Goal: Task Accomplishment & Management: Manage account settings

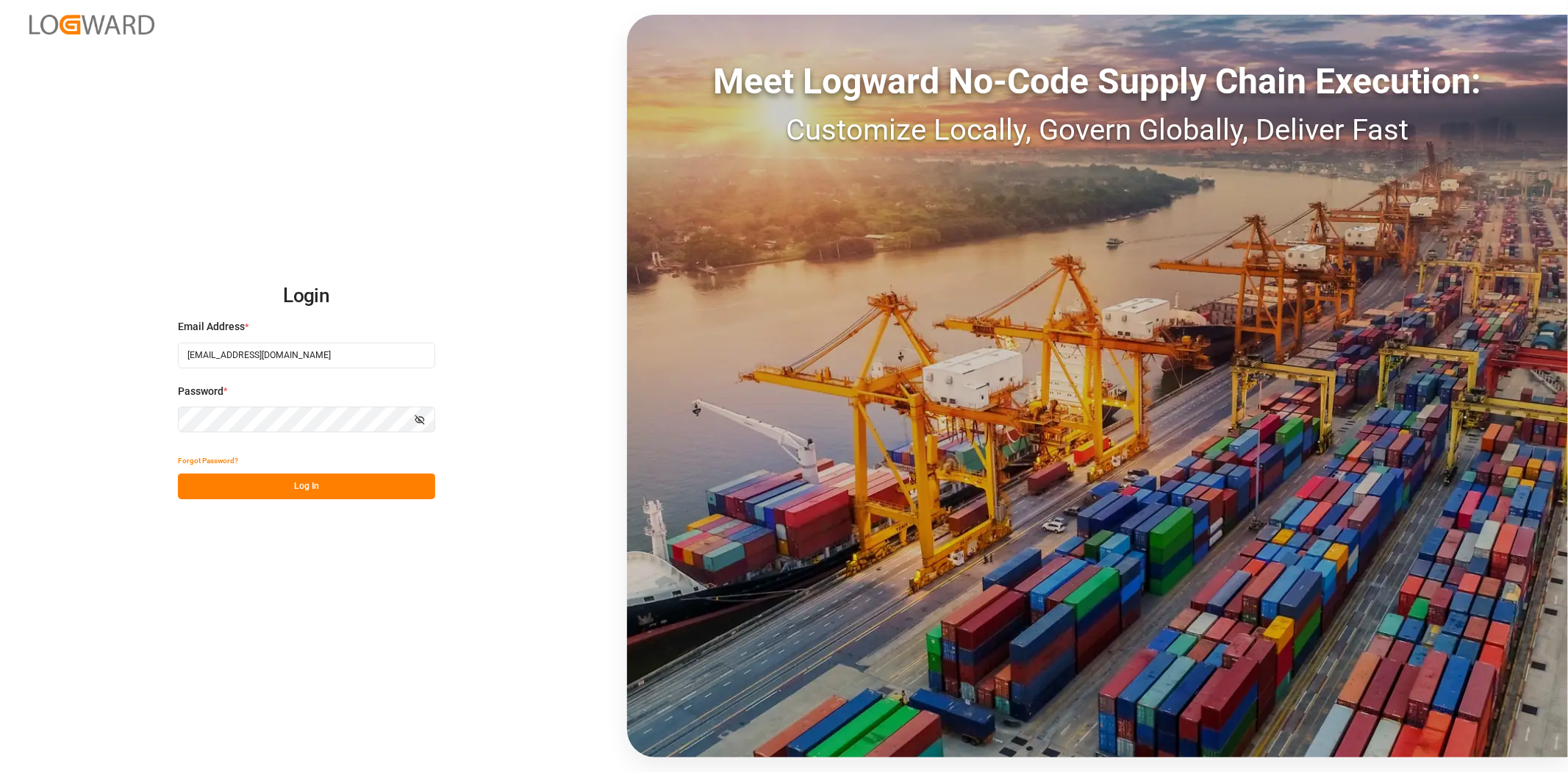
click at [286, 497] on button "Log In" at bounding box center [306, 486] width 258 height 26
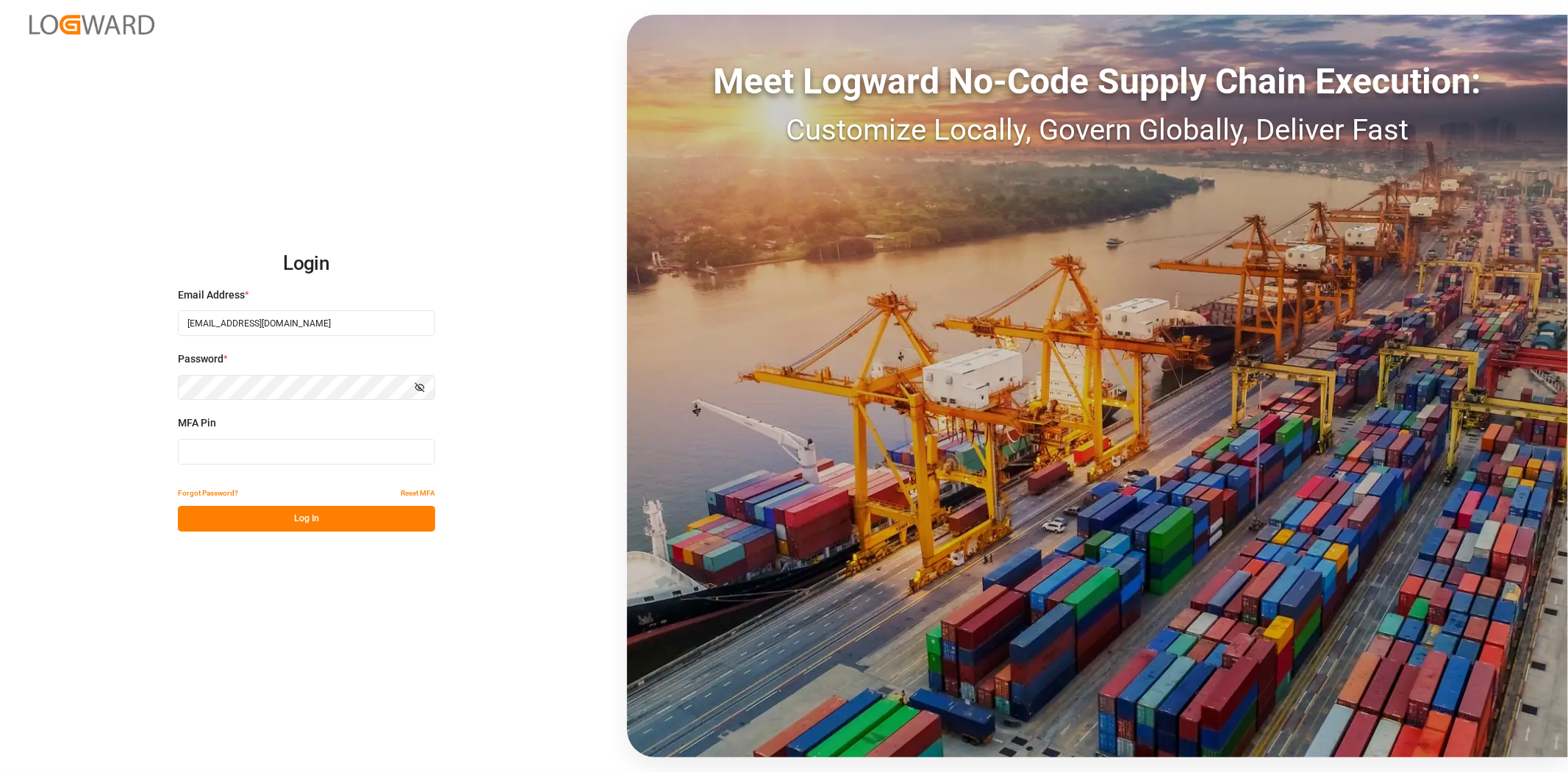
click at [241, 445] on input at bounding box center [306, 451] width 258 height 26
type input "669564"
click at [300, 513] on button "Log In" at bounding box center [306, 519] width 258 height 26
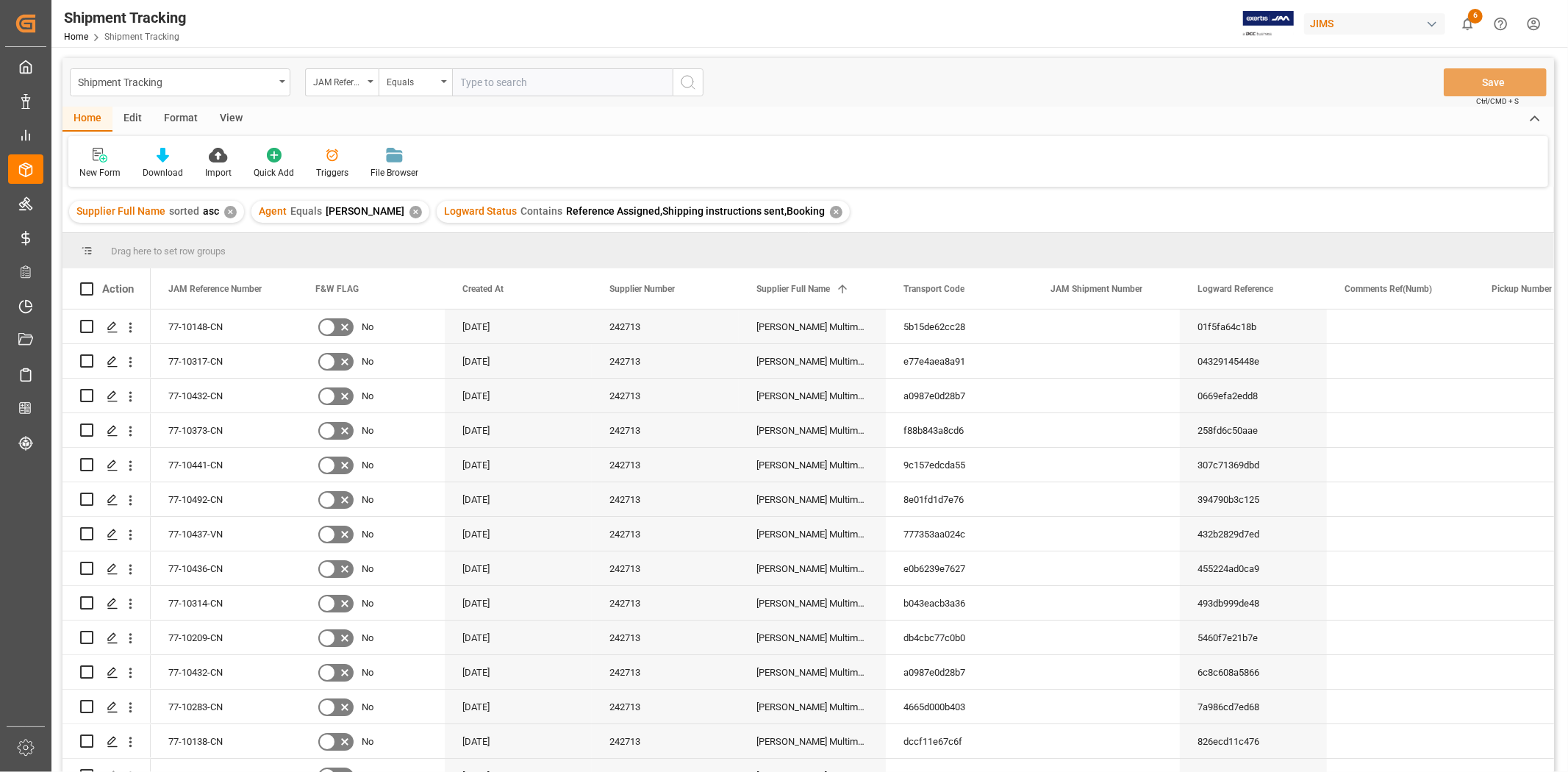
click at [519, 76] on input "text" at bounding box center [562, 82] width 221 height 28
type input "77-10409-cn"
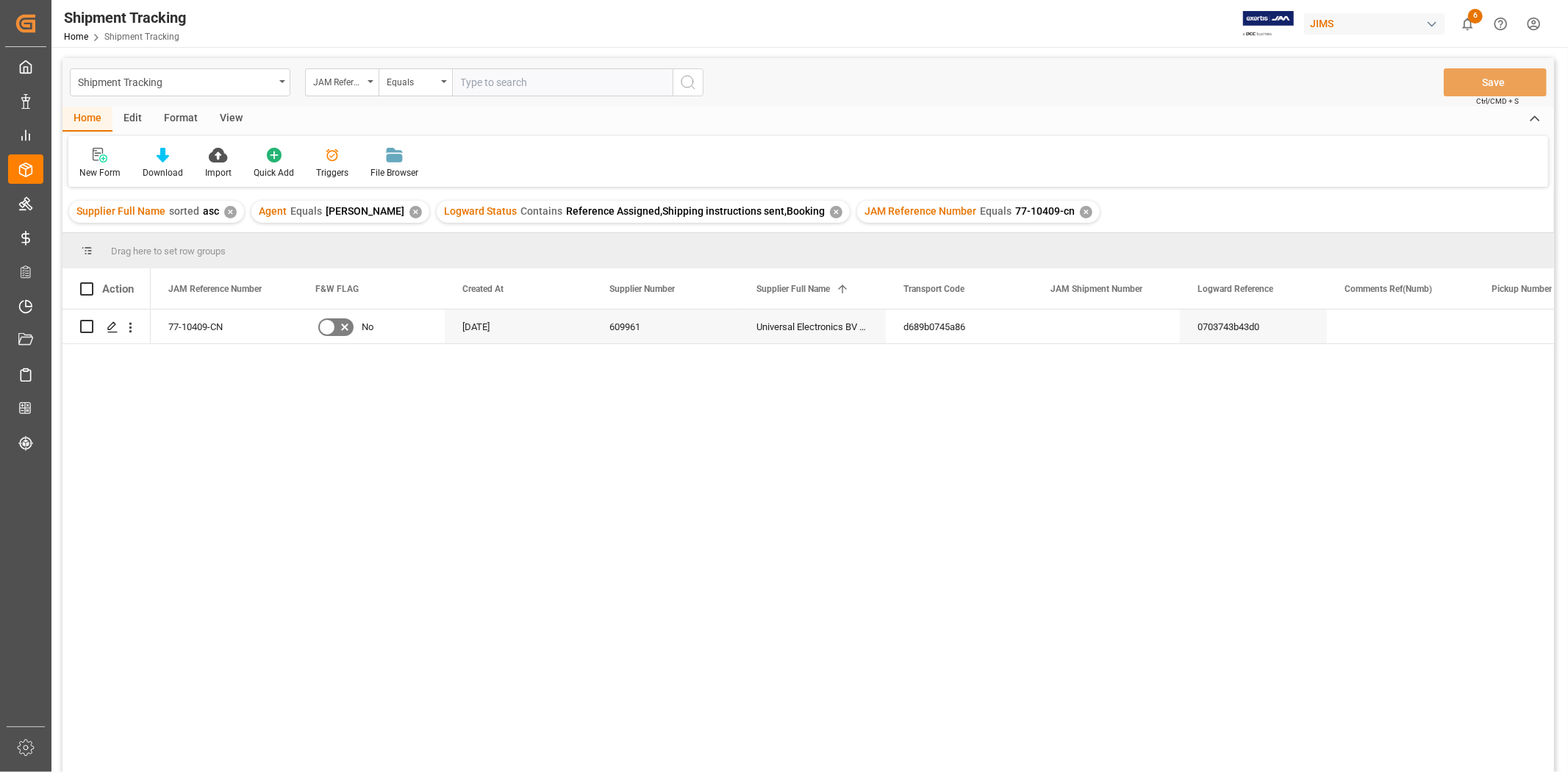
click at [226, 120] on div "View" at bounding box center [231, 119] width 44 height 25
click at [89, 164] on div "Default" at bounding box center [94, 163] width 51 height 32
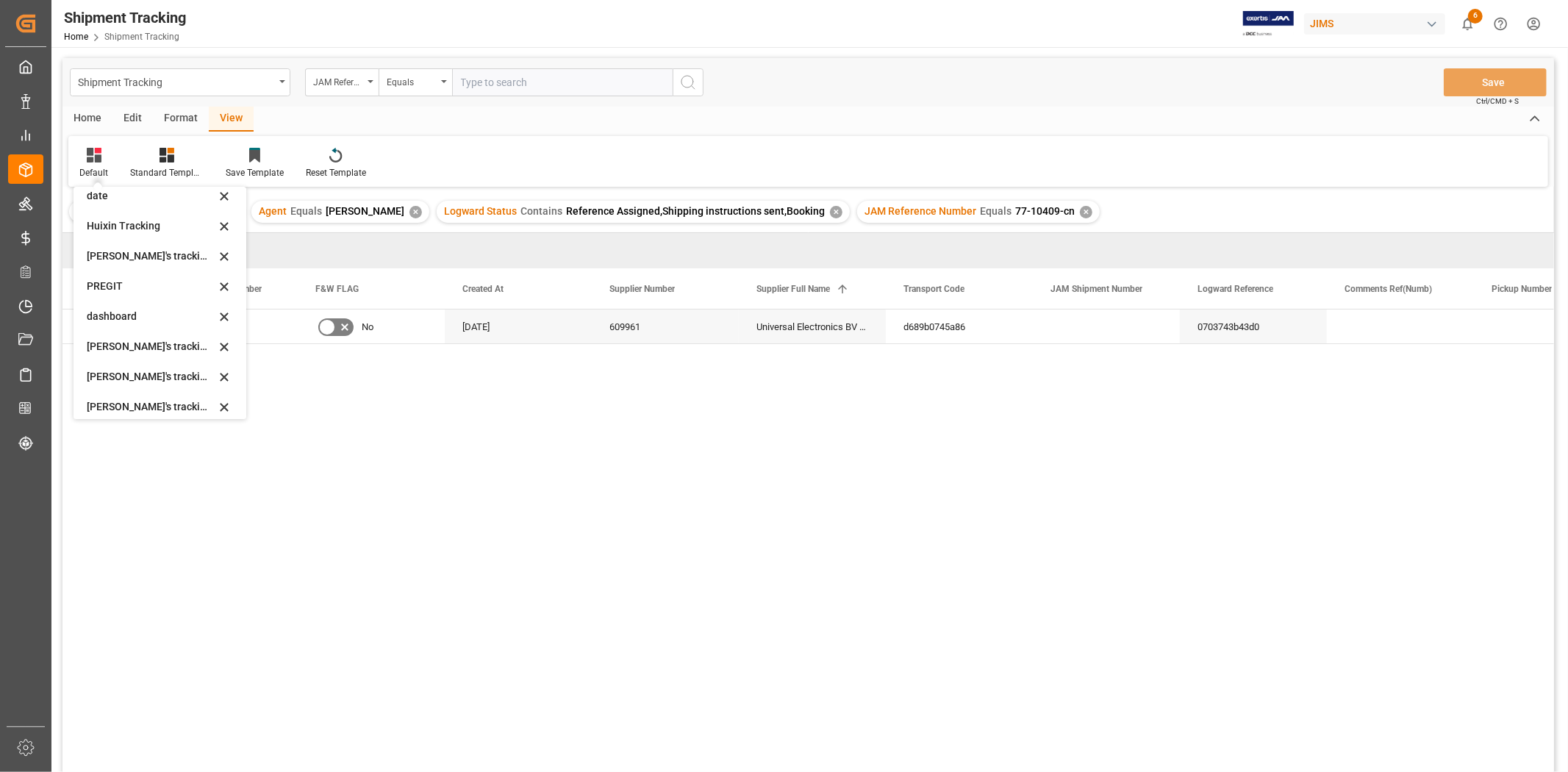
scroll to position [163, 0]
click at [160, 375] on div "Huixin's tracking all # _5" at bounding box center [151, 376] width 128 height 16
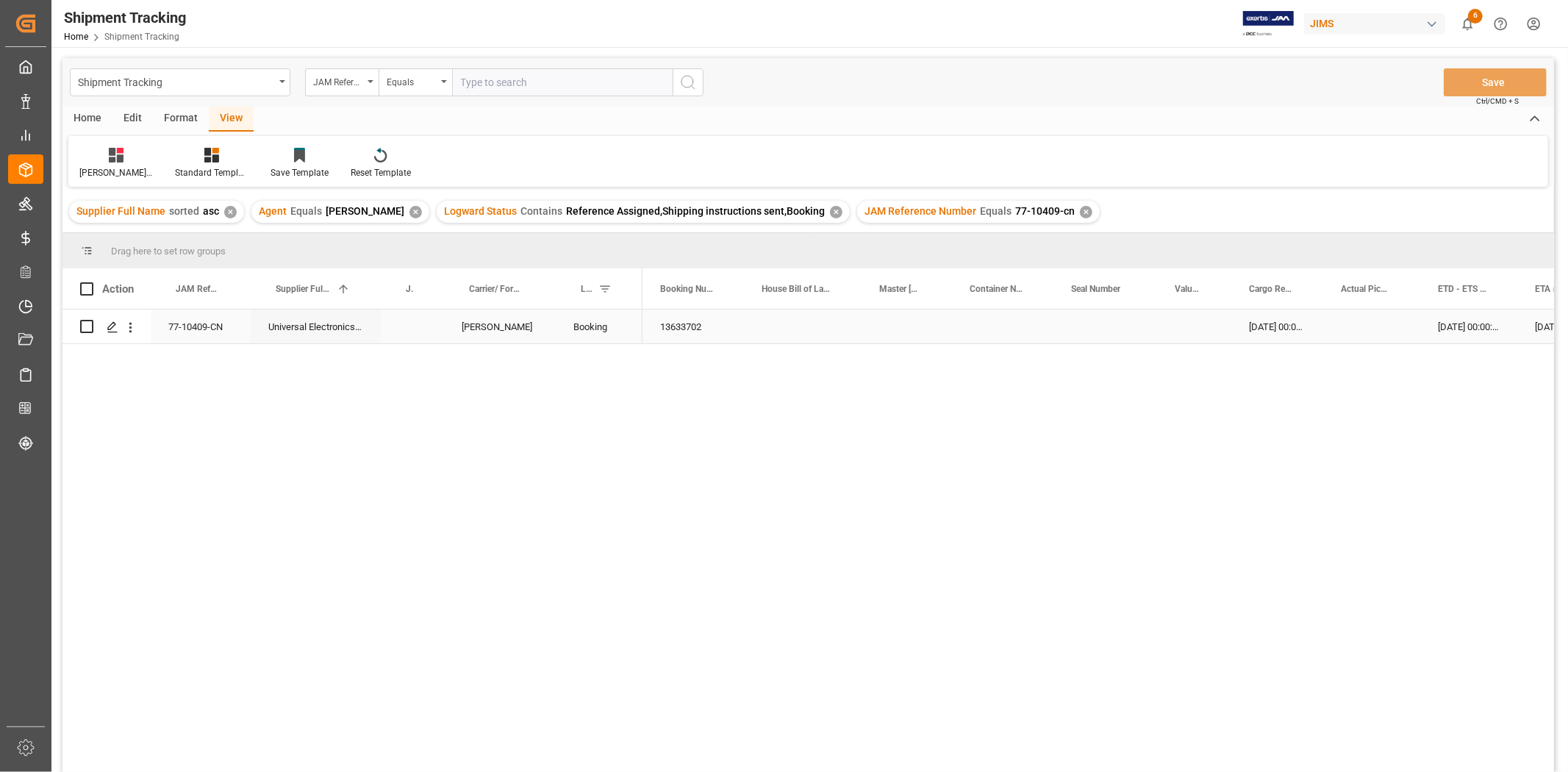
click at [914, 335] on div "Press SPACE to select this row." at bounding box center [907, 326] width 91 height 34
click at [699, 328] on div "13633702" at bounding box center [693, 326] width 101 height 34
click at [1080, 214] on div "✕" at bounding box center [1086, 212] width 12 height 12
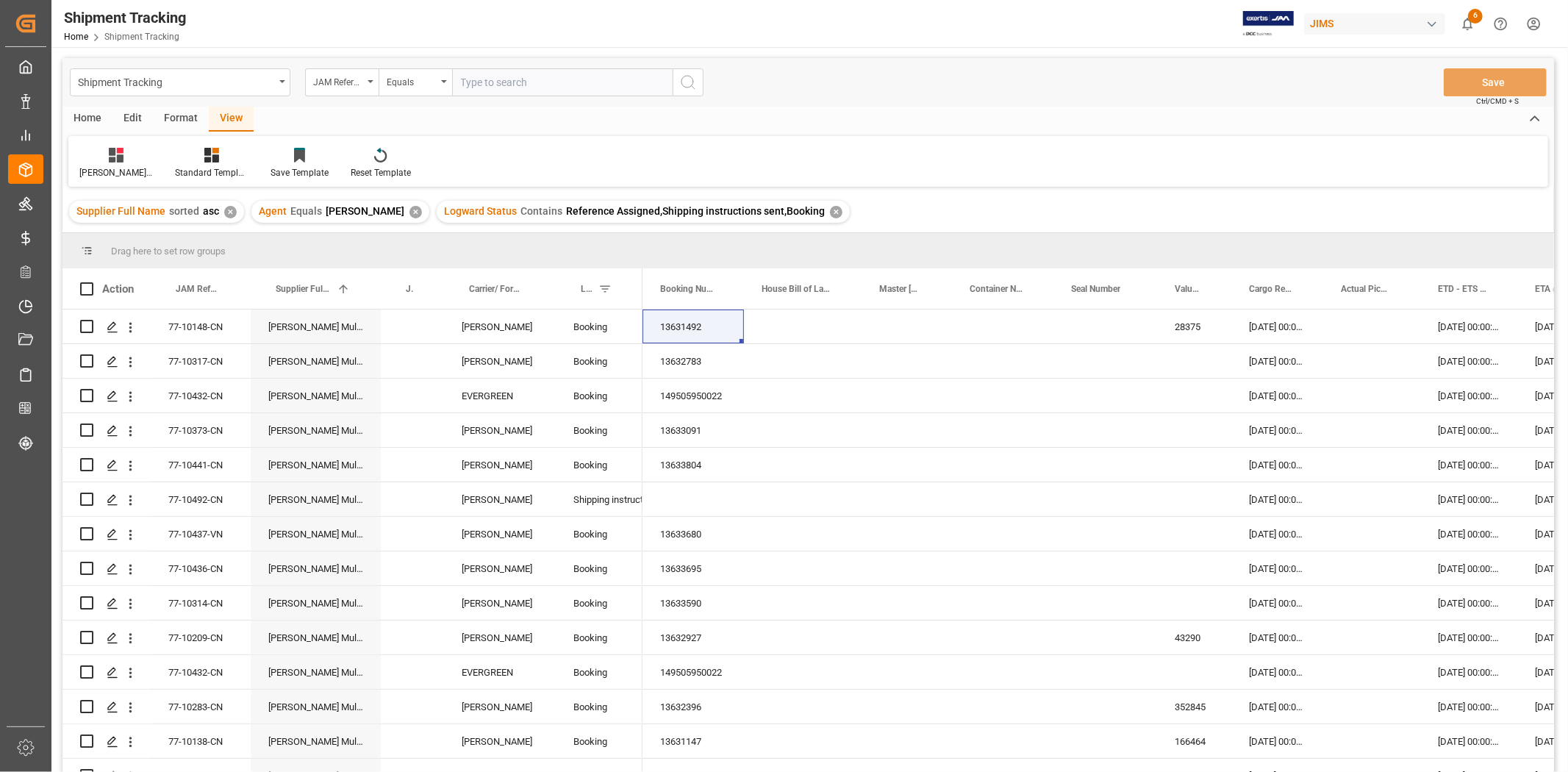
click at [564, 85] on input "text" at bounding box center [562, 82] width 221 height 28
paste input "77-10538-CN"
type input "77-10538-CN"
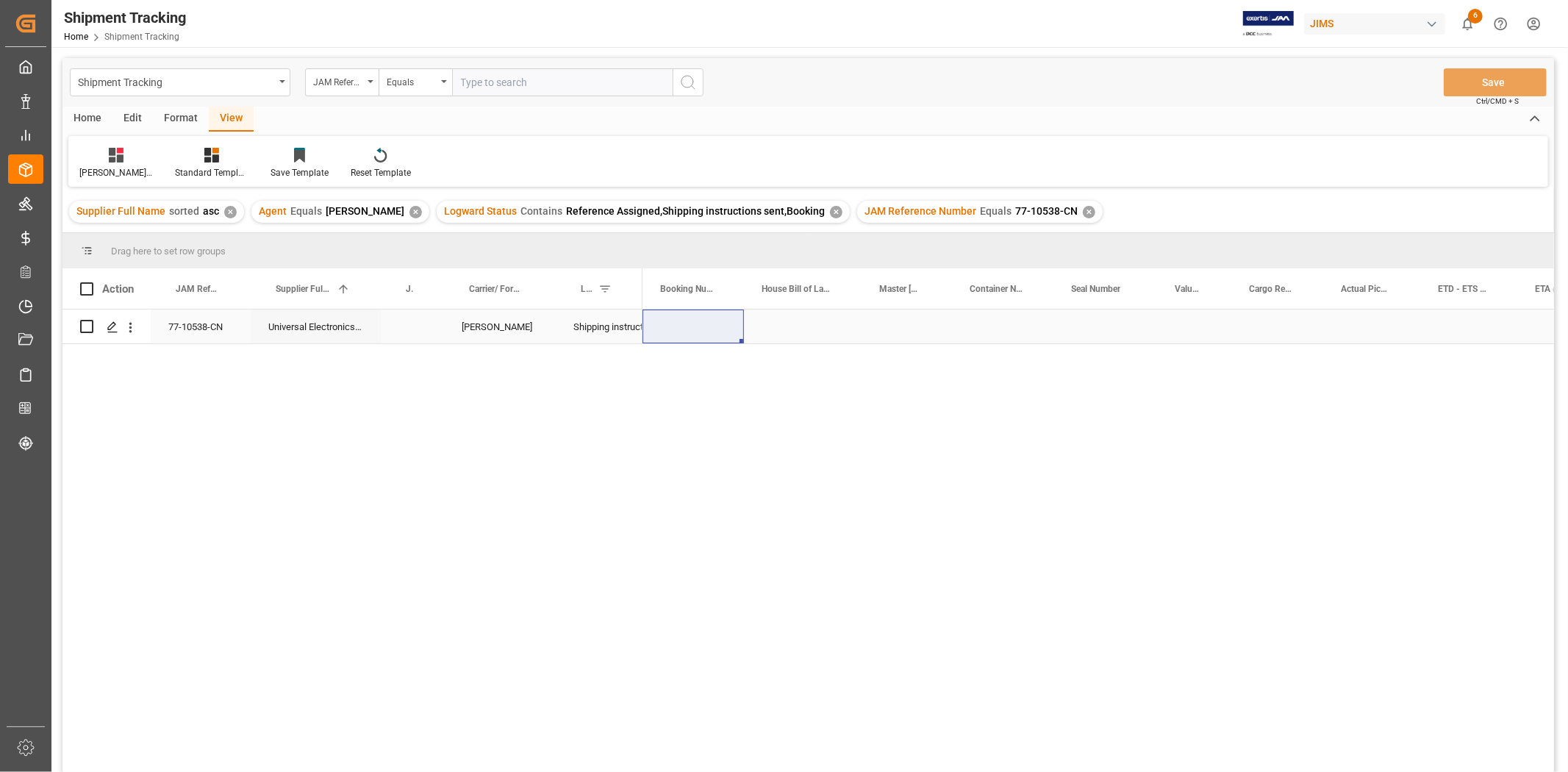
click at [1277, 314] on div "Press SPACE to select this row." at bounding box center [1277, 326] width 92 height 34
click at [1282, 324] on div "Press SPACE to select this row." at bounding box center [1277, 326] width 92 height 34
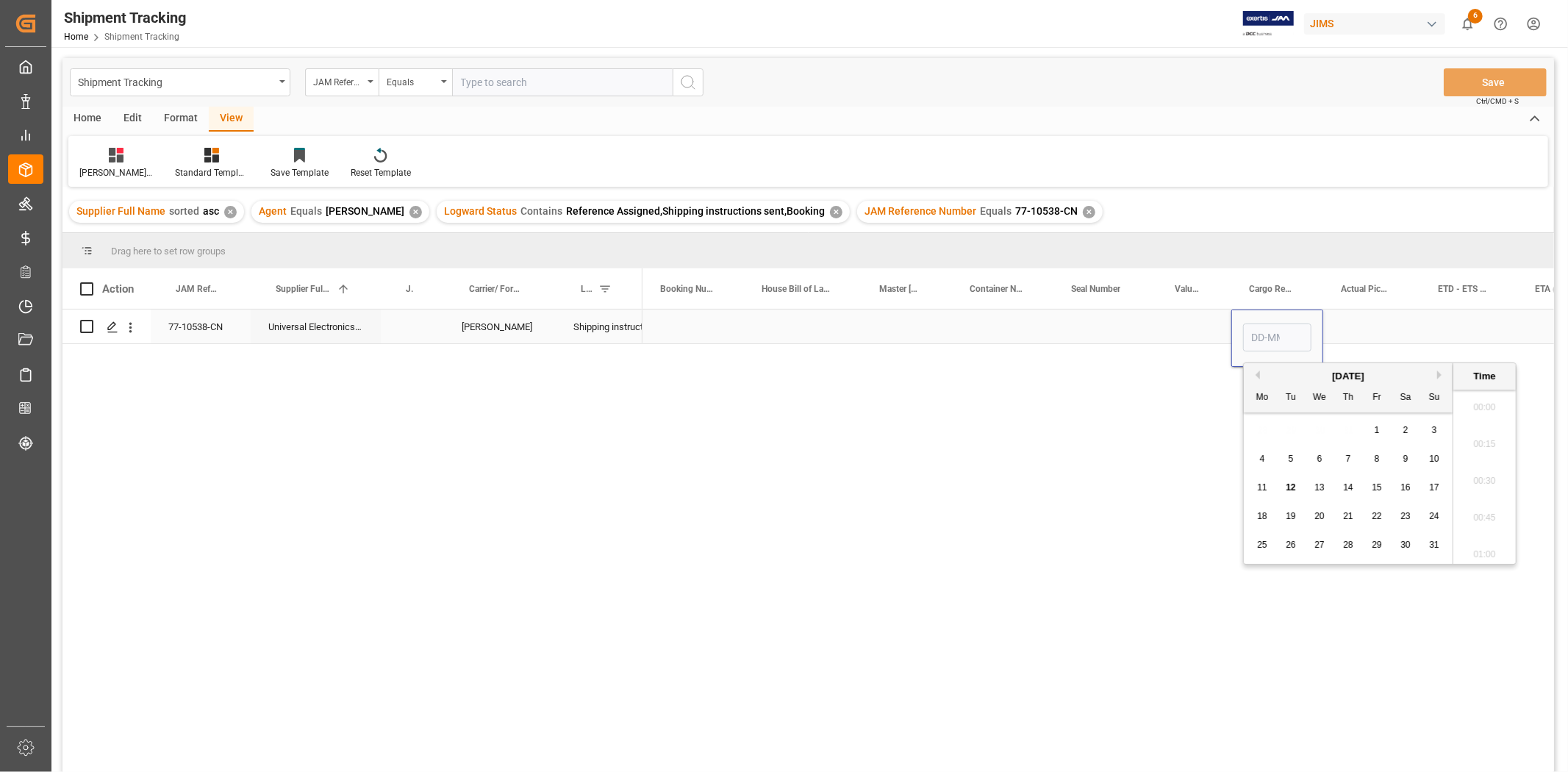
scroll to position [1365, 0]
type input "26-08-2025 00:00"
click at [1358, 334] on div "Press SPACE to select this row." at bounding box center [1372, 326] width 97 height 34
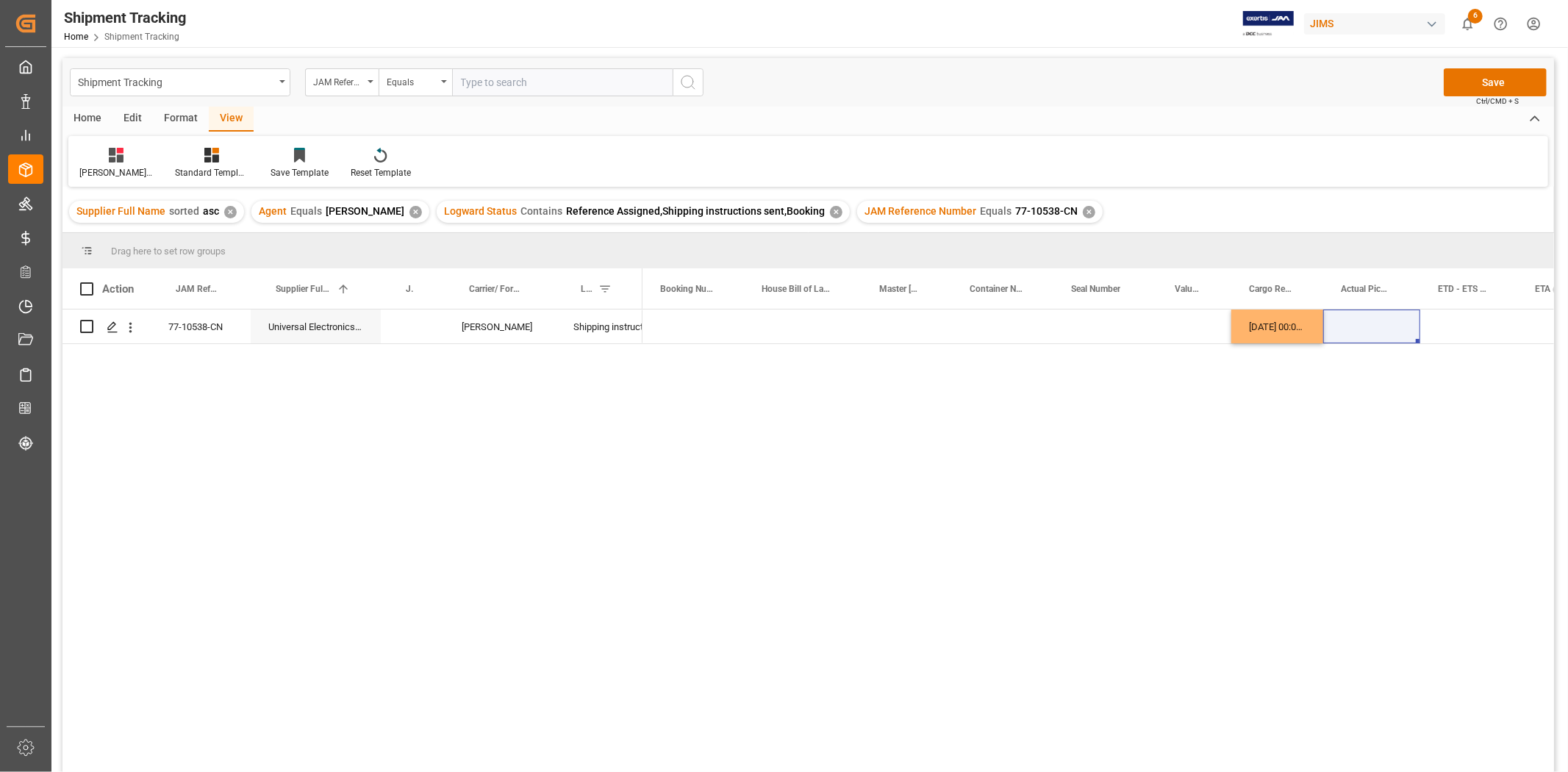
click at [1480, 95] on span "Ctrl/CMD + S" at bounding box center [1498, 100] width 43 height 11
click at [1459, 331] on div "Press SPACE to select this row." at bounding box center [1469, 326] width 97 height 34
click at [513, 342] on div "[PERSON_NAME]" at bounding box center [500, 326] width 112 height 34
click at [107, 170] on div "Huixin's tracking all # _5" at bounding box center [115, 173] width 73 height 13
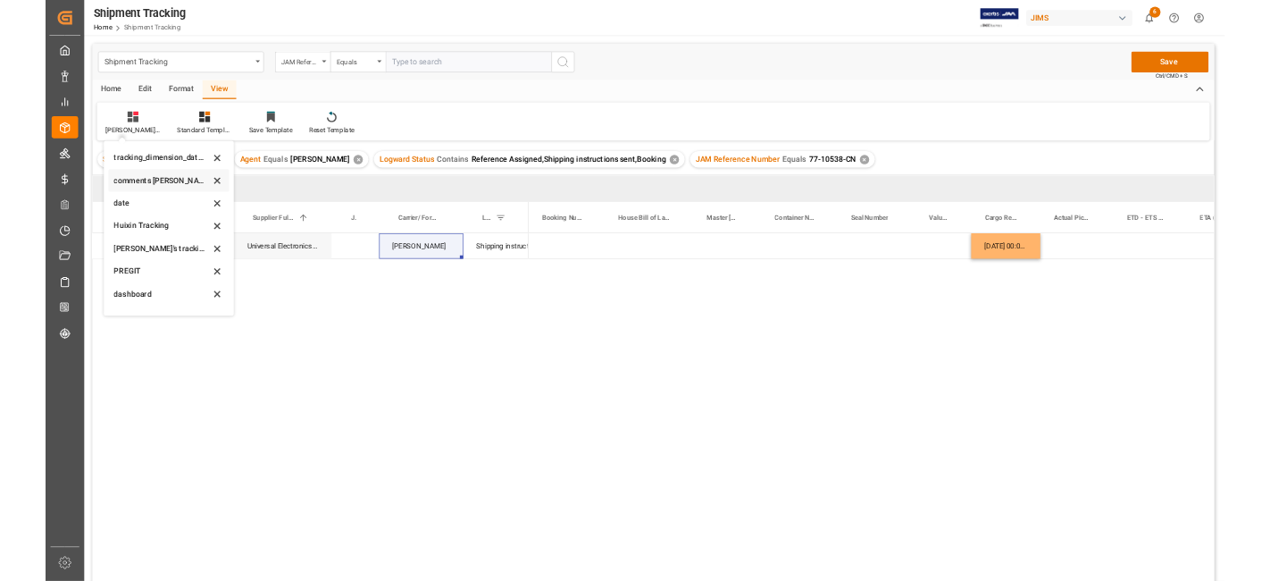
scroll to position [354, 0]
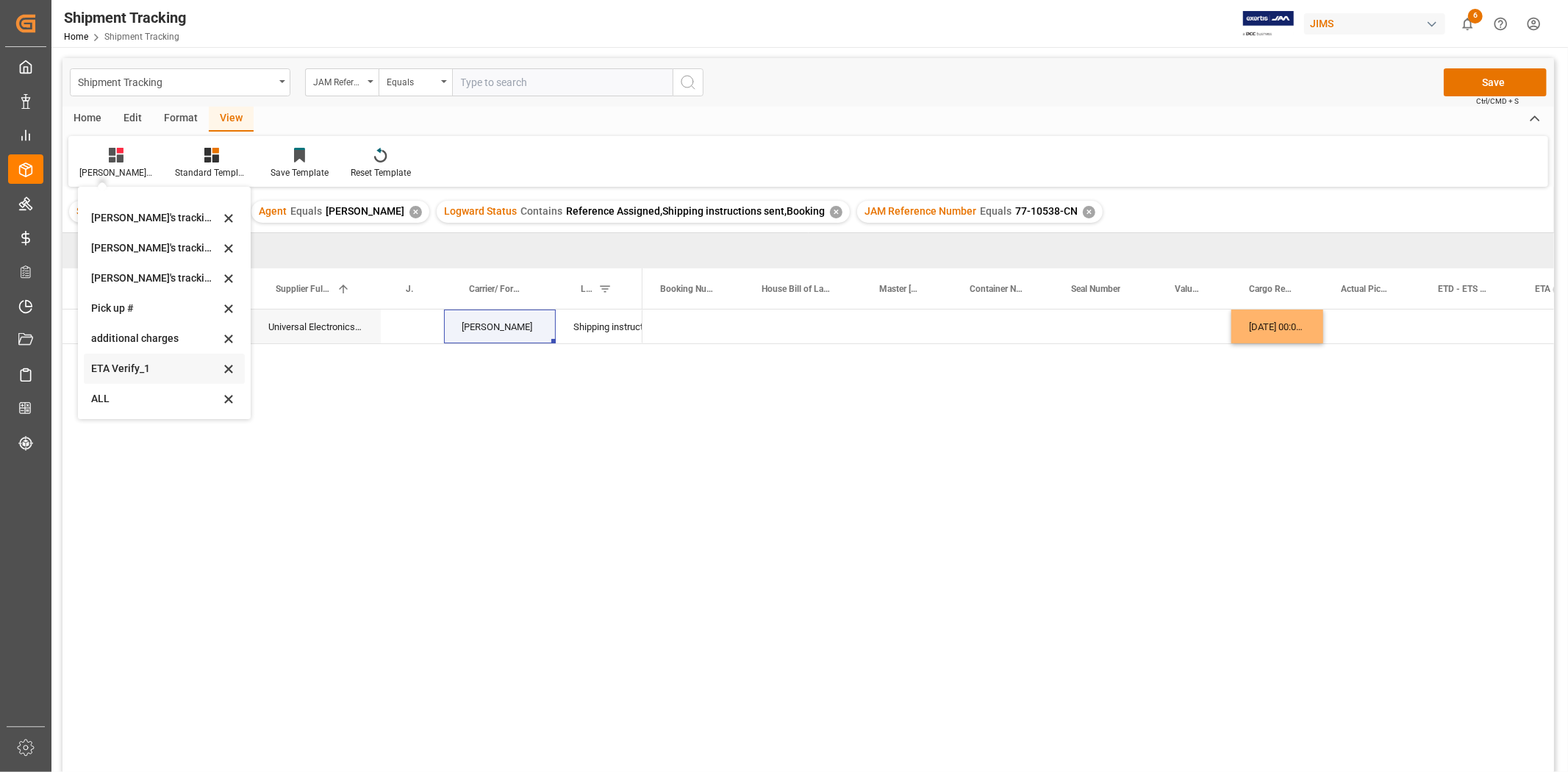
click at [134, 369] on div "ETA Verify_1" at bounding box center [156, 369] width 128 height 16
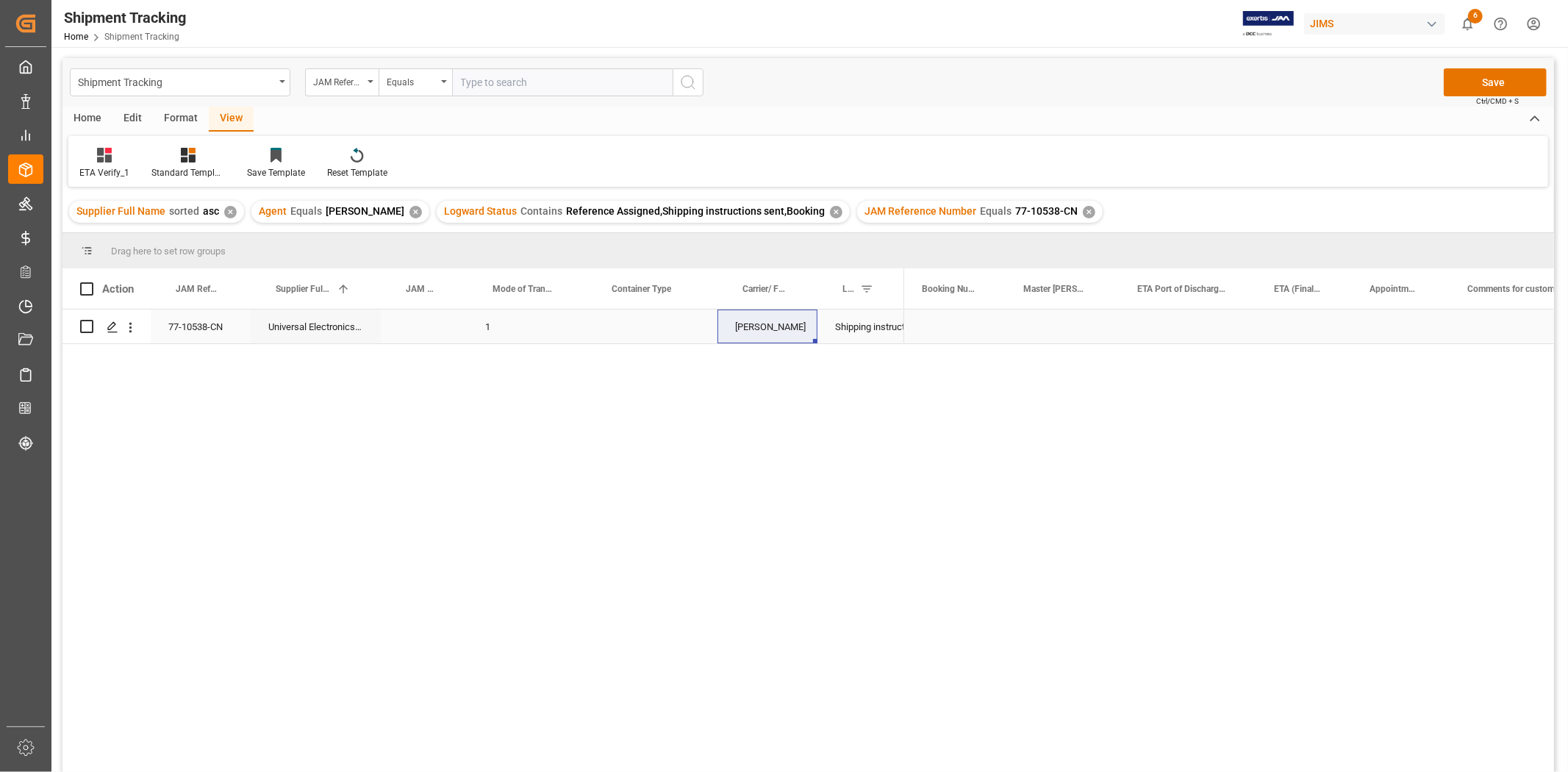
click at [637, 329] on div "Press SPACE to select this row." at bounding box center [652, 326] width 131 height 34
click at [693, 334] on button "Select" at bounding box center [652, 335] width 107 height 28
click at [628, 589] on div "LCL" at bounding box center [653, 593] width 91 height 15
click at [547, 327] on div "1" at bounding box center [527, 326] width 119 height 34
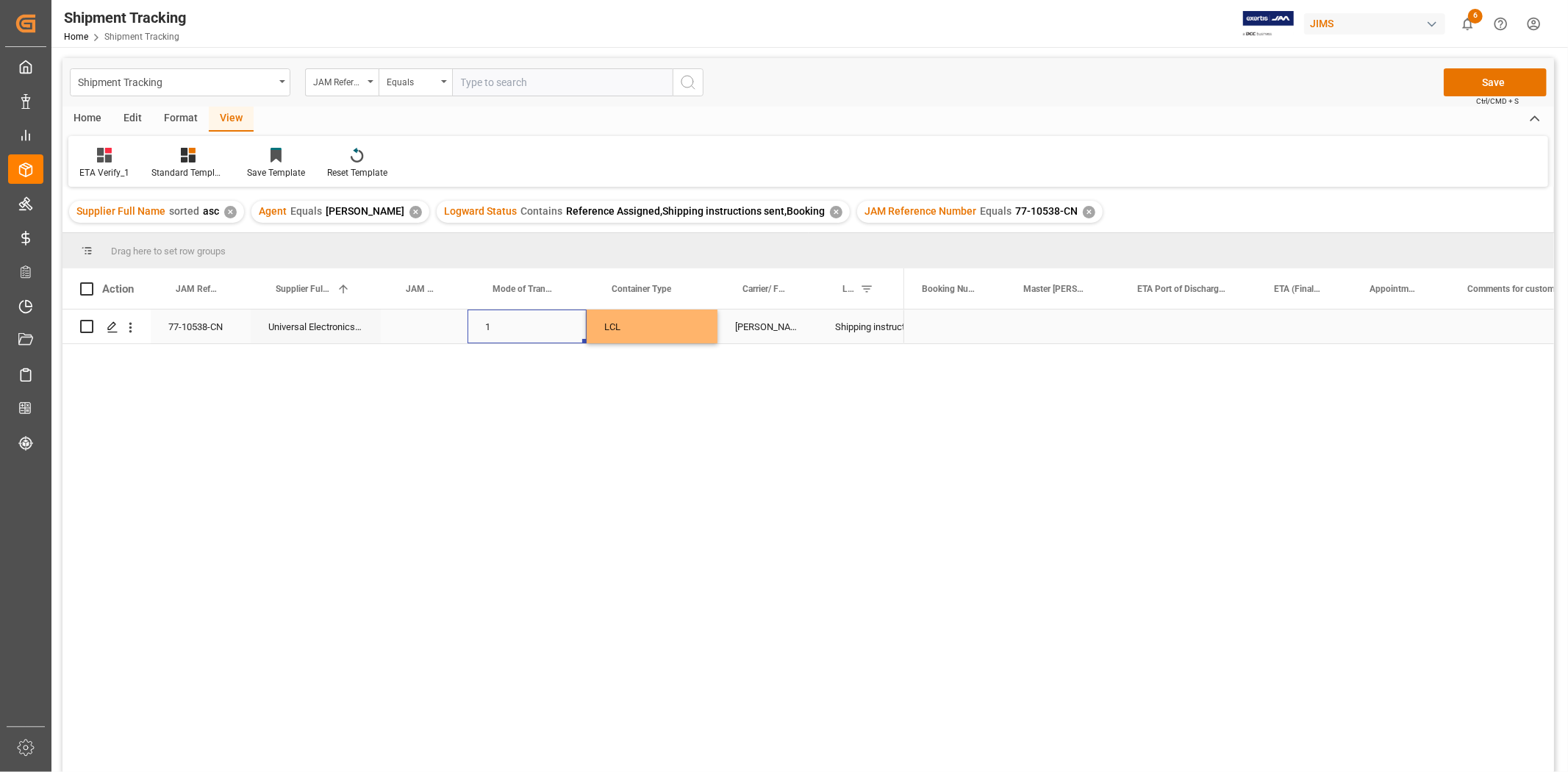
click at [978, 334] on div "Press SPACE to select this row." at bounding box center [955, 326] width 101 height 34
click at [1476, 86] on button "Save" at bounding box center [1495, 82] width 103 height 28
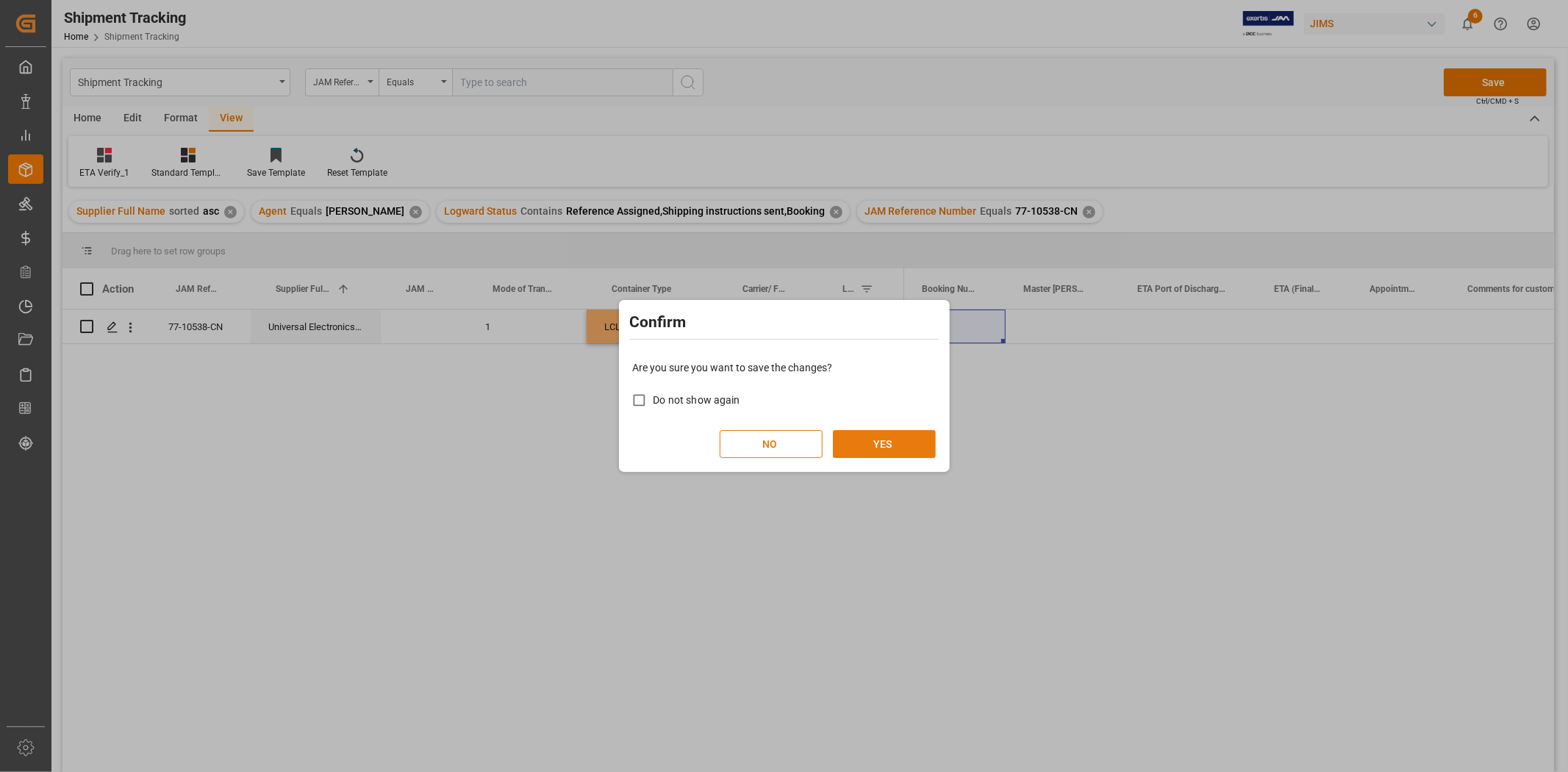
click at [886, 437] on button "YES" at bounding box center [884, 444] width 103 height 28
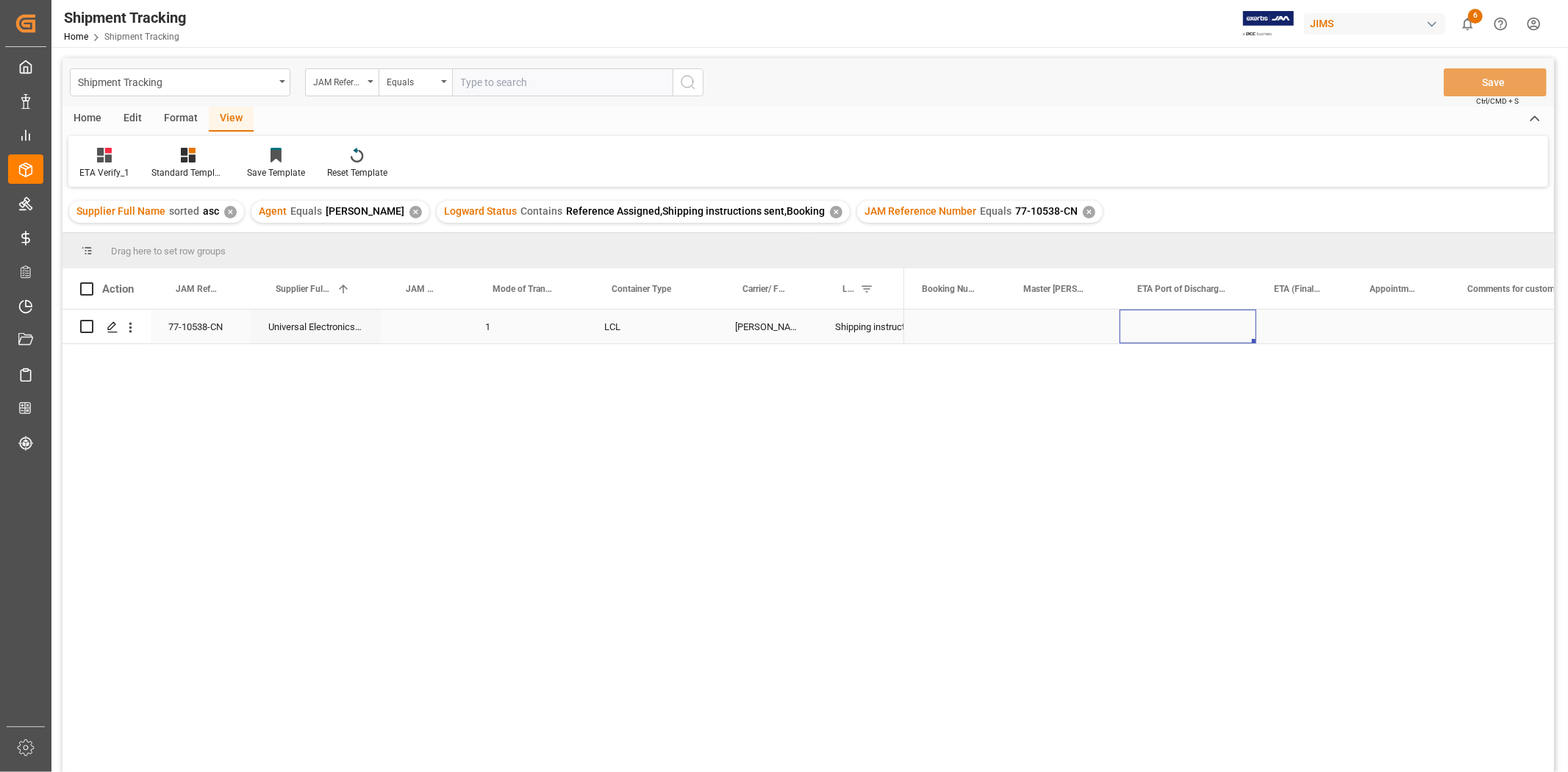
click at [1170, 321] on div "Press SPACE to select this row." at bounding box center [1188, 326] width 137 height 34
click at [1338, 329] on div "Press SPACE to select this row." at bounding box center [1305, 326] width 95 height 34
click at [1184, 341] on div "Press SPACE to select this row." at bounding box center [1188, 326] width 137 height 34
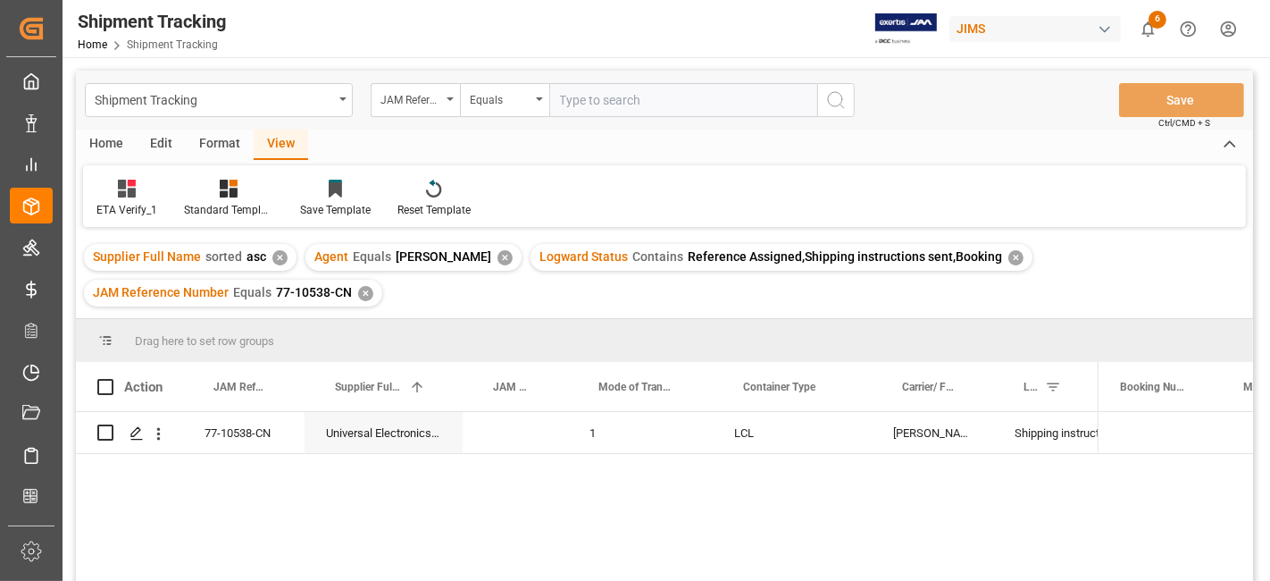
click at [358, 291] on div "✕" at bounding box center [365, 293] width 15 height 15
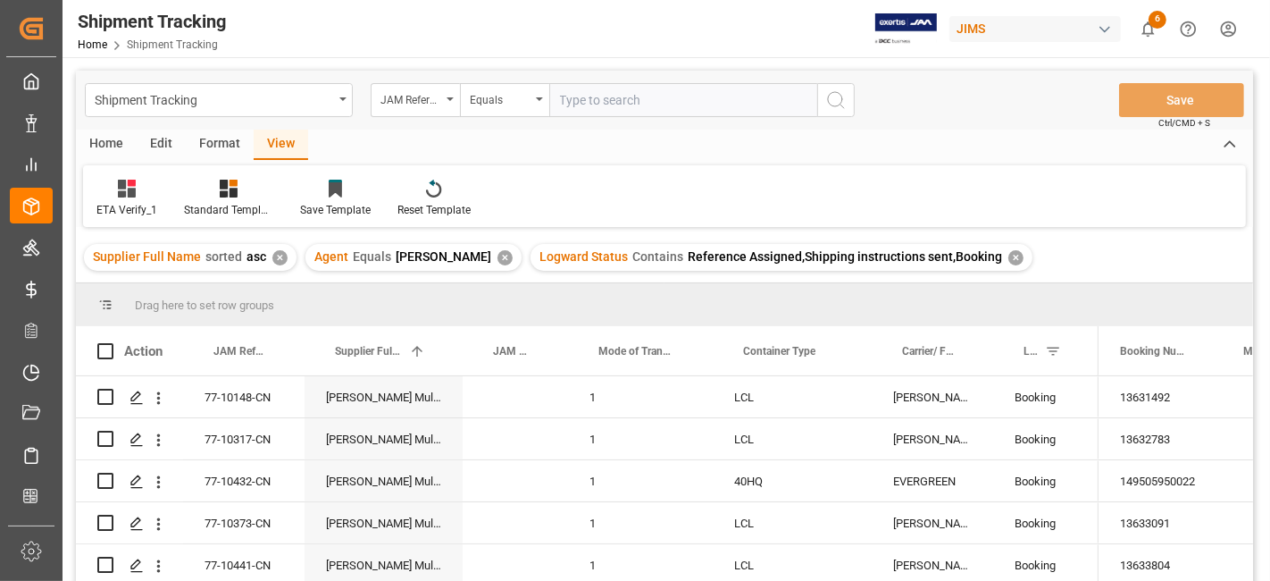
click at [579, 105] on input "text" at bounding box center [683, 100] width 268 height 34
paste input "77-9422-CN"
type input "77-9422-CN"
click at [852, 100] on button "search button" at bounding box center [836, 100] width 38 height 34
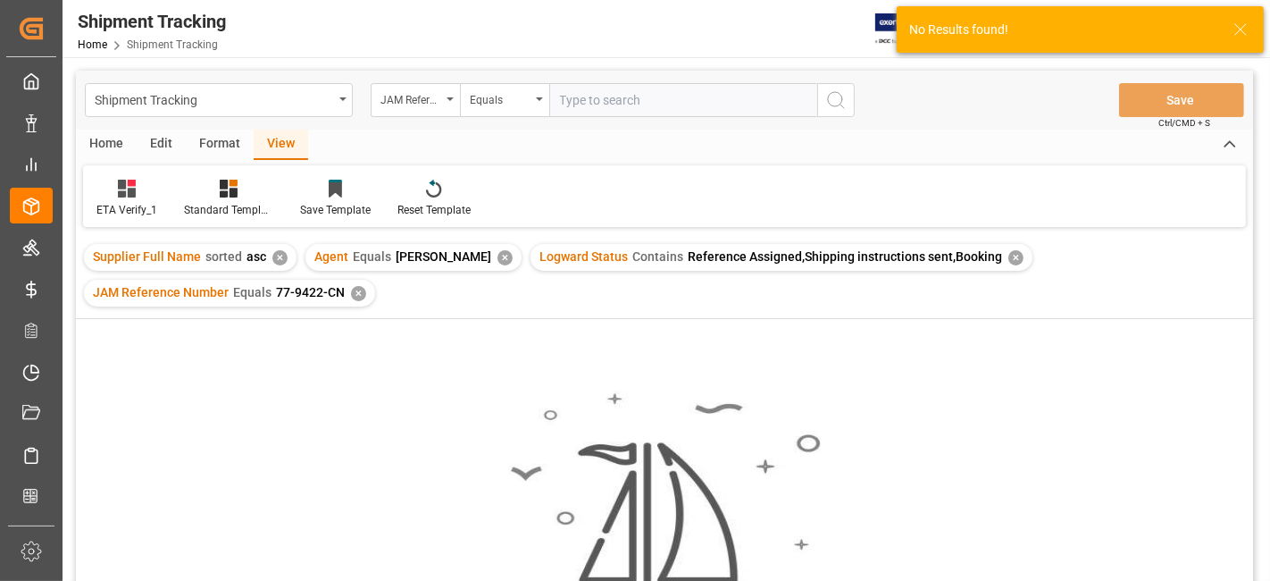
click at [1008, 257] on div "✕" at bounding box center [1015, 257] width 15 height 15
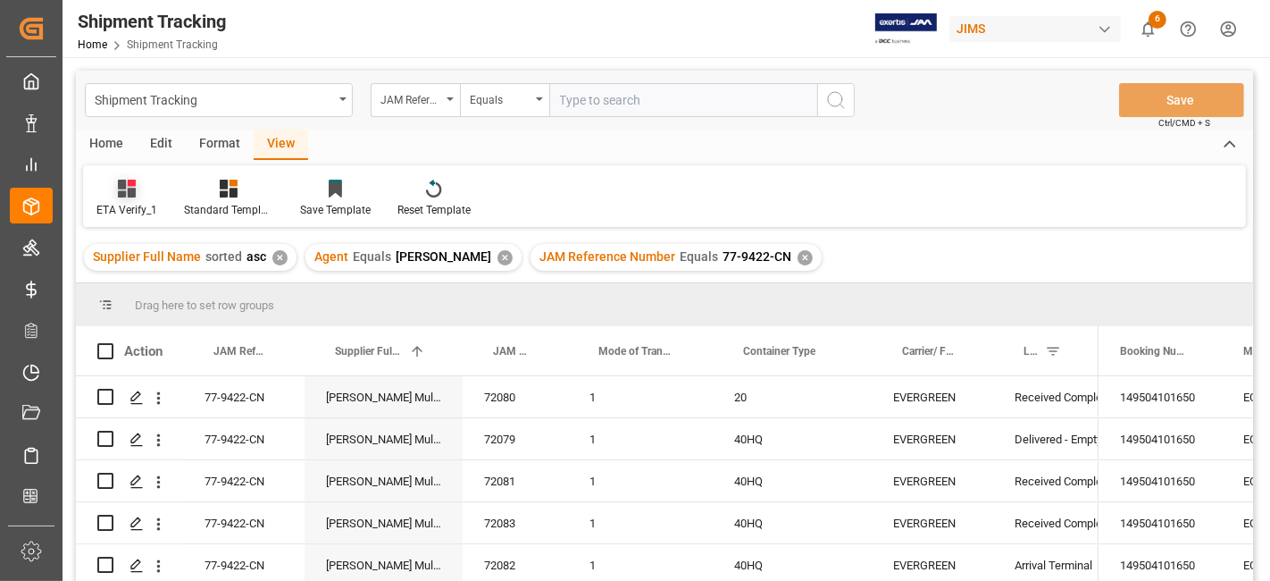
click at [136, 203] on div "ETA Verify_1" at bounding box center [126, 210] width 61 height 16
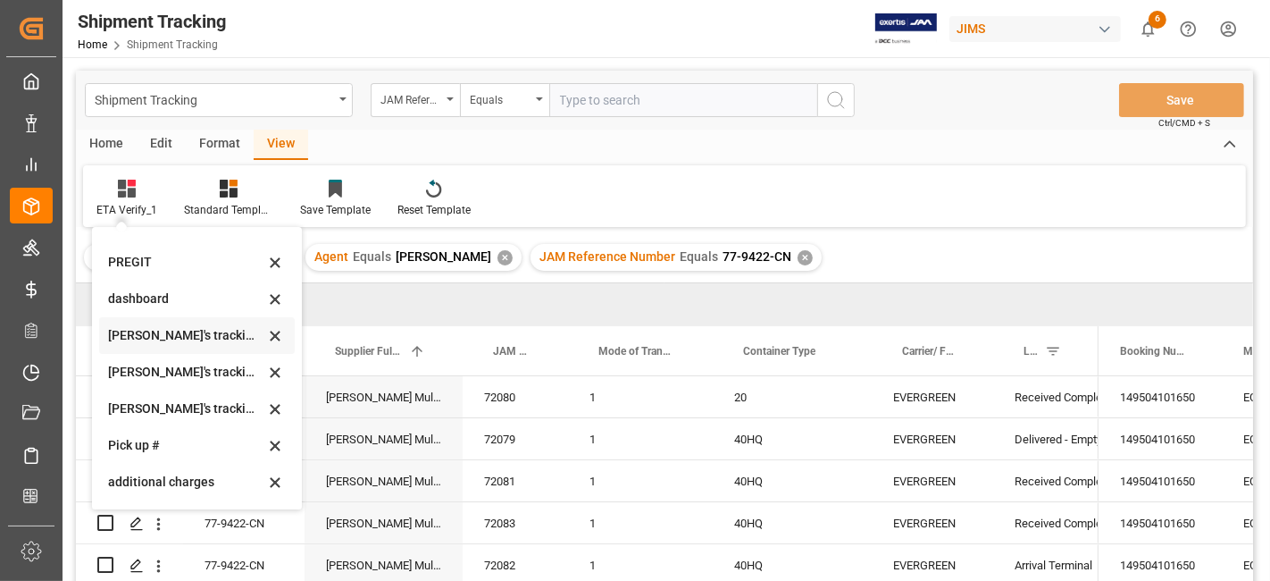
scroll to position [354, 0]
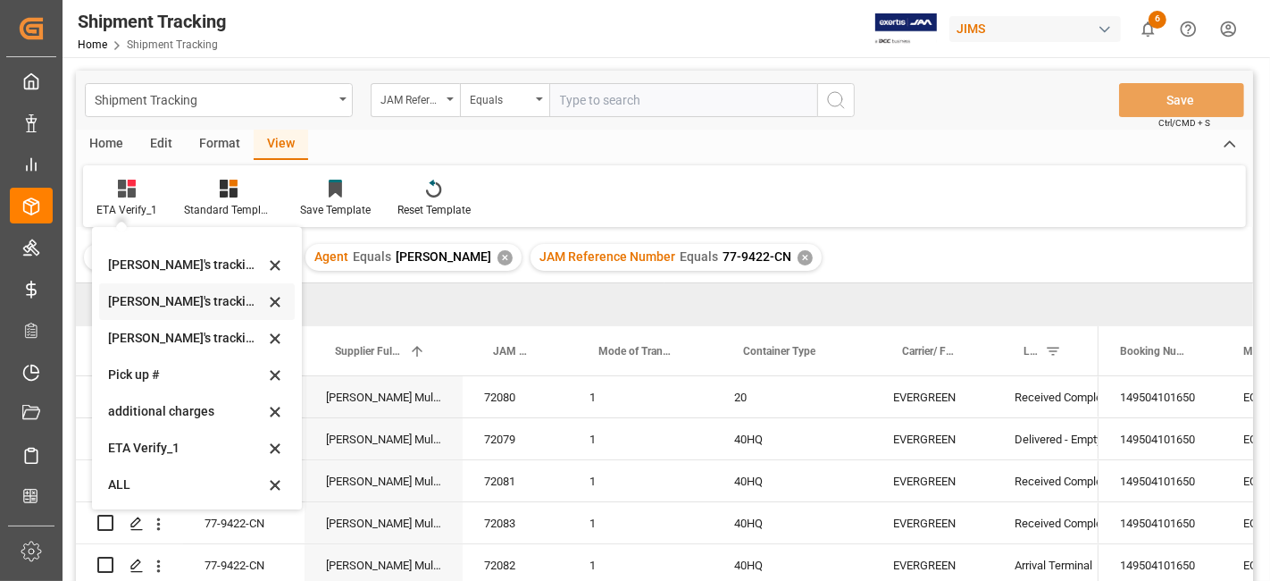
click at [165, 298] on div "Huixin's tracking all # _5" at bounding box center [186, 301] width 156 height 19
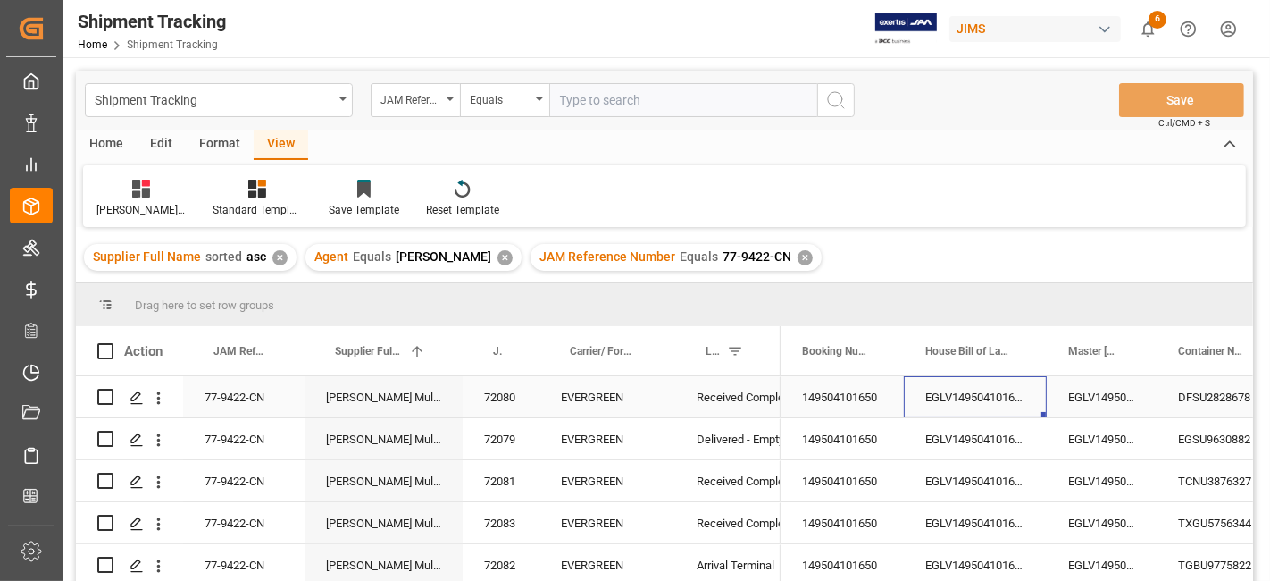
click at [1038, 402] on div "EGLV149504101650" at bounding box center [975, 396] width 143 height 41
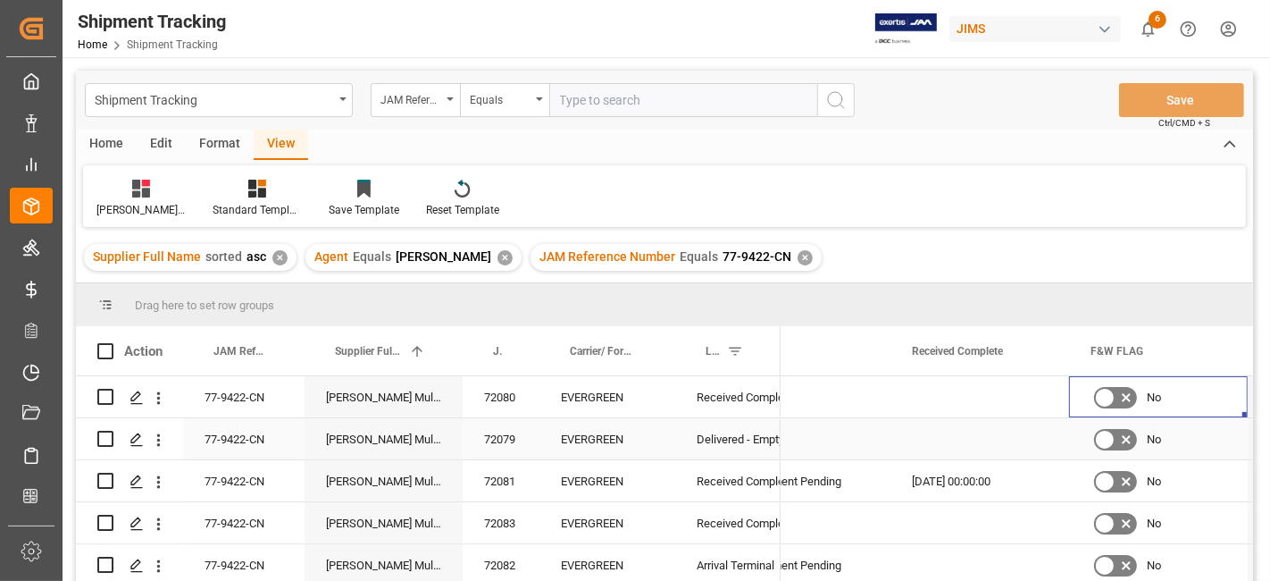
scroll to position [4, 0]
click at [933, 392] on div "Press SPACE to select this row." at bounding box center [980, 396] width 179 height 41
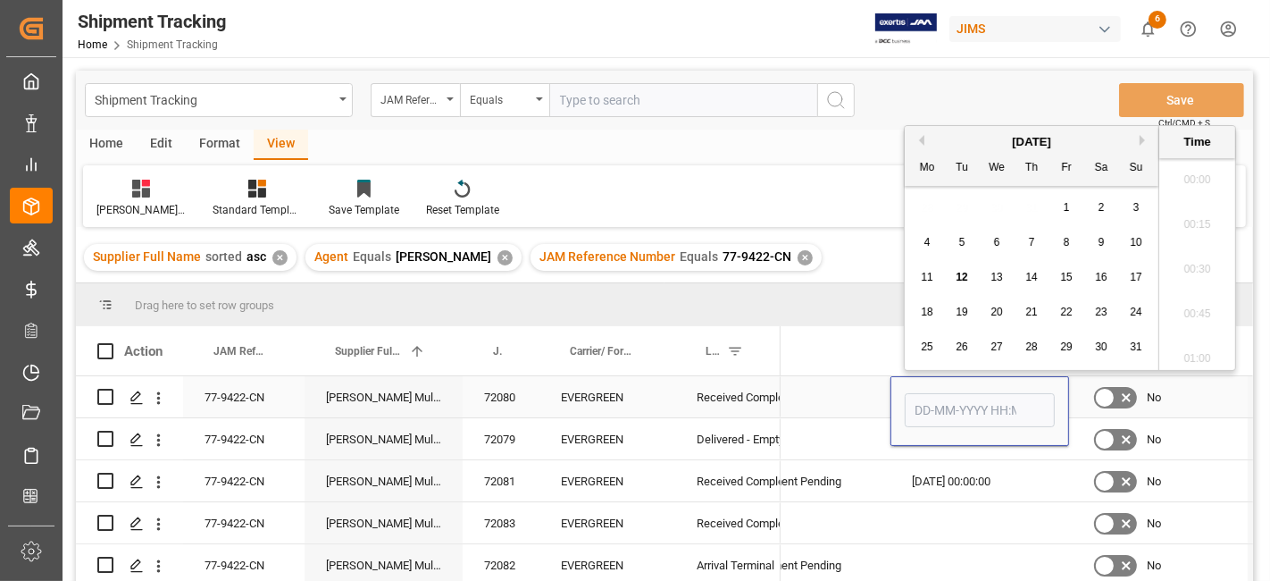
click at [933, 393] on input "Press SPACE to select this row." at bounding box center [980, 410] width 150 height 34
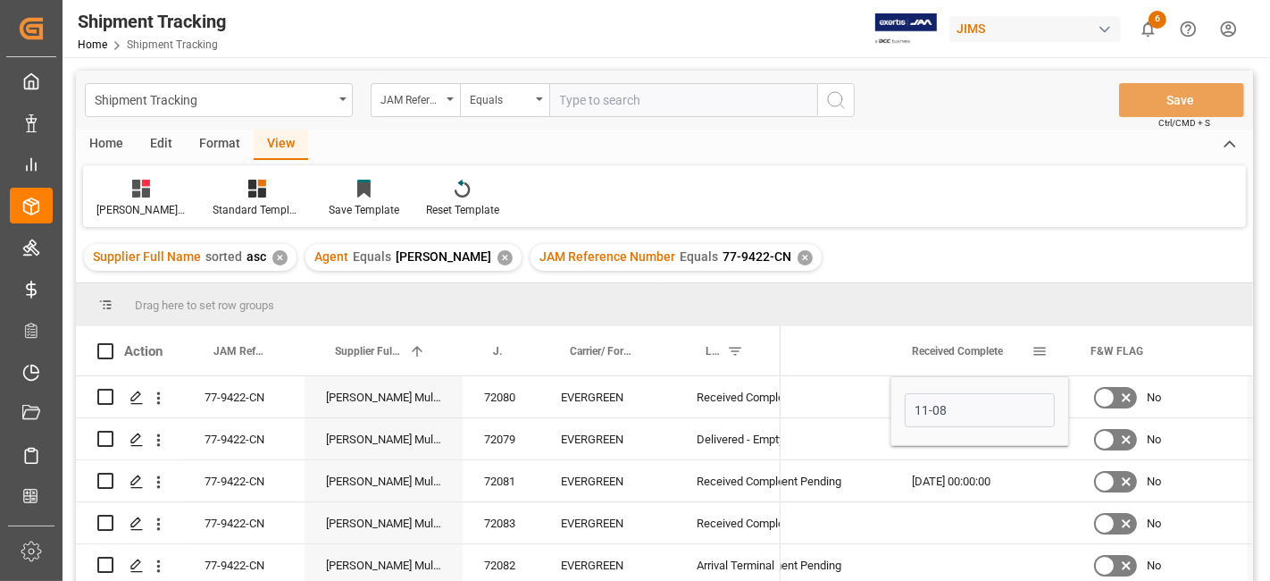
type input "11-08-2025 00:00"
click at [842, 422] on div "Press SPACE to select this row." at bounding box center [801, 438] width 179 height 41
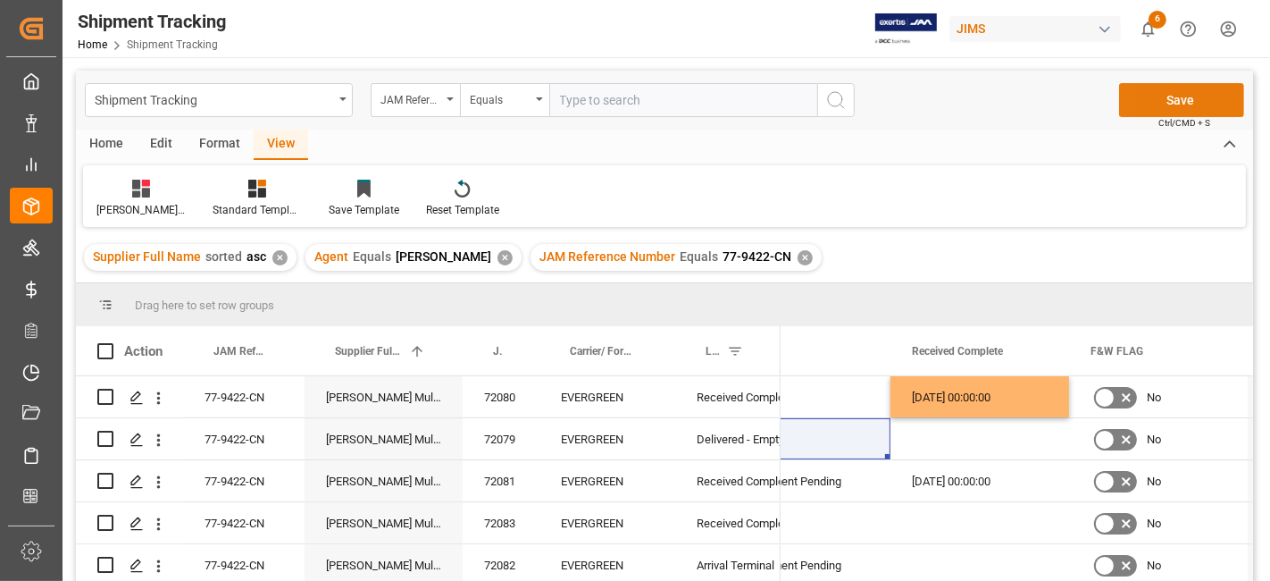
click at [1151, 88] on button "Save" at bounding box center [1181, 100] width 125 height 34
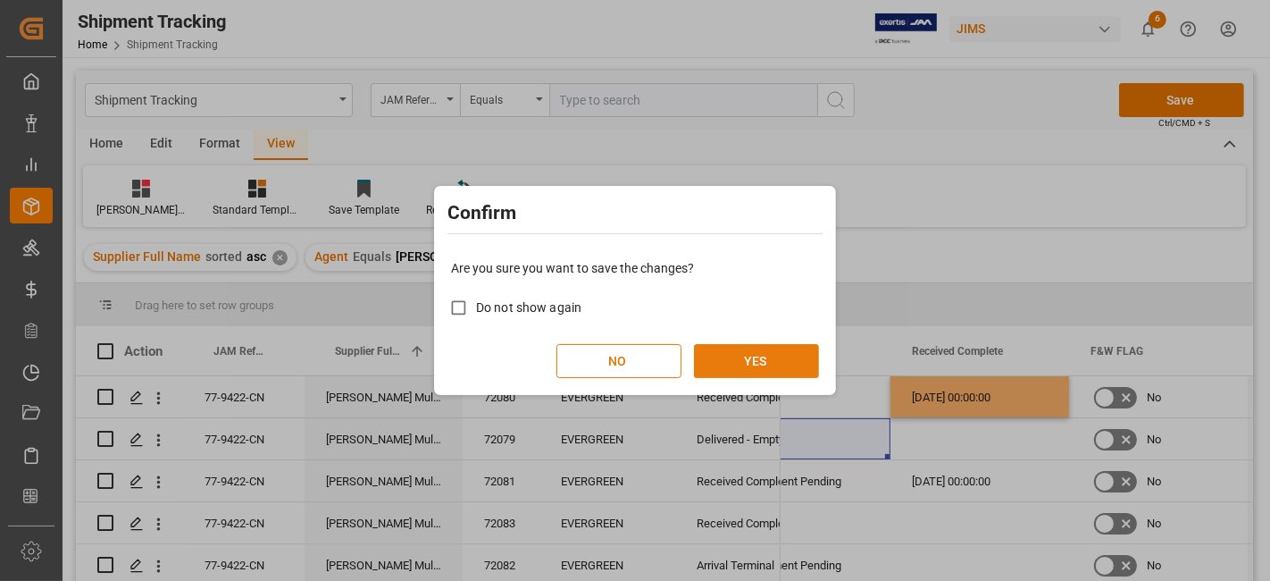
click at [781, 364] on button "YES" at bounding box center [756, 361] width 125 height 34
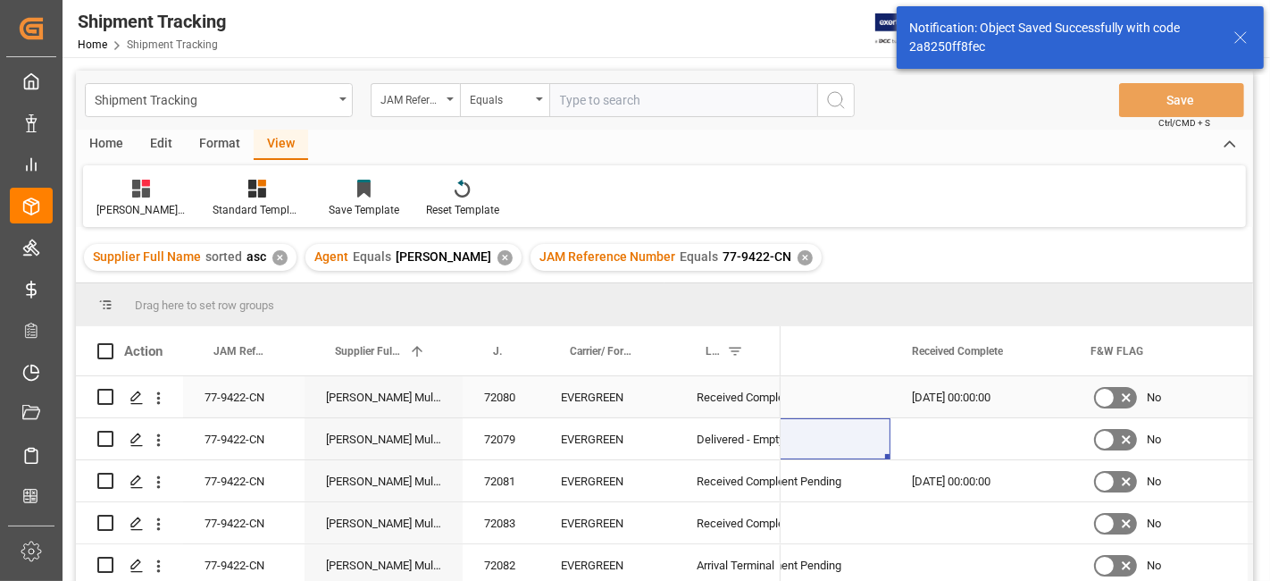
click at [250, 389] on div "77-9422-CN" at bounding box center [243, 396] width 121 height 41
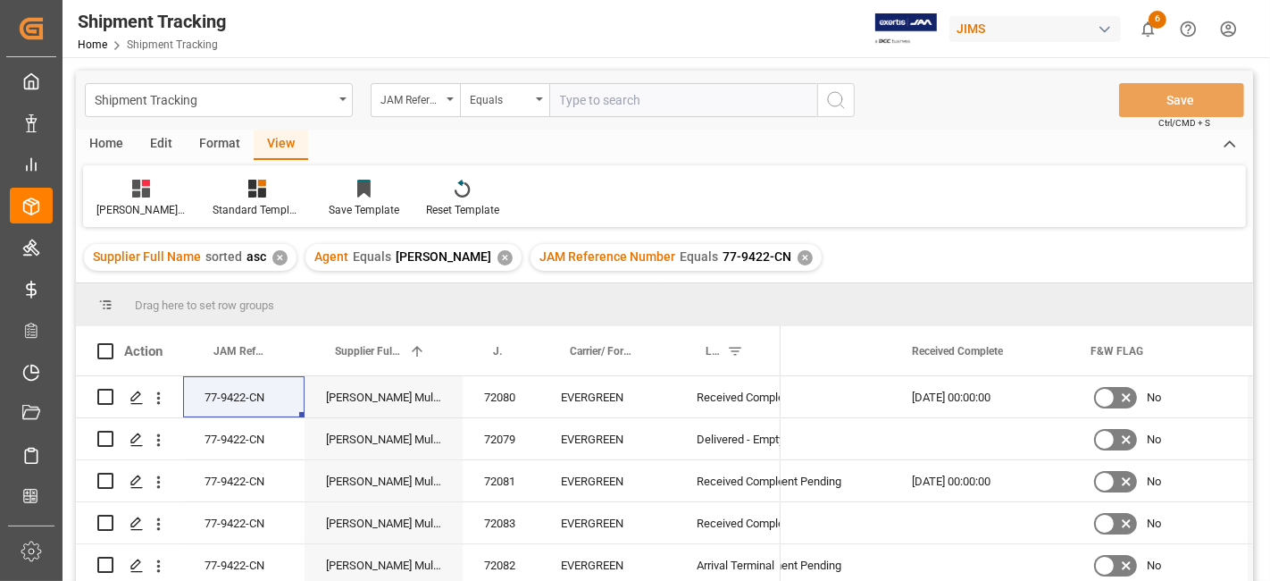
click at [798, 258] on div "✕" at bounding box center [805, 257] width 15 height 15
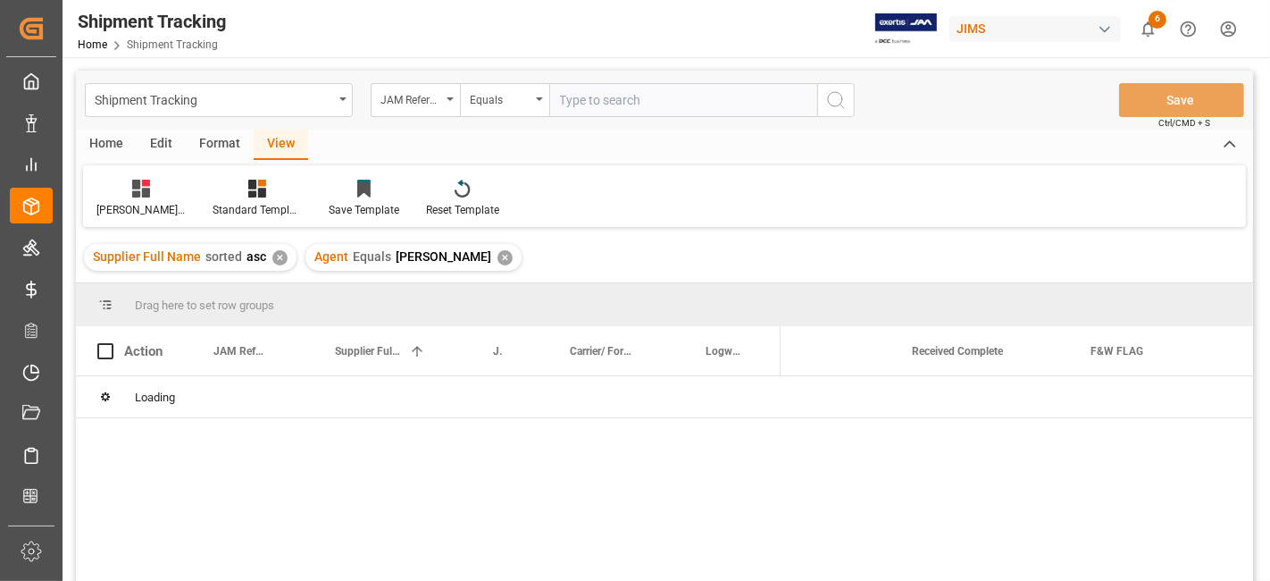
click at [611, 99] on input "text" at bounding box center [683, 100] width 268 height 34
paste input "77-9386-CN"
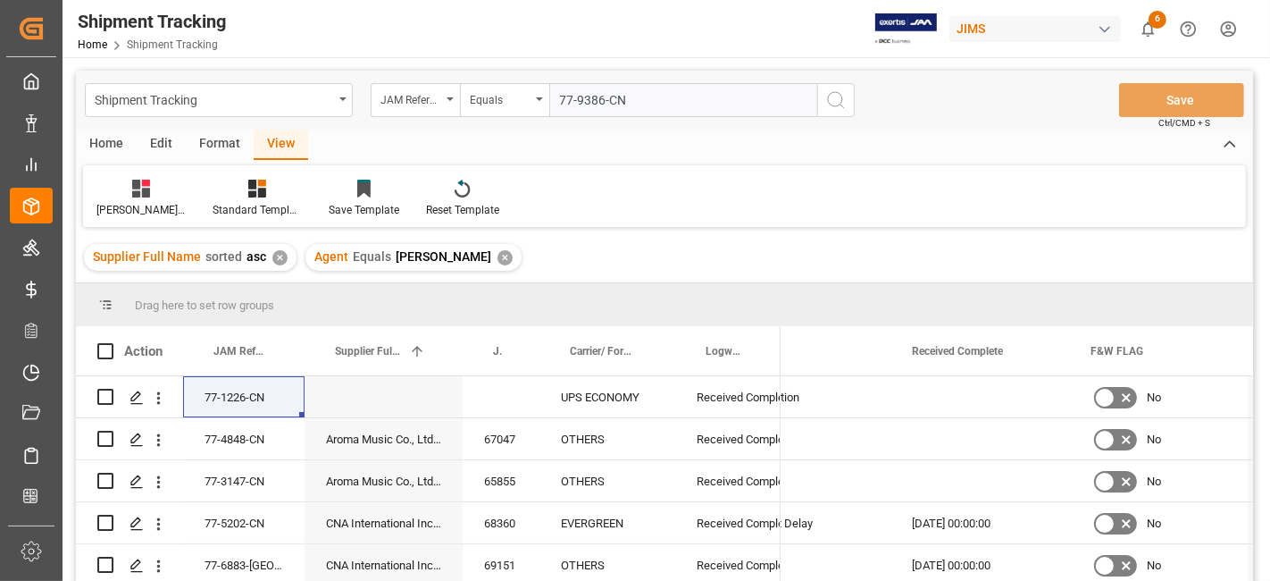
type input "77-9386-CN"
click at [832, 90] on icon "search button" at bounding box center [835, 99] width 21 height 21
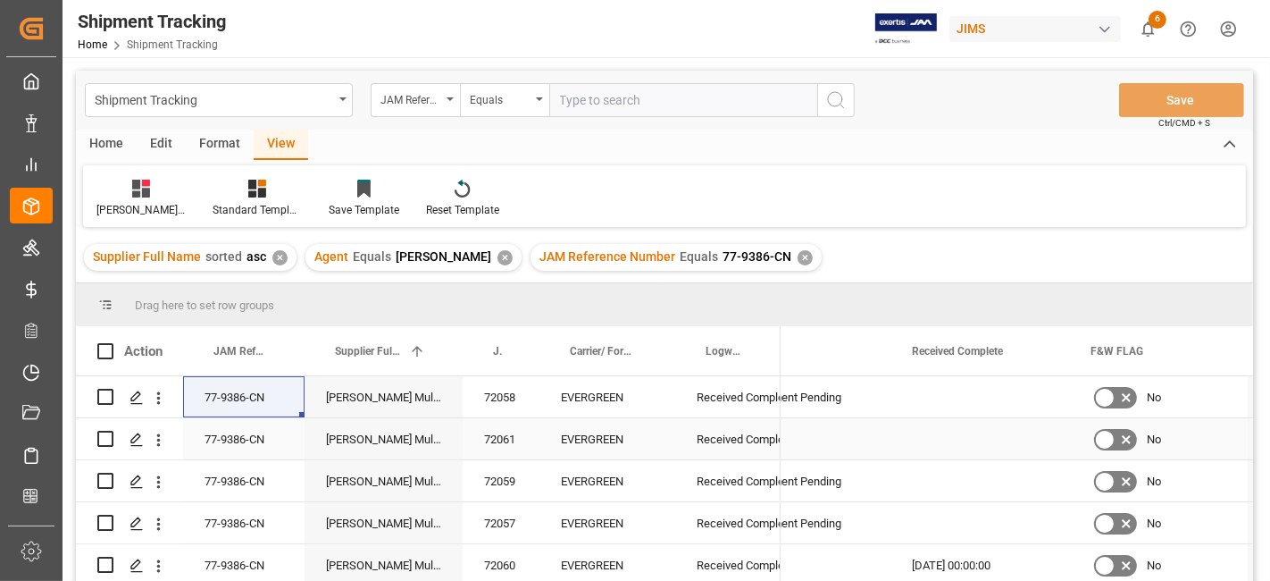
click at [956, 440] on div "Press SPACE to select this row." at bounding box center [980, 438] width 179 height 41
click at [1012, 434] on div "Press SPACE to select this row." at bounding box center [980, 438] width 179 height 41
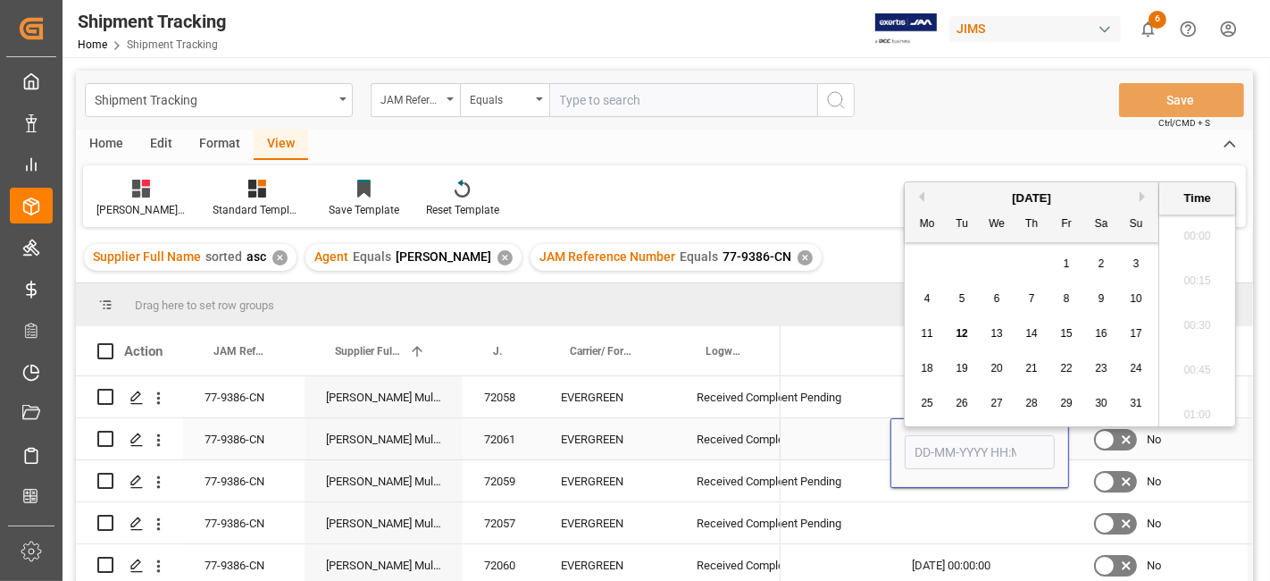
scroll to position [1702, 0]
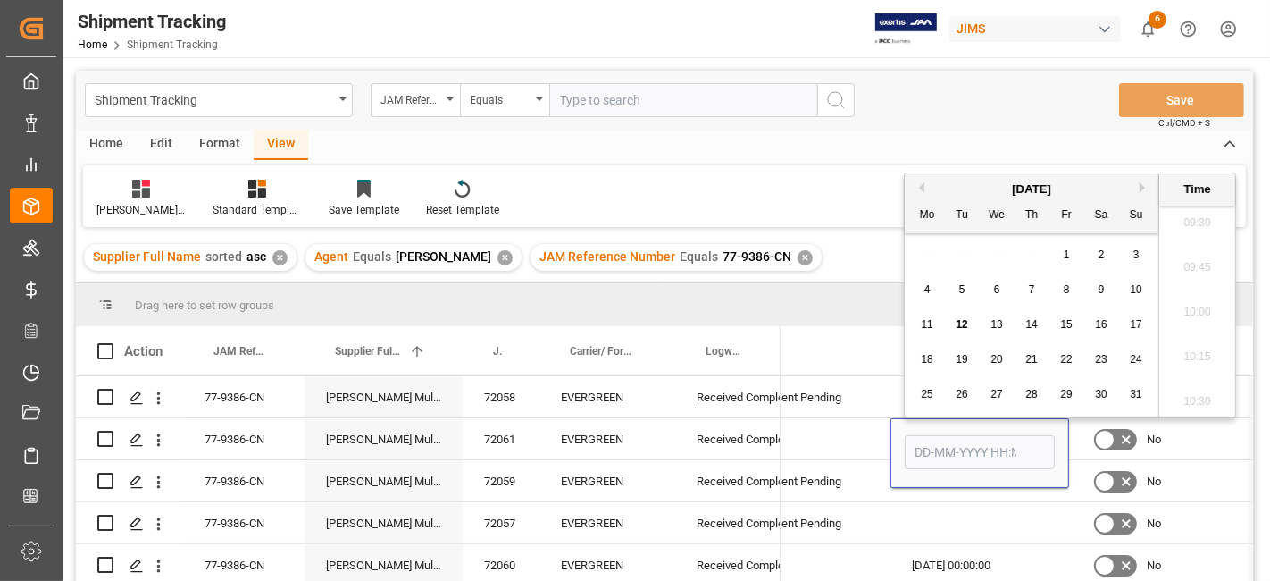
click at [933, 323] on div "11" at bounding box center [927, 324] width 22 height 21
type input "11-08-2025 00:00"
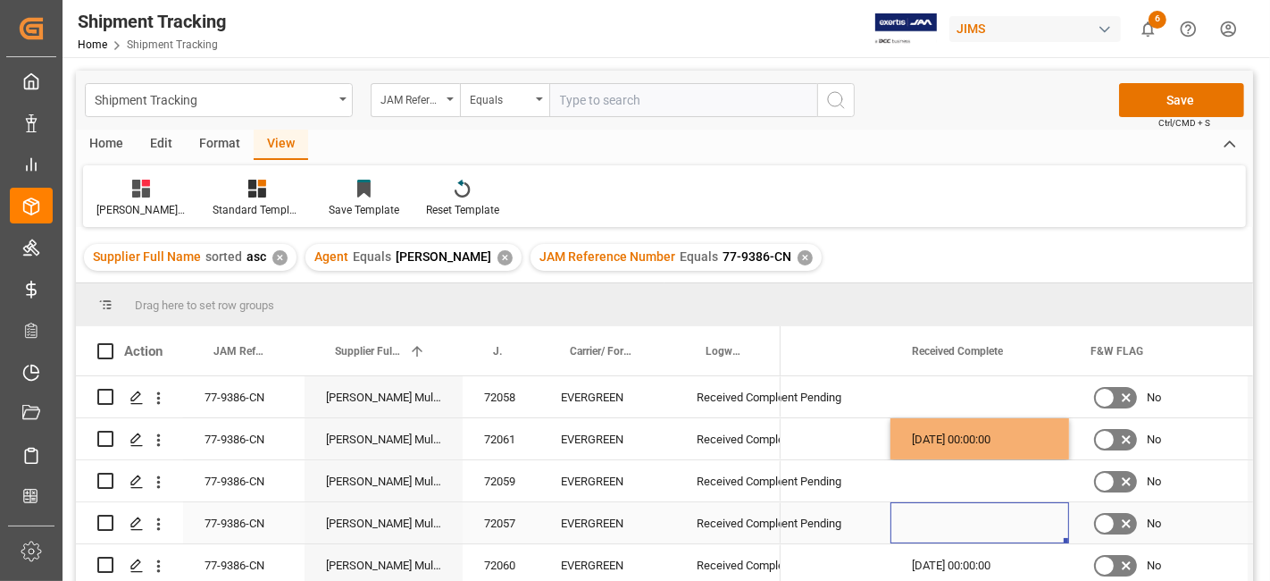
click at [1009, 506] on div "Press SPACE to select this row." at bounding box center [980, 522] width 179 height 41
click at [1159, 93] on button "Save" at bounding box center [1181, 100] width 125 height 34
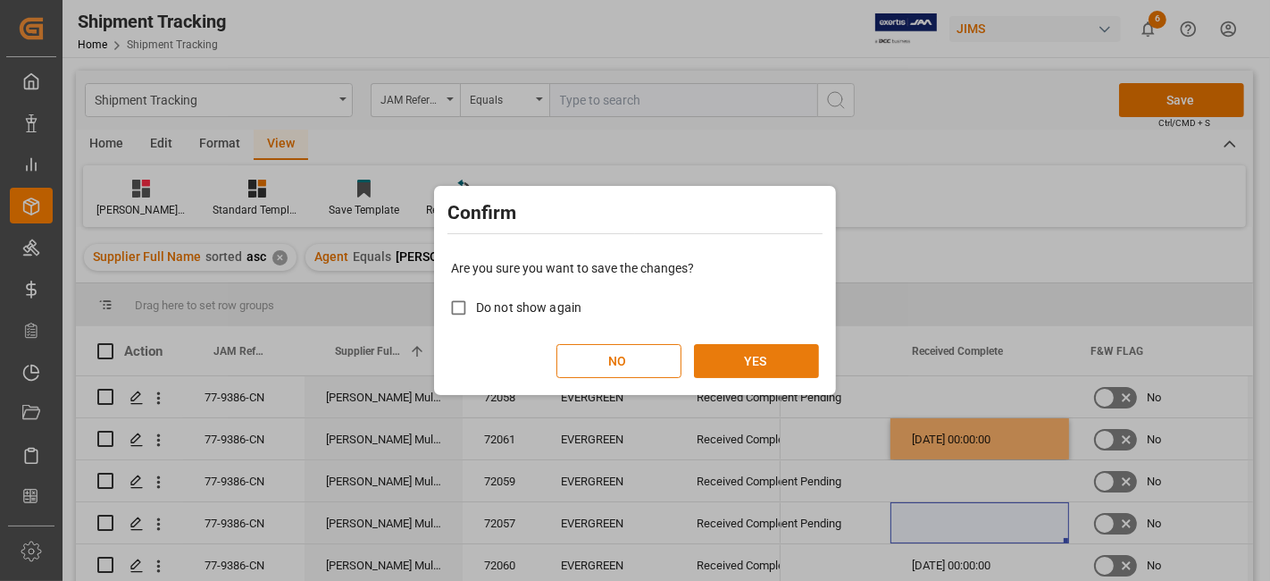
click at [767, 360] on button "YES" at bounding box center [756, 361] width 125 height 34
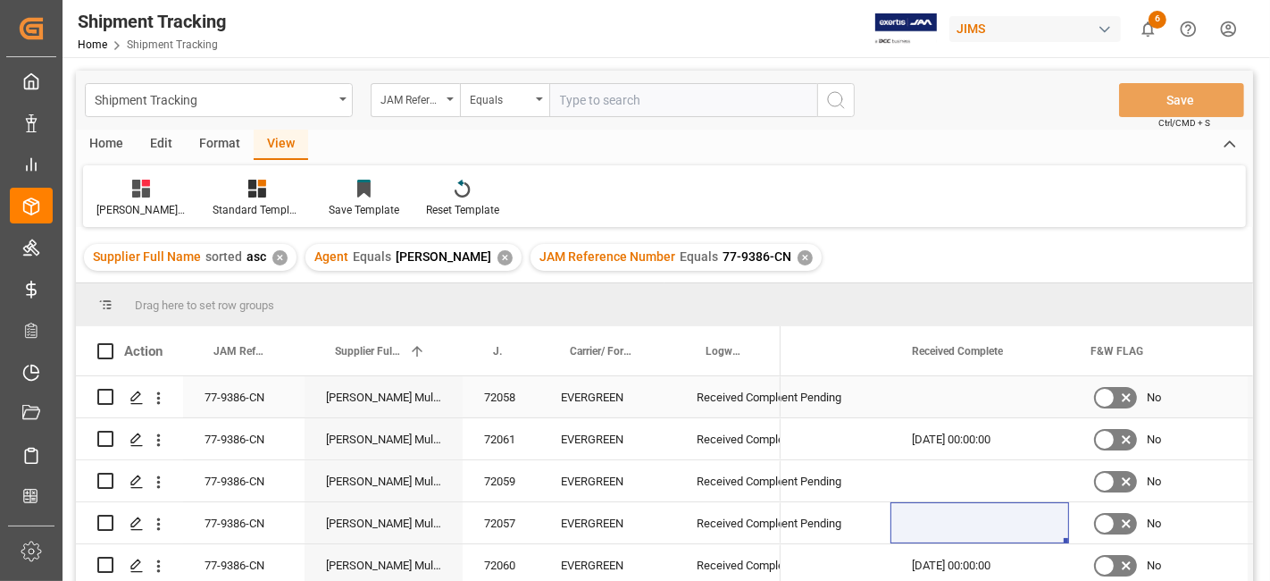
click at [254, 403] on div "77-9386-CN" at bounding box center [243, 396] width 121 height 41
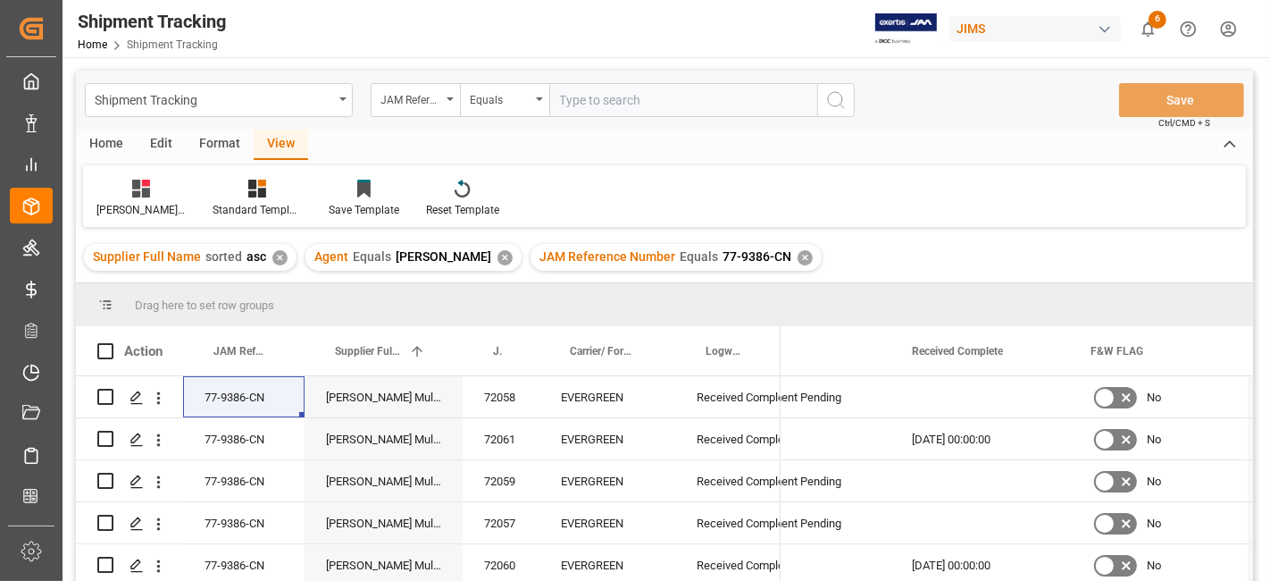
click at [798, 261] on div "✕" at bounding box center [805, 257] width 15 height 15
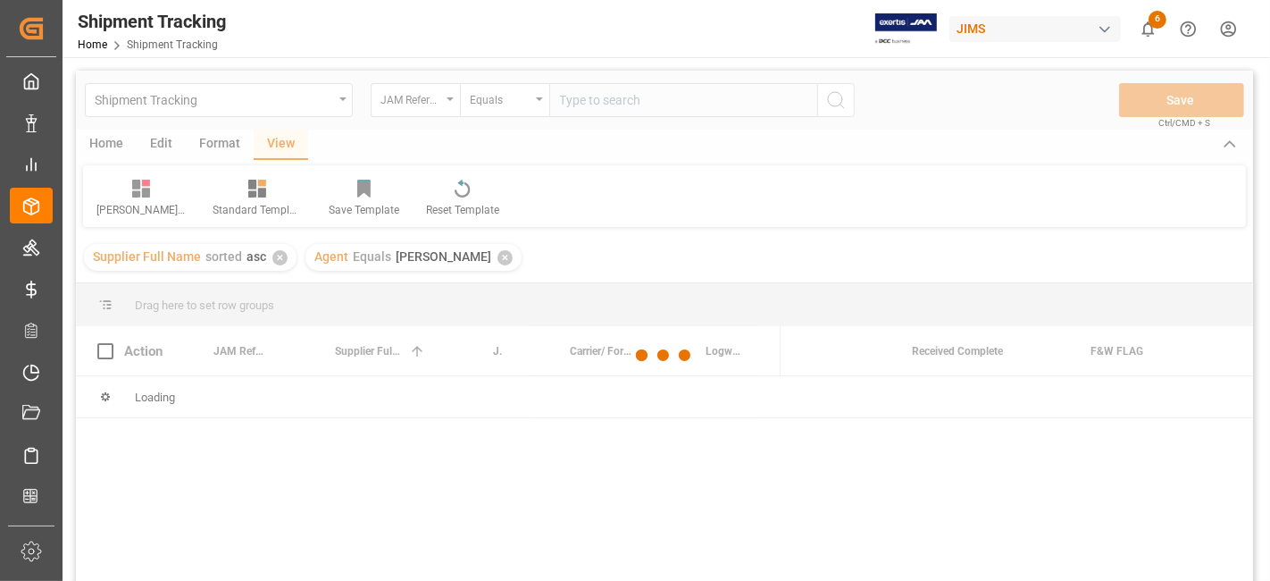
click at [605, 98] on div at bounding box center [664, 356] width 1177 height 570
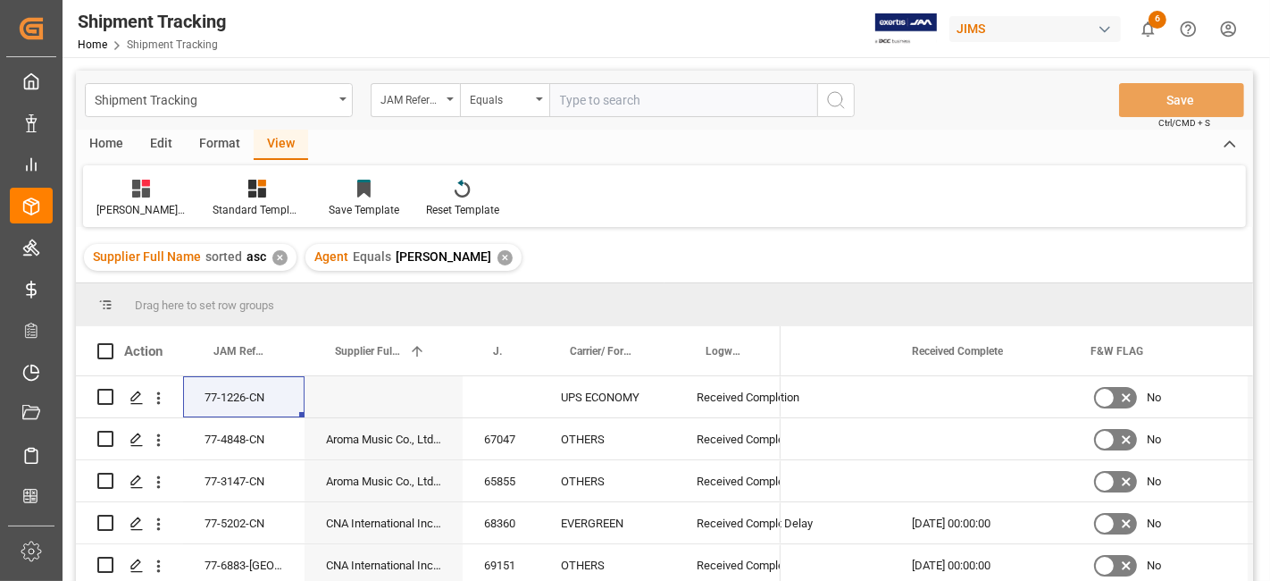
click at [605, 98] on input "text" at bounding box center [683, 100] width 268 height 34
type input "77-9421-cn"
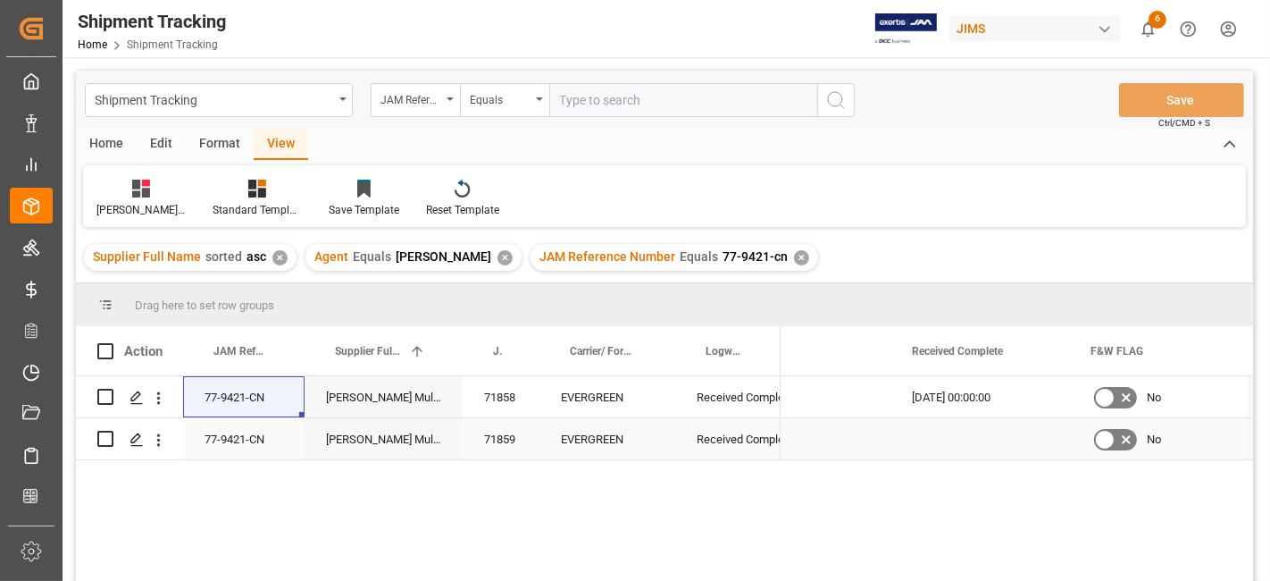
click at [951, 445] on div "Press SPACE to select this row." at bounding box center [980, 438] width 179 height 41
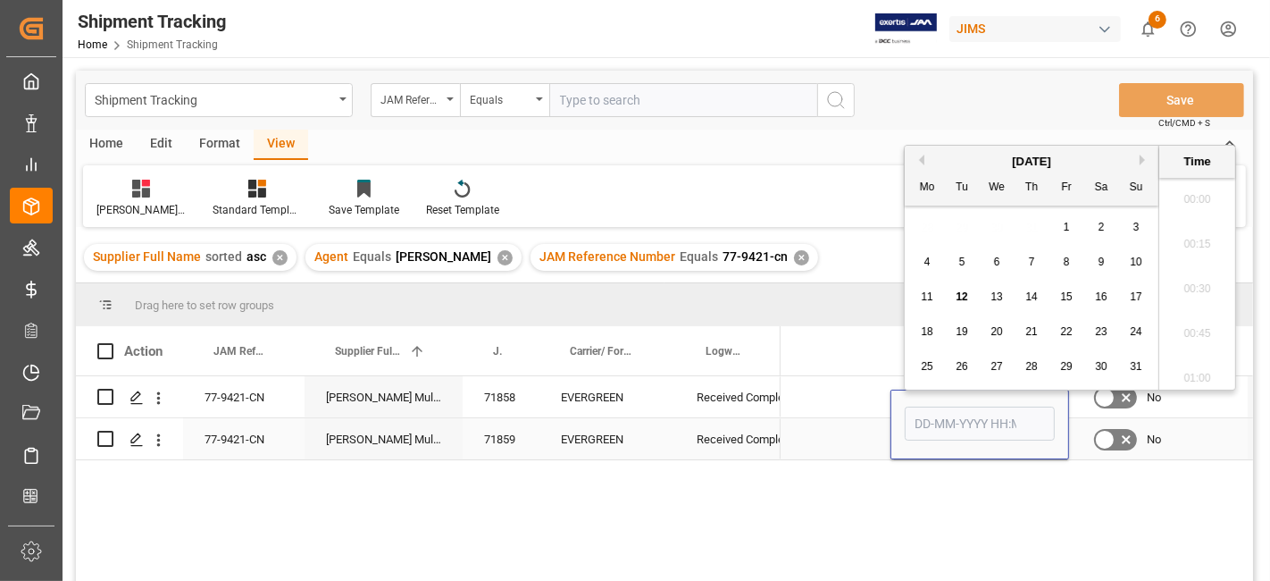
click at [951, 445] on div "Press SPACE to select this row." at bounding box center [980, 424] width 150 height 41
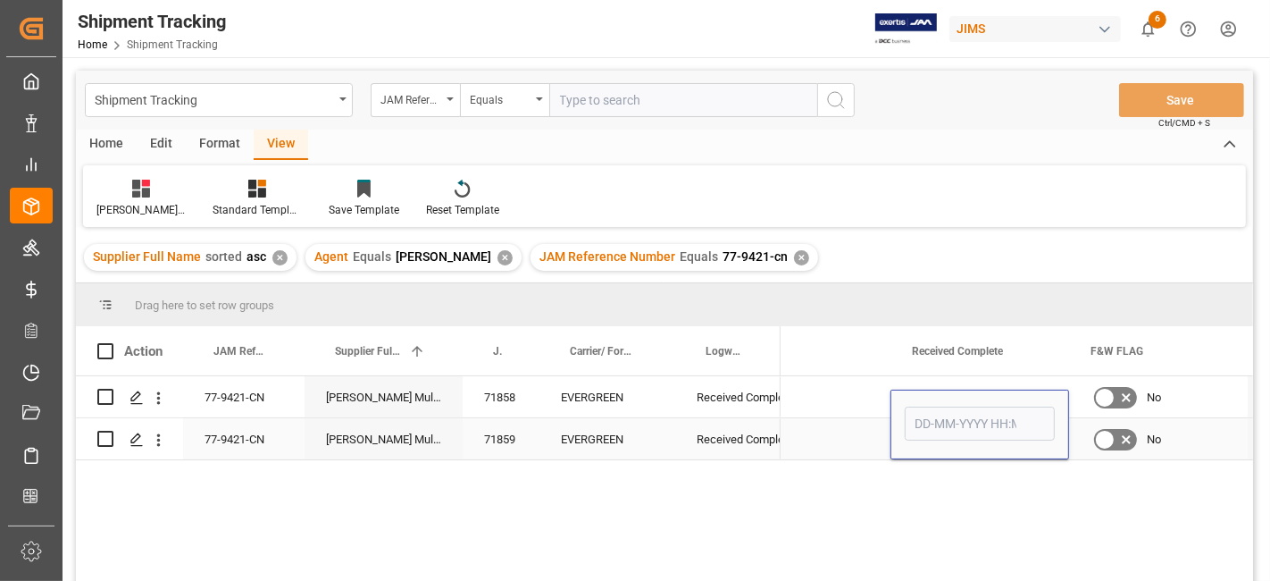
click at [951, 445] on div "Press SPACE to select this row." at bounding box center [980, 424] width 150 height 41
click at [944, 422] on input "Press SPACE to select this row." at bounding box center [980, 423] width 150 height 34
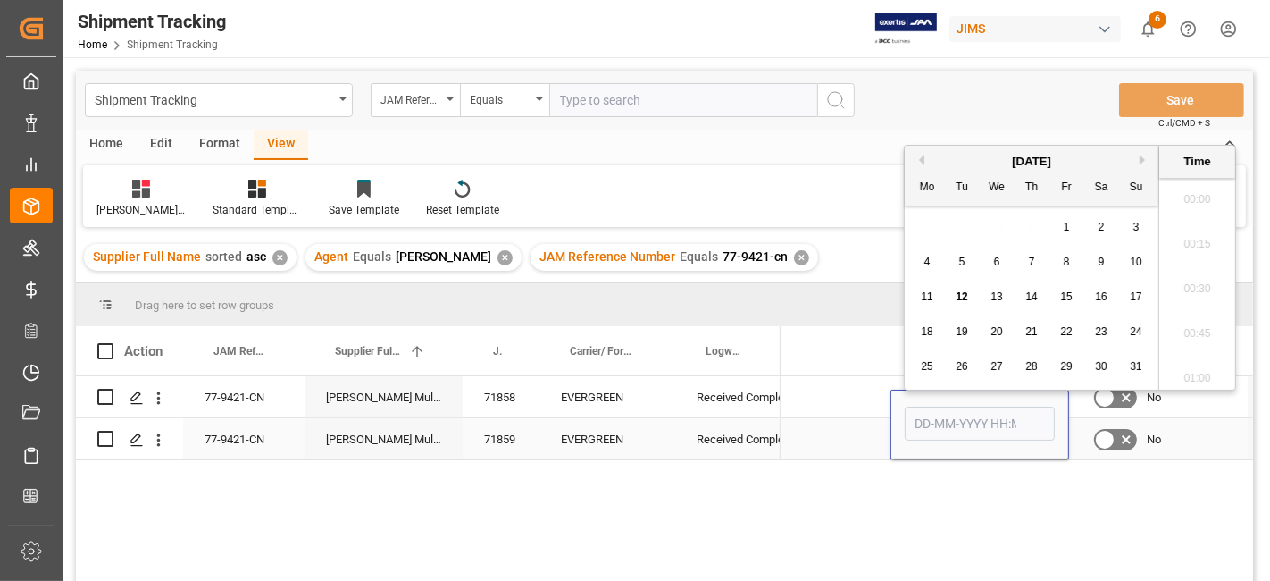
scroll to position [1702, 0]
type input "11-08-2025 00:00"
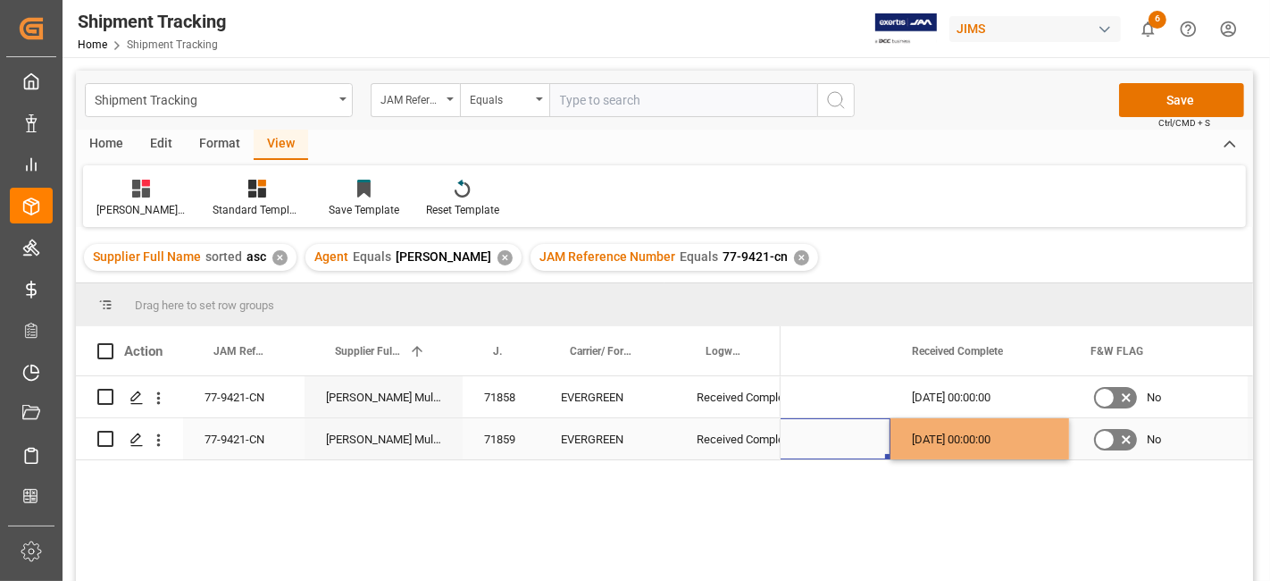
click at [844, 445] on div "Press SPACE to select this row." at bounding box center [801, 438] width 179 height 41
click at [1184, 96] on button "Save" at bounding box center [1181, 100] width 125 height 34
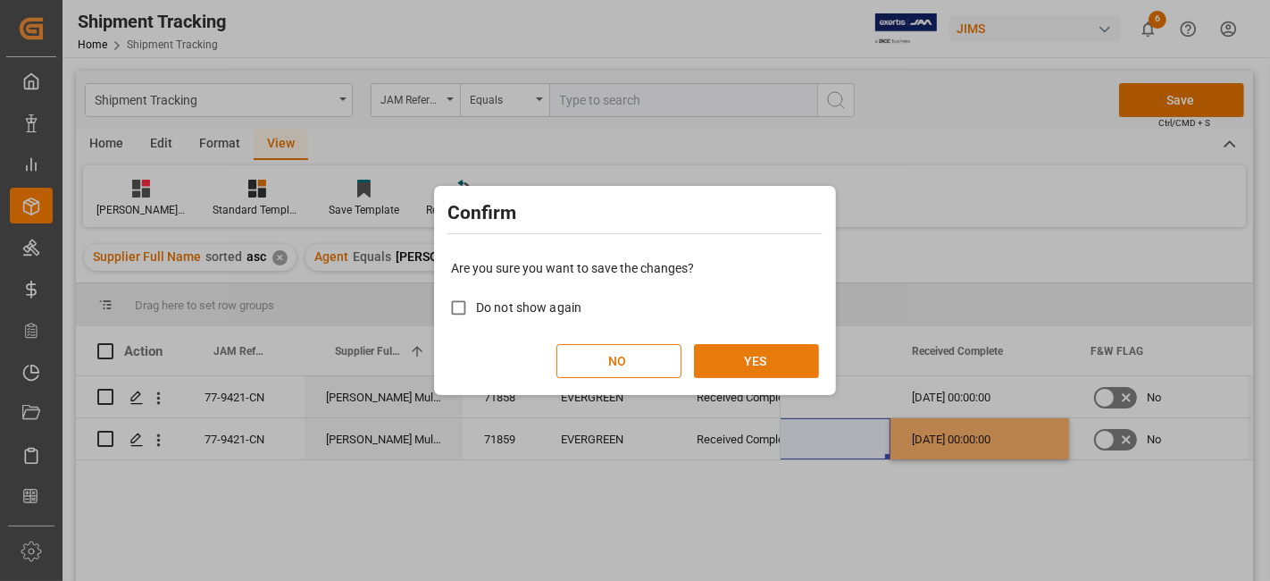
click at [722, 349] on button "YES" at bounding box center [756, 361] width 125 height 34
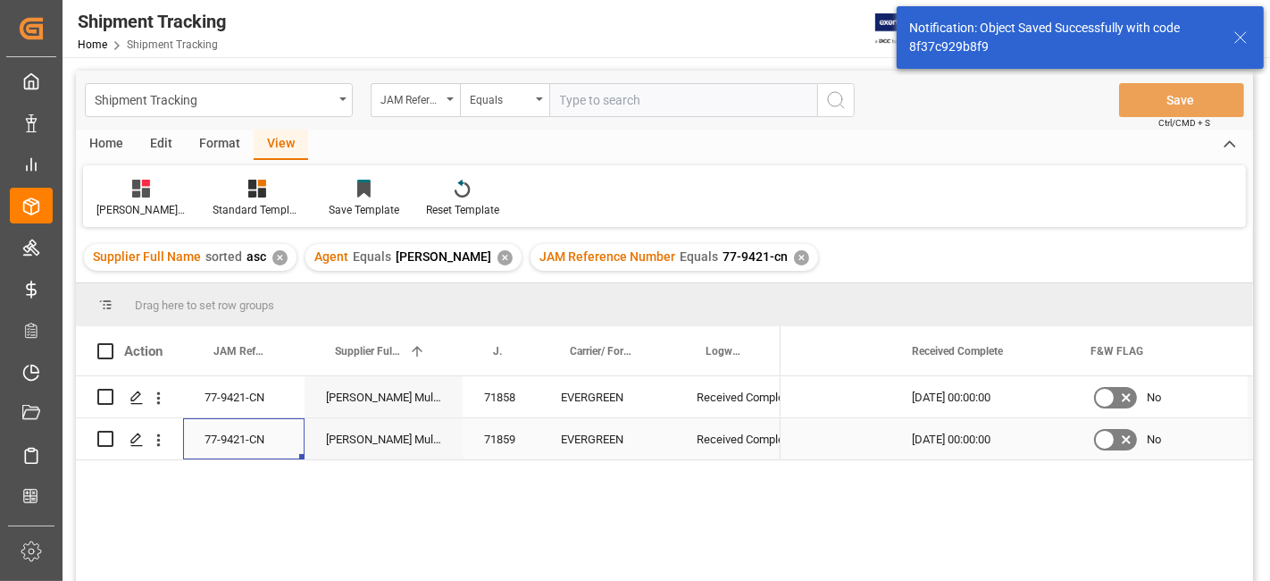
click at [230, 434] on div "77-9421-CN" at bounding box center [243, 438] width 121 height 41
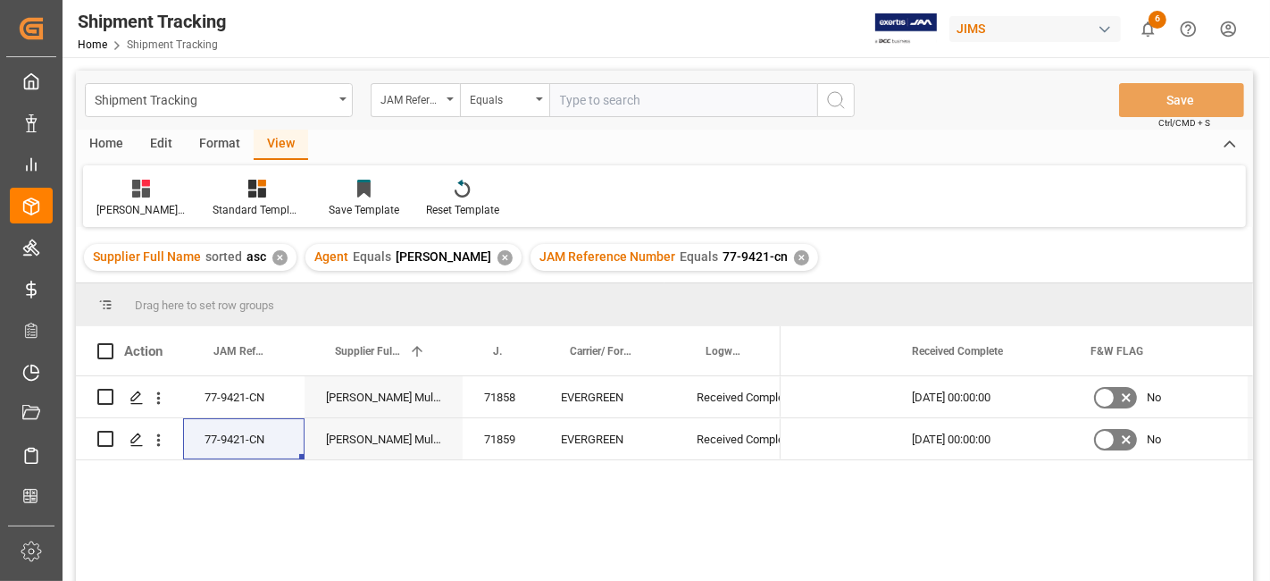
click at [794, 251] on div "✕" at bounding box center [801, 257] width 15 height 15
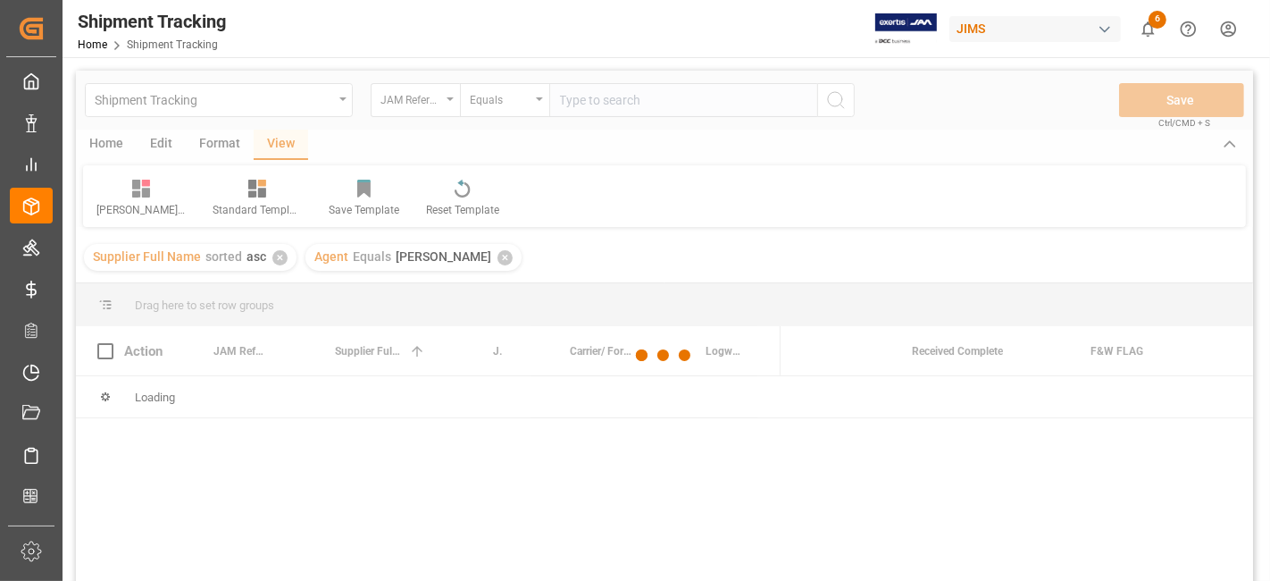
click at [581, 96] on div at bounding box center [664, 356] width 1177 height 570
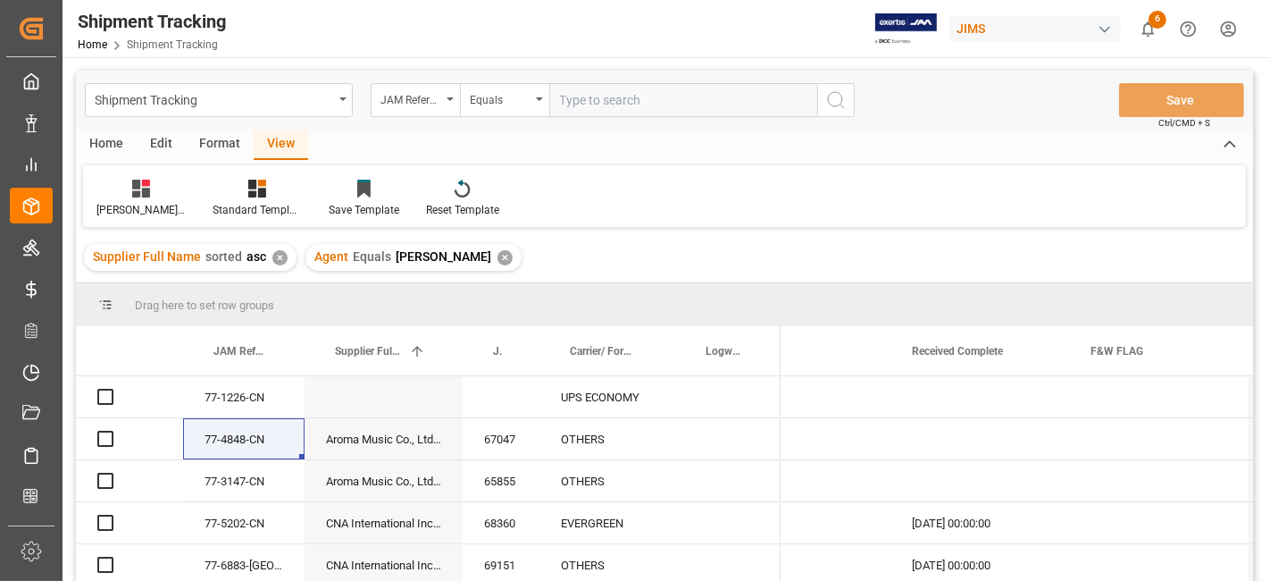
click at [584, 98] on input "text" at bounding box center [683, 100] width 268 height 34
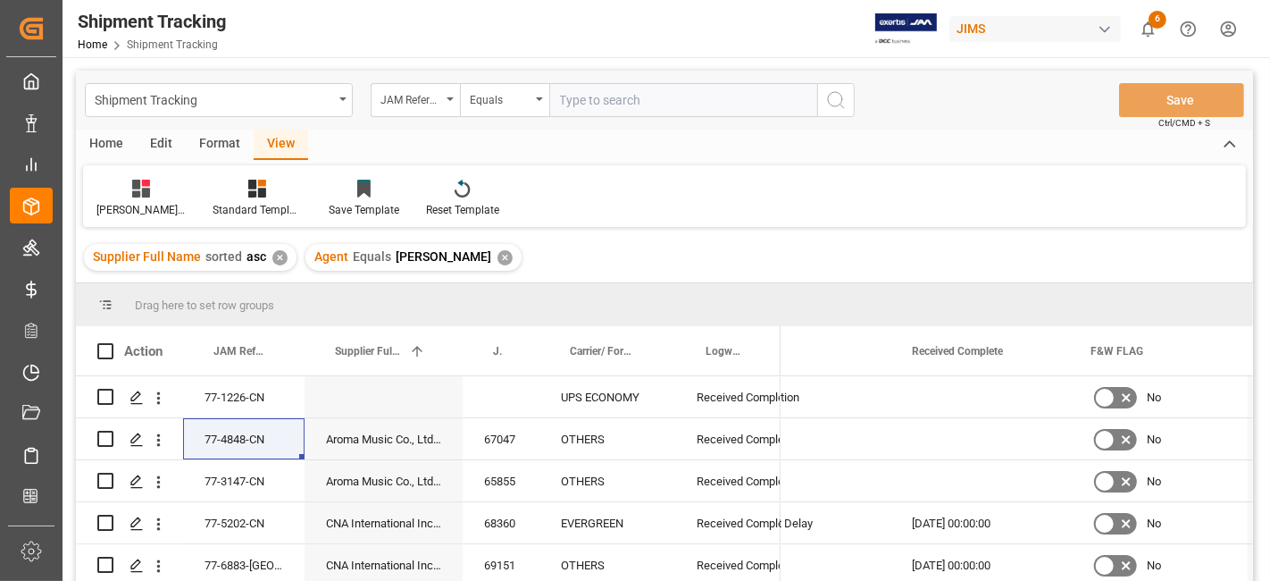
click at [584, 98] on input "text" at bounding box center [683, 100] width 268 height 34
paste input "77-9468-CN"
type input "77-9468-CN"
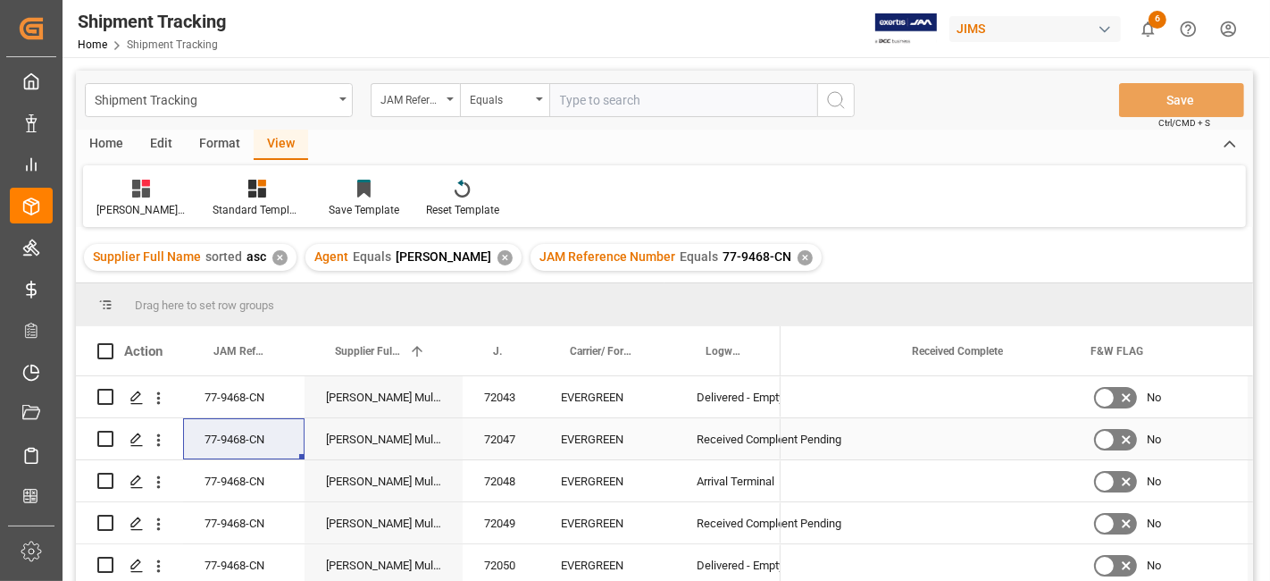
click at [991, 448] on div "Press SPACE to select this row." at bounding box center [980, 438] width 179 height 41
click at [991, 447] on div "Press SPACE to select this row." at bounding box center [980, 438] width 179 height 41
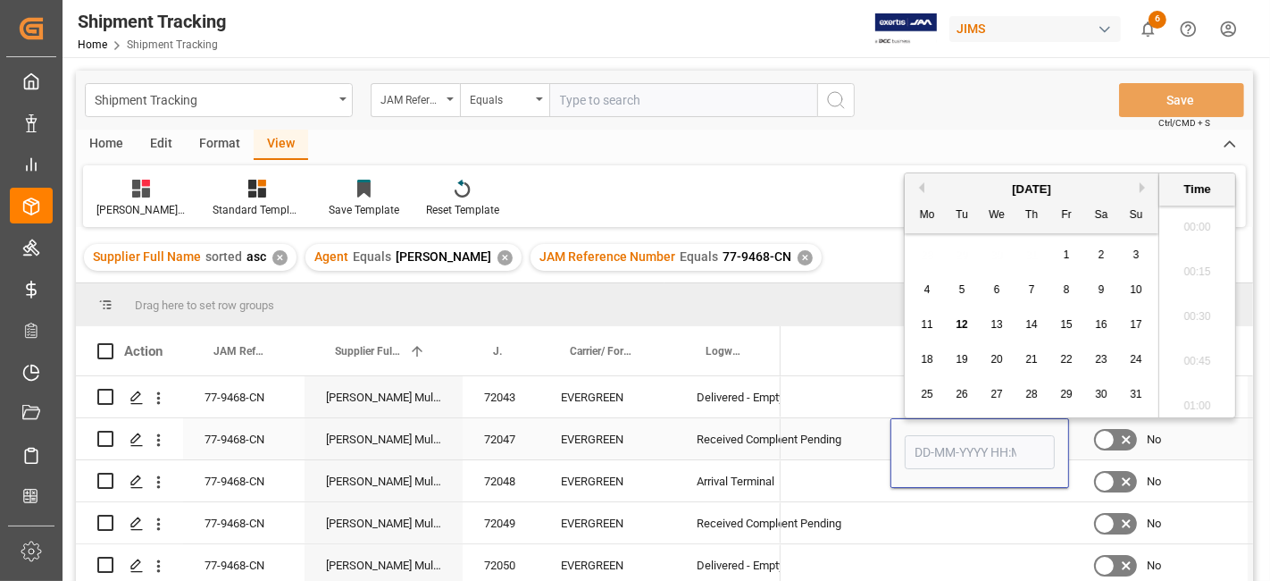
scroll to position [1702, 0]
click at [991, 447] on input "Press SPACE to select this row." at bounding box center [980, 452] width 150 height 34
type input "11-08-2025 00:00"
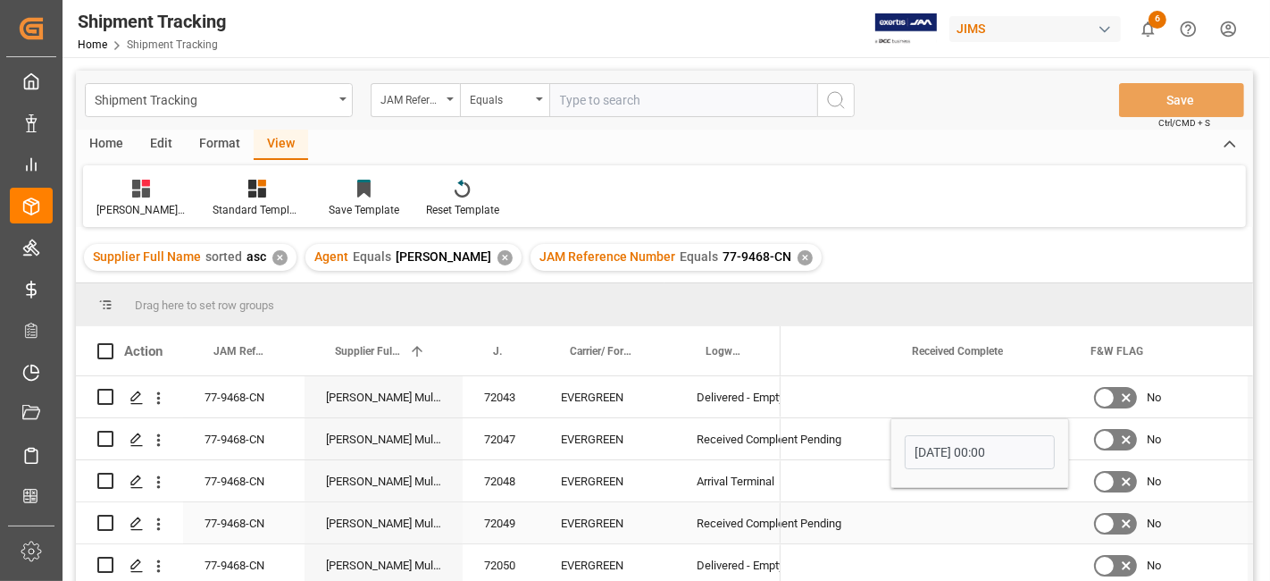
click at [949, 515] on div "Press SPACE to select this row." at bounding box center [980, 522] width 179 height 41
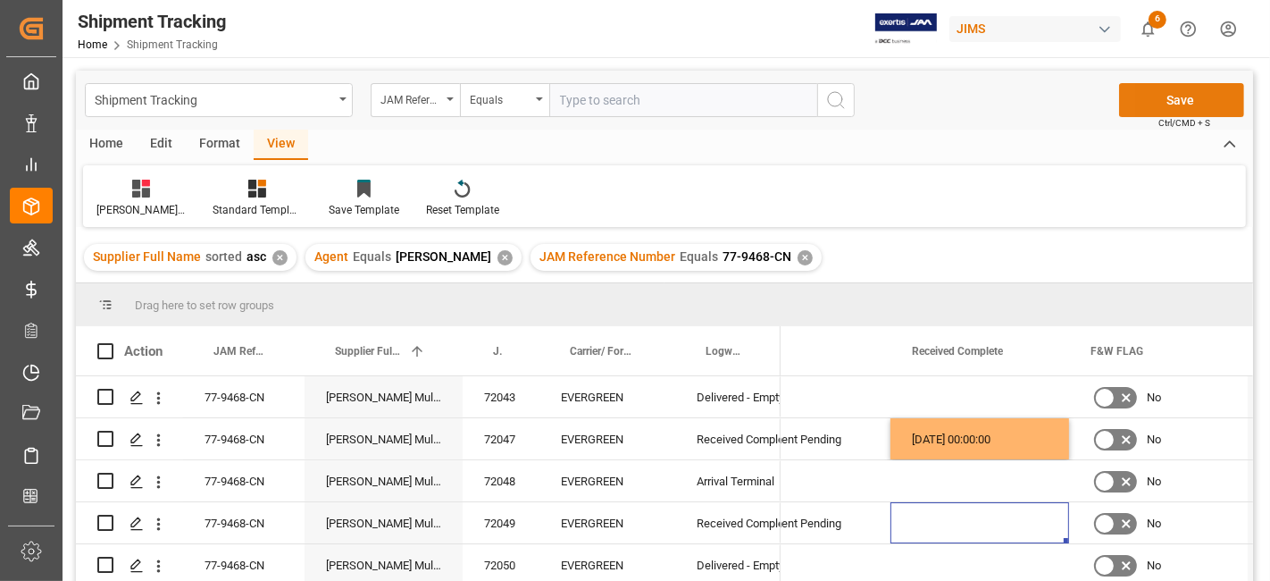
click at [1174, 113] on button "Save" at bounding box center [1181, 100] width 125 height 34
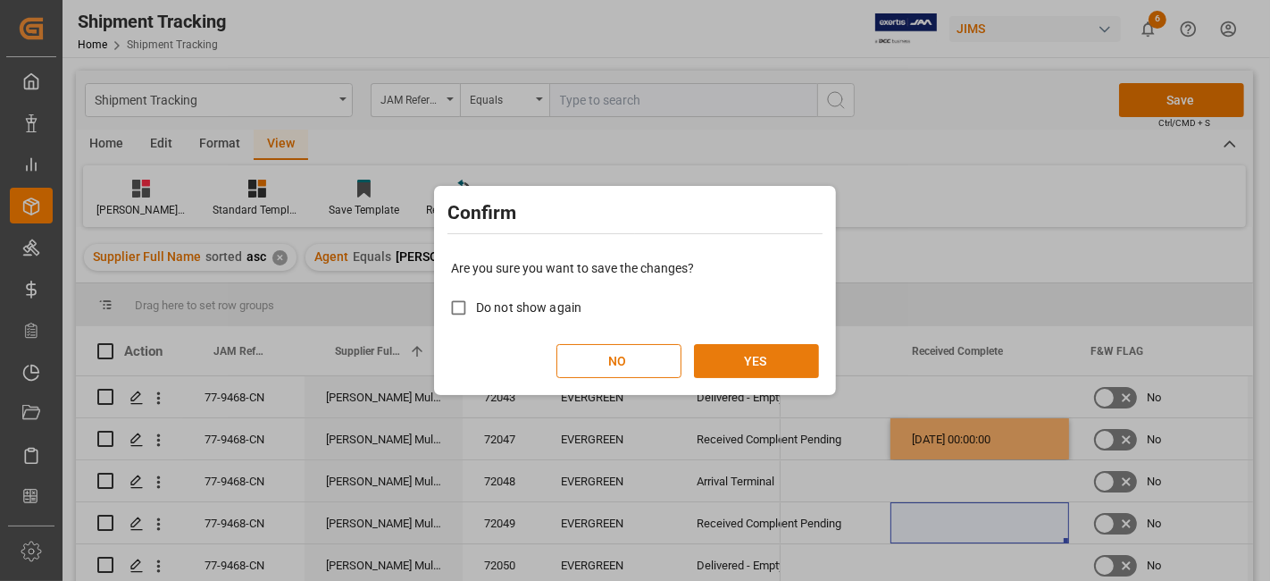
click at [774, 347] on button "YES" at bounding box center [756, 361] width 125 height 34
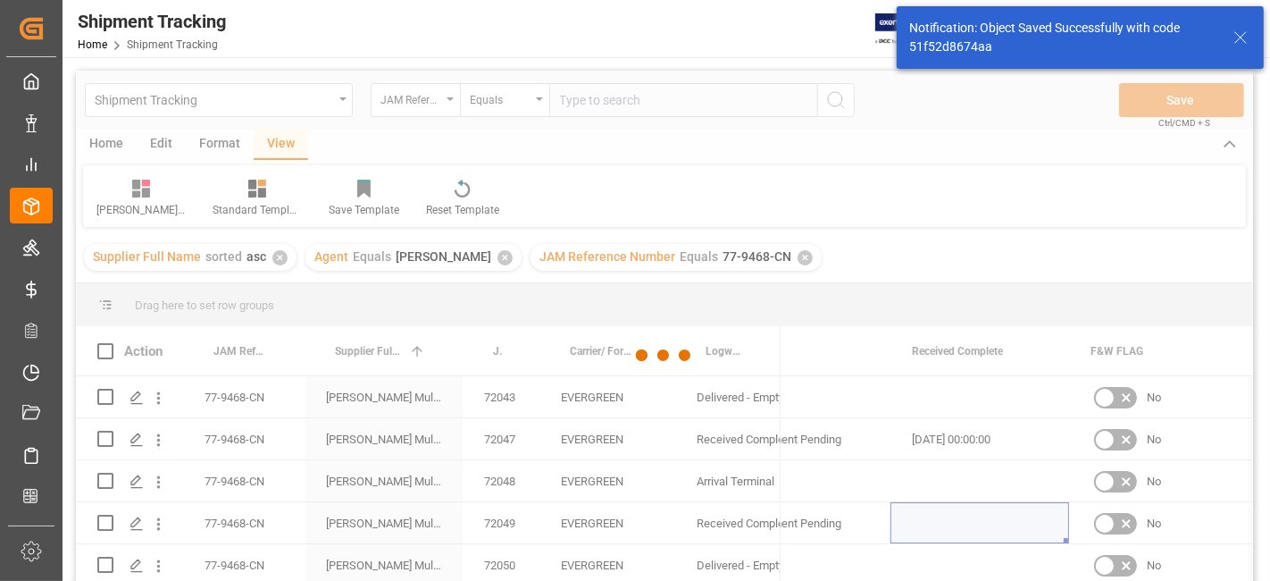
click at [251, 439] on div at bounding box center [664, 356] width 1177 height 570
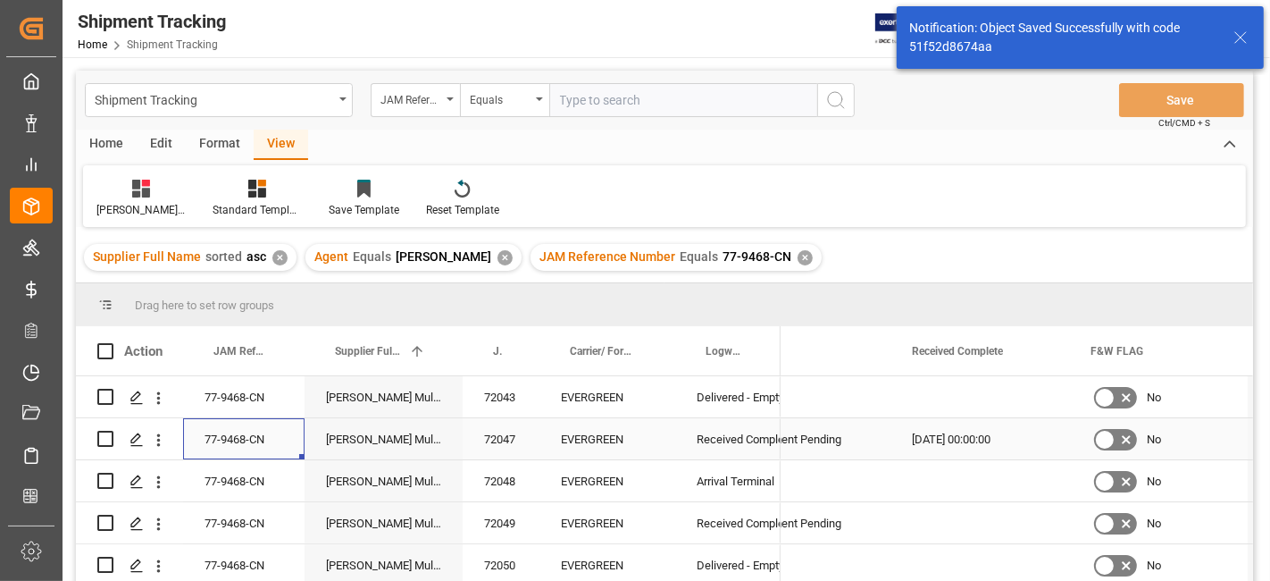
click at [251, 439] on div "77-9468-CN" at bounding box center [243, 438] width 121 height 41
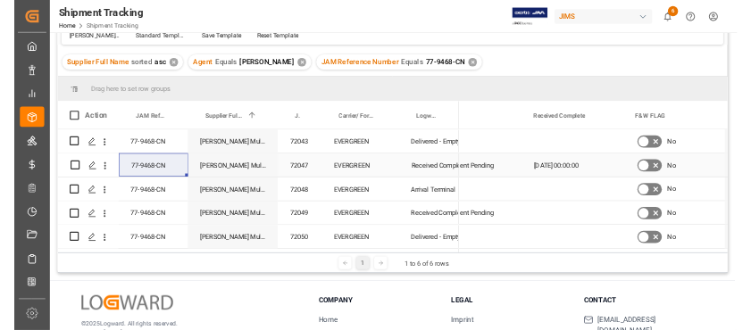
scroll to position [0, 0]
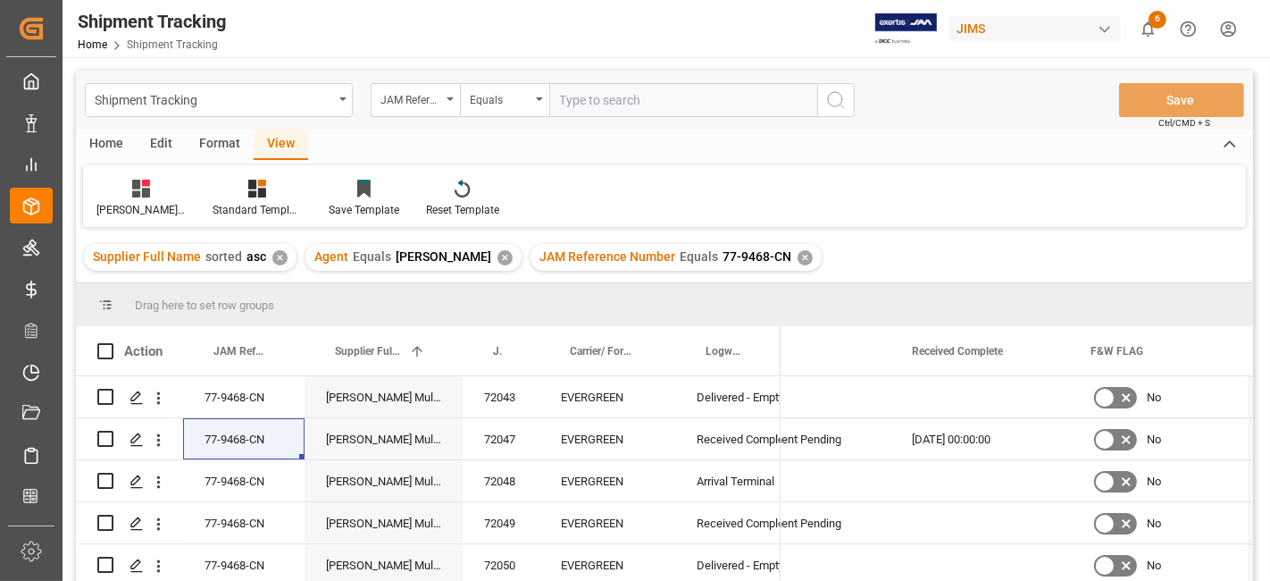
click at [798, 251] on div "✕" at bounding box center [805, 257] width 15 height 15
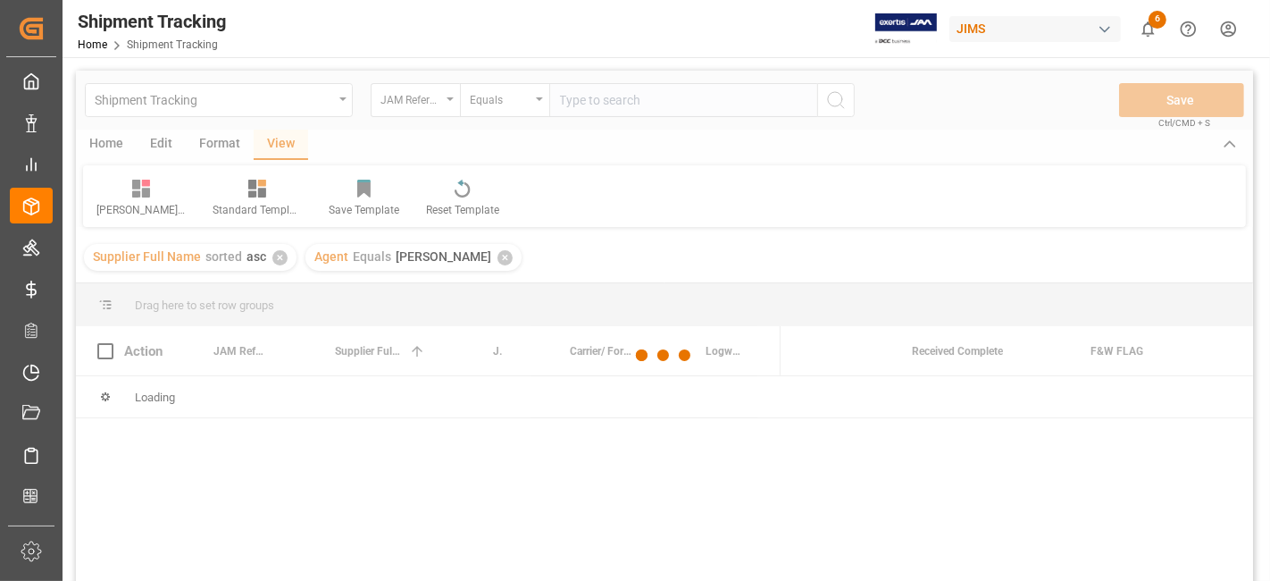
click at [619, 113] on div at bounding box center [664, 356] width 1177 height 570
click at [623, 103] on div at bounding box center [664, 356] width 1177 height 570
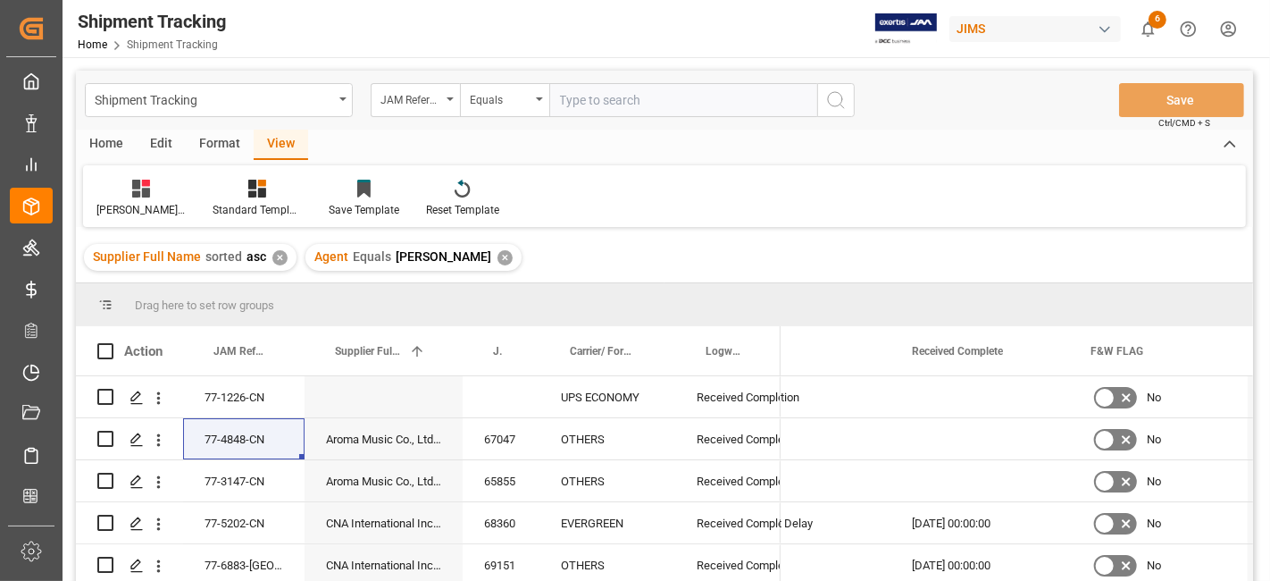
click at [630, 99] on input "text" at bounding box center [683, 100] width 268 height 34
type input "77-9422-cn"
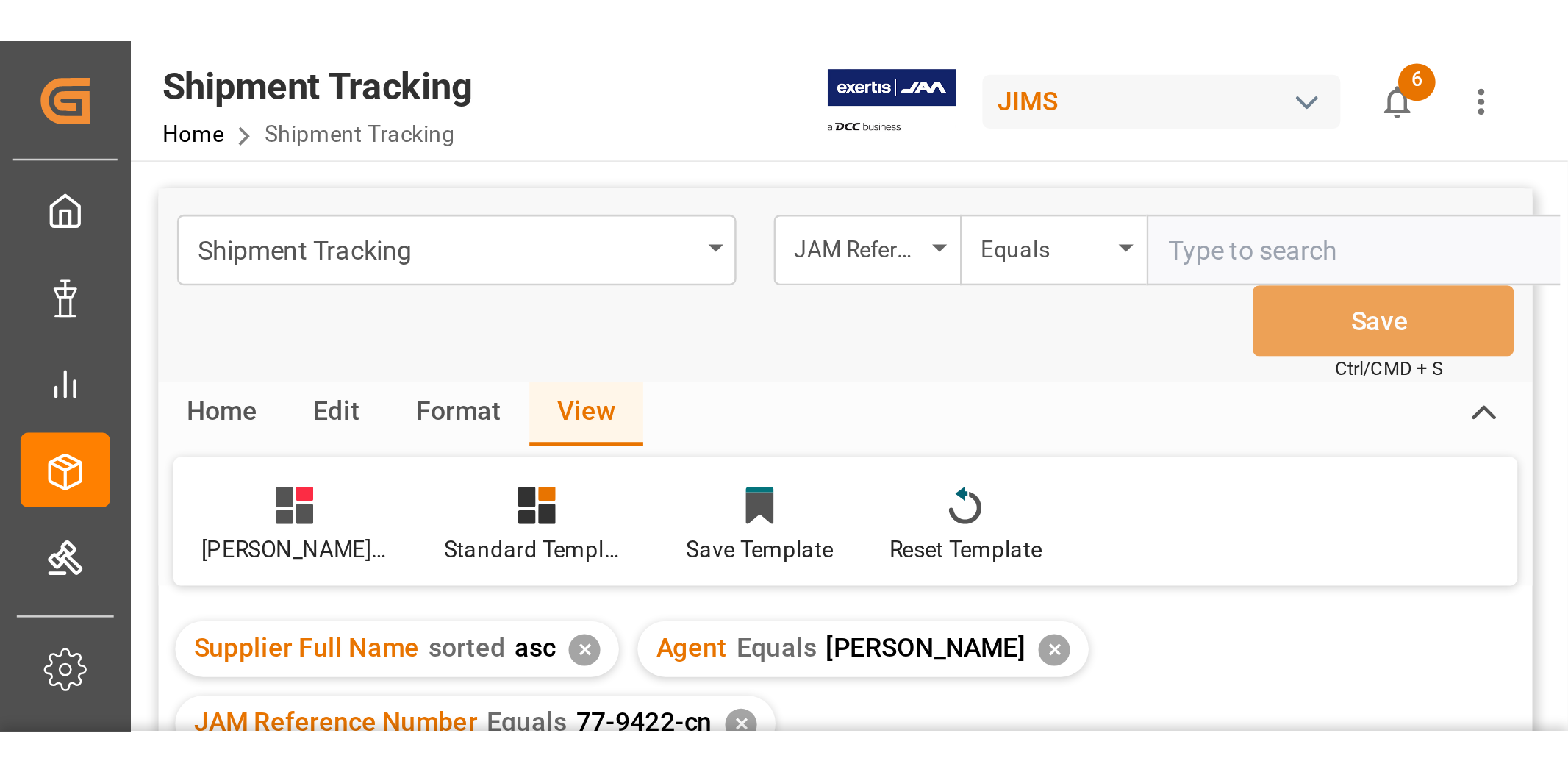
scroll to position [0, 1055]
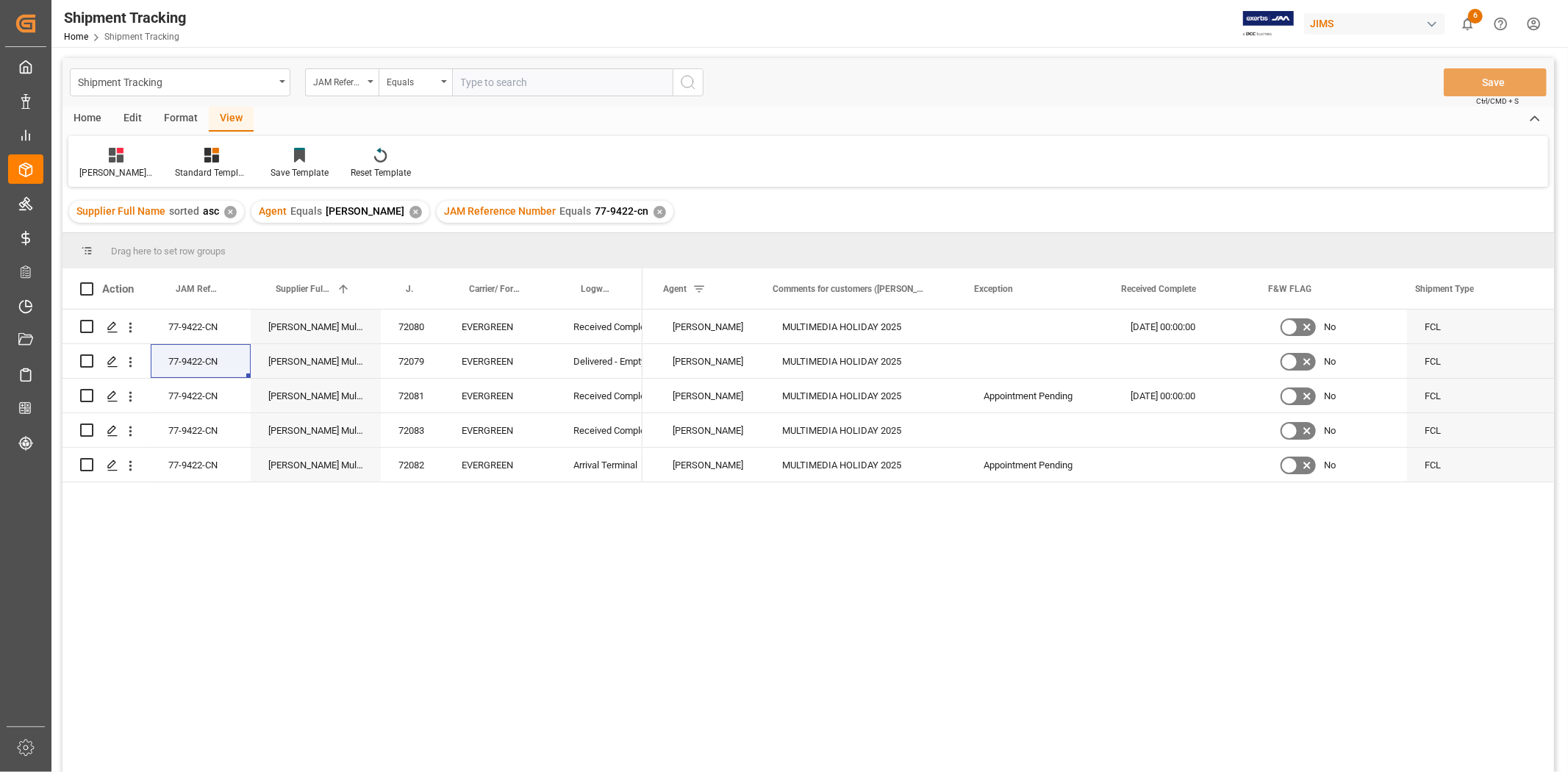
click at [654, 212] on div "✕" at bounding box center [659, 212] width 12 height 12
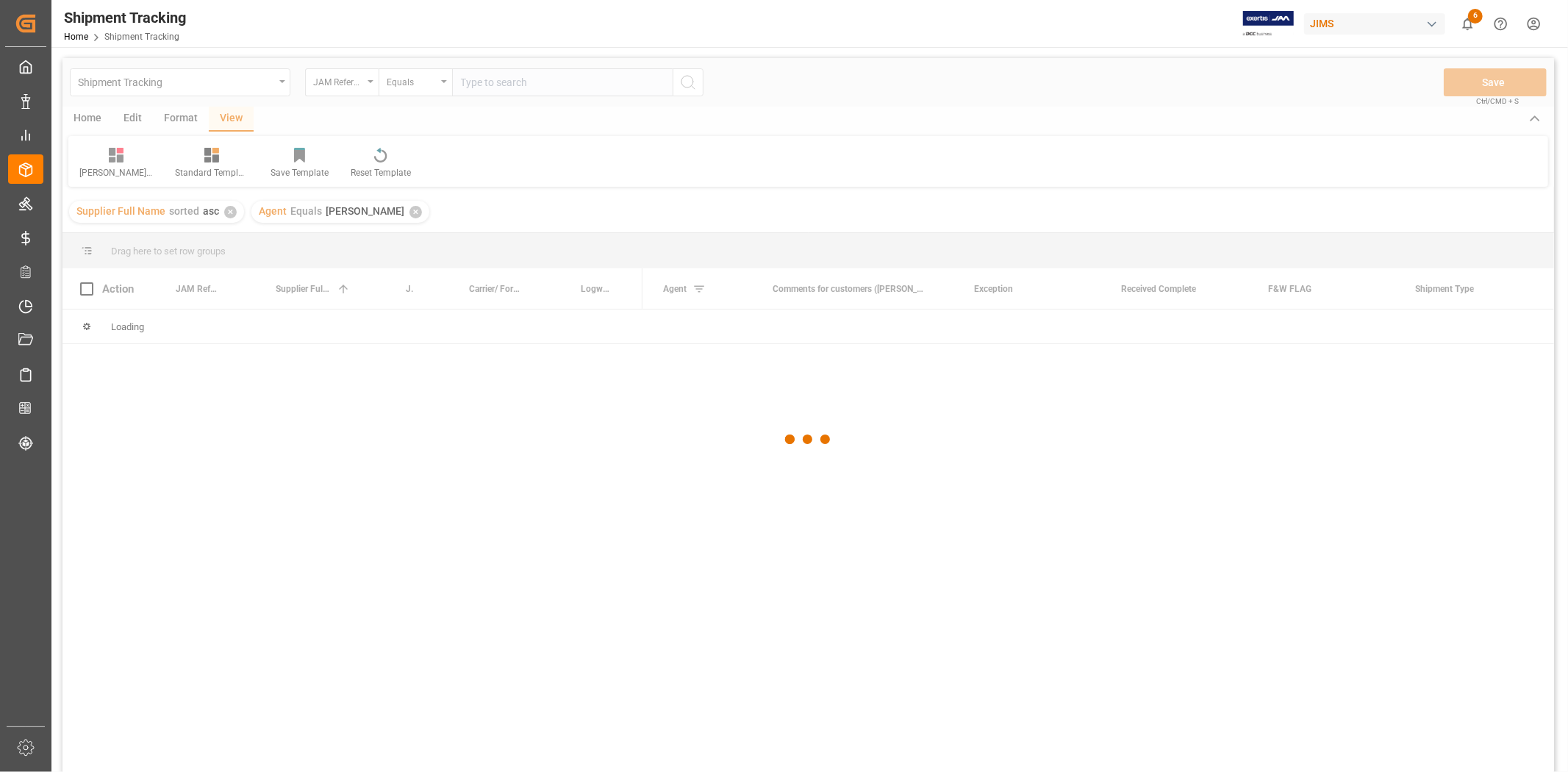
click at [547, 79] on div at bounding box center [808, 439] width 1491 height 763
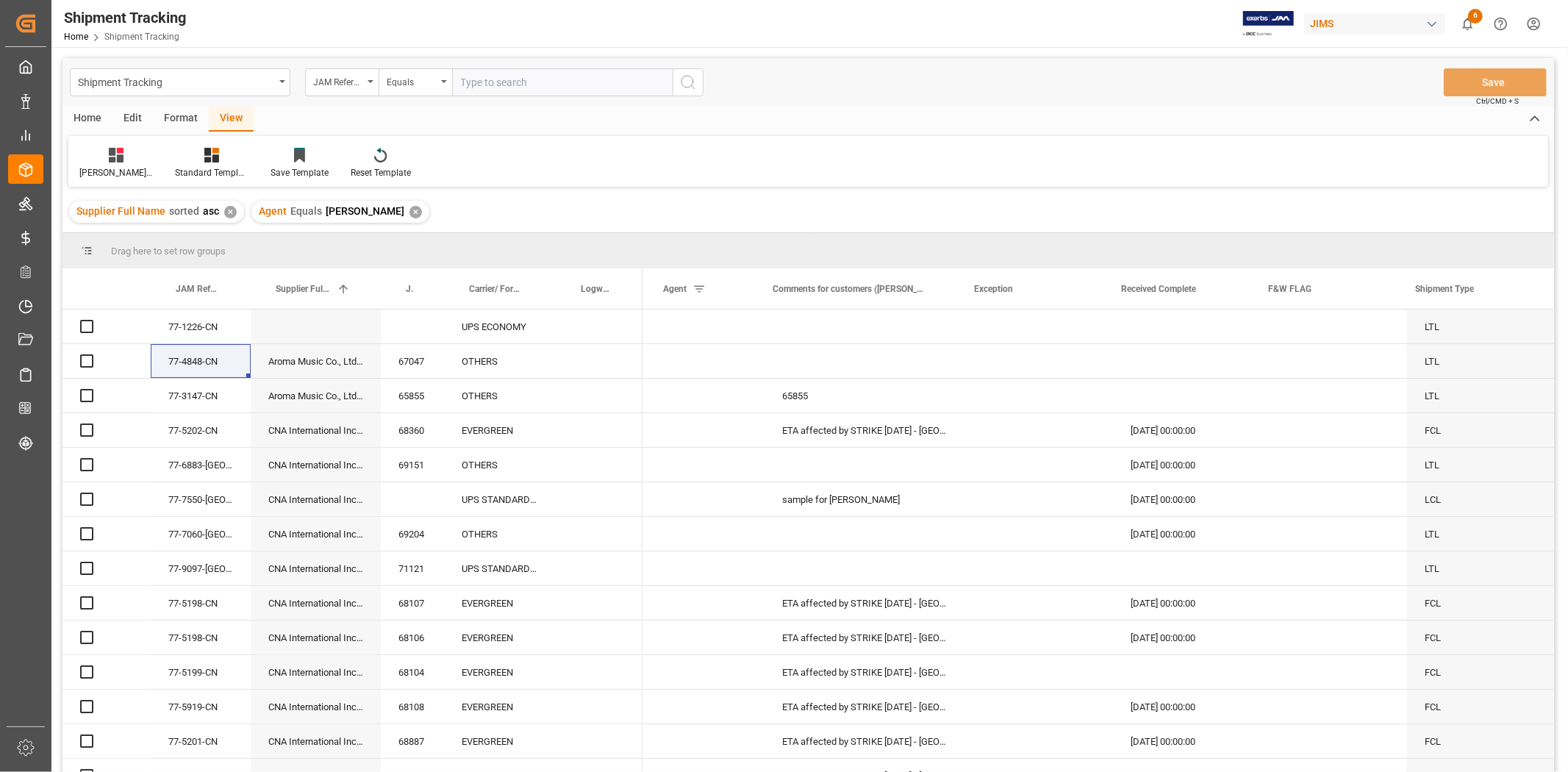
click at [547, 79] on input "text" at bounding box center [562, 82] width 221 height 28
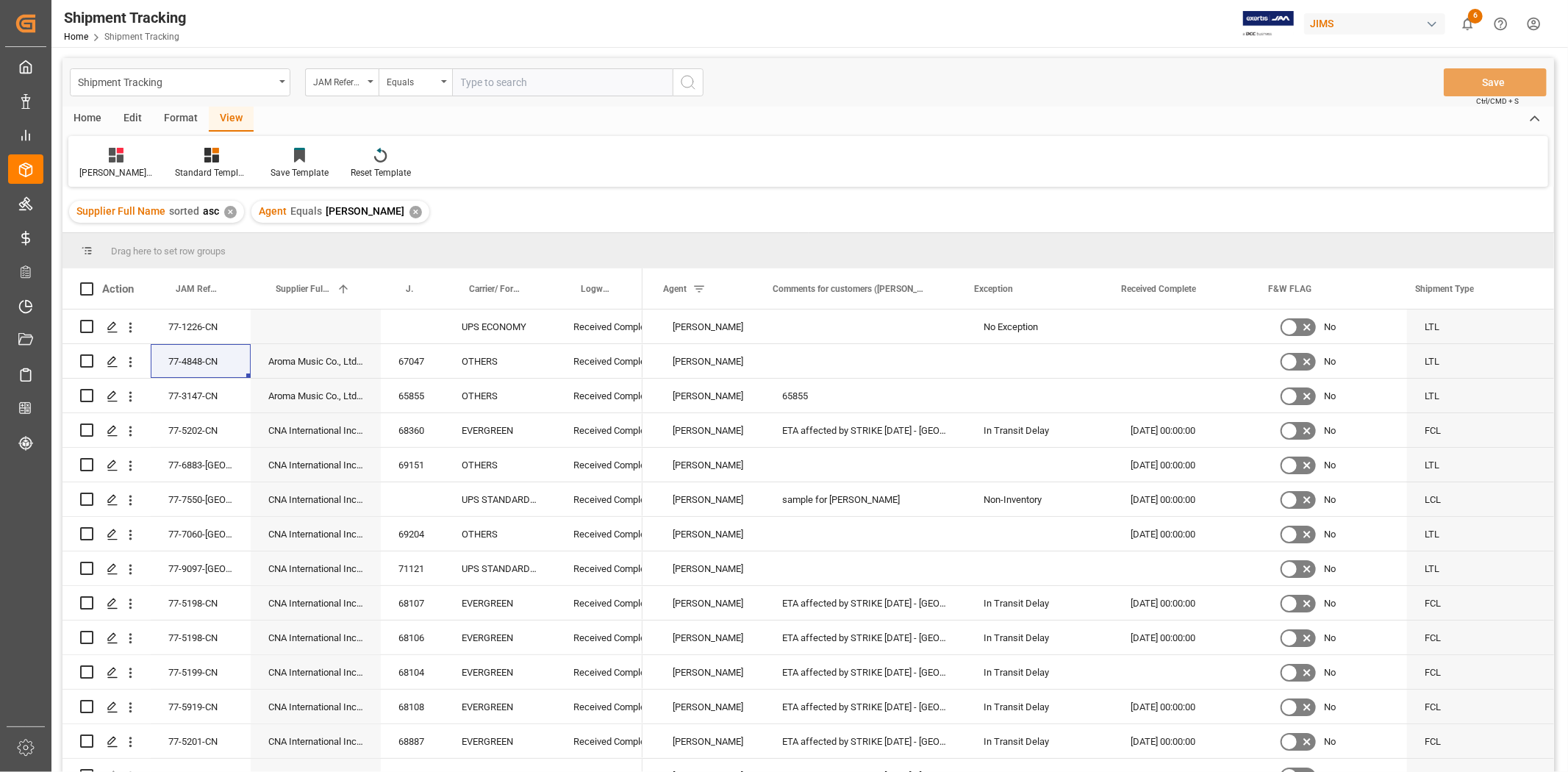
paste input "77-10513-CN"
type input "77-10513-CN"
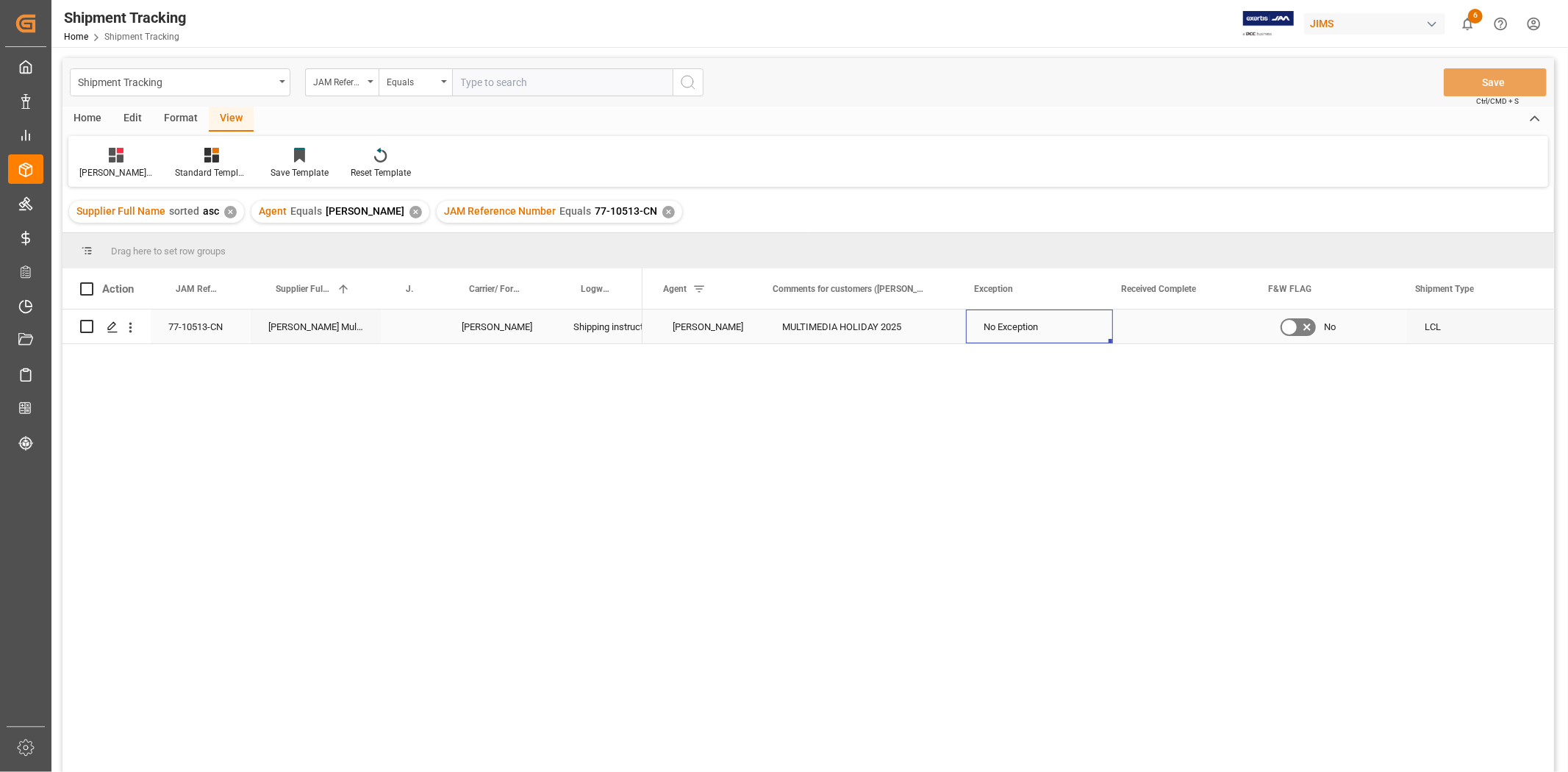
click at [1057, 323] on div "No Exception" at bounding box center [1040, 327] width 112 height 34
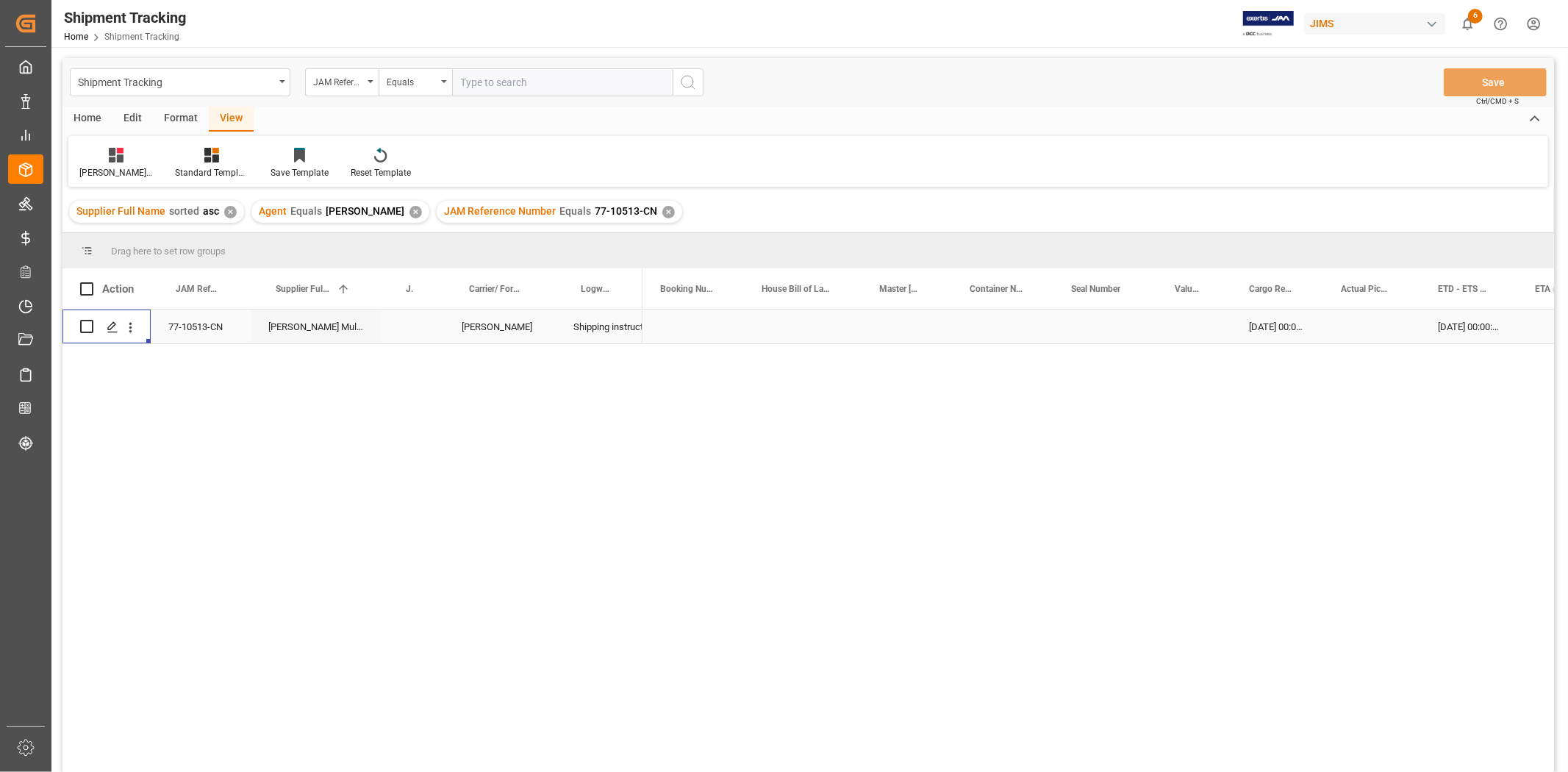
click at [1520, 325] on div "Press SPACE to select this row." at bounding box center [1566, 326] width 95 height 34
click at [1524, 328] on div "Press SPACE to select this row." at bounding box center [1566, 326] width 95 height 34
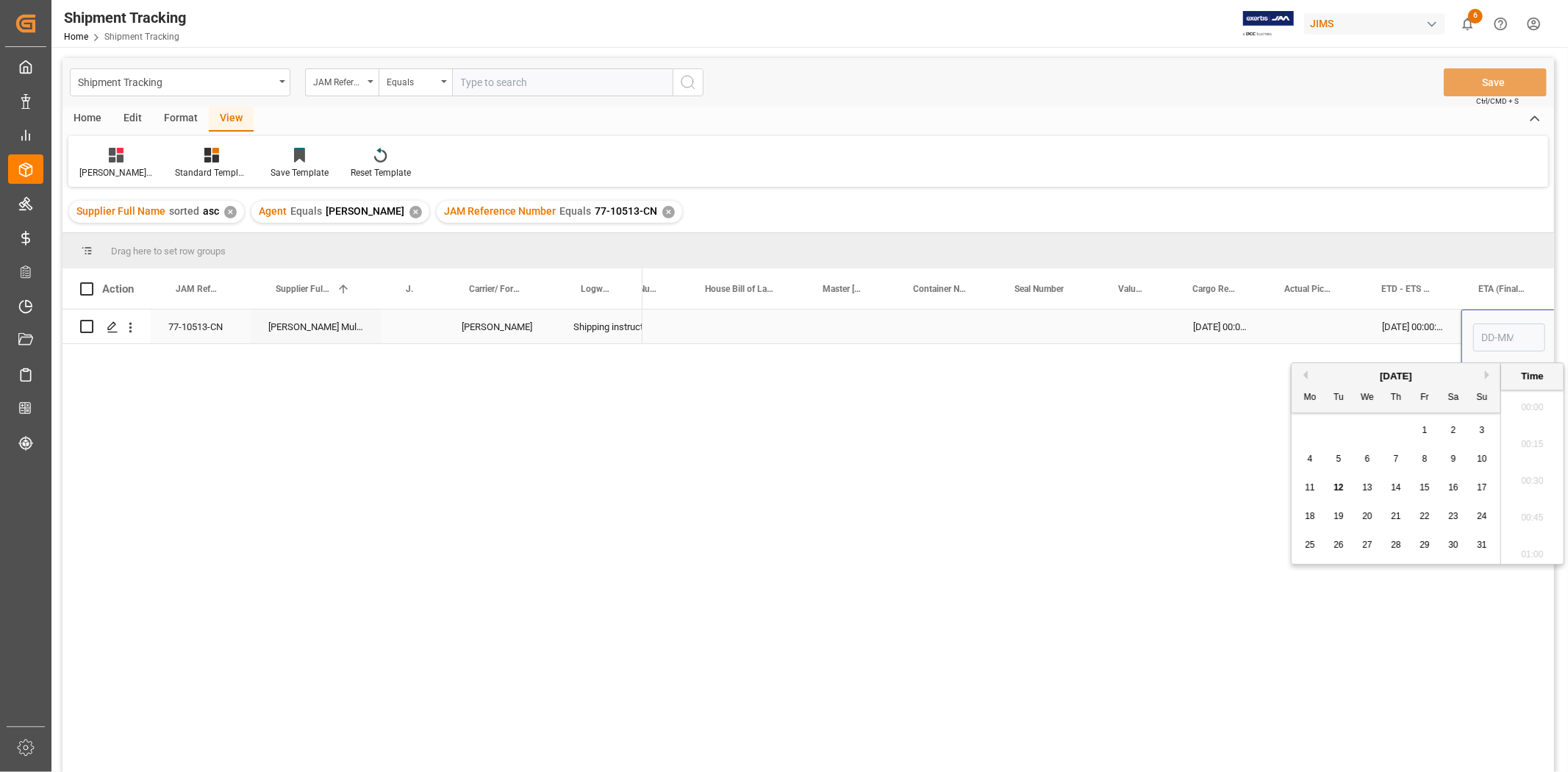
scroll to position [1438, 0]
click at [1423, 464] on span "10" at bounding box center [1425, 458] width 10 height 11
type input "10-10-2025 00:00"
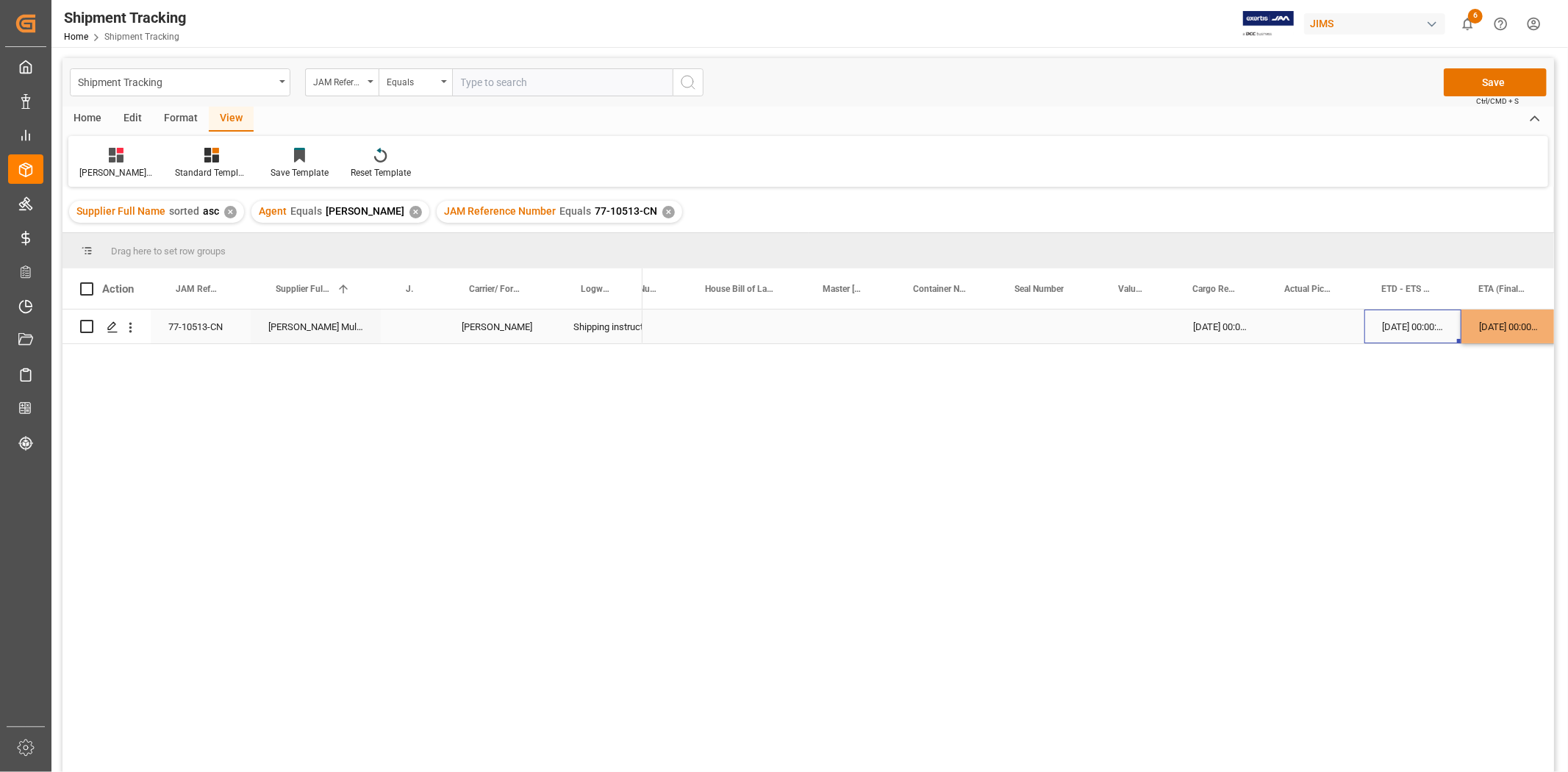
click at [1421, 327] on div "03-09-2025 00:00:00" at bounding box center [1413, 326] width 97 height 34
click at [1493, 78] on button "Save" at bounding box center [1495, 82] width 103 height 28
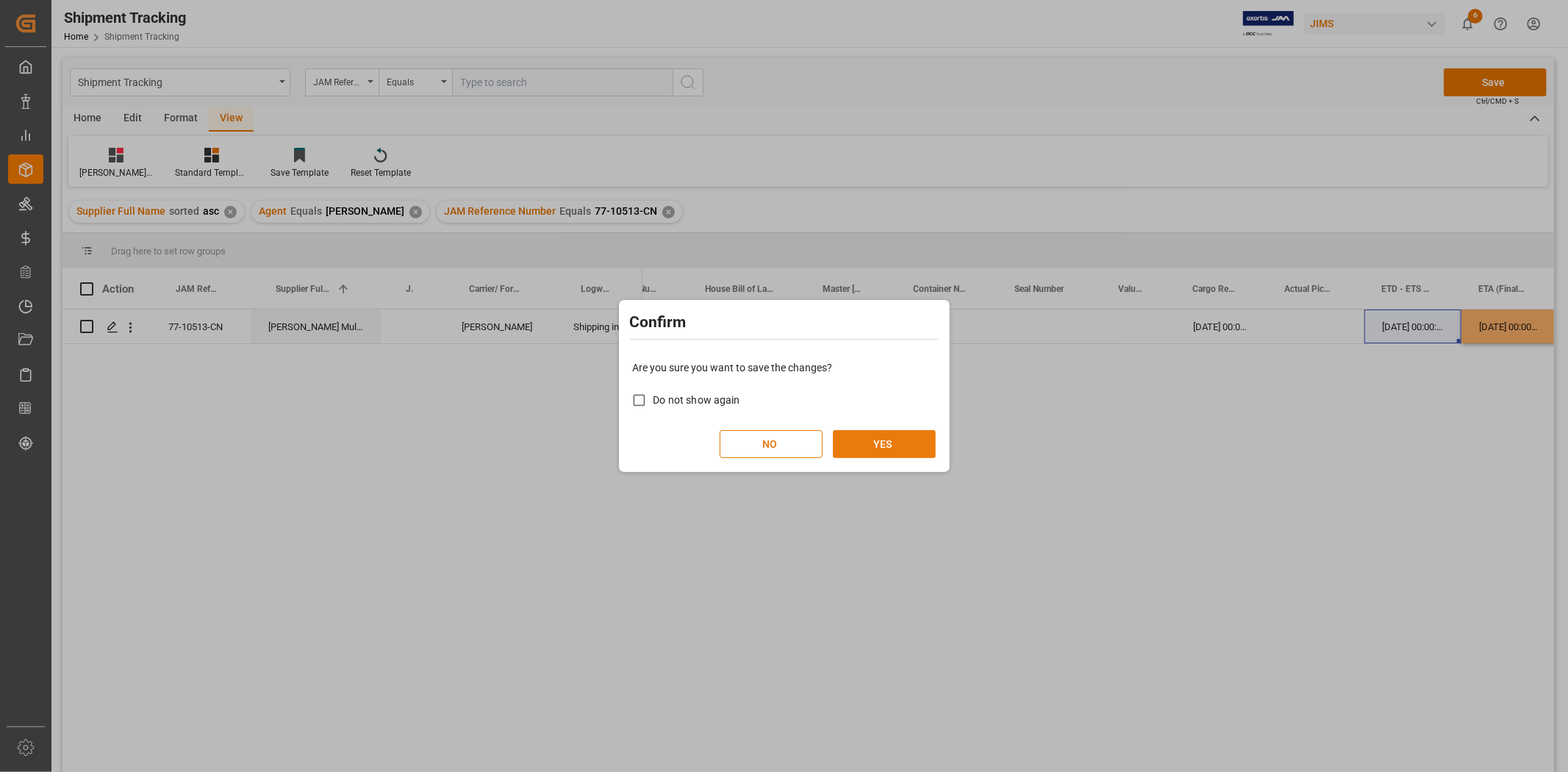
click at [909, 444] on button "YES" at bounding box center [884, 444] width 103 height 28
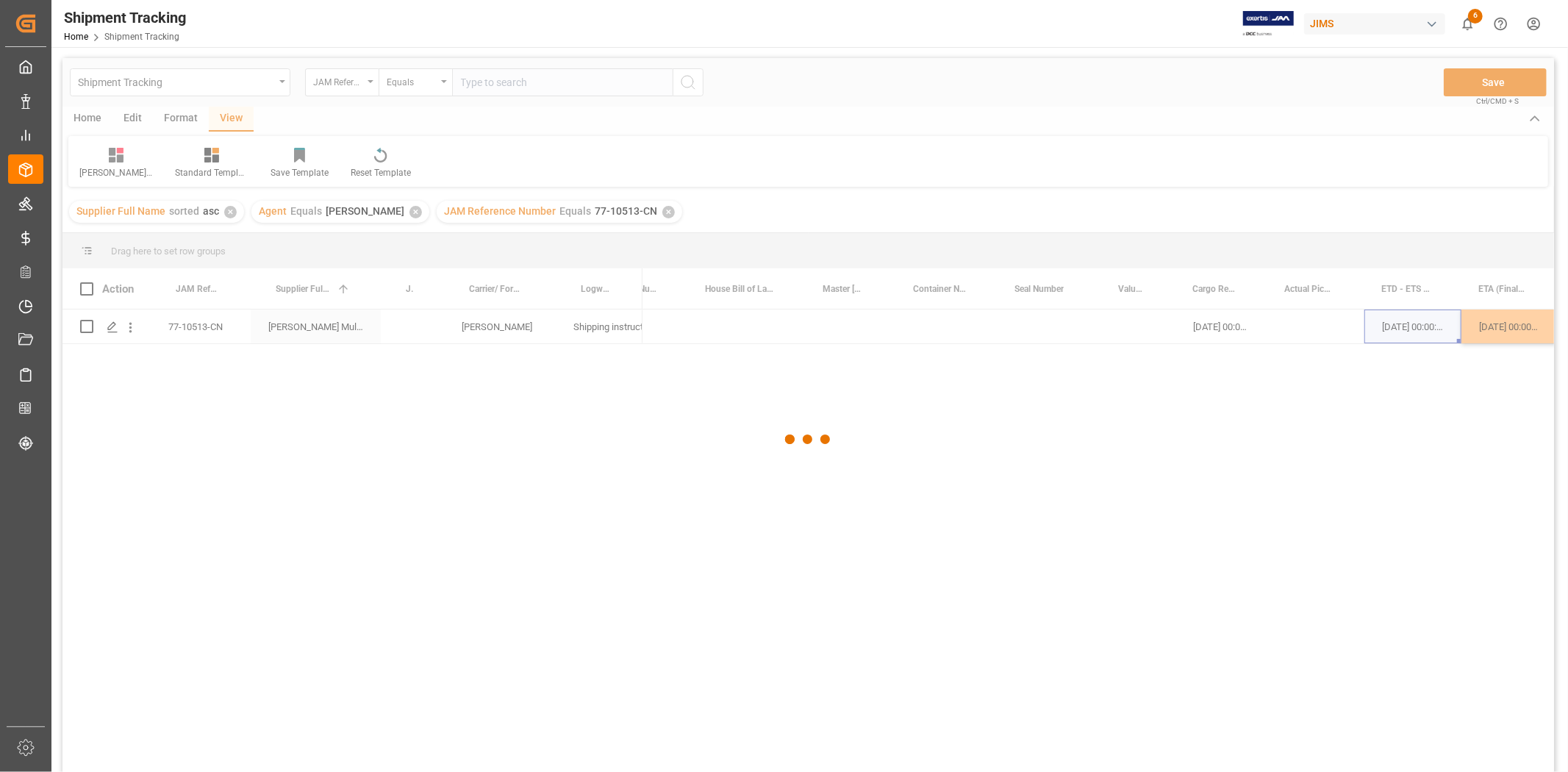
click at [1289, 325] on div at bounding box center [808, 439] width 1491 height 763
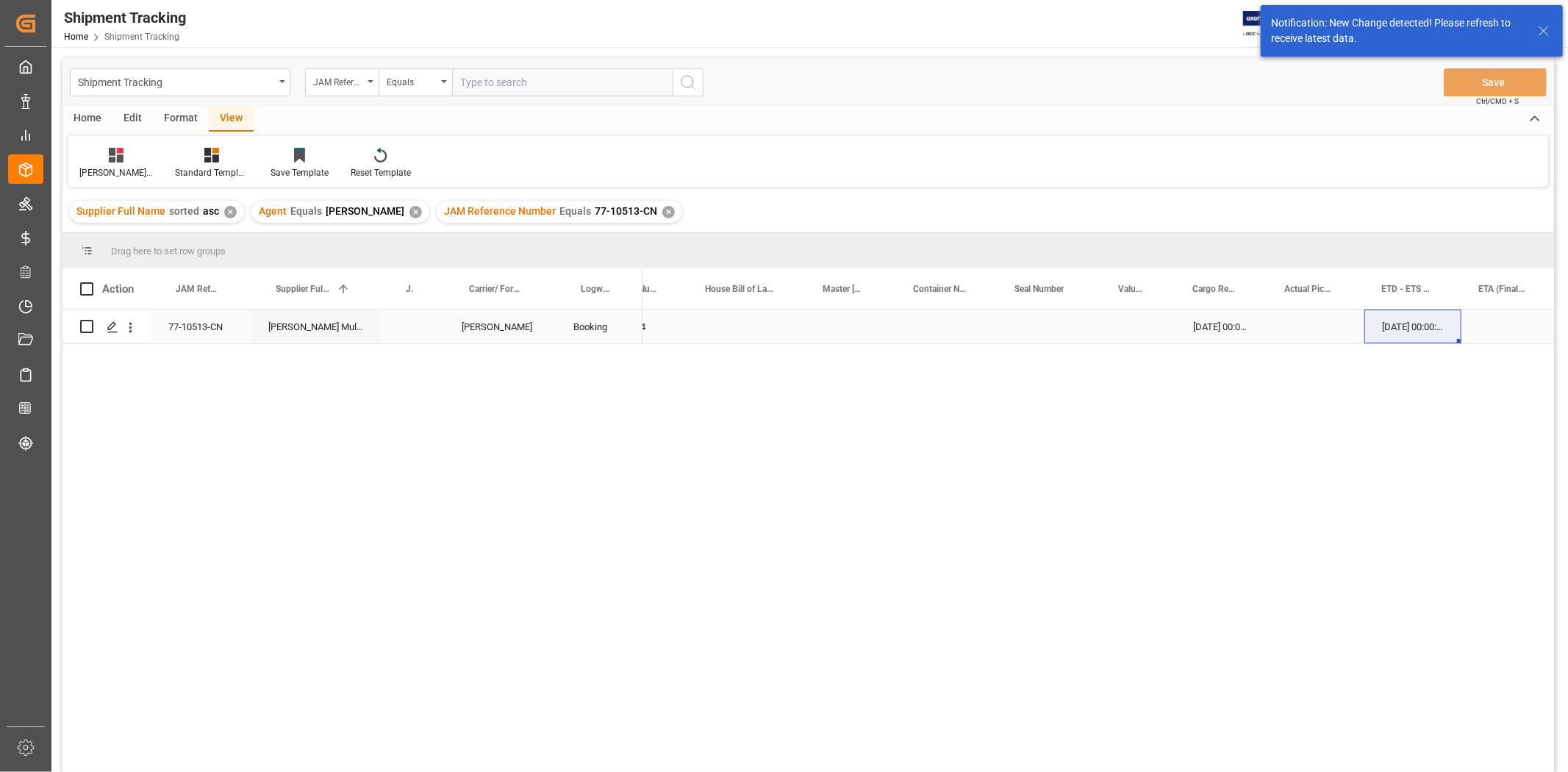
scroll to position [93, 0]
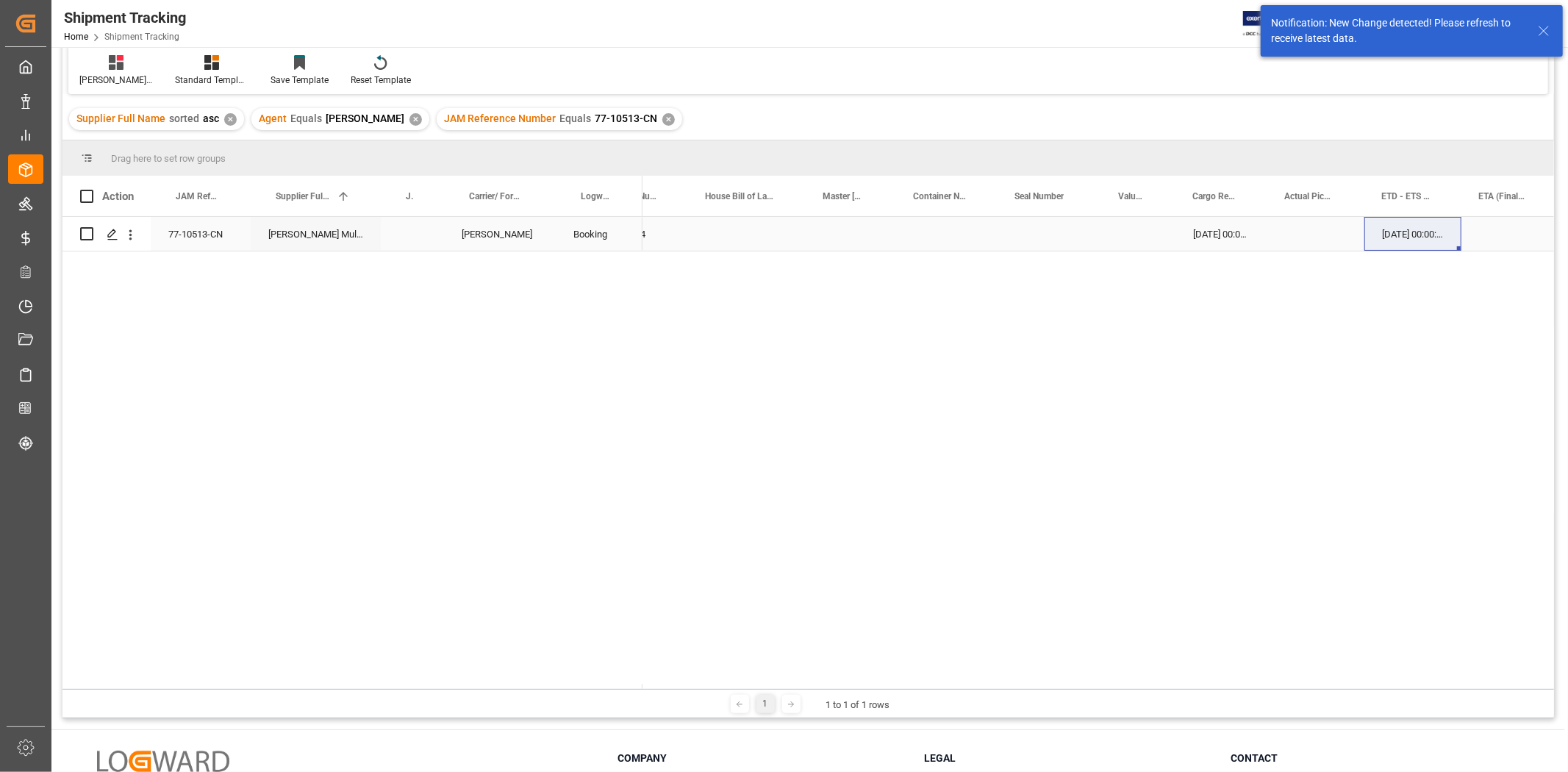
click at [1488, 238] on div "Press SPACE to select this row." at bounding box center [1510, 234] width 95 height 34
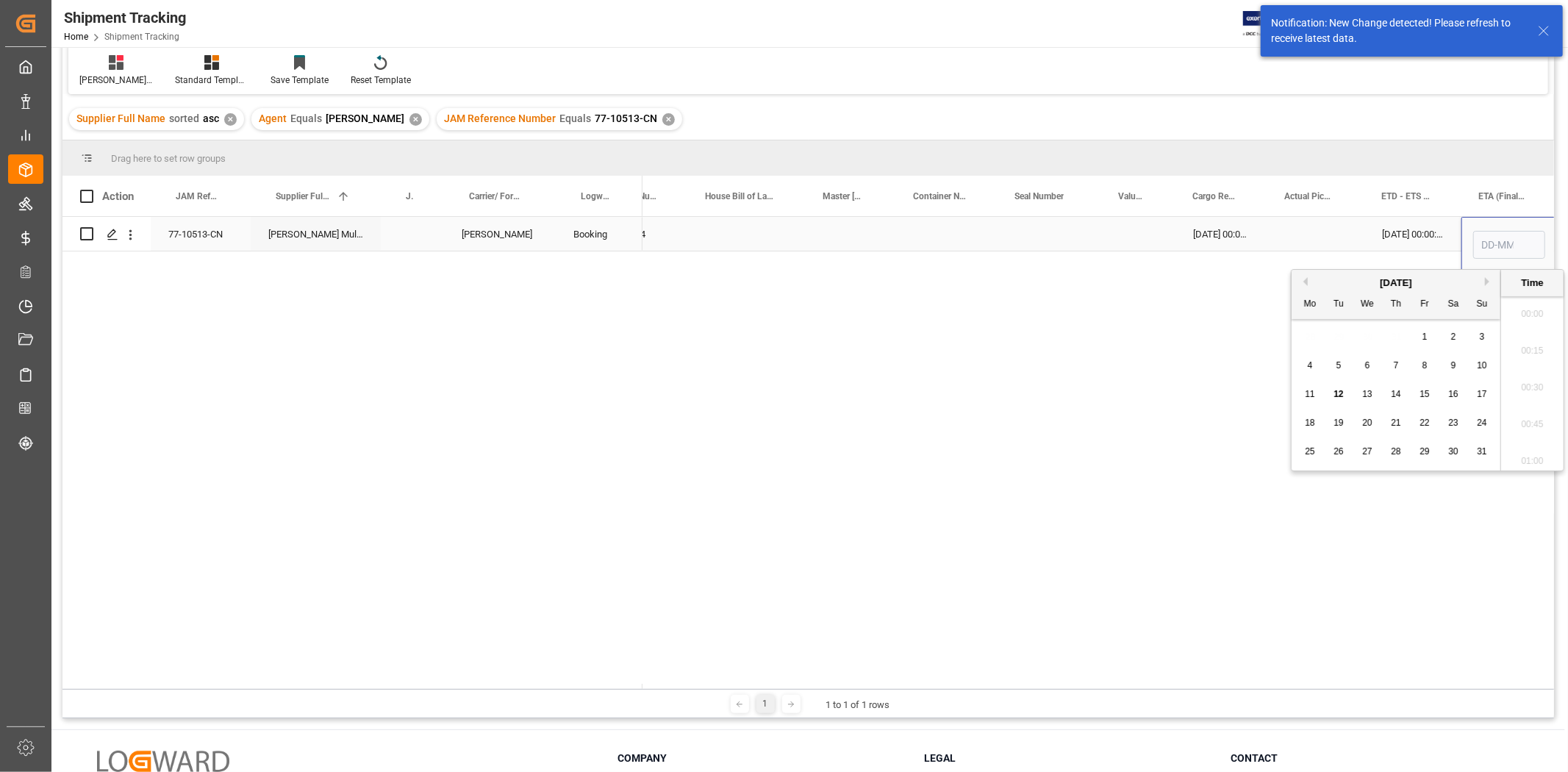
click at [1489, 238] on input "Press SPACE to select this row." at bounding box center [1510, 244] width 72 height 28
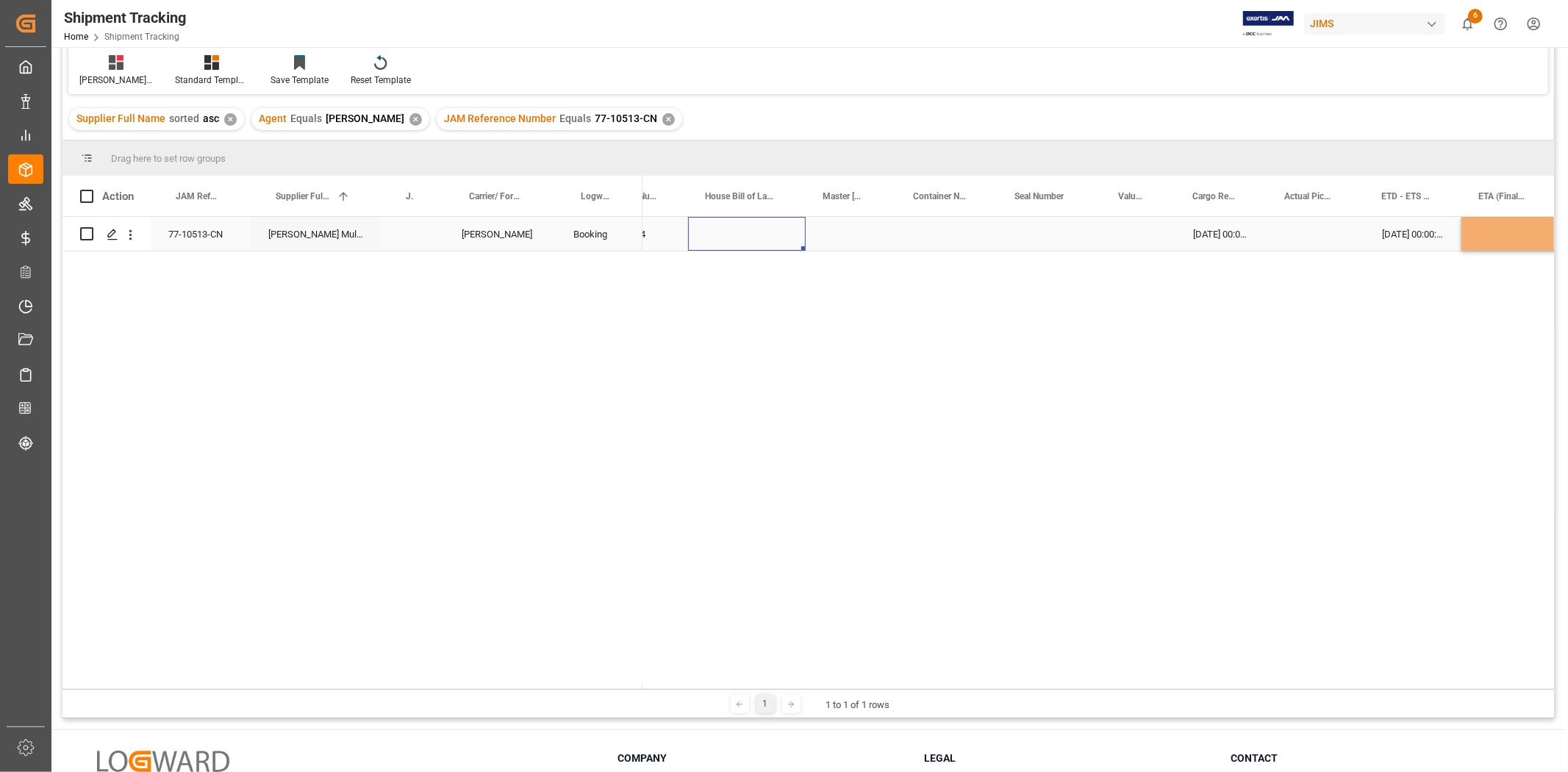
click at [733, 238] on div "Press SPACE to select this row." at bounding box center [747, 234] width 118 height 34
click at [1502, 235] on div "Press SPACE to select this row." at bounding box center [1510, 234] width 95 height 34
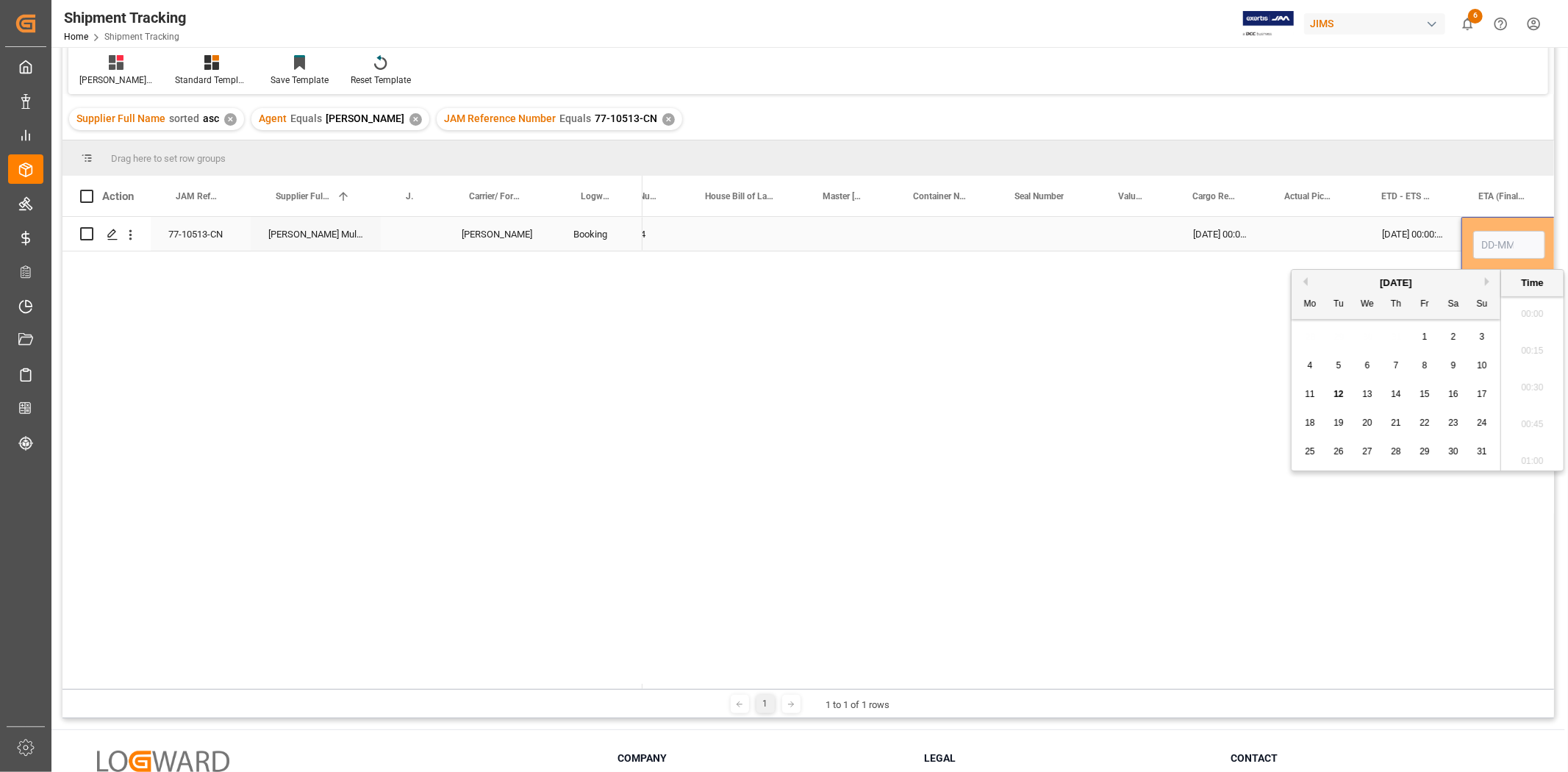
click at [1502, 235] on input "Press SPACE to select this row." at bounding box center [1510, 244] width 72 height 28
type input "11-10-2025 00:00"
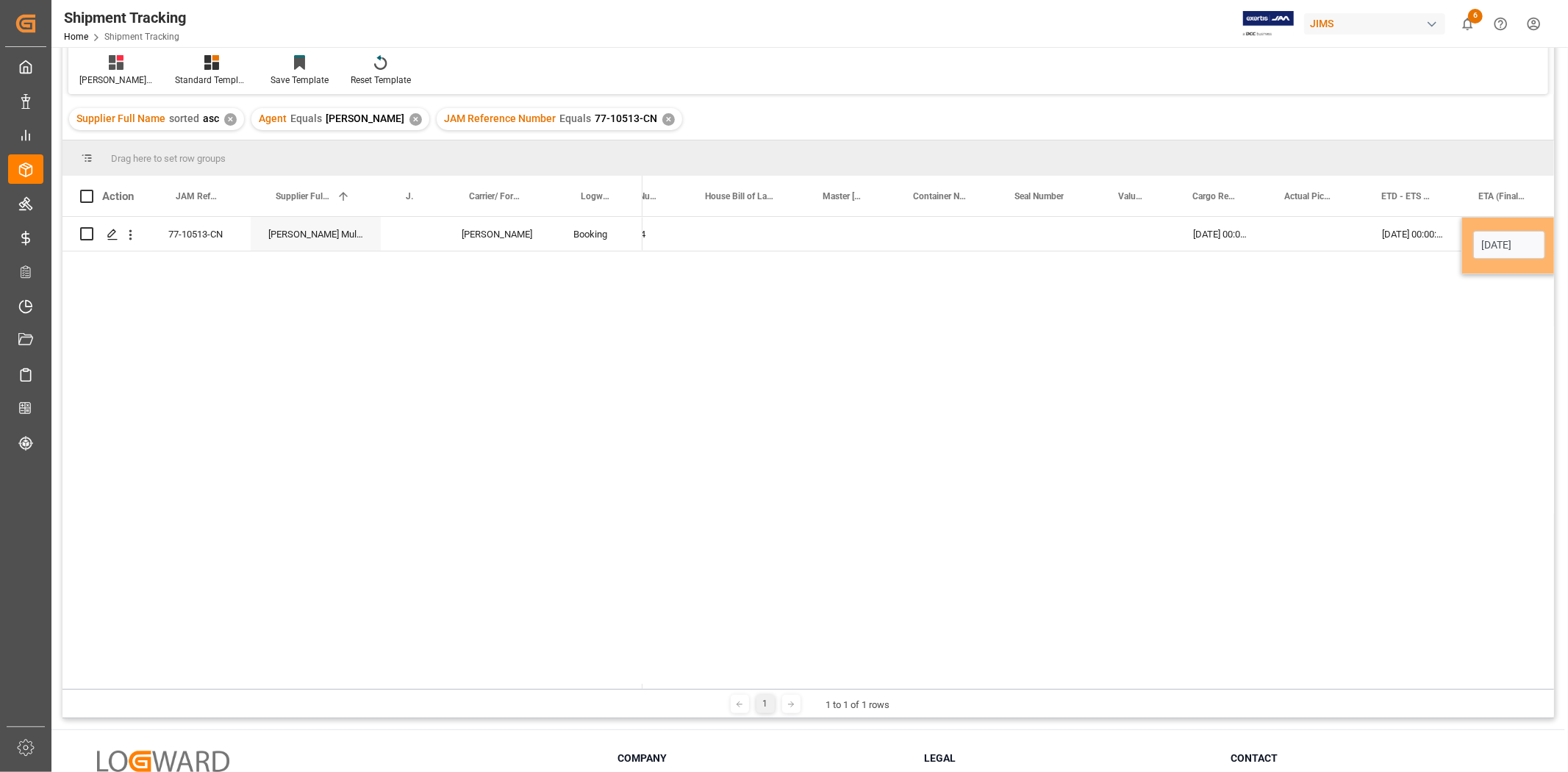
click at [1417, 300] on div "13634324 27-08-2025 00:00:00 03-09-2025 00:00:00 11-10-2025 00:00 HuiXin Gao" at bounding box center [1099, 453] width 912 height 472
click at [1390, 224] on div "03-09-2025 00:00:00" at bounding box center [1413, 234] width 97 height 34
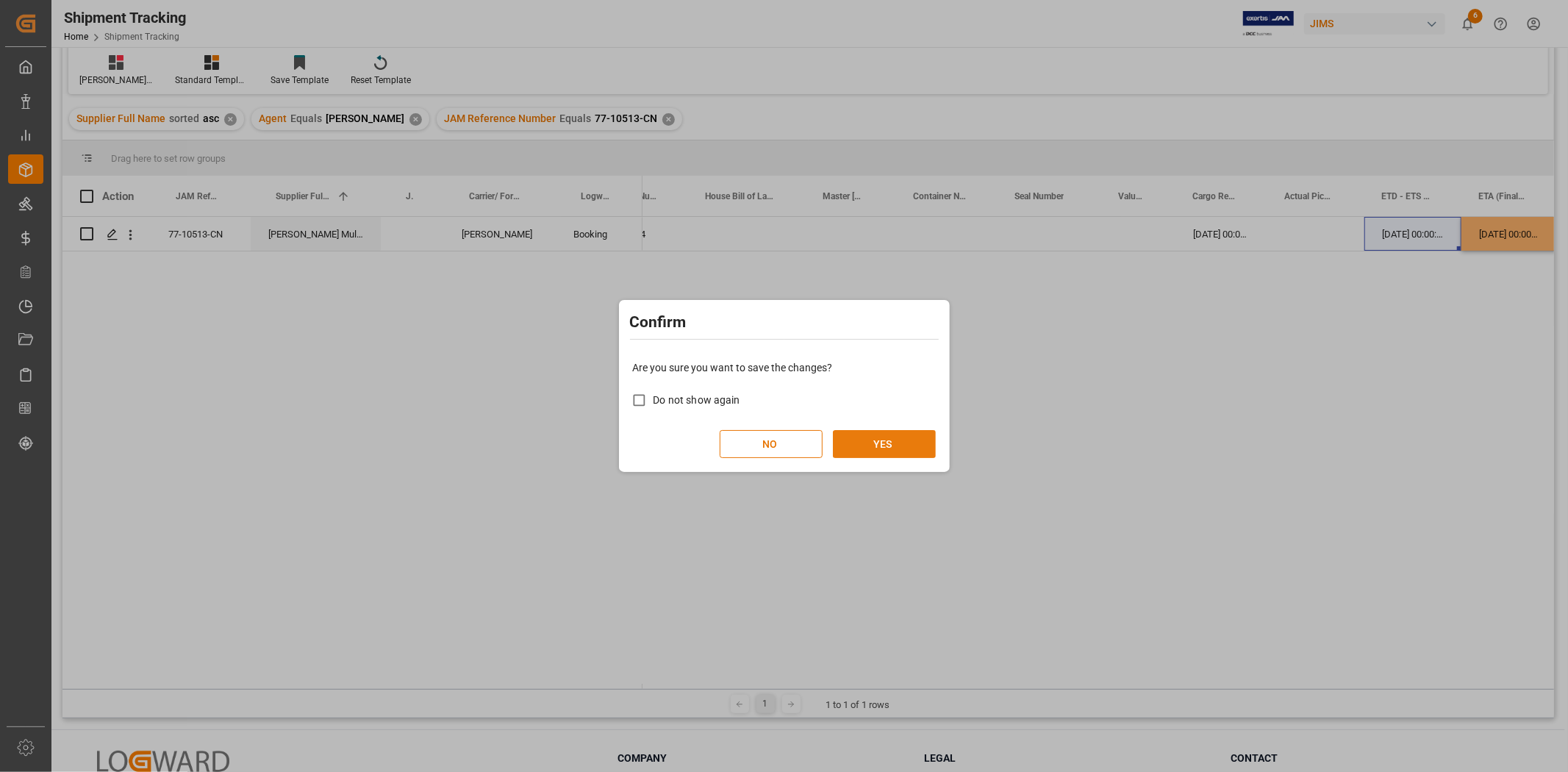
click at [871, 445] on button "YES" at bounding box center [884, 444] width 103 height 28
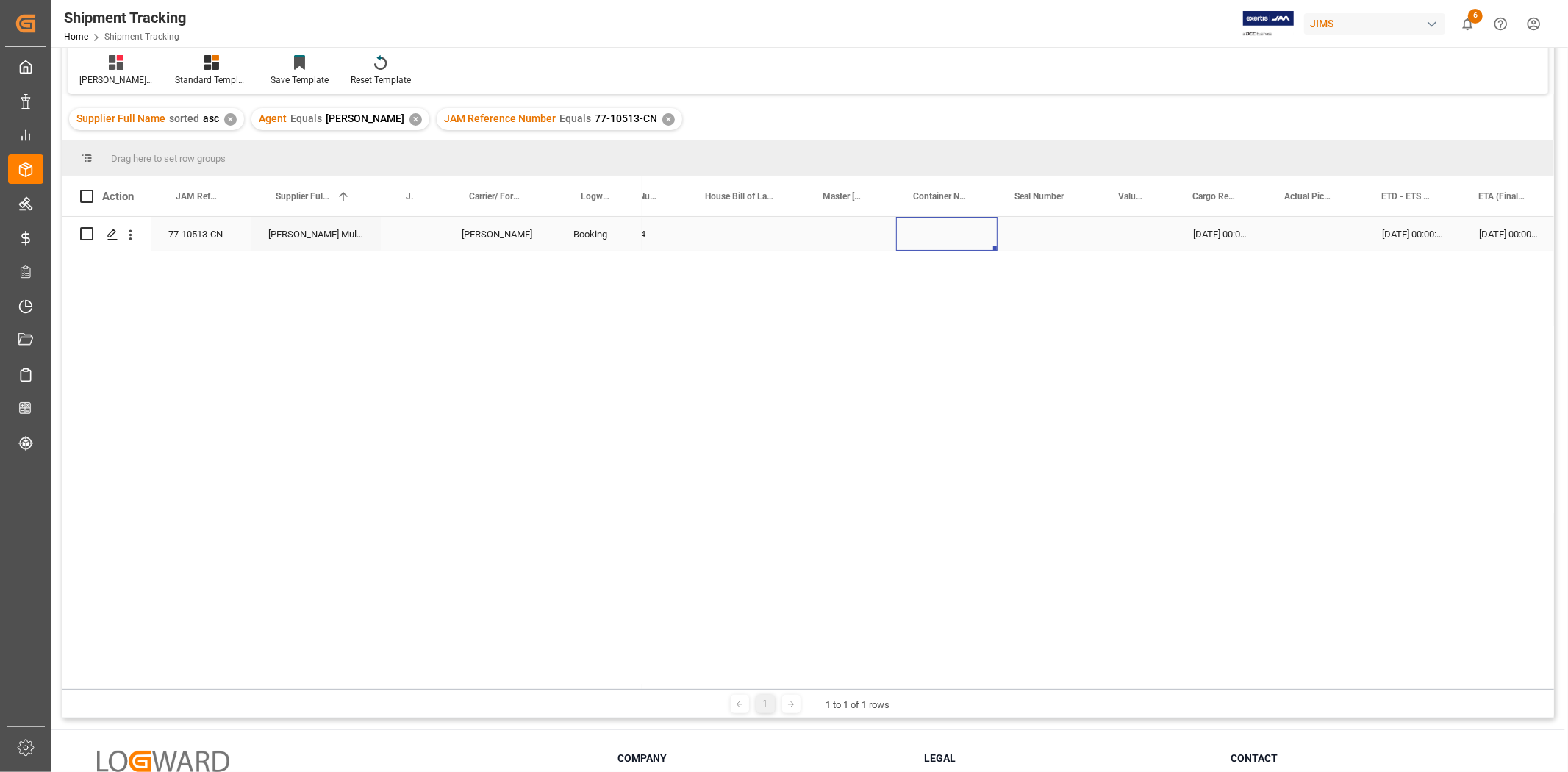
click at [924, 228] on div "Press SPACE to select this row." at bounding box center [947, 234] width 101 height 34
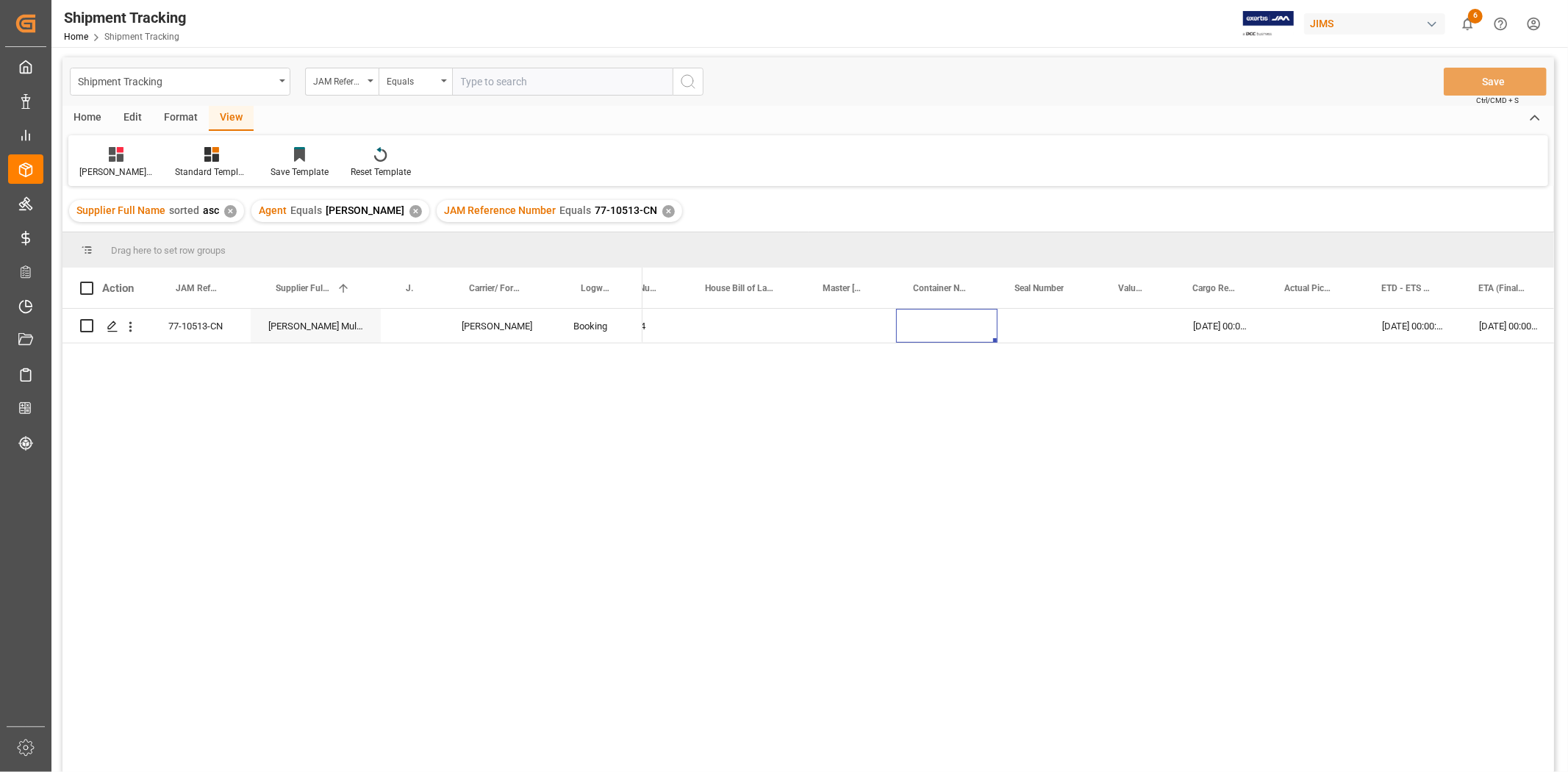
scroll to position [0, 0]
click at [1053, 336] on div "Press SPACE to select this row." at bounding box center [1049, 326] width 104 height 34
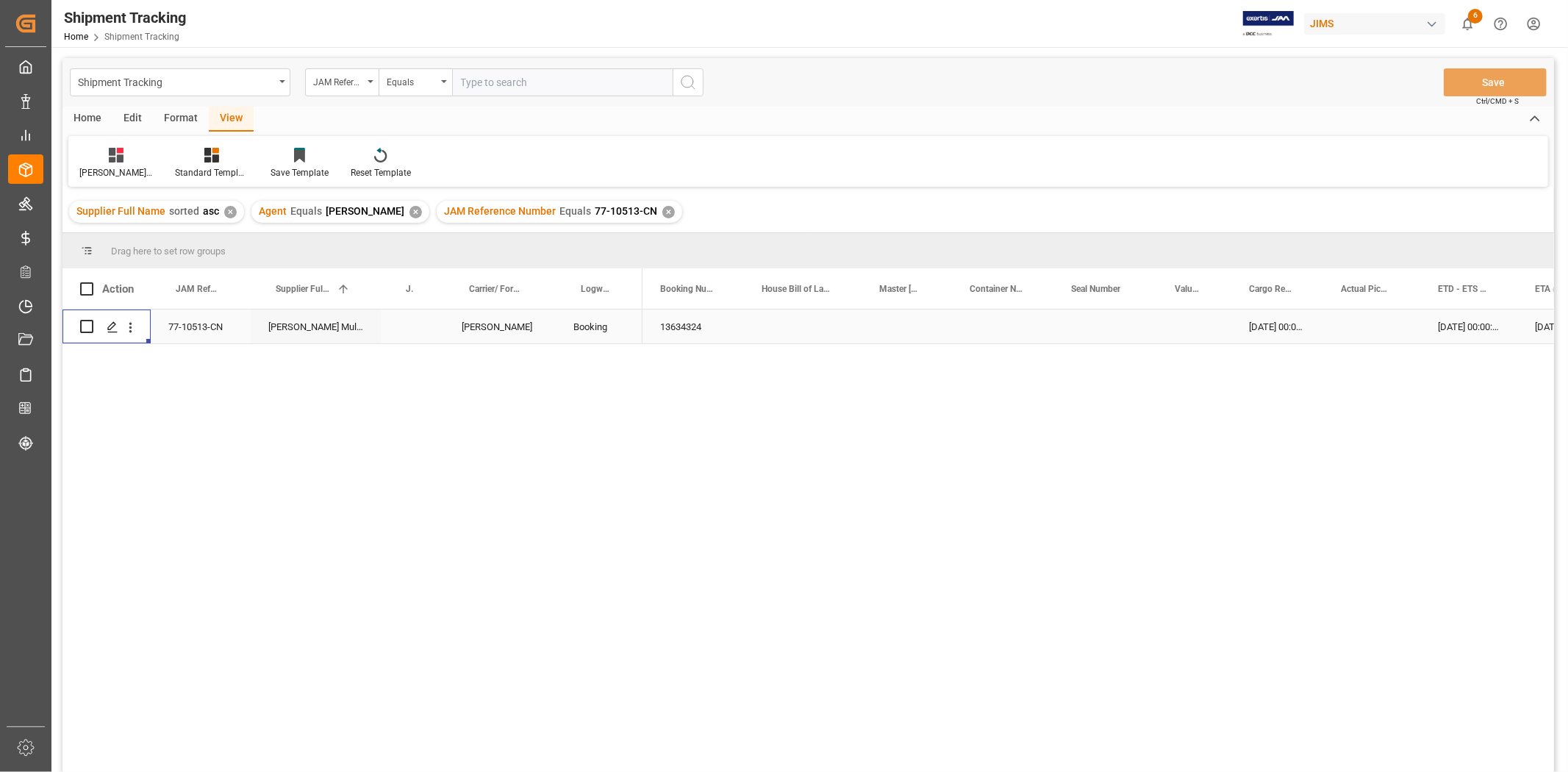
click at [1017, 329] on div "Press SPACE to select this row." at bounding box center [1003, 326] width 101 height 34
click at [122, 167] on div "Huixin's tracking all # _5" at bounding box center [115, 173] width 73 height 13
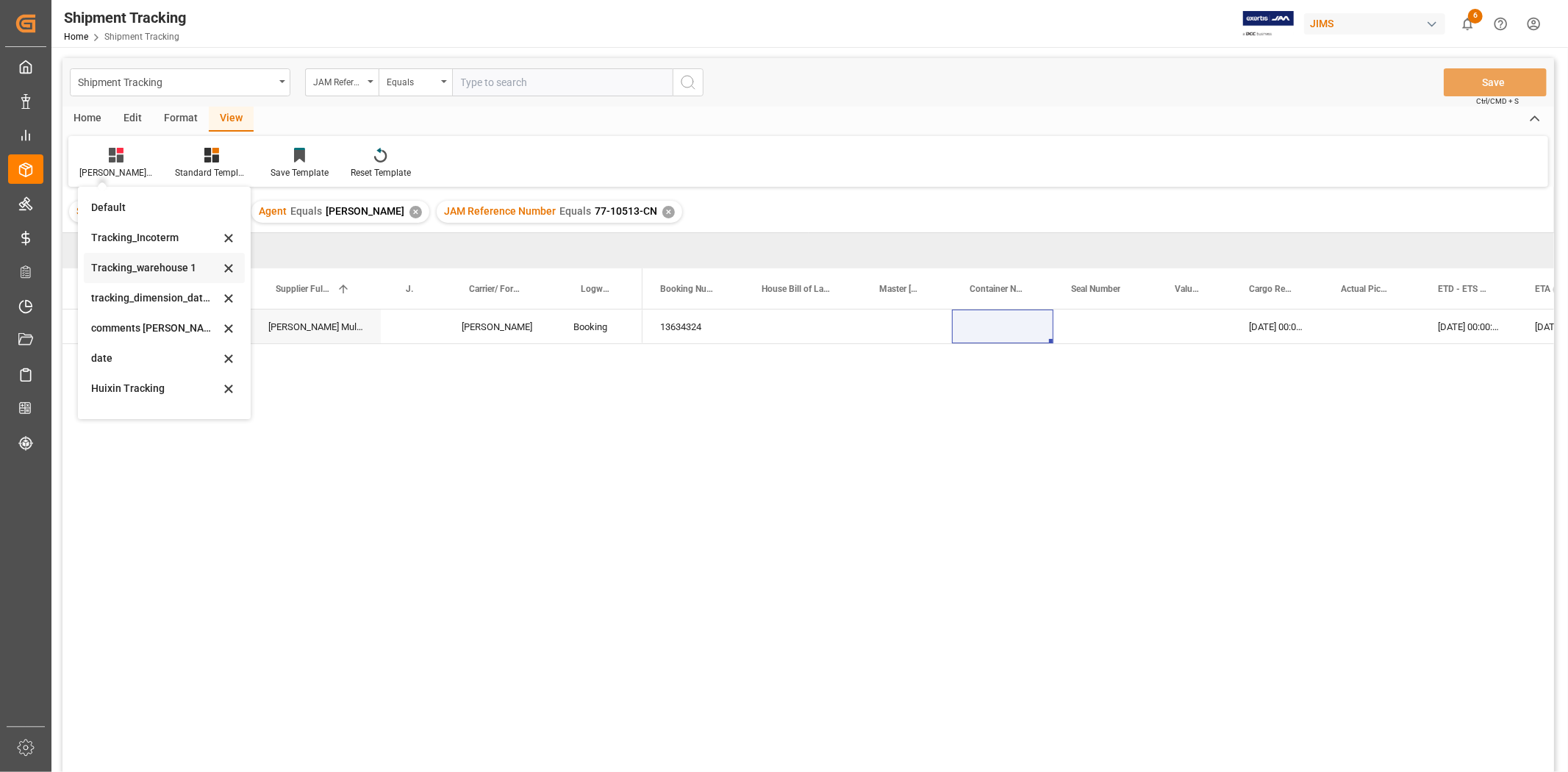
click at [127, 267] on div "Tracking_warehouse 1" at bounding box center [156, 267] width 128 height 16
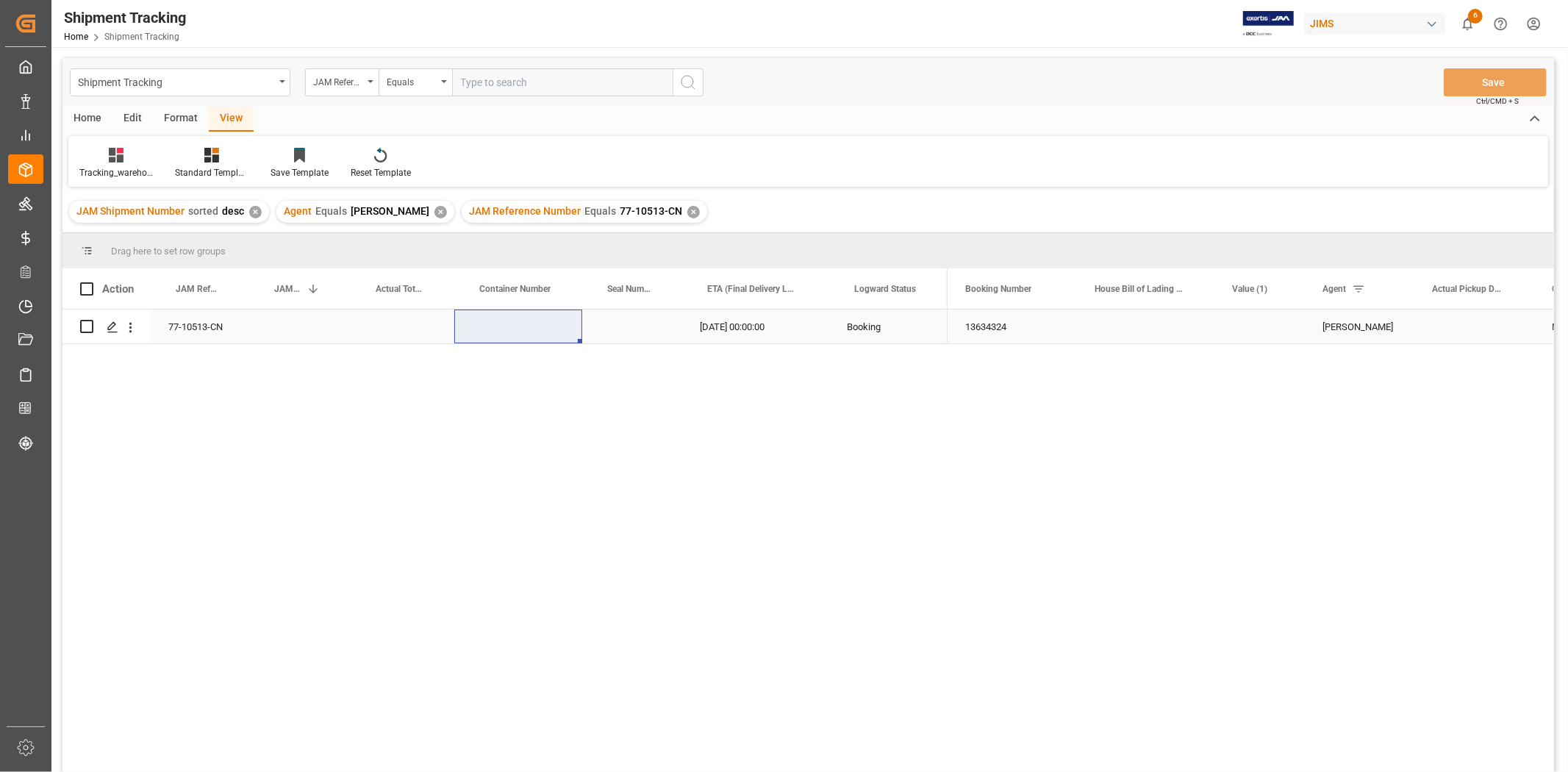
click at [397, 332] on div "Press SPACE to select this row." at bounding box center [402, 326] width 104 height 34
click at [424, 326] on div "Press SPACE to select this row." at bounding box center [402, 326] width 104 height 34
click at [424, 326] on input "Press SPACE to select this row." at bounding box center [402, 335] width 80 height 28
type input "700"
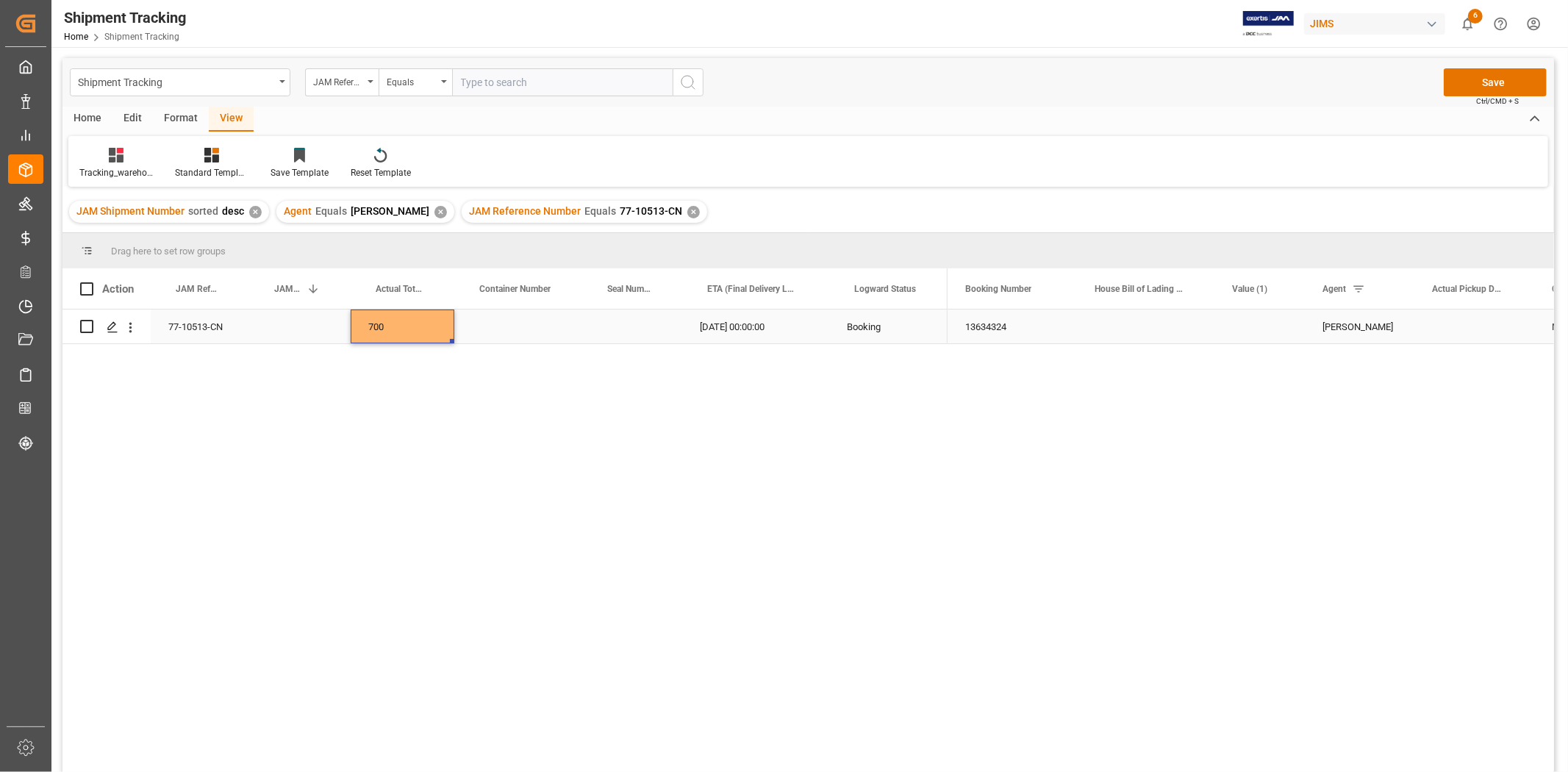
click at [931, 320] on div "Booking" at bounding box center [889, 326] width 119 height 34
click at [1470, 86] on button "Save" at bounding box center [1495, 82] width 103 height 28
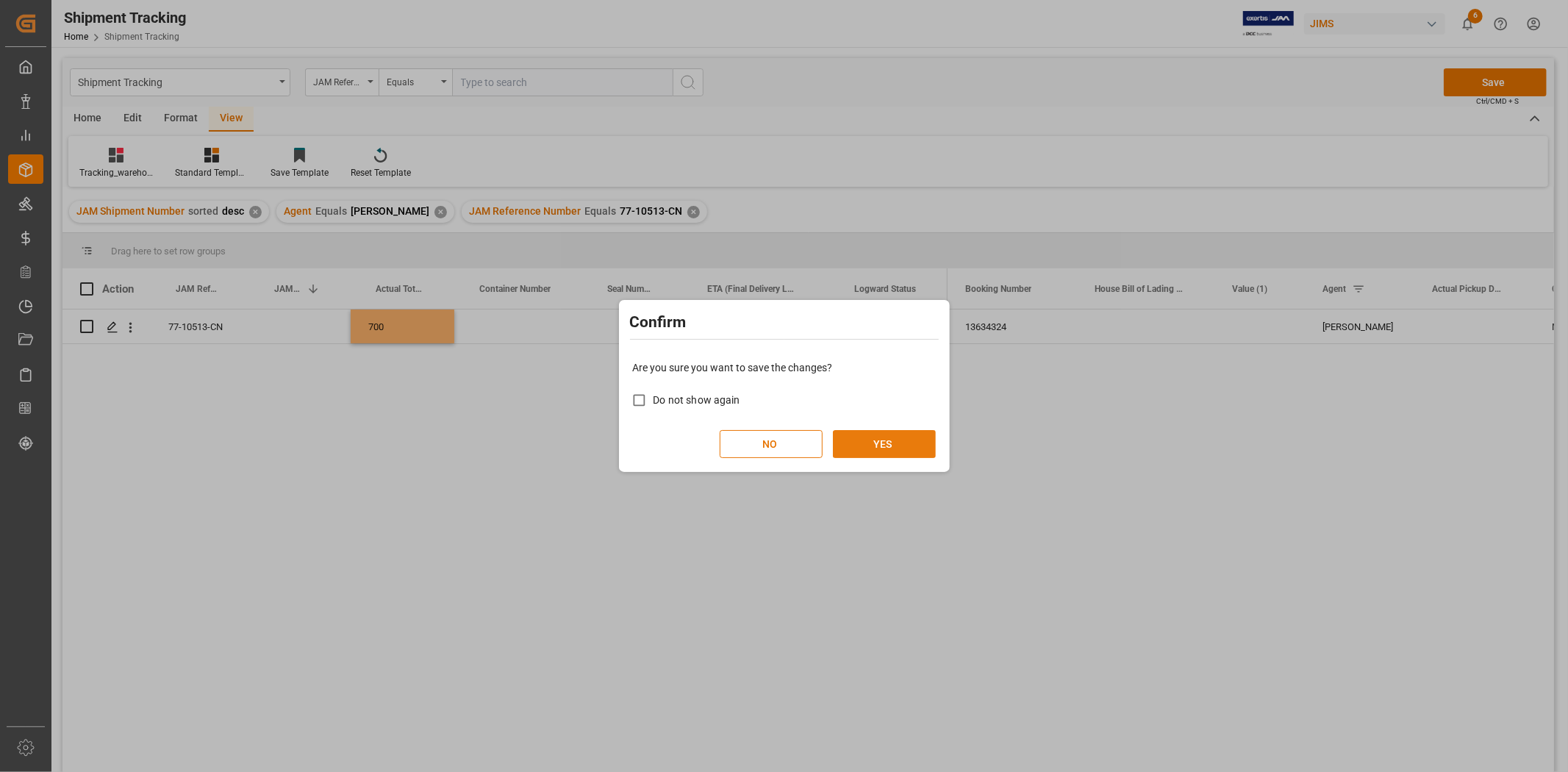
click at [901, 449] on button "YES" at bounding box center [884, 444] width 103 height 28
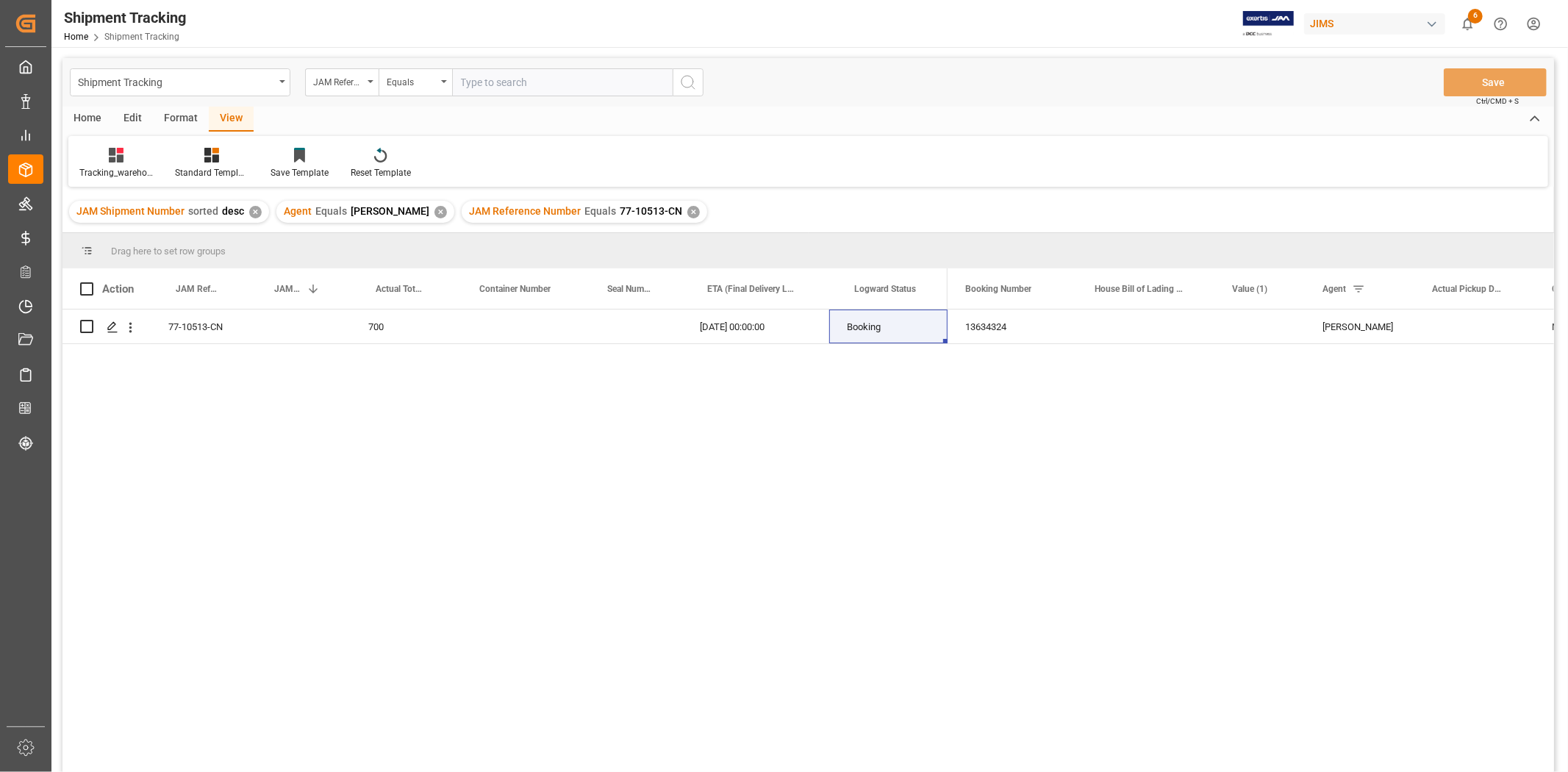
click at [687, 212] on div "✕" at bounding box center [693, 212] width 12 height 12
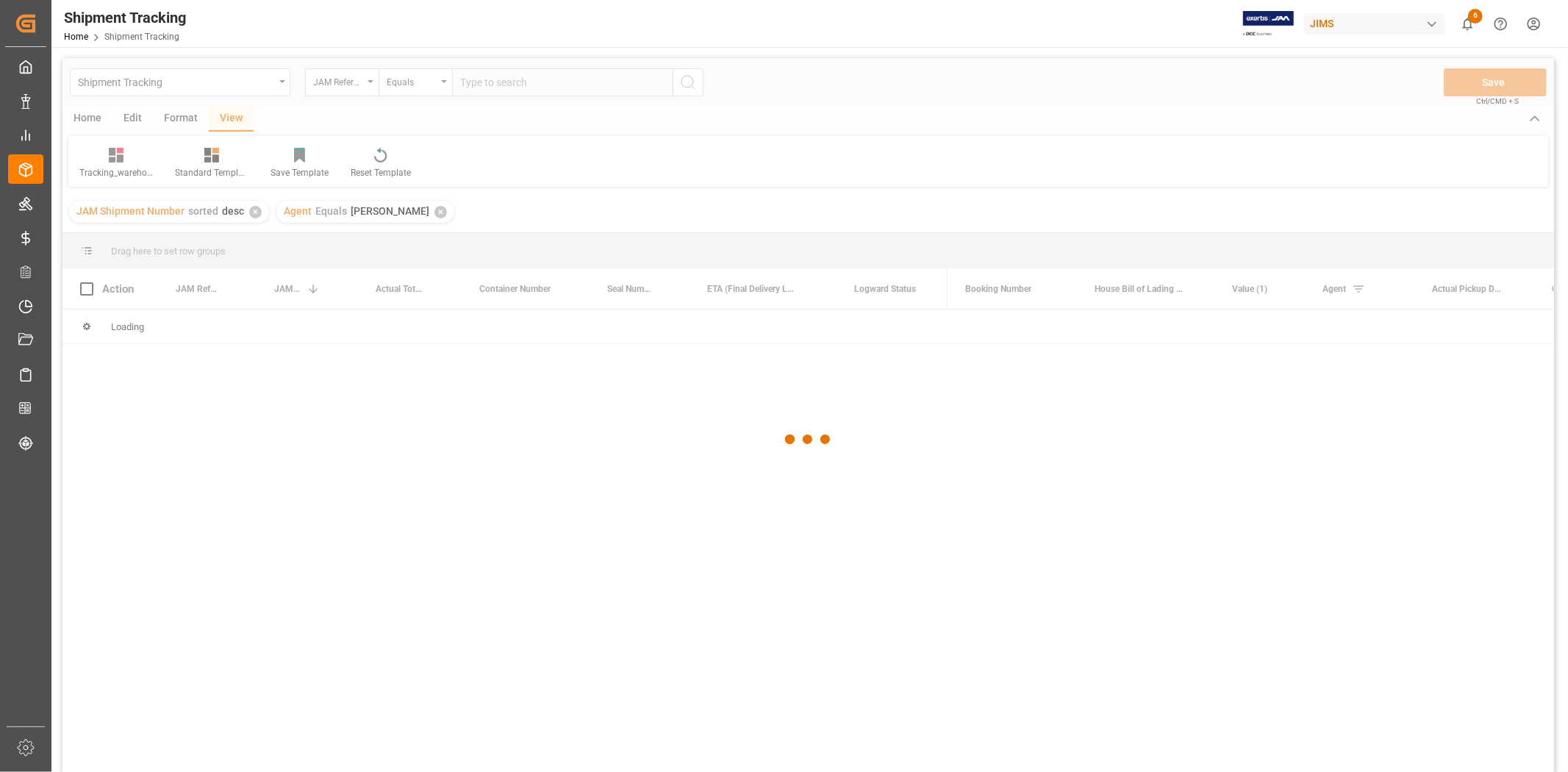
click at [561, 83] on div at bounding box center [808, 439] width 1491 height 763
click at [559, 83] on div at bounding box center [808, 439] width 1491 height 763
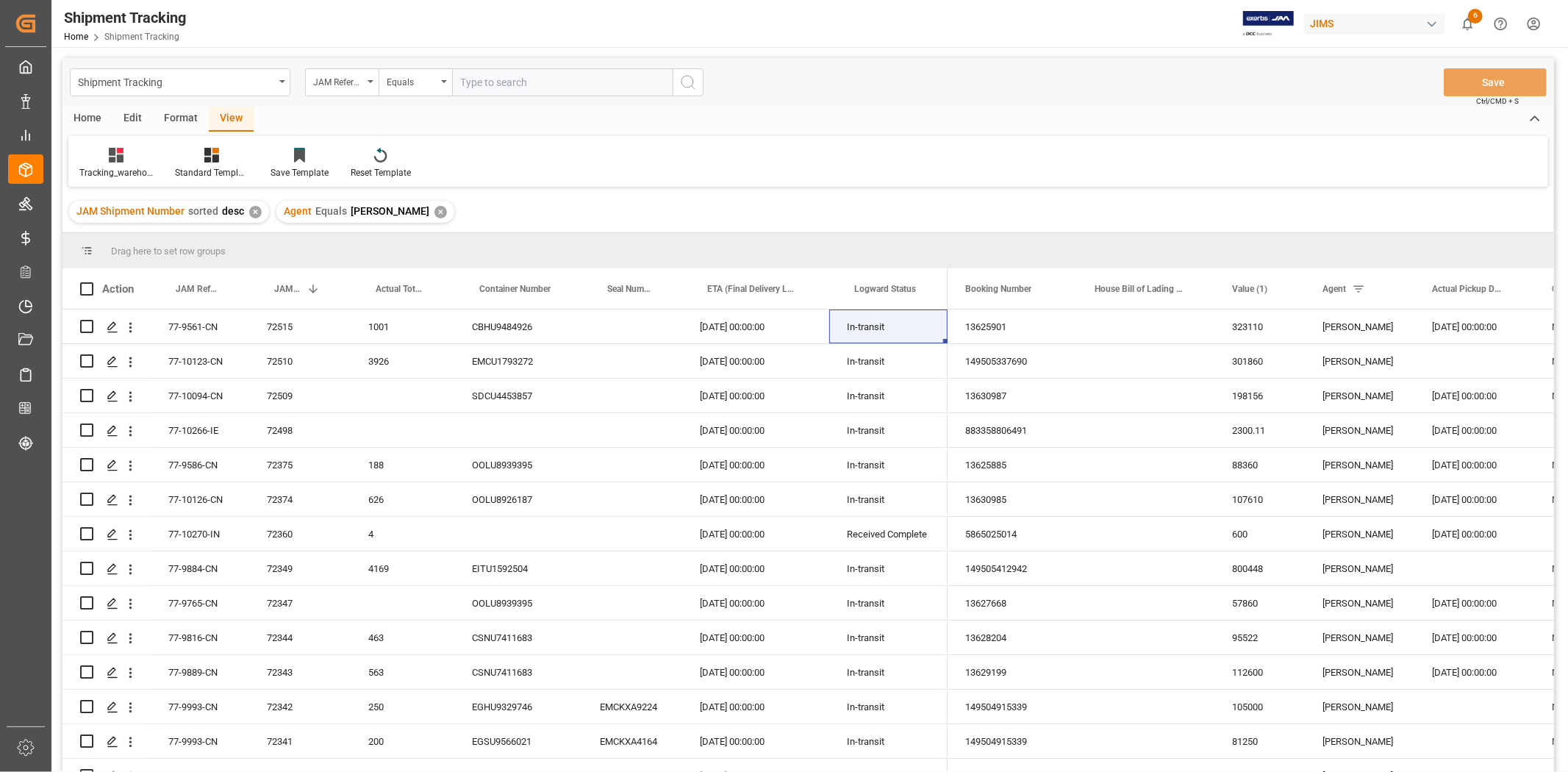
click at [559, 83] on input "text" at bounding box center [562, 82] width 221 height 28
paste input "77-10492-CN"
type input "77-10492-CN"
click at [687, 81] on icon "search button" at bounding box center [687, 81] width 17 height 17
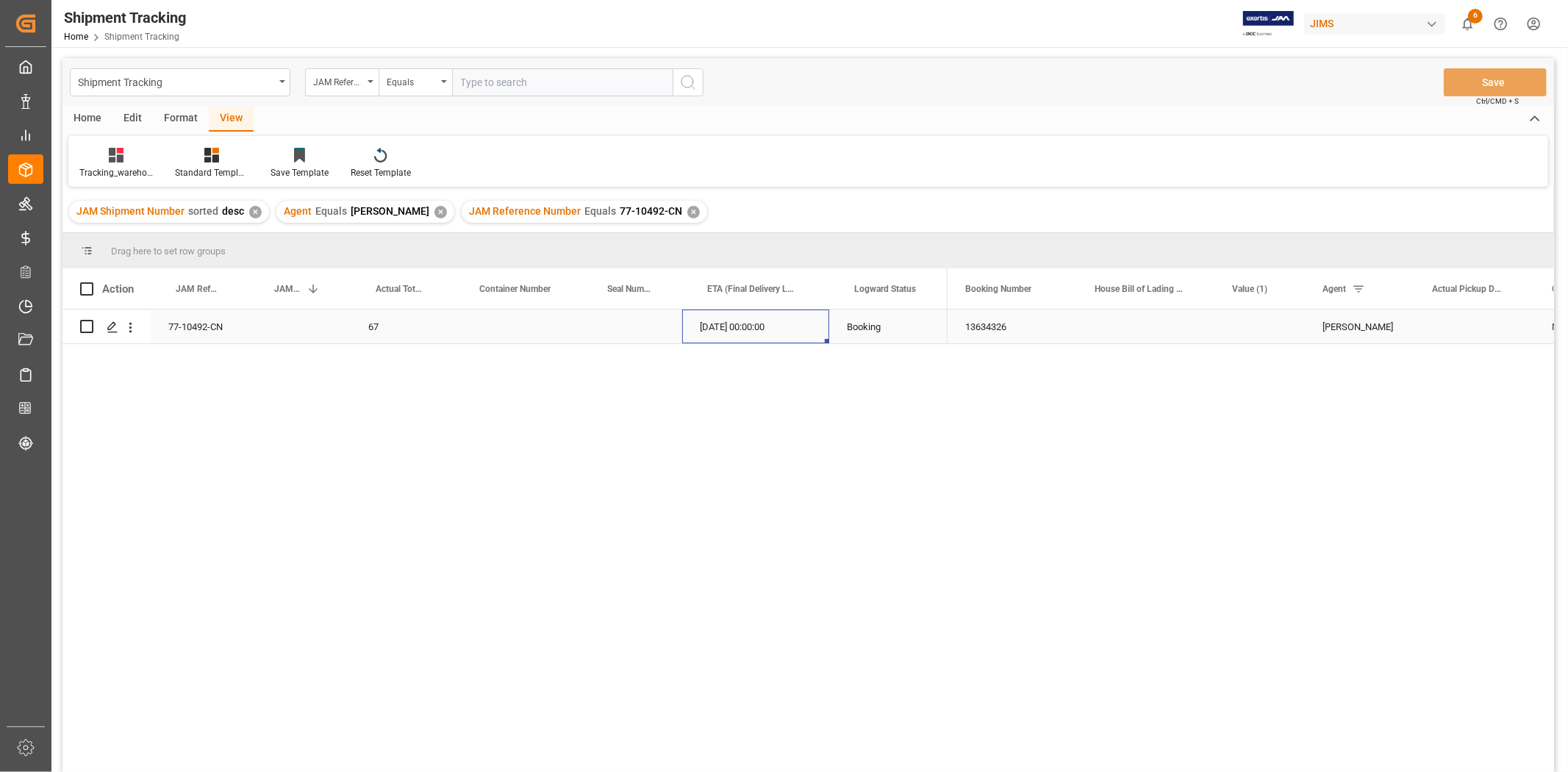
click at [716, 334] on div "17-10-2025 00:00:00" at bounding box center [756, 326] width 147 height 34
click at [230, 119] on div "View" at bounding box center [231, 119] width 44 height 25
click at [140, 163] on div "Tracking_warehouse 1" at bounding box center [116, 163] width 95 height 32
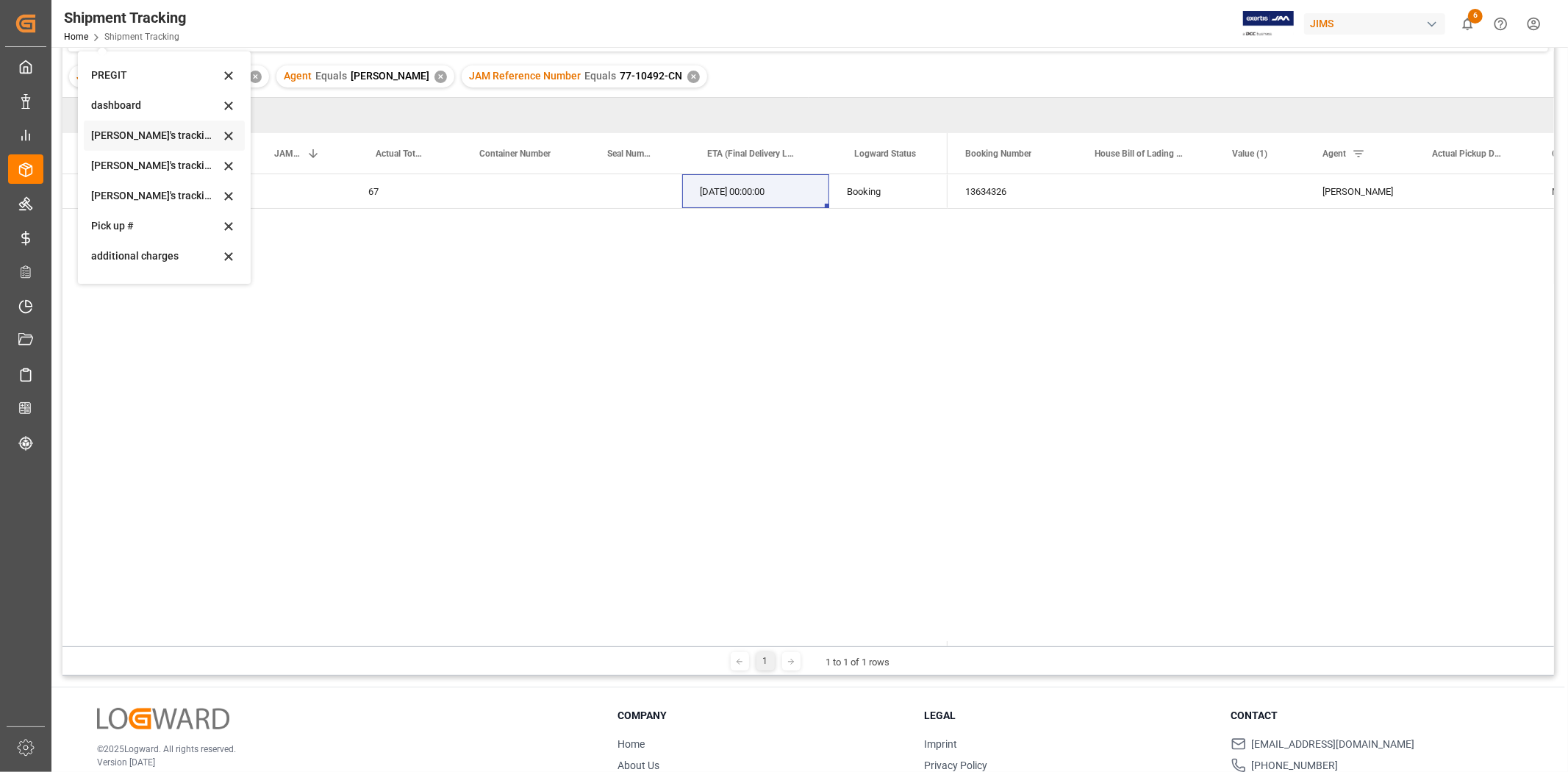
scroll to position [210, 0]
click at [146, 203] on div "Huixin's tracking all # _5" at bounding box center [165, 194] width 161 height 30
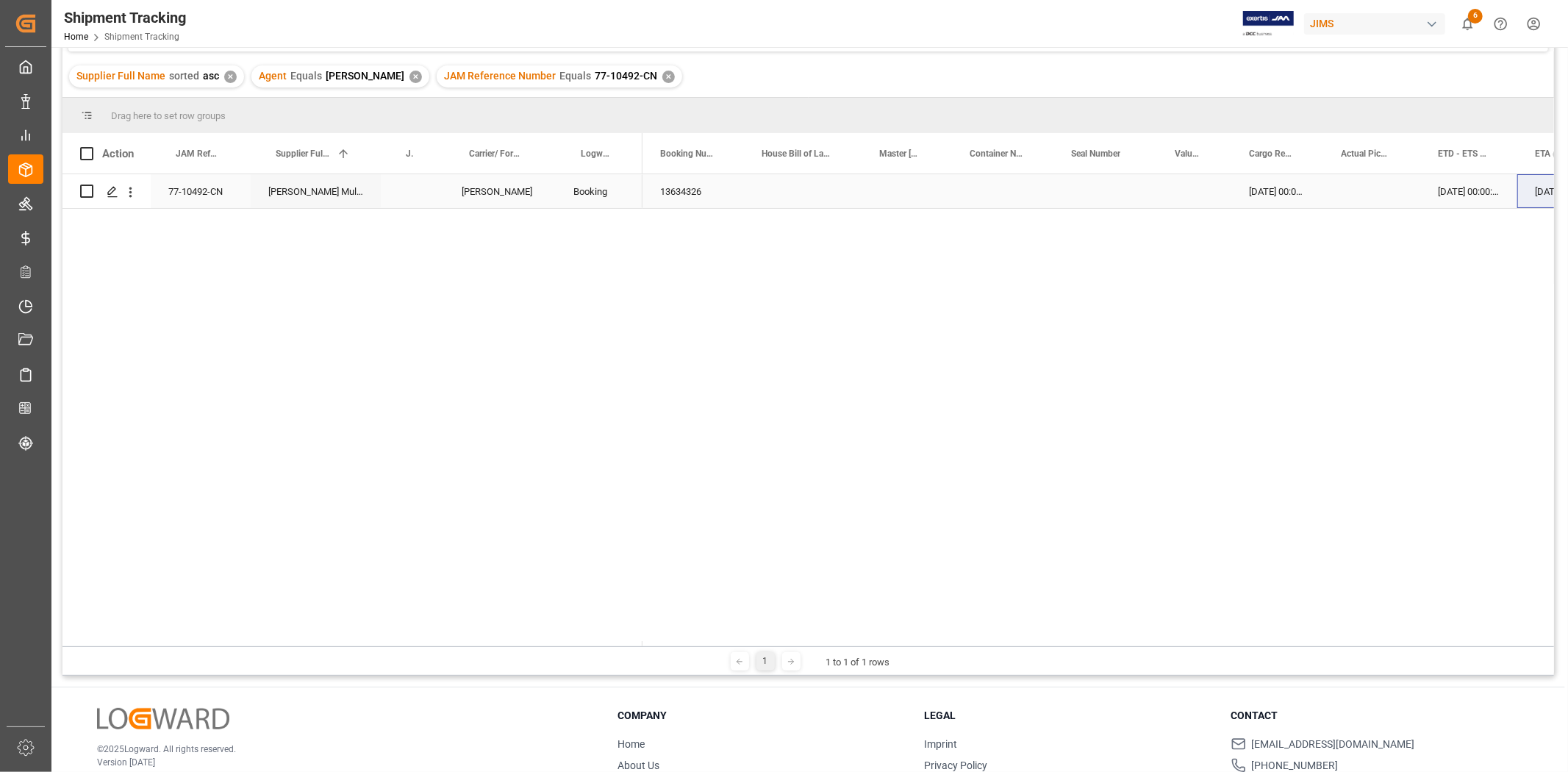
click at [1456, 195] on div "03-09-2025 00:00:00" at bounding box center [1469, 191] width 97 height 34
click at [1471, 201] on div "17-10-2025 00:00:00" at bounding box center [1502, 191] width 95 height 34
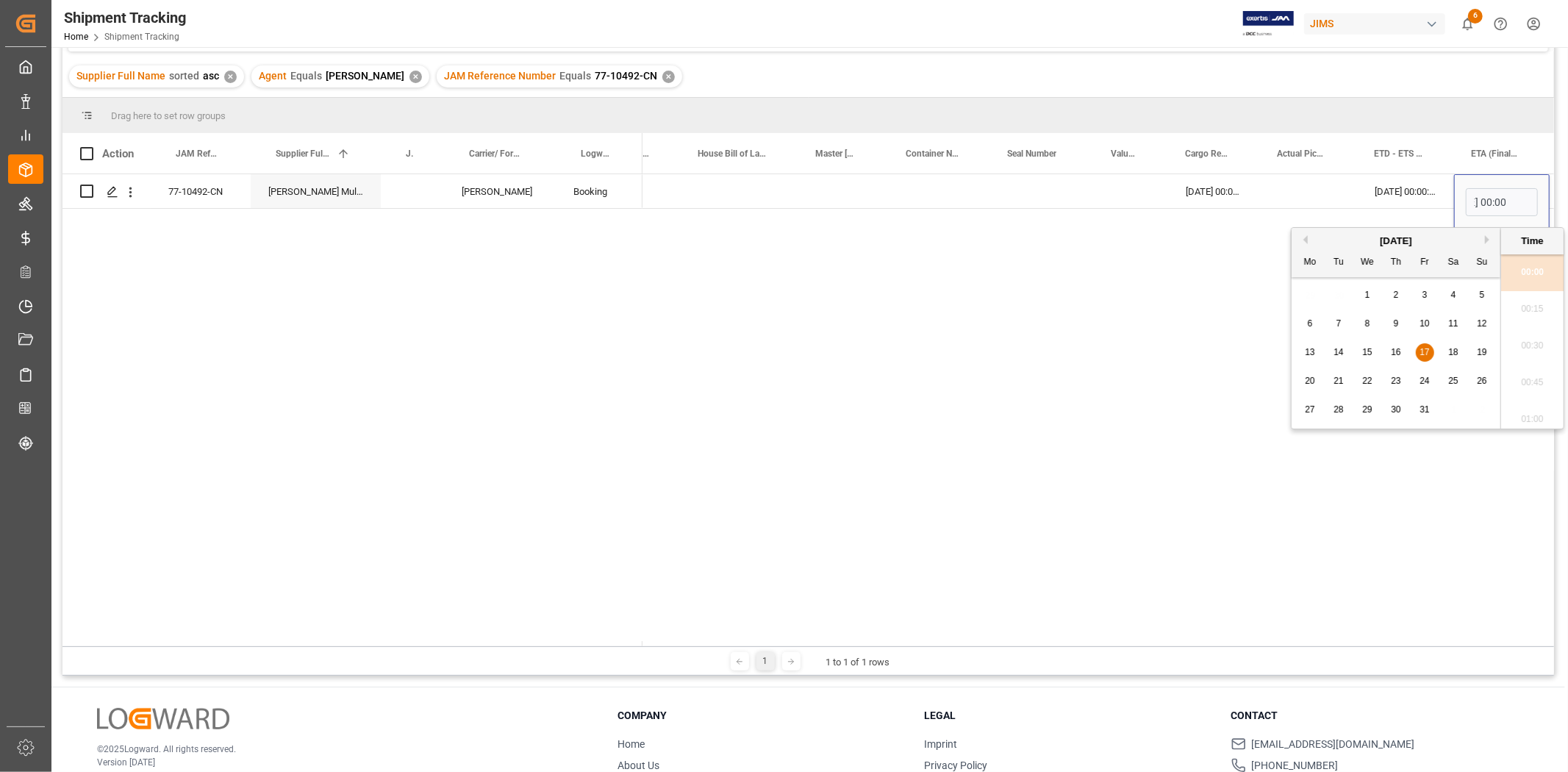
scroll to position [0, 0]
click at [1426, 321] on span "10" at bounding box center [1425, 323] width 10 height 11
type input "10-10-2025 00:00"
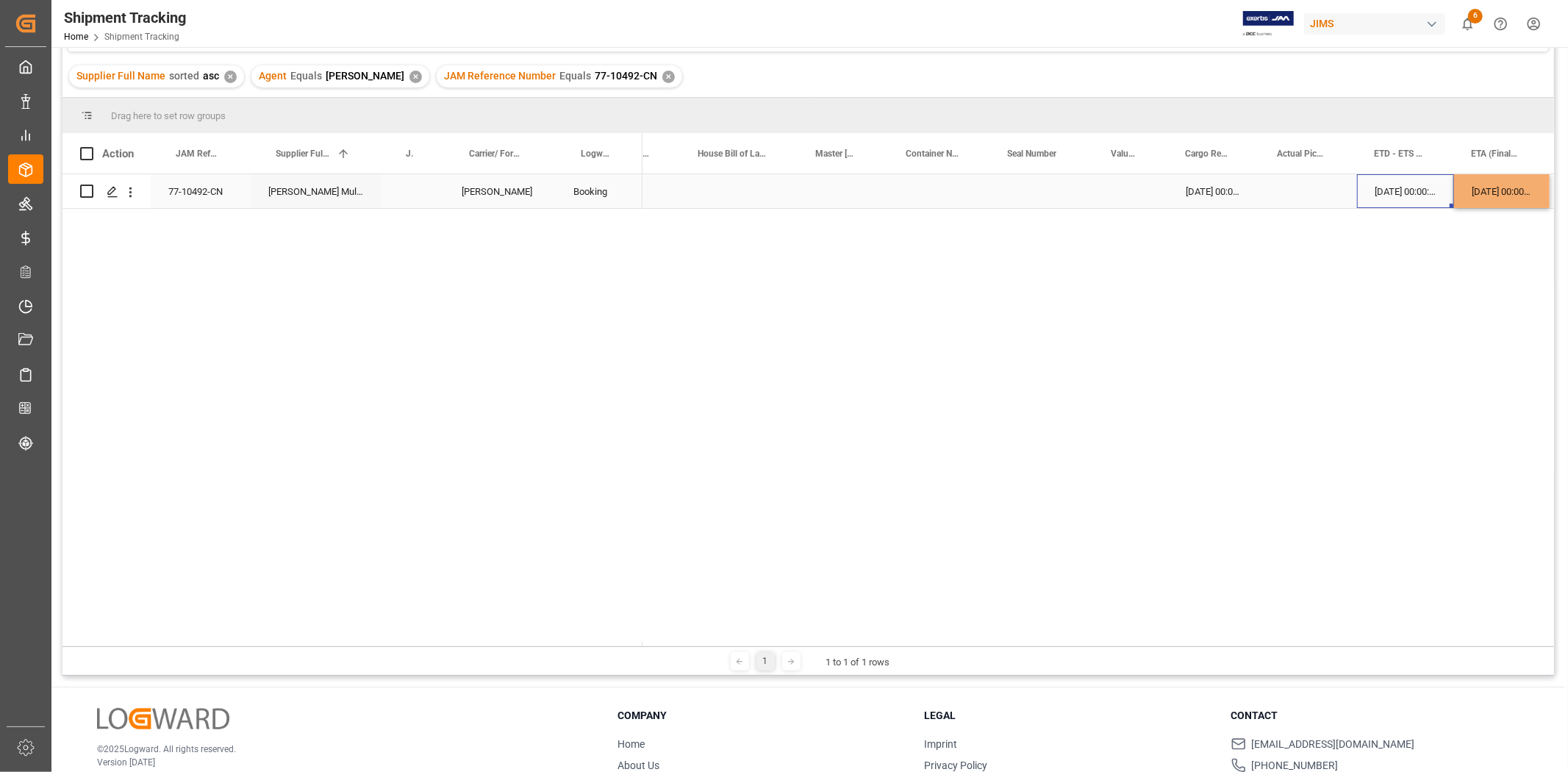
click at [1407, 184] on div "03-09-2025 00:00:00" at bounding box center [1406, 191] width 97 height 34
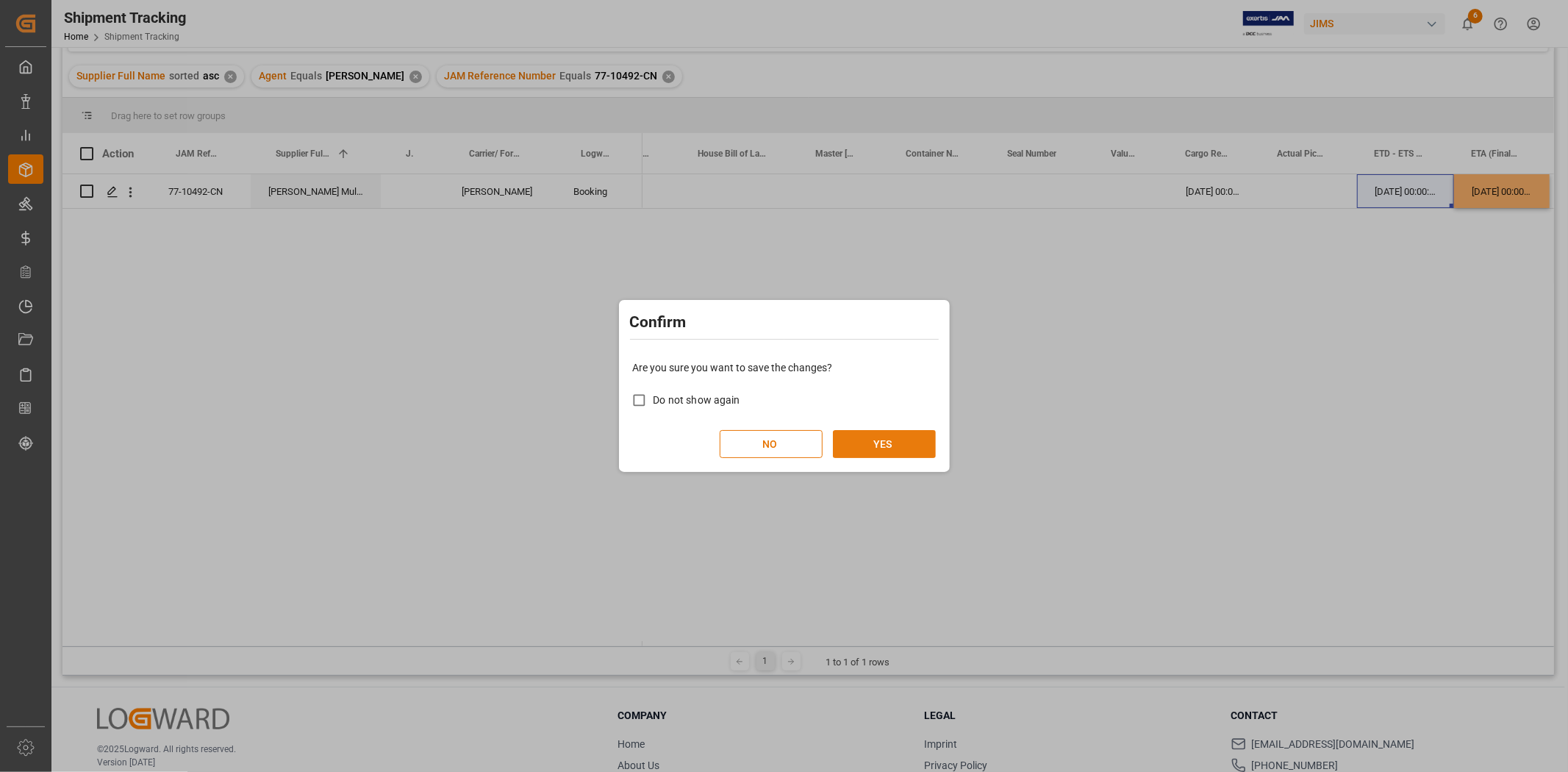
click at [864, 443] on button "YES" at bounding box center [884, 444] width 103 height 28
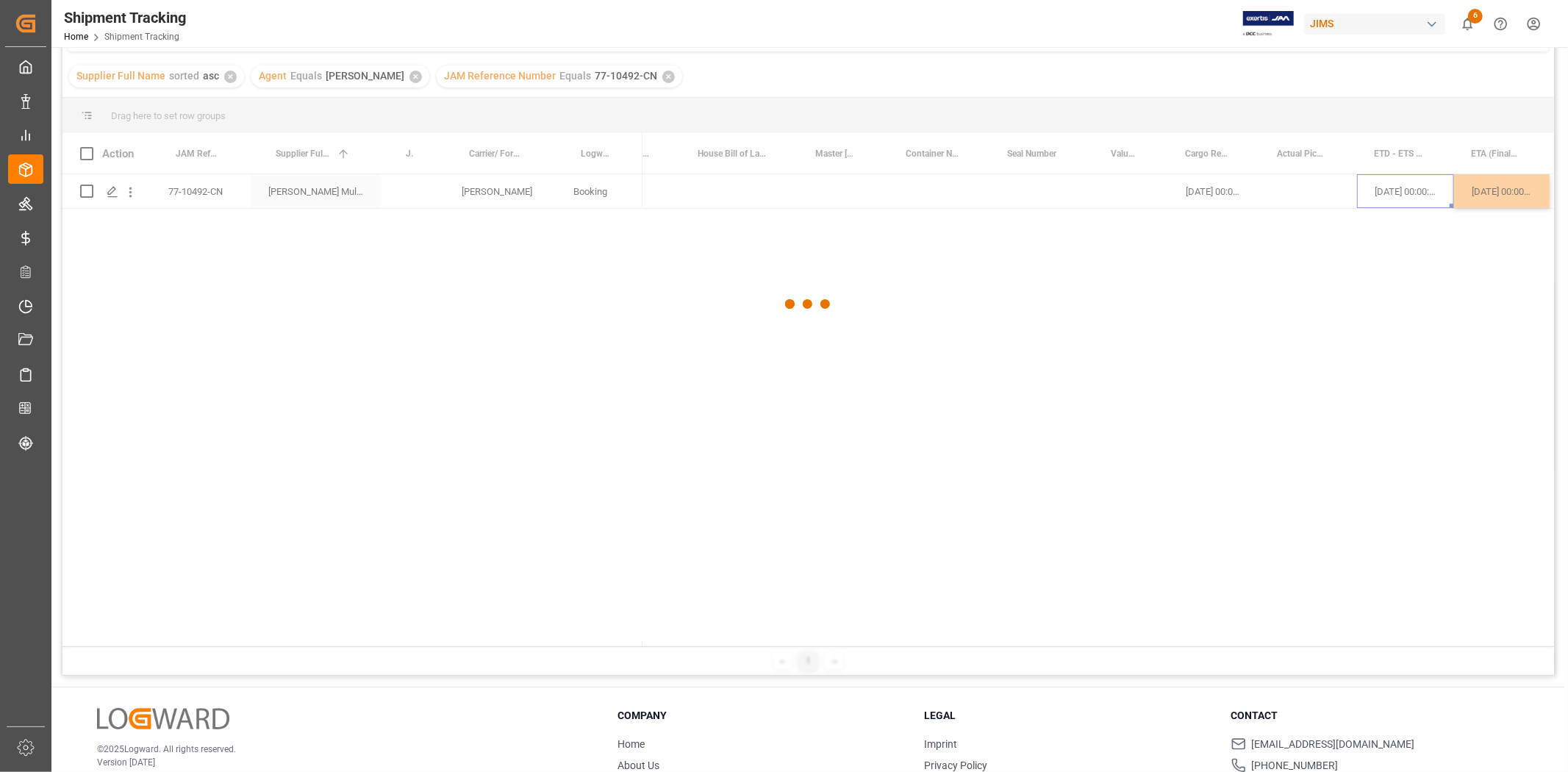
click at [1384, 207] on div at bounding box center [808, 304] width 1491 height 763
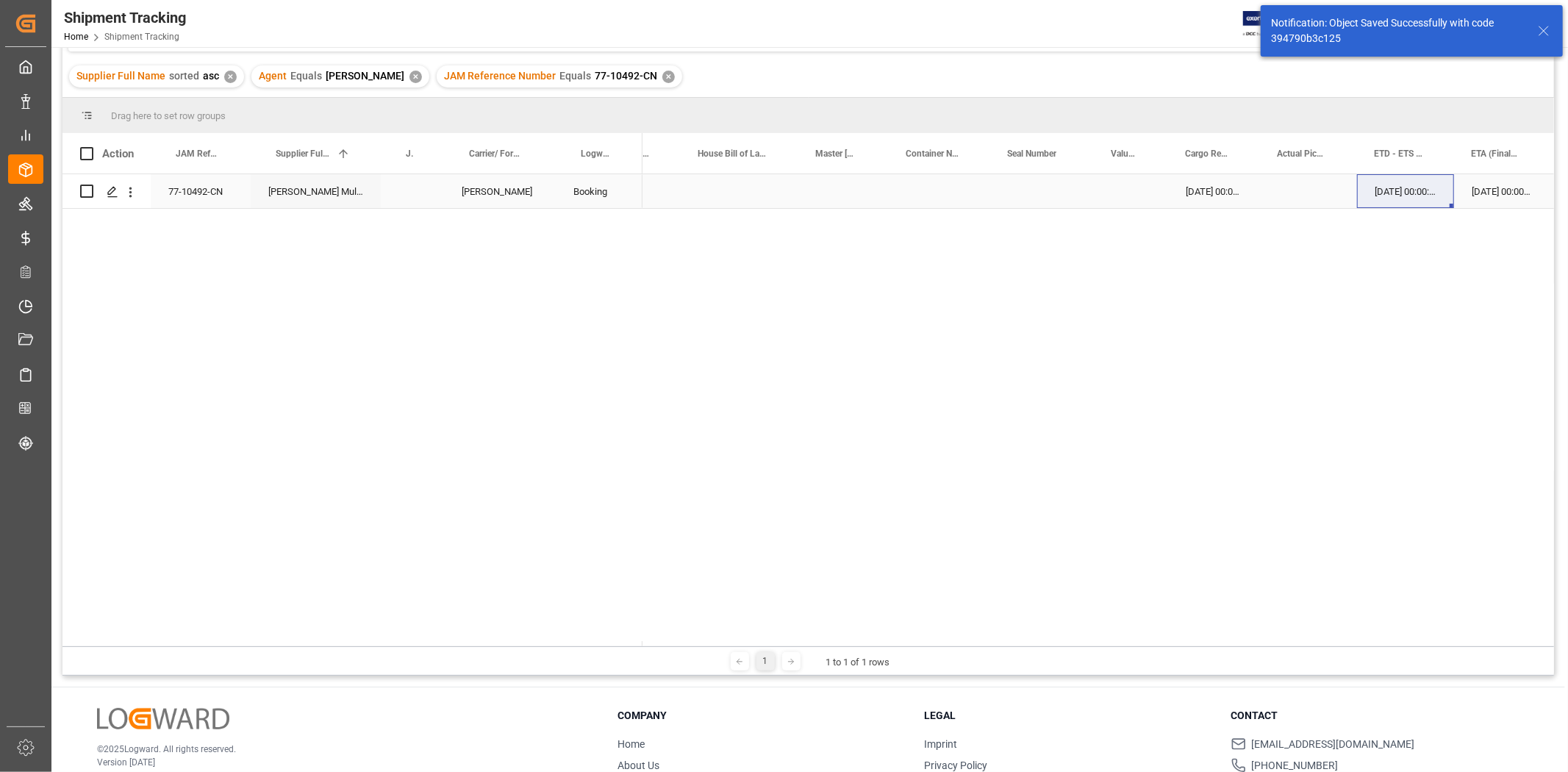
click at [1383, 204] on div "03-09-2025 00:00:00" at bounding box center [1406, 191] width 97 height 34
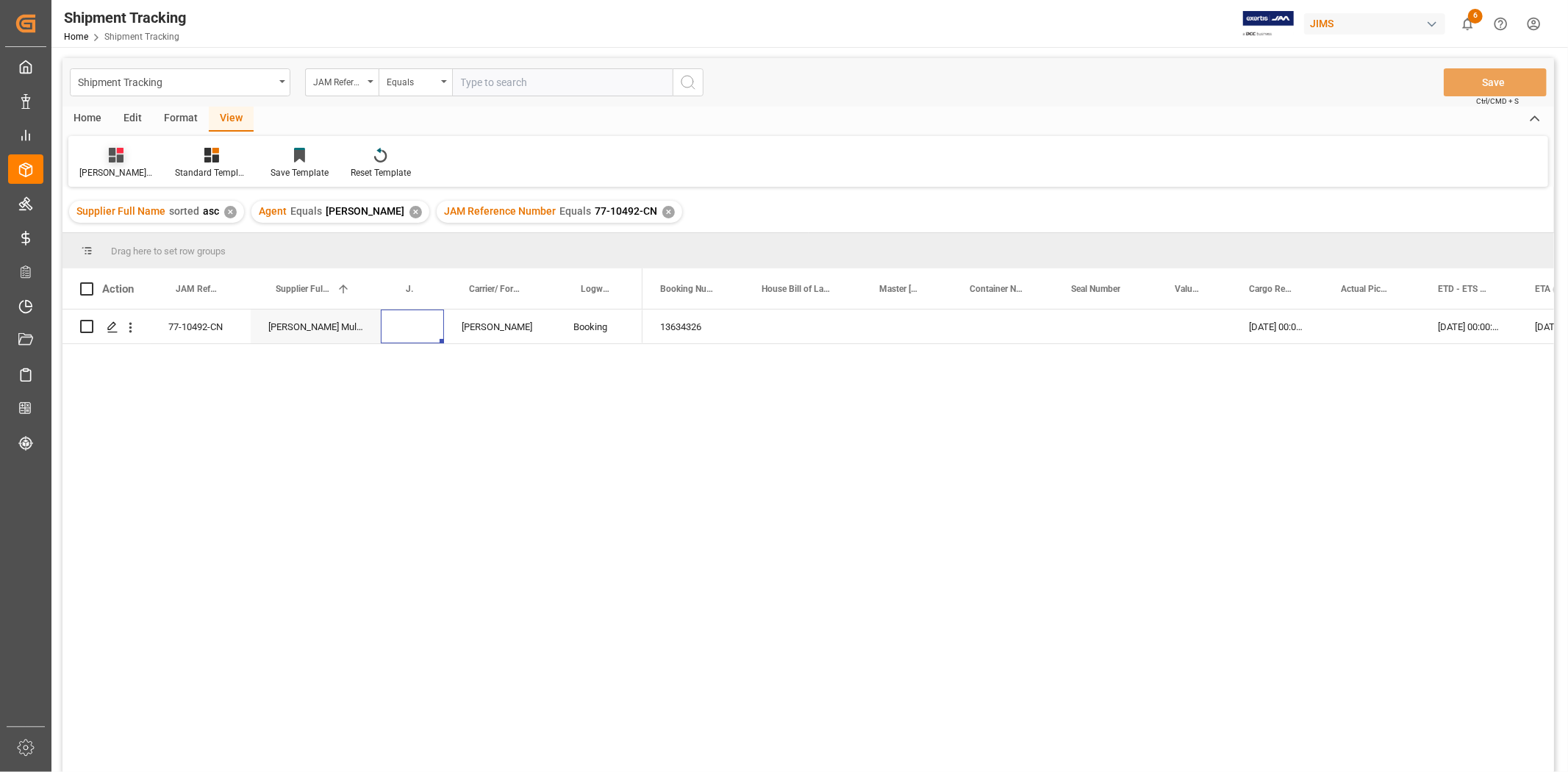
click at [120, 170] on div "Huixin's tracking all # _5" at bounding box center [115, 173] width 73 height 13
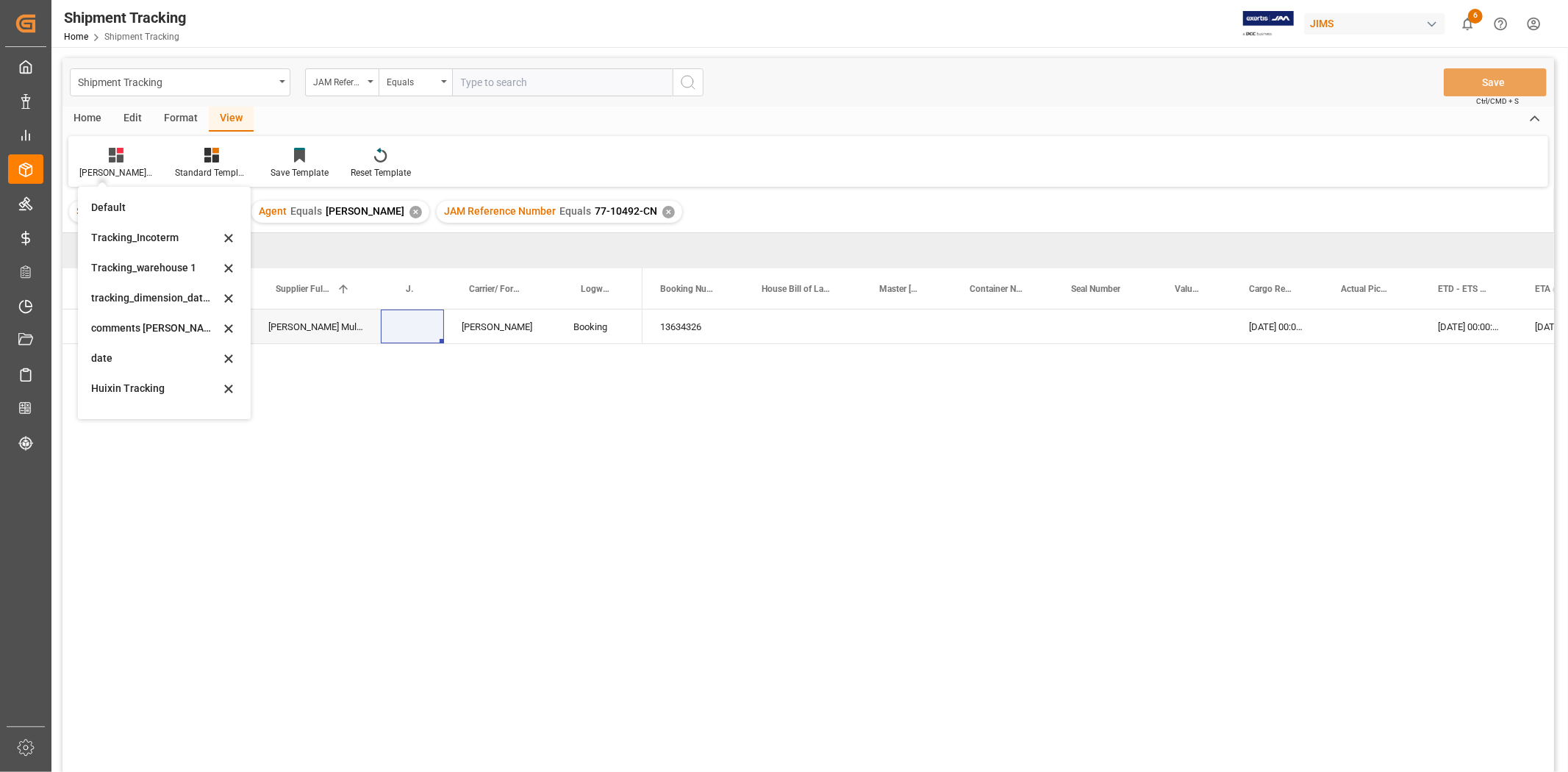
scroll to position [291, 0]
click at [135, 369] on div "ETA Verify_1" at bounding box center [156, 369] width 128 height 16
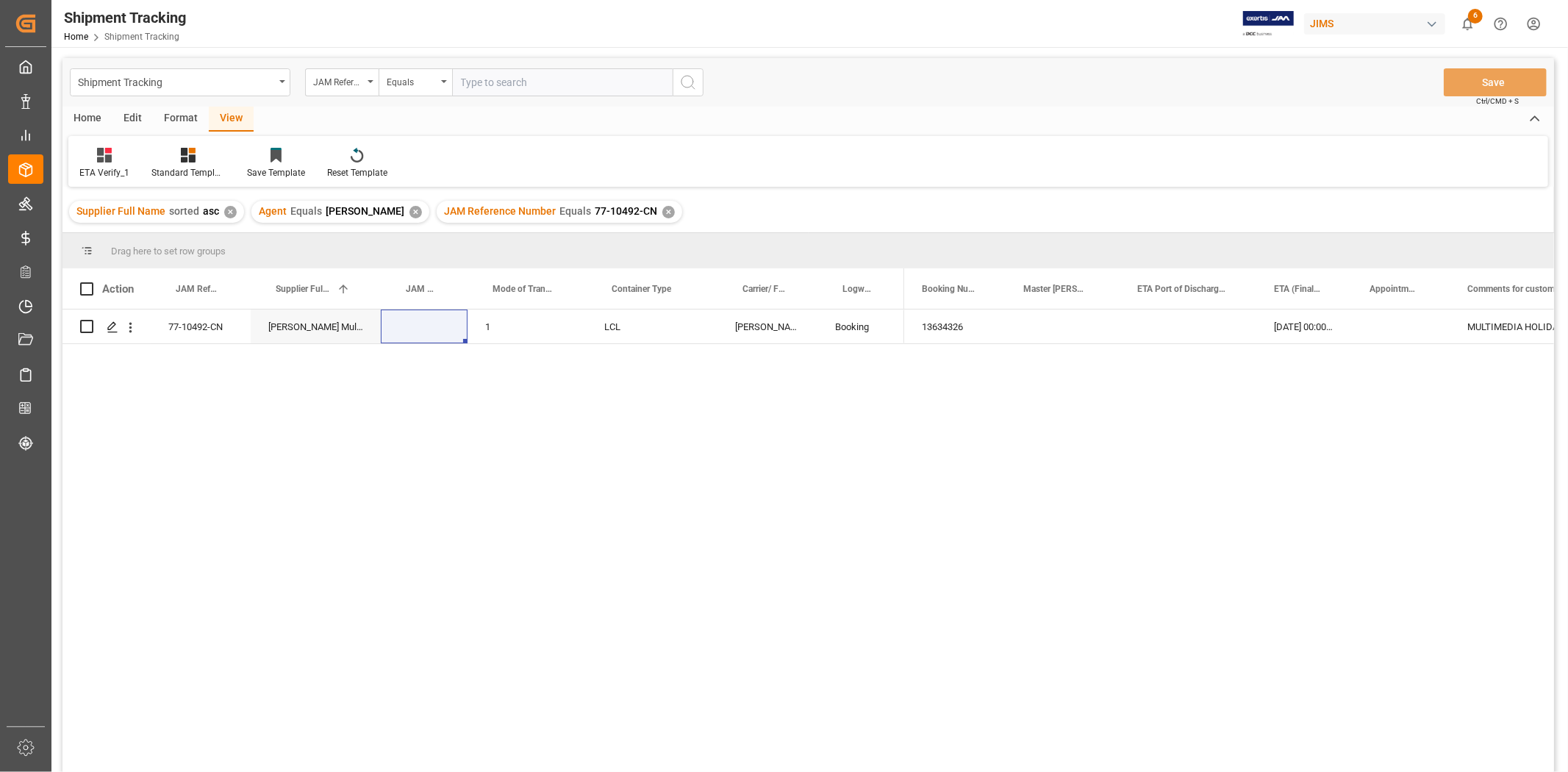
click at [476, 434] on div "77-10492-CN Harman Multimedia China DELMAR Booking 1 LCL 10-10-2025 00:00:00 13…" at bounding box center [808, 542] width 1491 height 467
click at [99, 162] on div "ETA Verify_1" at bounding box center [105, 163] width 72 height 32
click at [152, 250] on div "Huixin's tracking all # _5" at bounding box center [153, 248] width 128 height 16
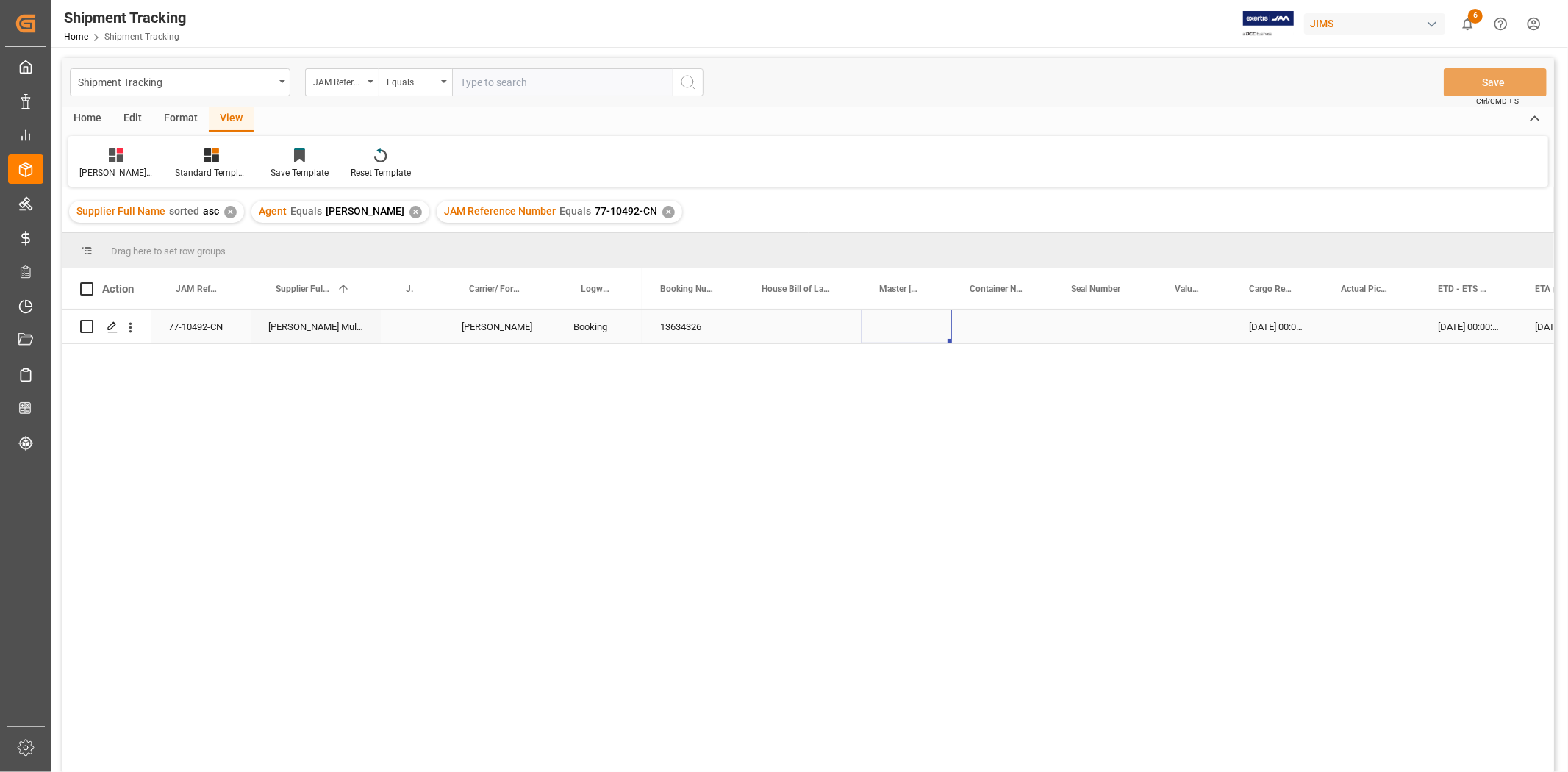
click at [914, 328] on div "Press SPACE to select this row." at bounding box center [907, 326] width 91 height 34
click at [1098, 324] on div "Press SPACE to select this row." at bounding box center [1105, 326] width 104 height 34
click at [1325, 332] on div "Press SPACE to select this row." at bounding box center [1372, 326] width 97 height 34
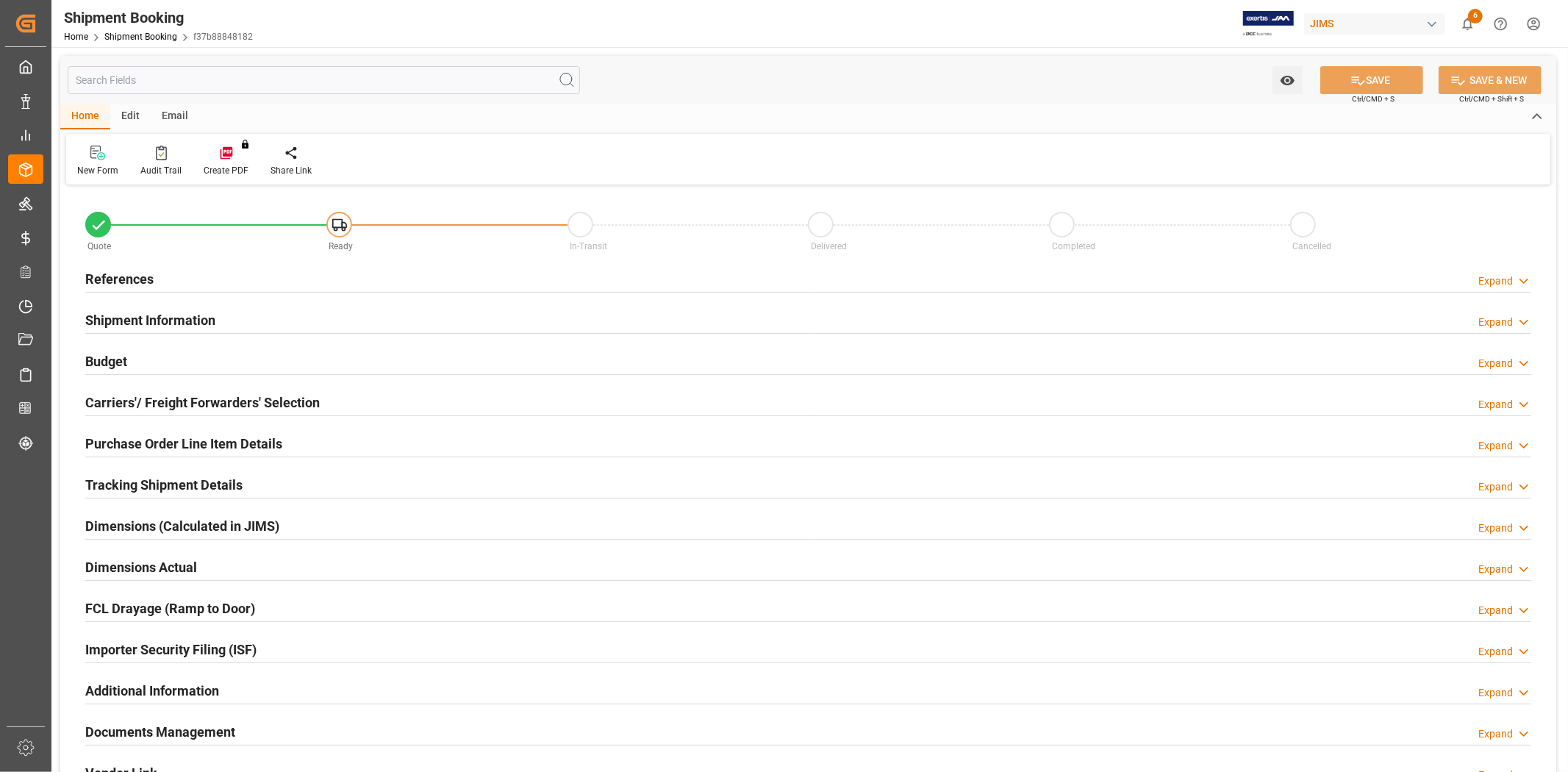
type input "0"
type input "26-08-2025"
click at [125, 277] on h2 "References" at bounding box center [119, 279] width 68 height 20
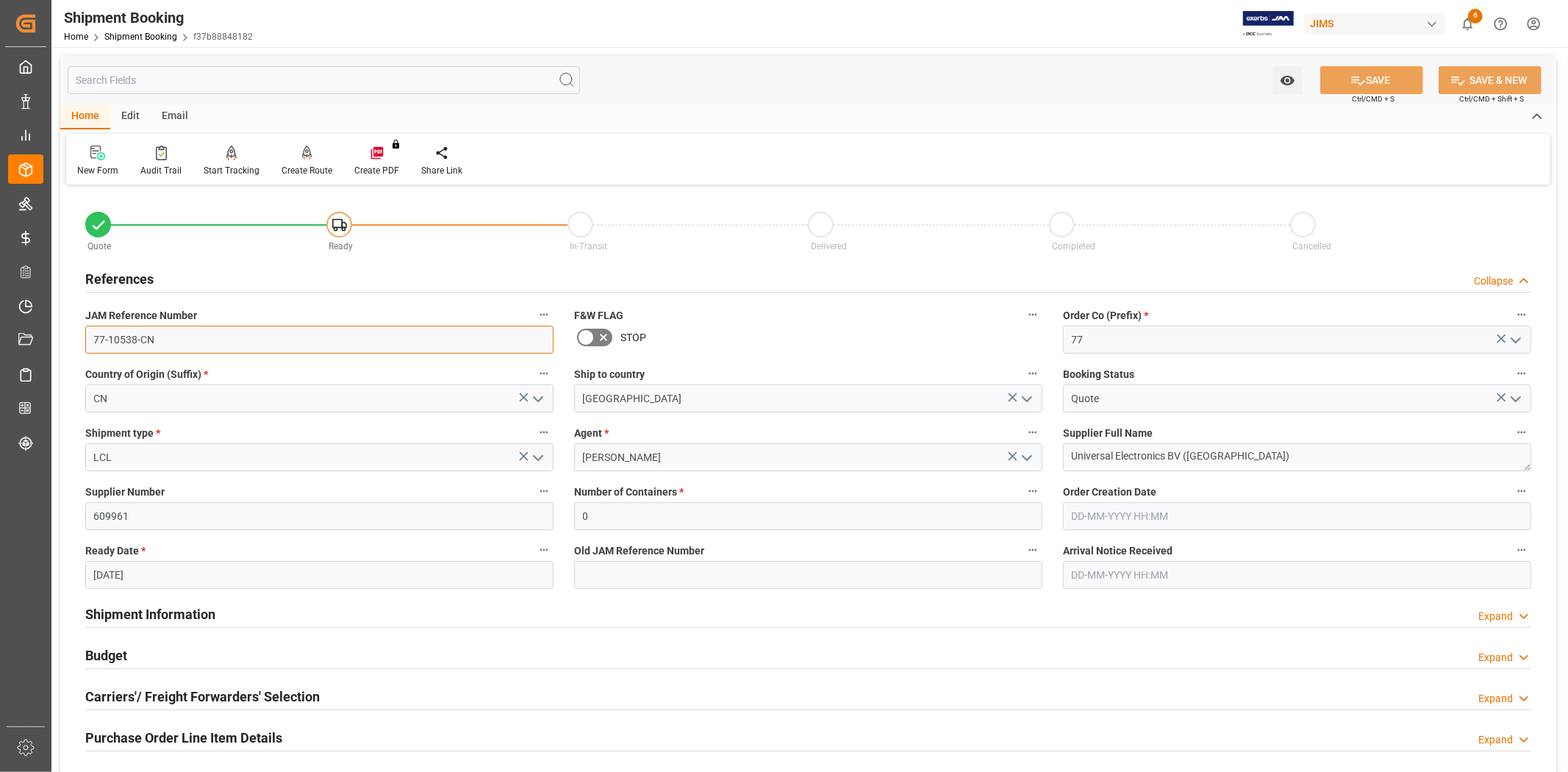
drag, startPoint x: 170, startPoint y: 342, endPoint x: 48, endPoint y: 327, distance: 122.9
click at [48, 327] on div "Created by potrace 1.15, written by Peter Selinger 2001-2017 Created by potrace…" at bounding box center [784, 386] width 1568 height 772
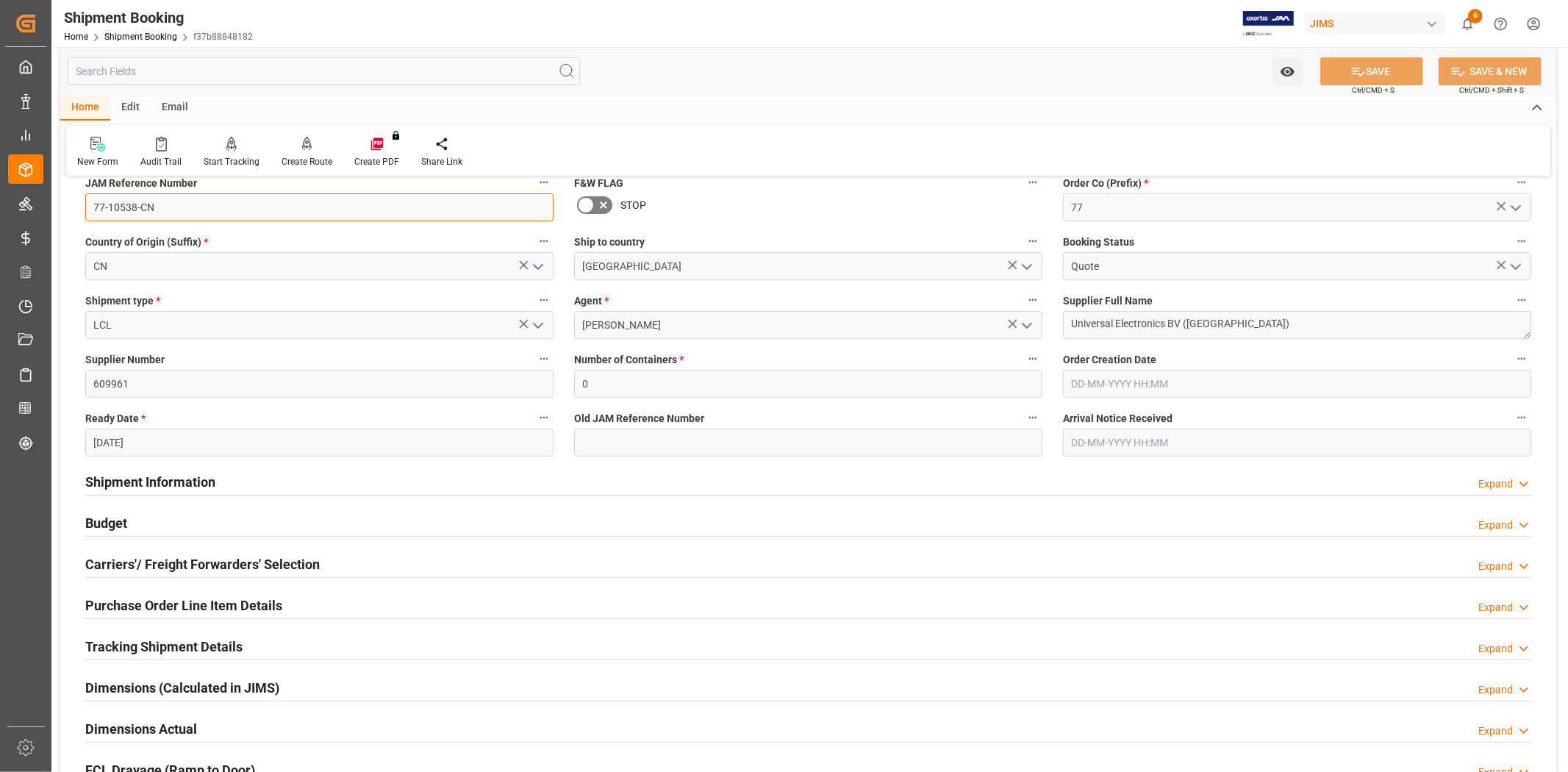
scroll to position [163, 0]
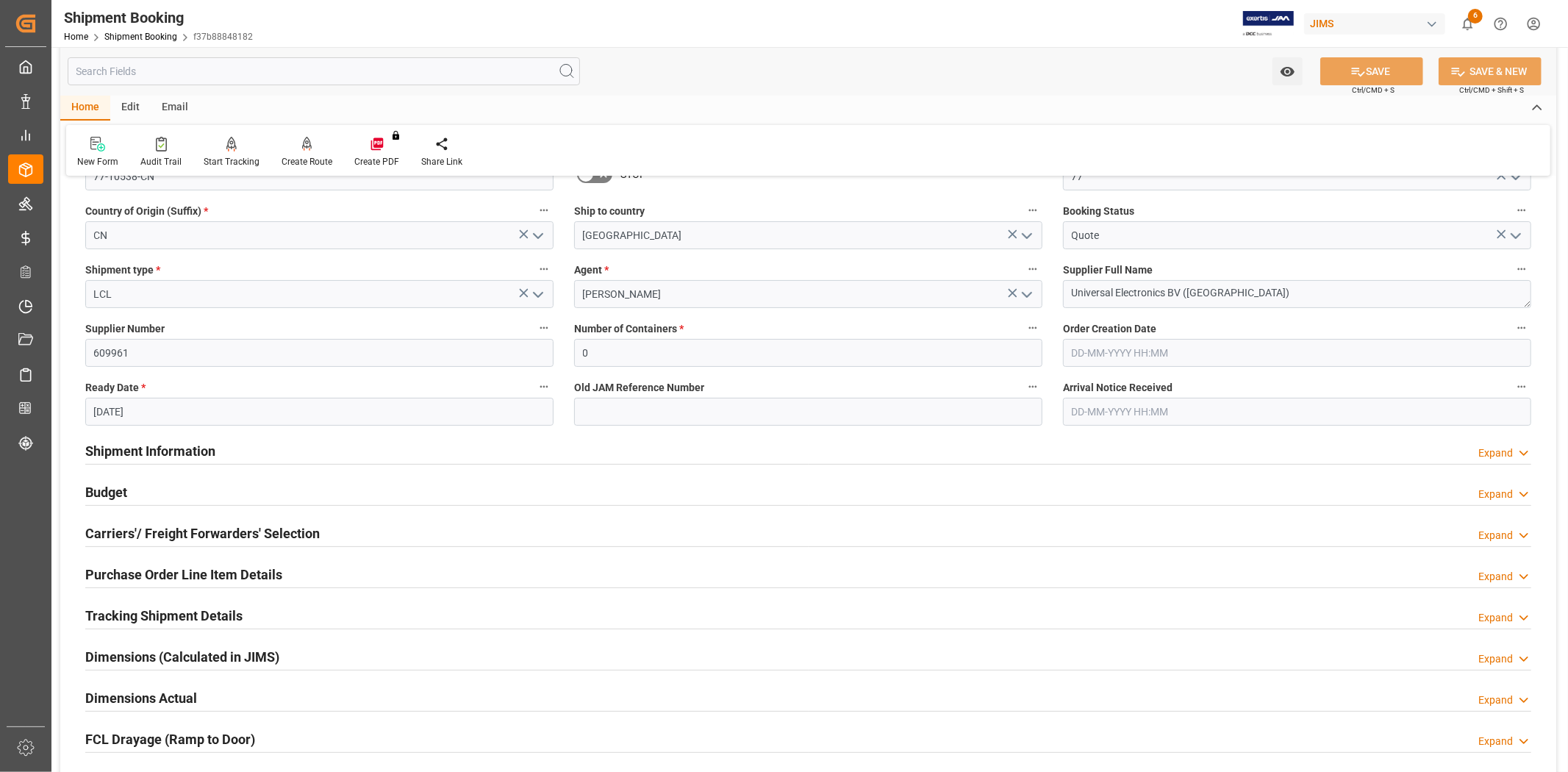
click at [216, 528] on h2 "Carriers'/ Freight Forwarders' Selection" at bounding box center [202, 533] width 235 height 20
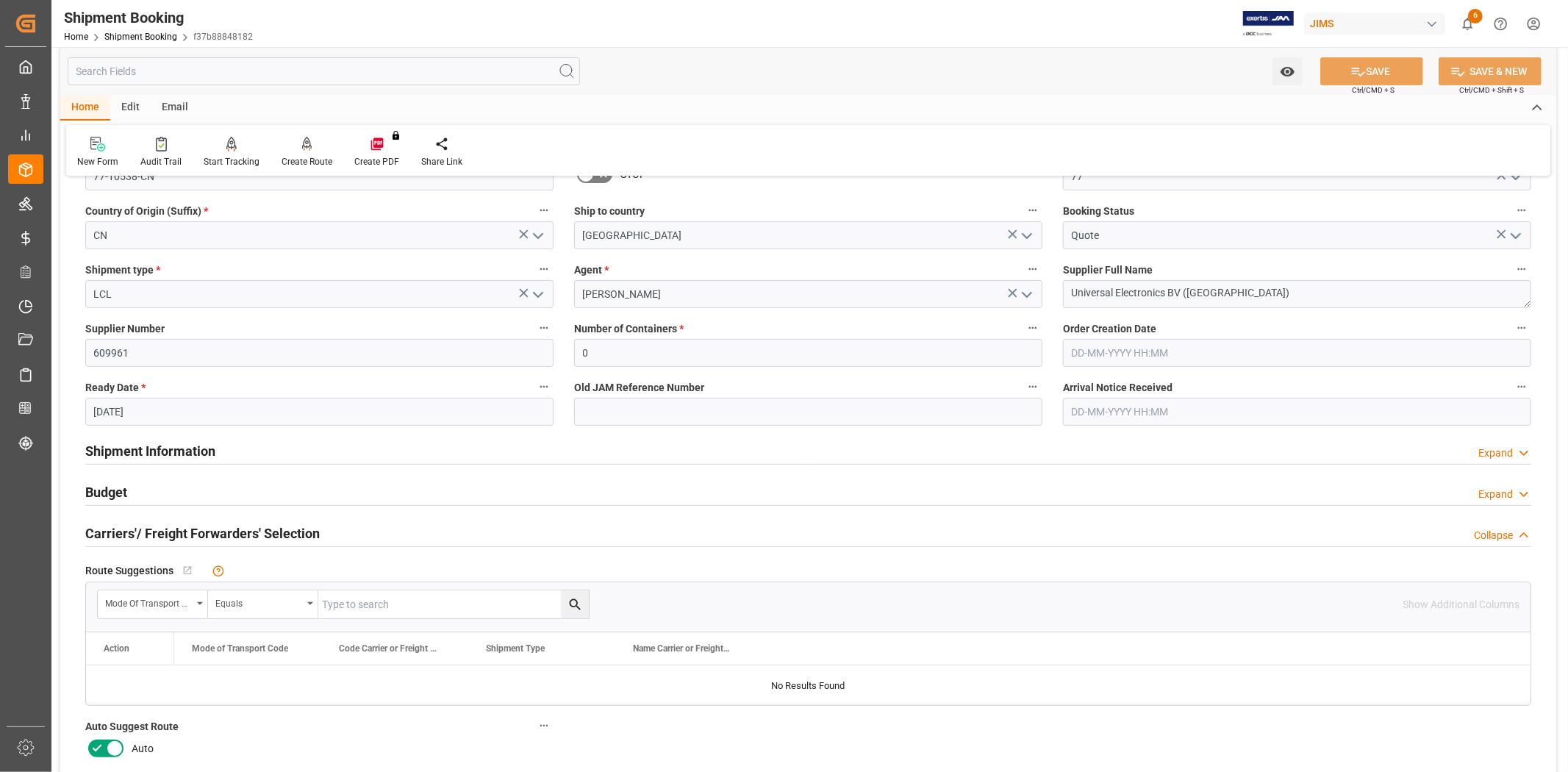
click at [94, 741] on icon at bounding box center [96, 748] width 17 height 17
click at [0, 0] on input "checkbox" at bounding box center [0, 0] width 0 height 0
click at [1361, 69] on icon at bounding box center [1358, 72] width 16 height 16
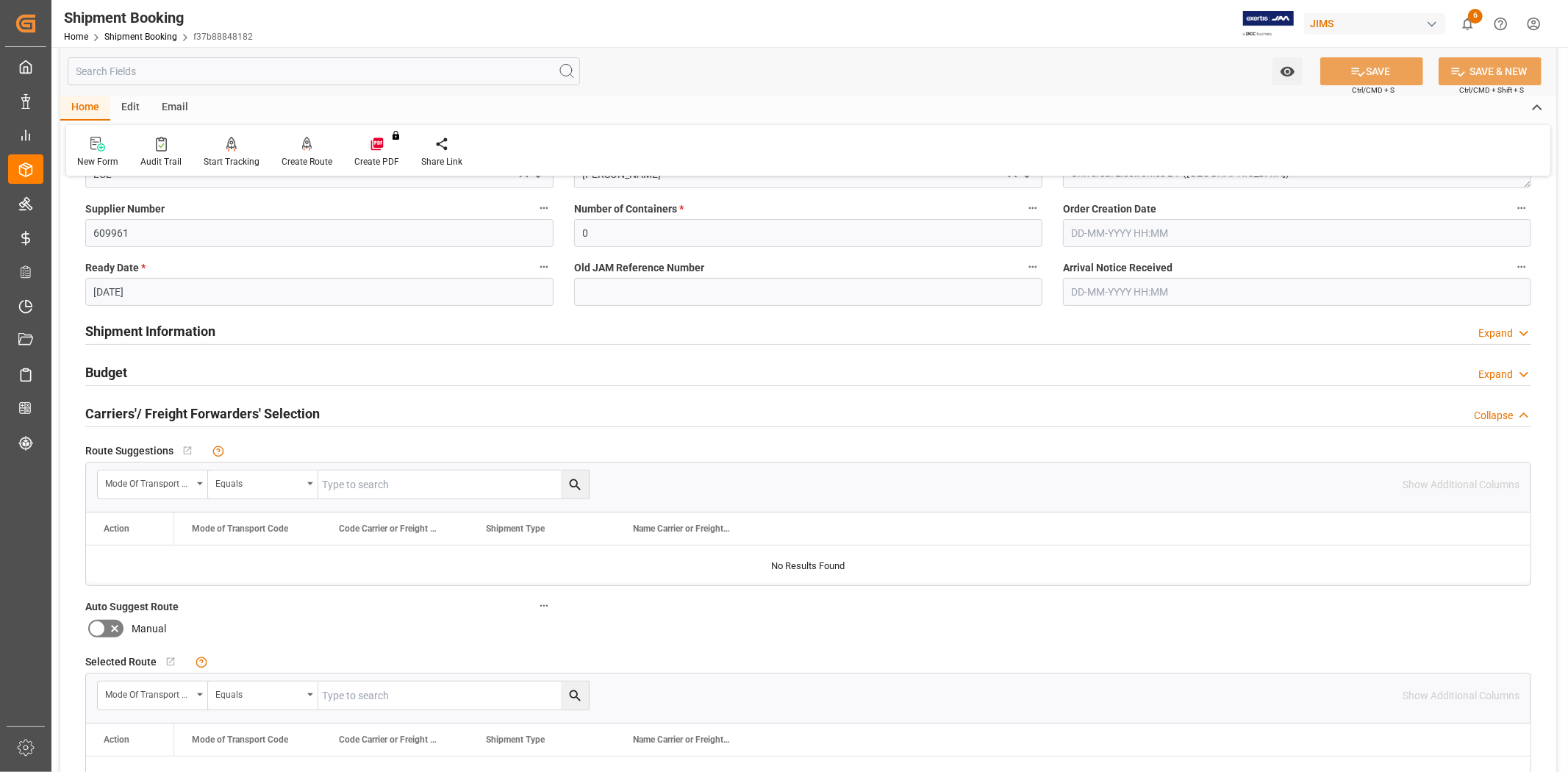
scroll to position [327, 0]
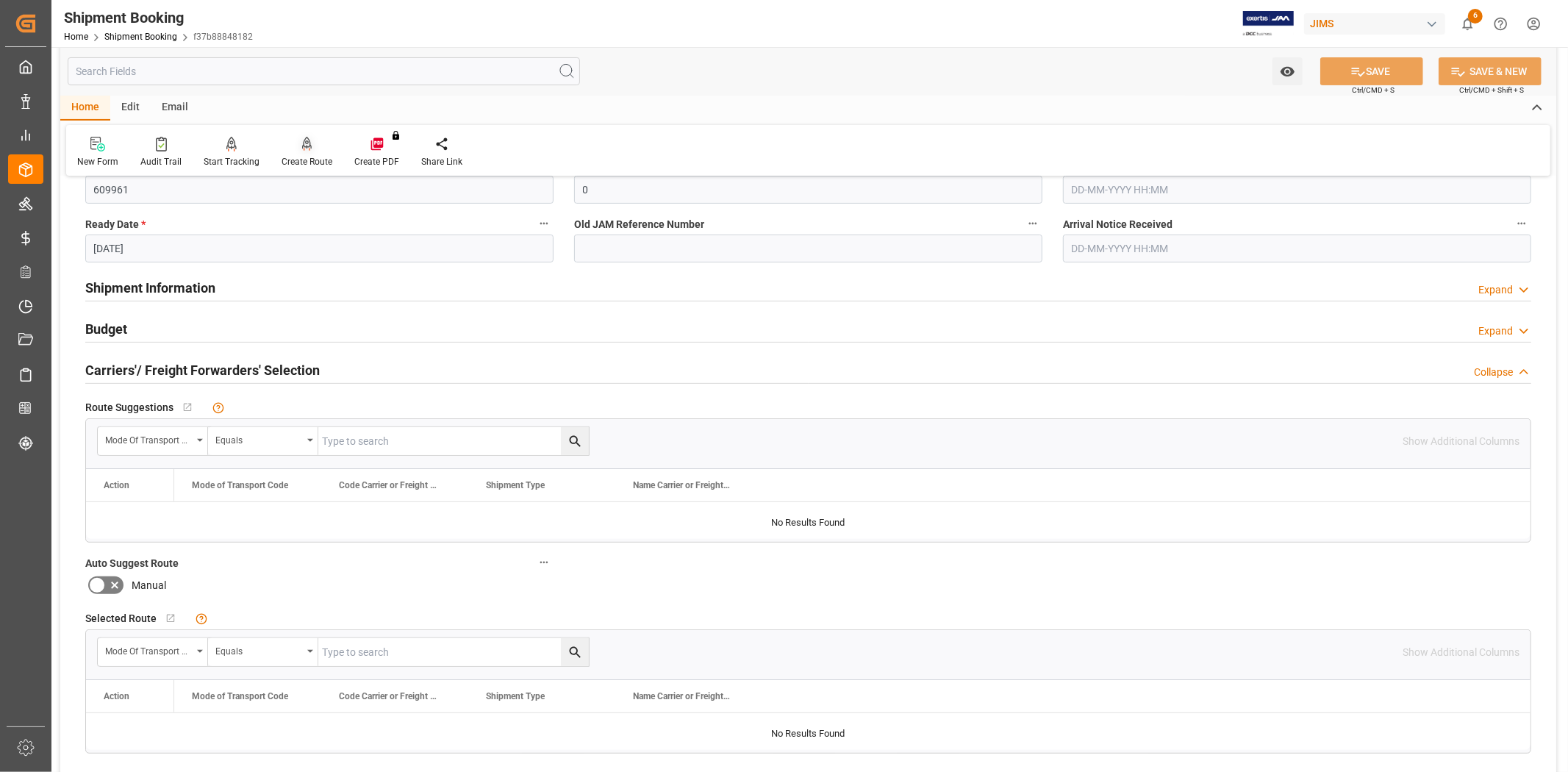
click at [295, 145] on div at bounding box center [307, 143] width 51 height 16
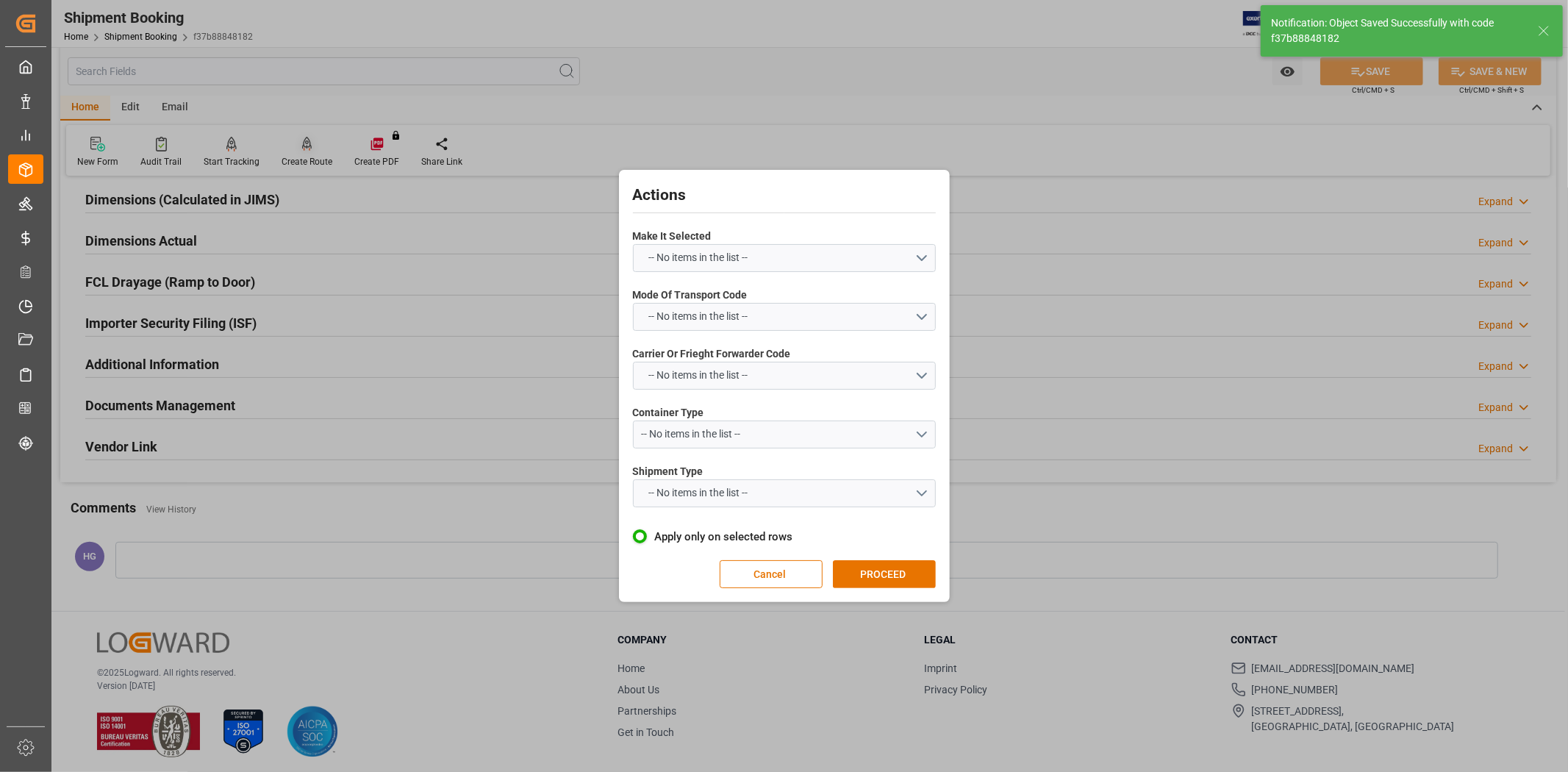
scroll to position [32, 0]
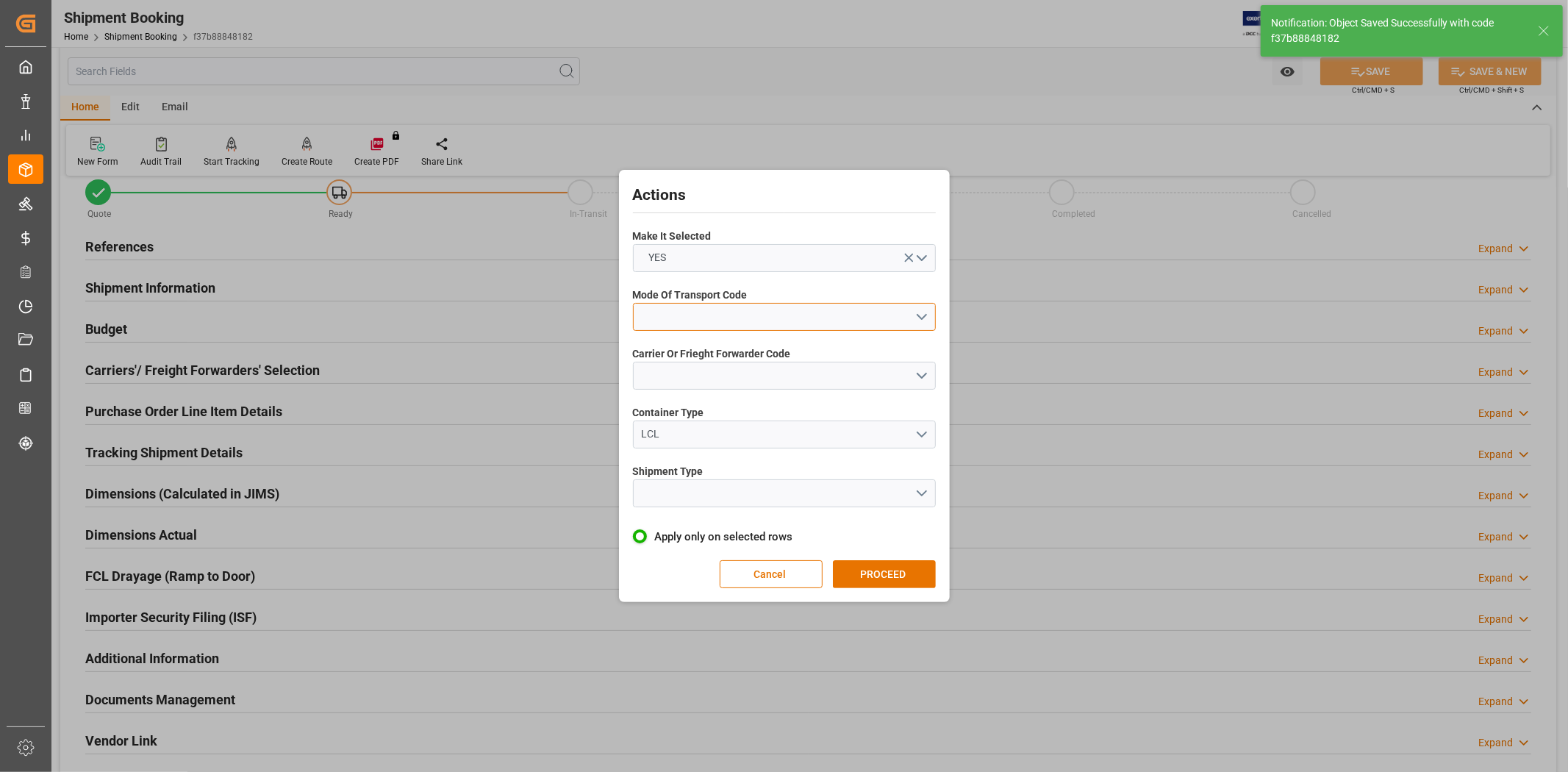
click at [719, 318] on button "open menu" at bounding box center [784, 317] width 303 height 28
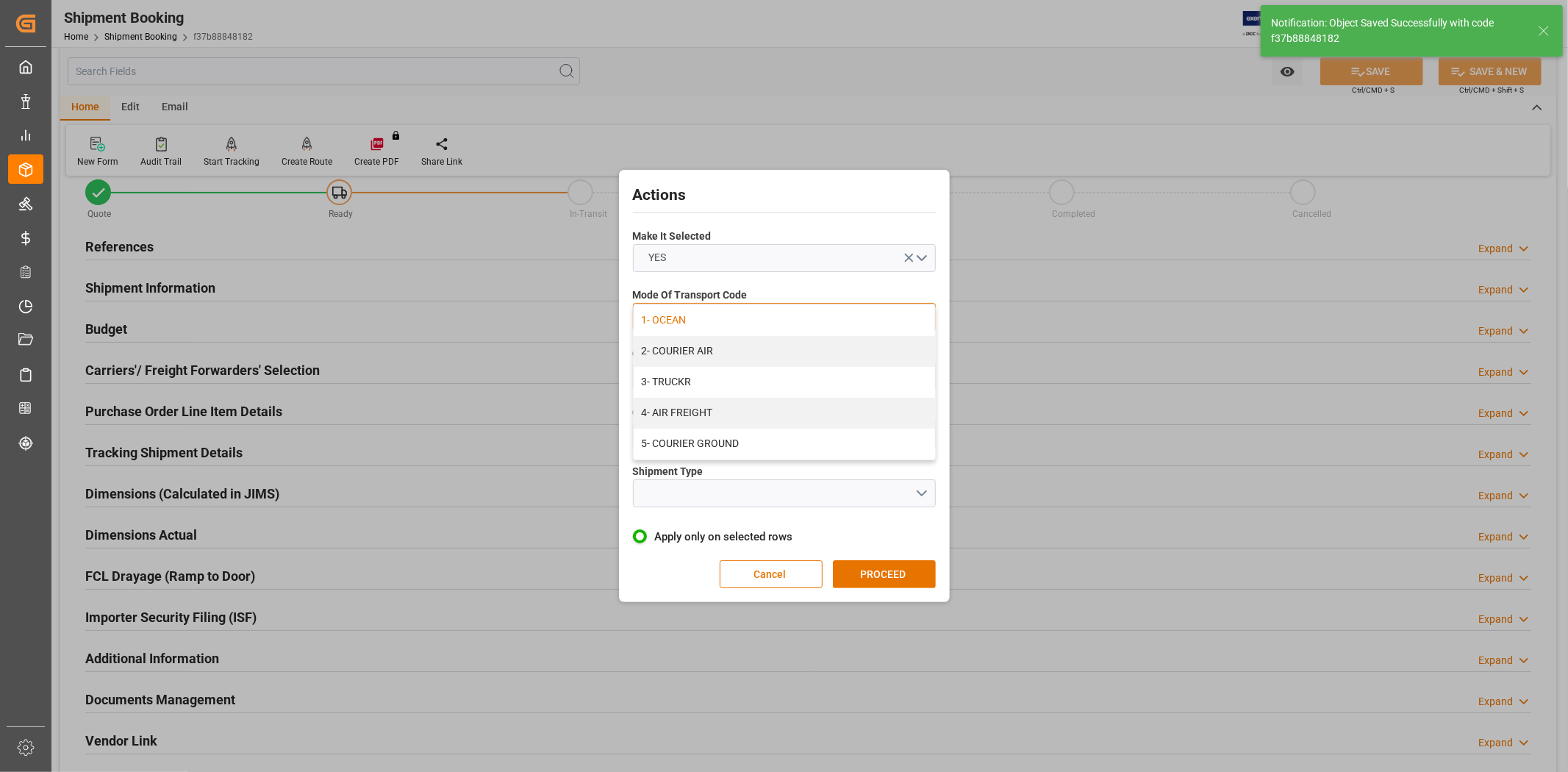
click at [699, 318] on div "1- OCEAN" at bounding box center [784, 321] width 301 height 31
click at [742, 384] on button "open menu" at bounding box center [784, 375] width 303 height 28
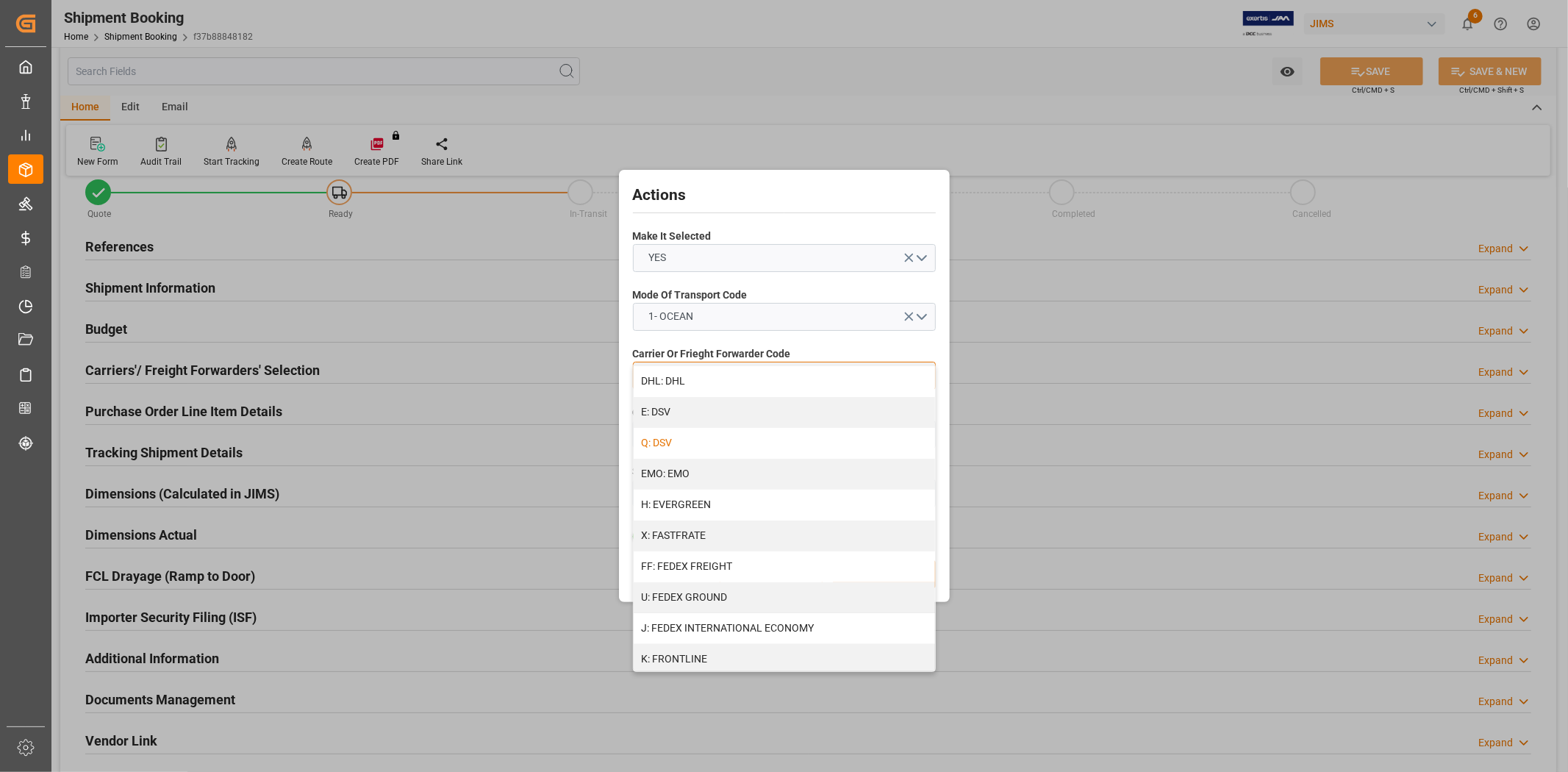
scroll to position [163, 0]
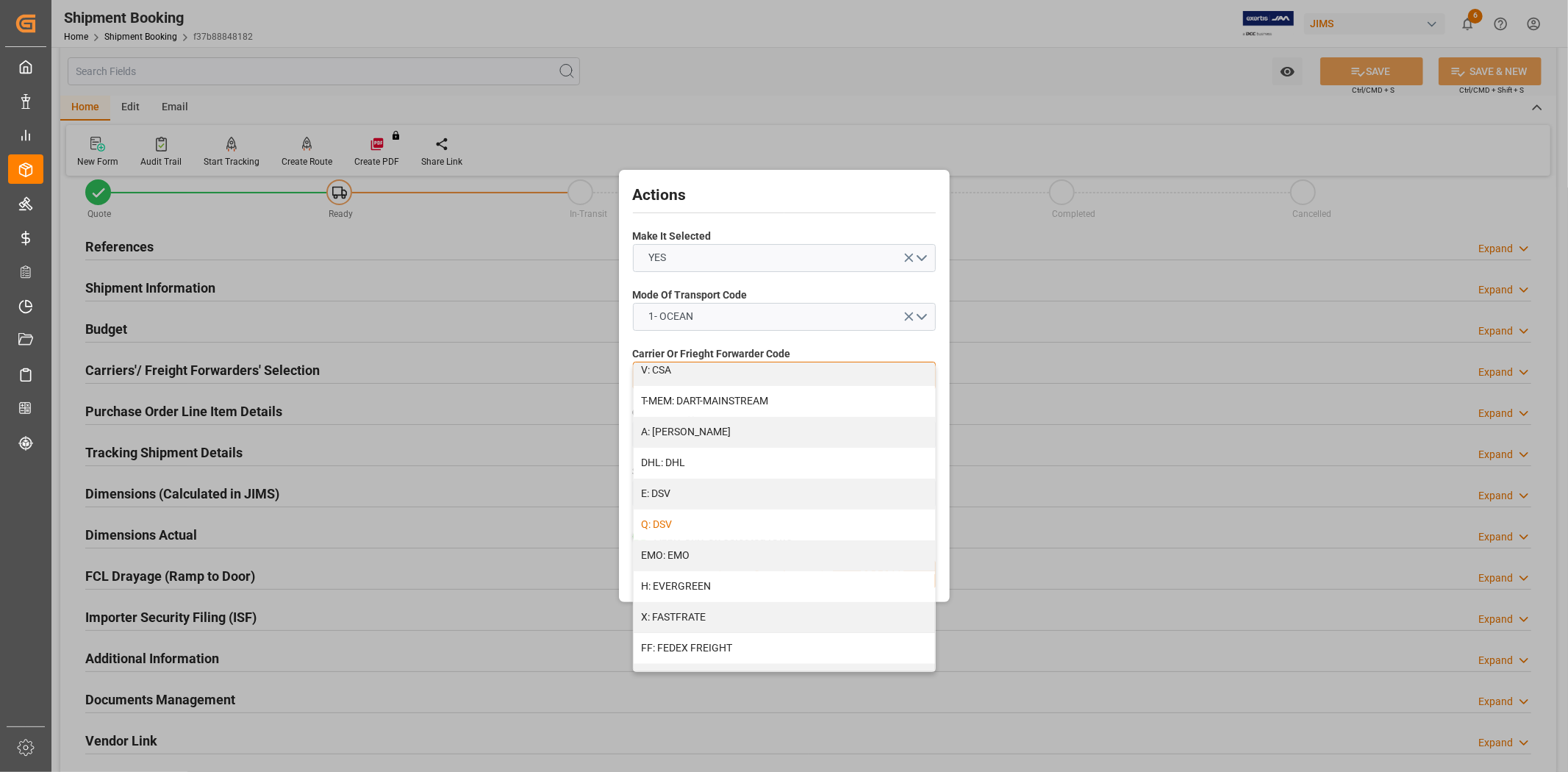
click at [697, 427] on div "A: DELMAR" at bounding box center [784, 432] width 301 height 31
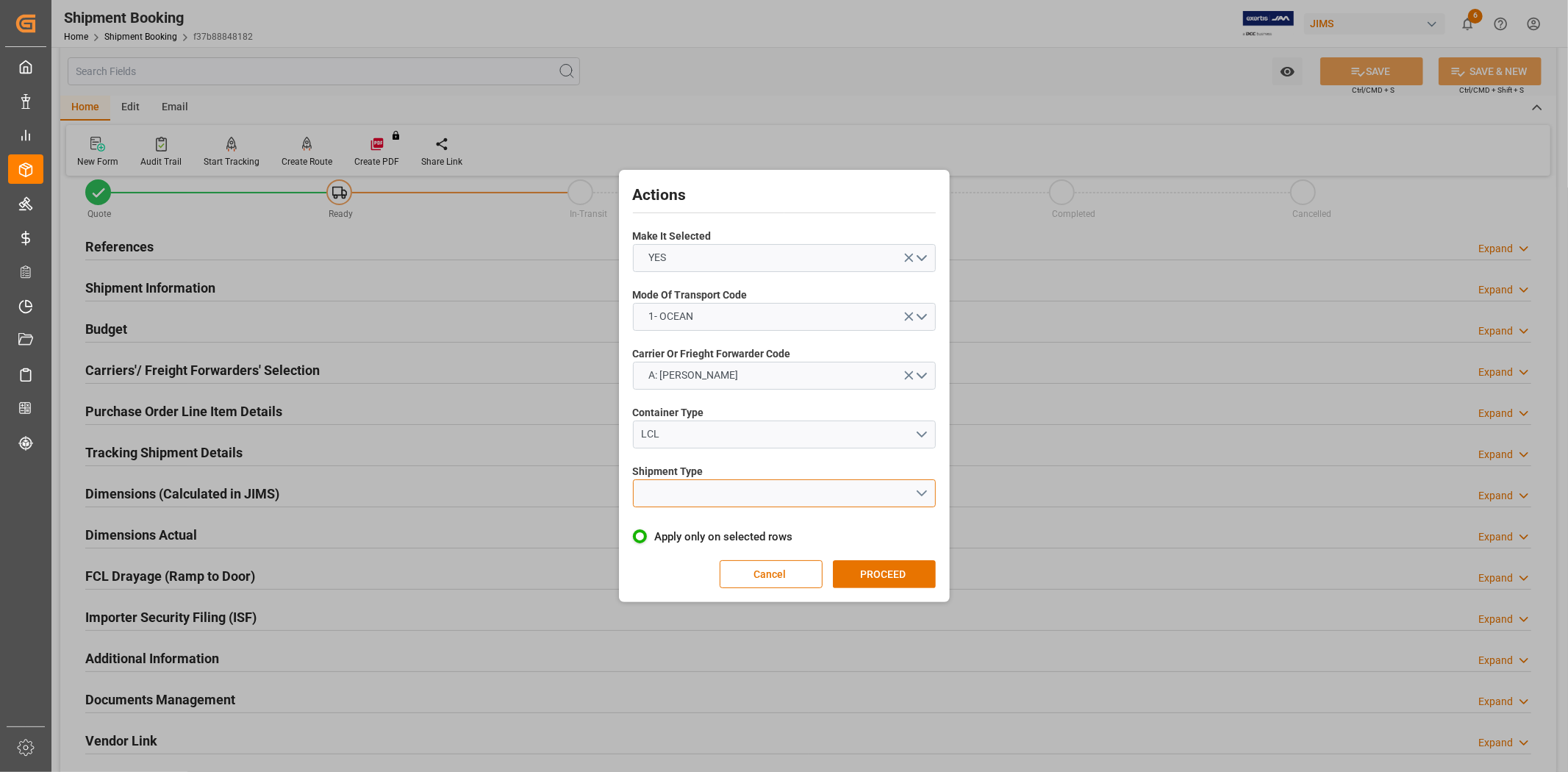
click at [725, 495] on button "open menu" at bounding box center [784, 493] width 303 height 28
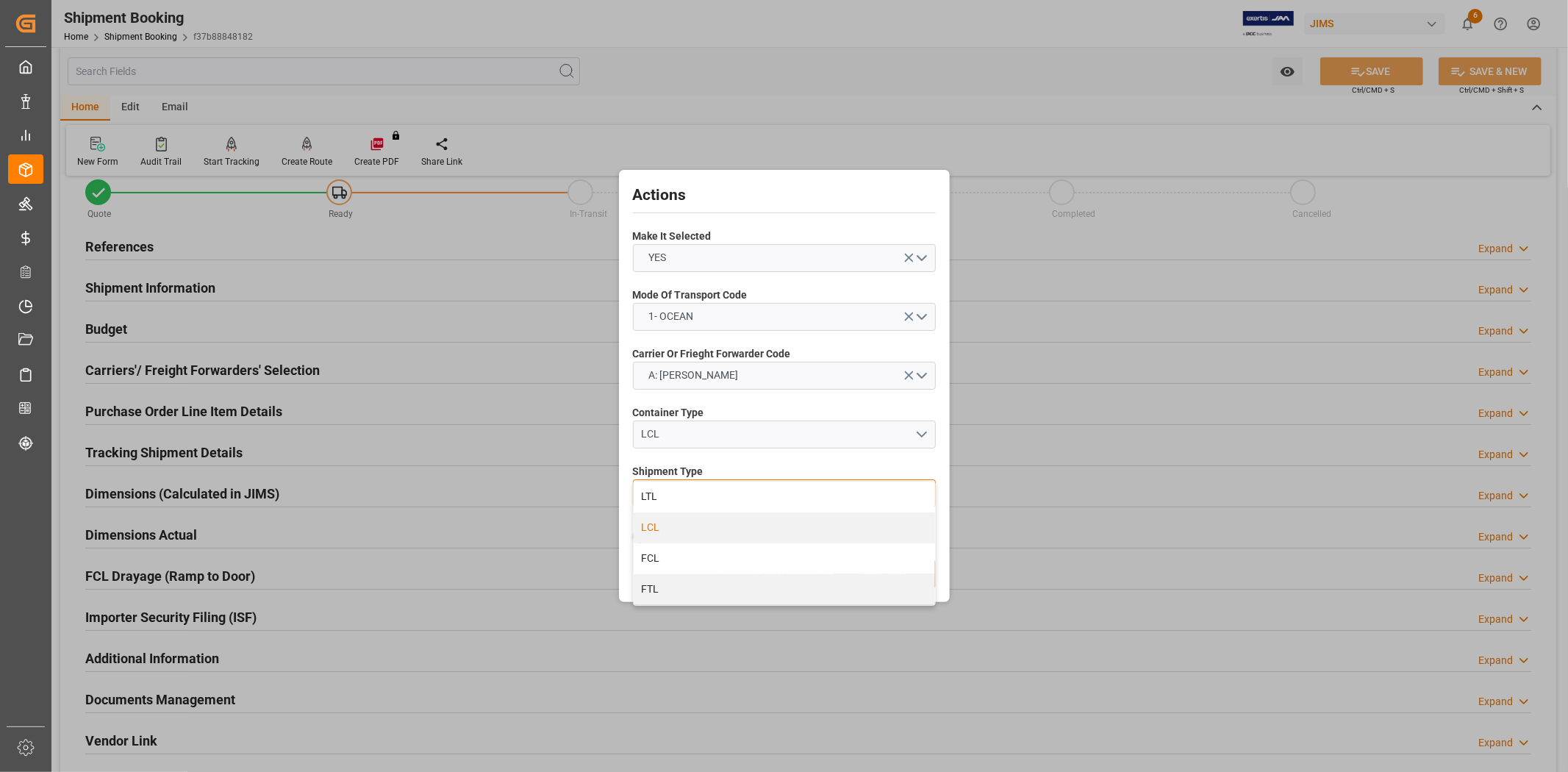
click at [691, 528] on div "LCL" at bounding box center [784, 528] width 301 height 31
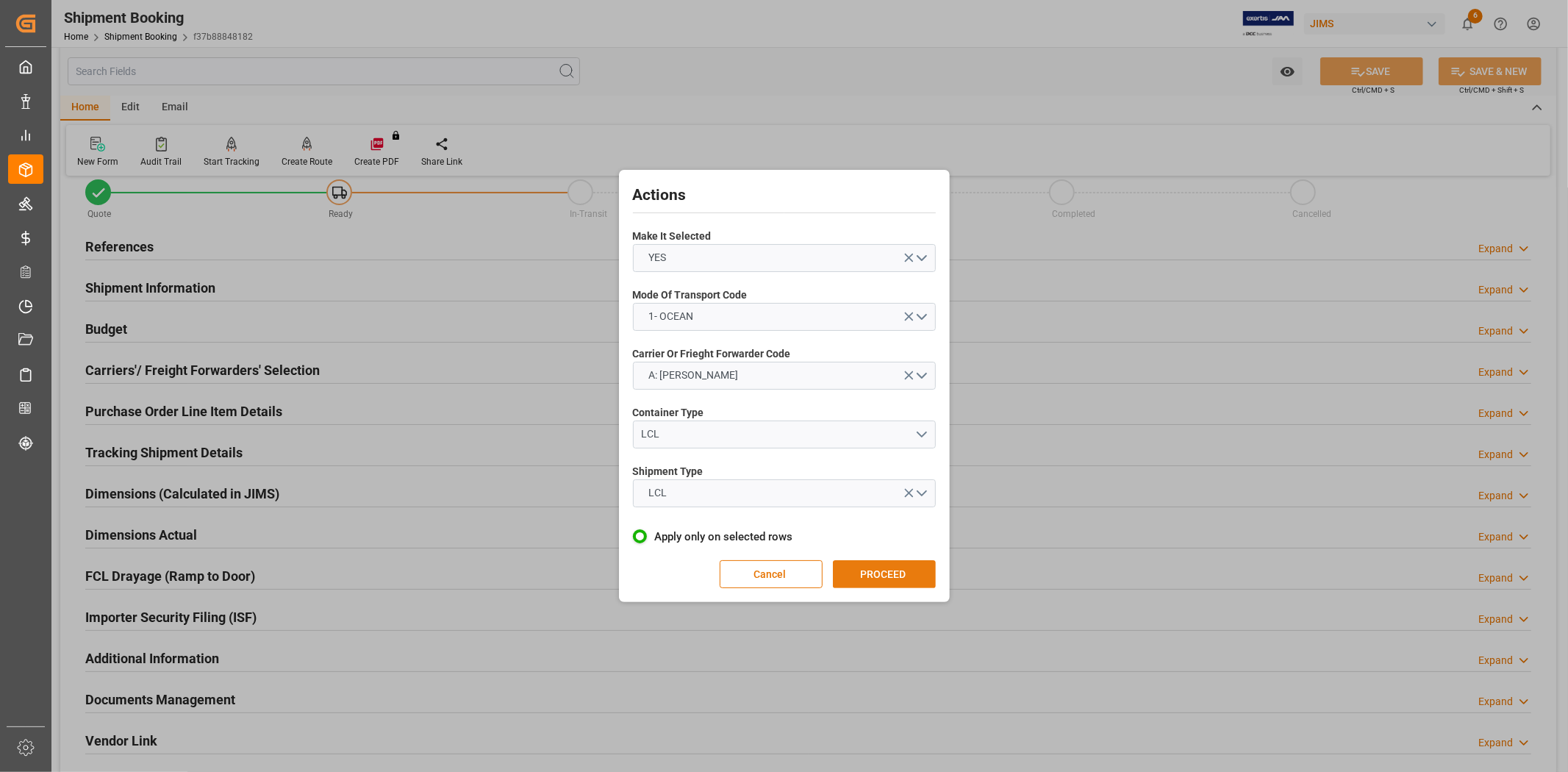
click at [875, 568] on button "PROCEED" at bounding box center [884, 574] width 103 height 28
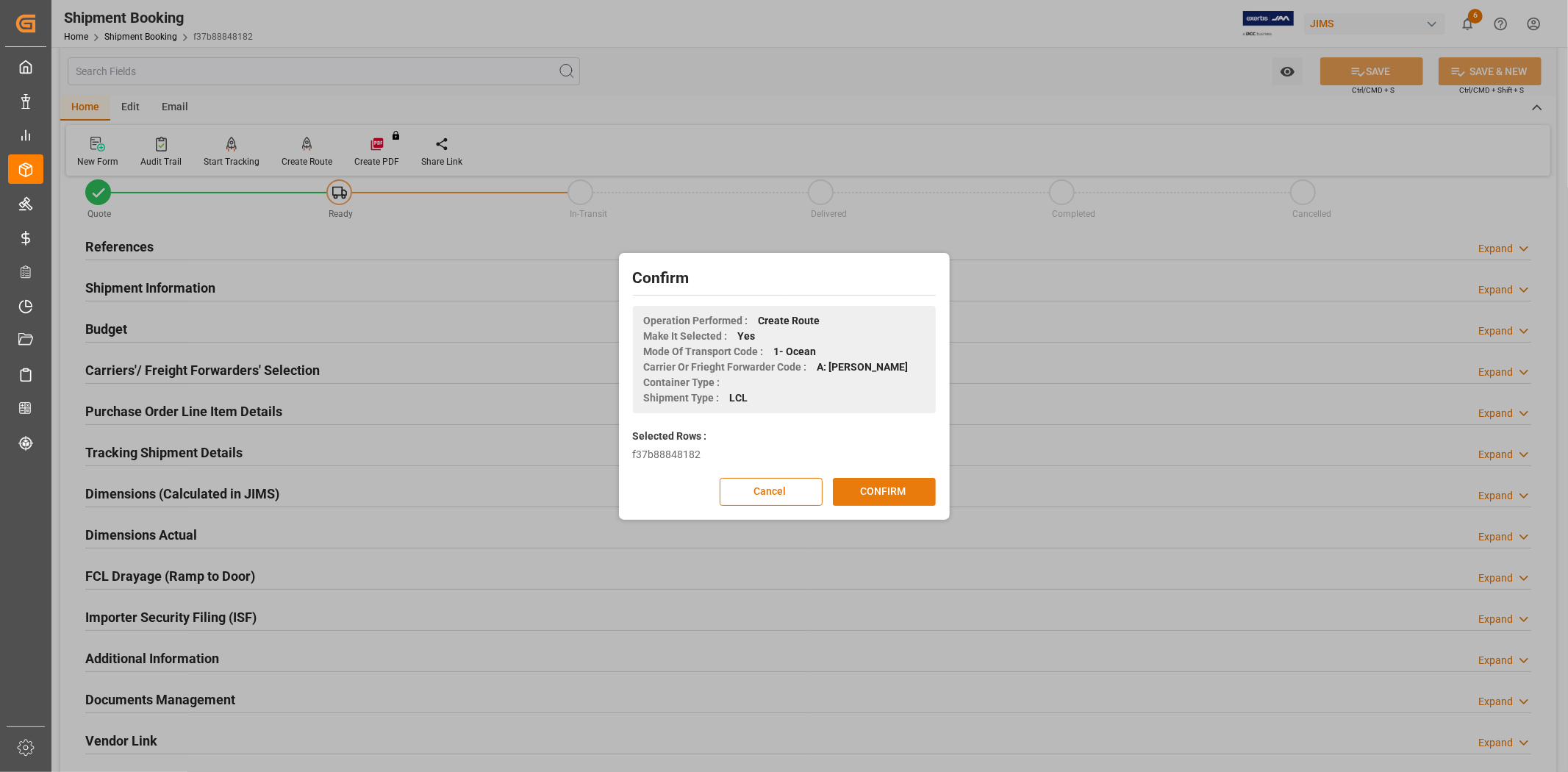
click at [898, 486] on button "CONFIRM" at bounding box center [884, 492] width 103 height 28
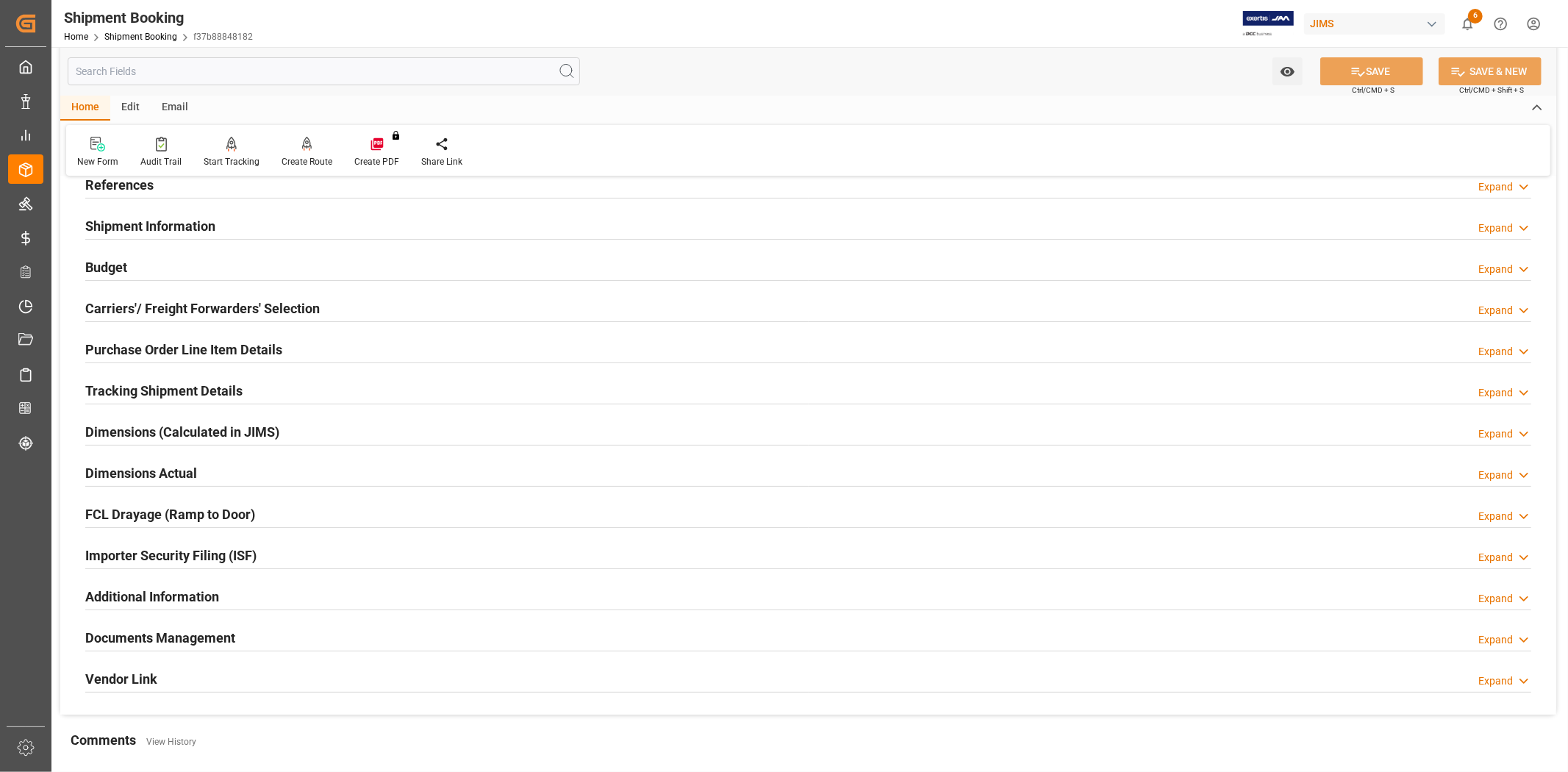
scroll to position [327, 0]
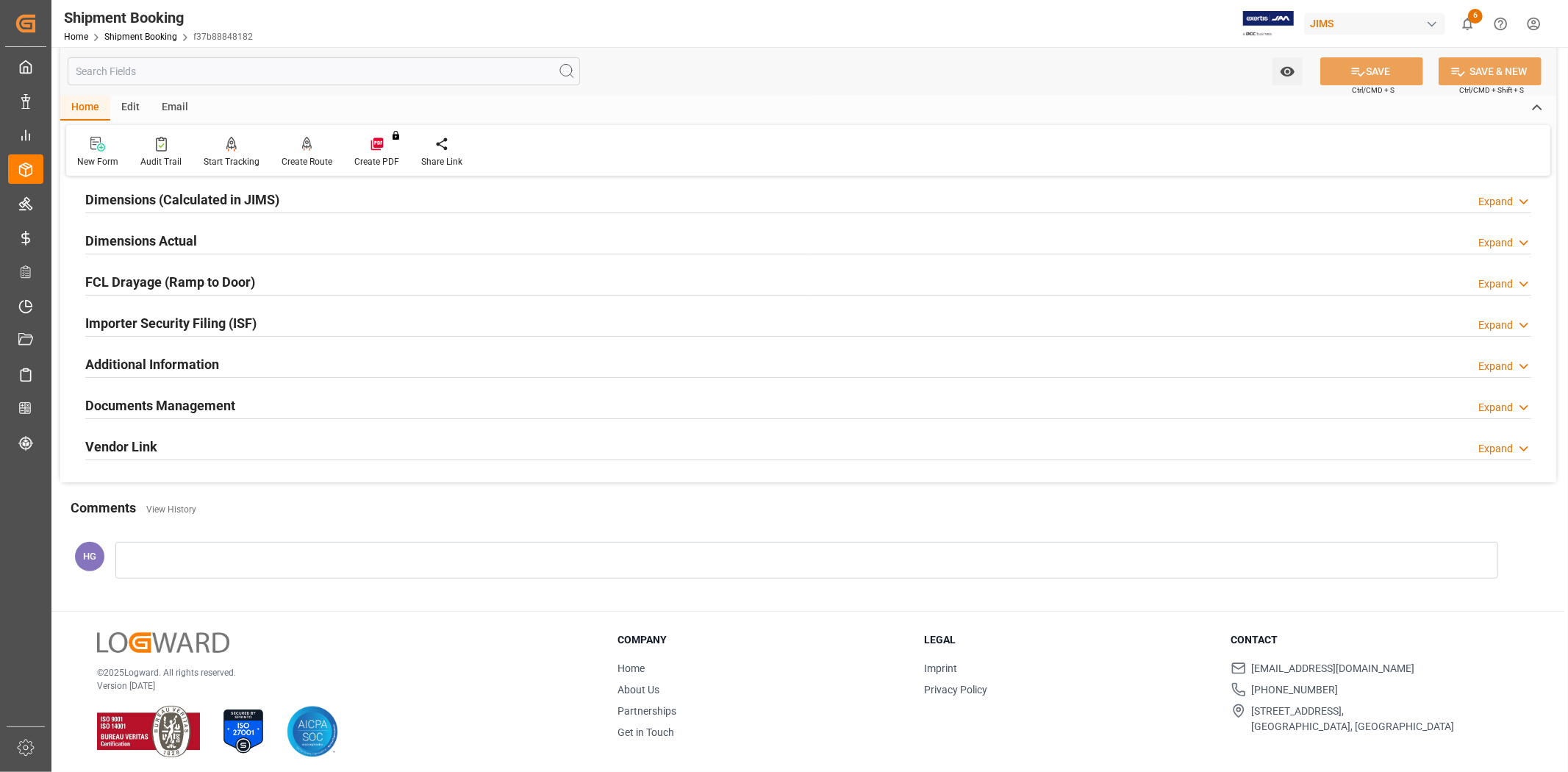
click at [142, 404] on h2 "Documents Management" at bounding box center [161, 406] width 150 height 20
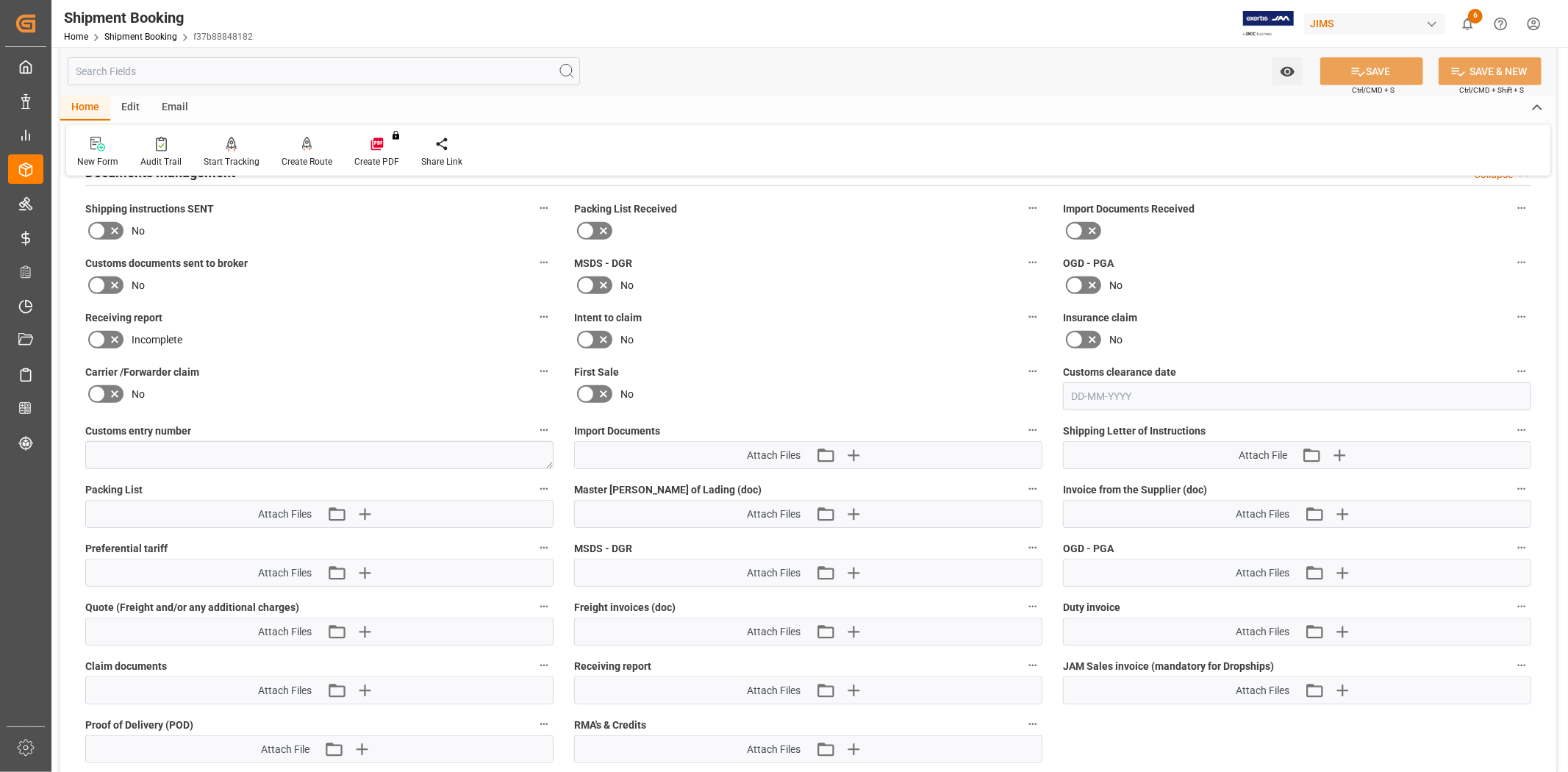
scroll to position [653, 0]
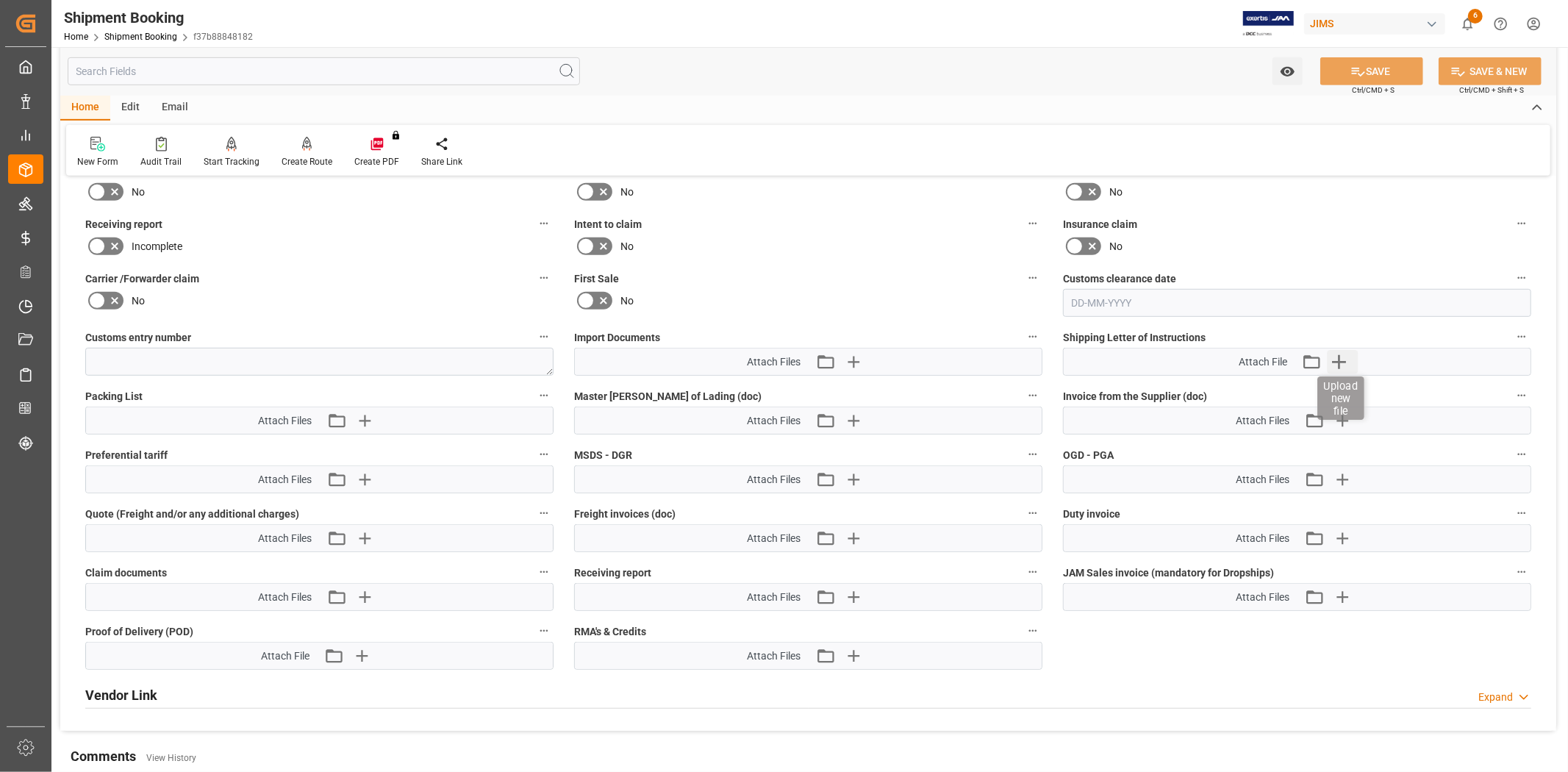
click at [1339, 355] on icon "button" at bounding box center [1339, 361] width 14 height 14
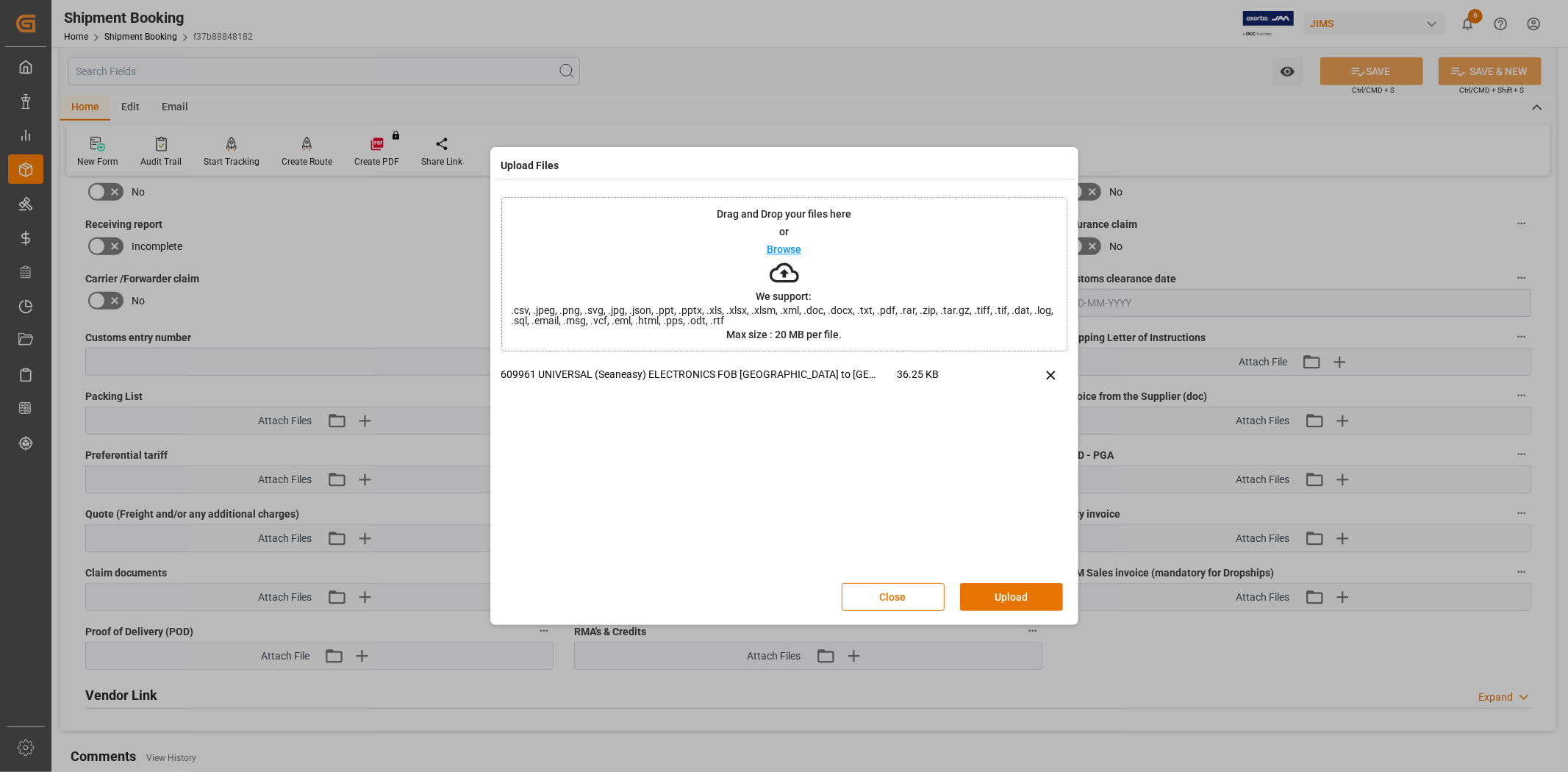
click at [1022, 584] on button "Upload" at bounding box center [1012, 597] width 103 height 28
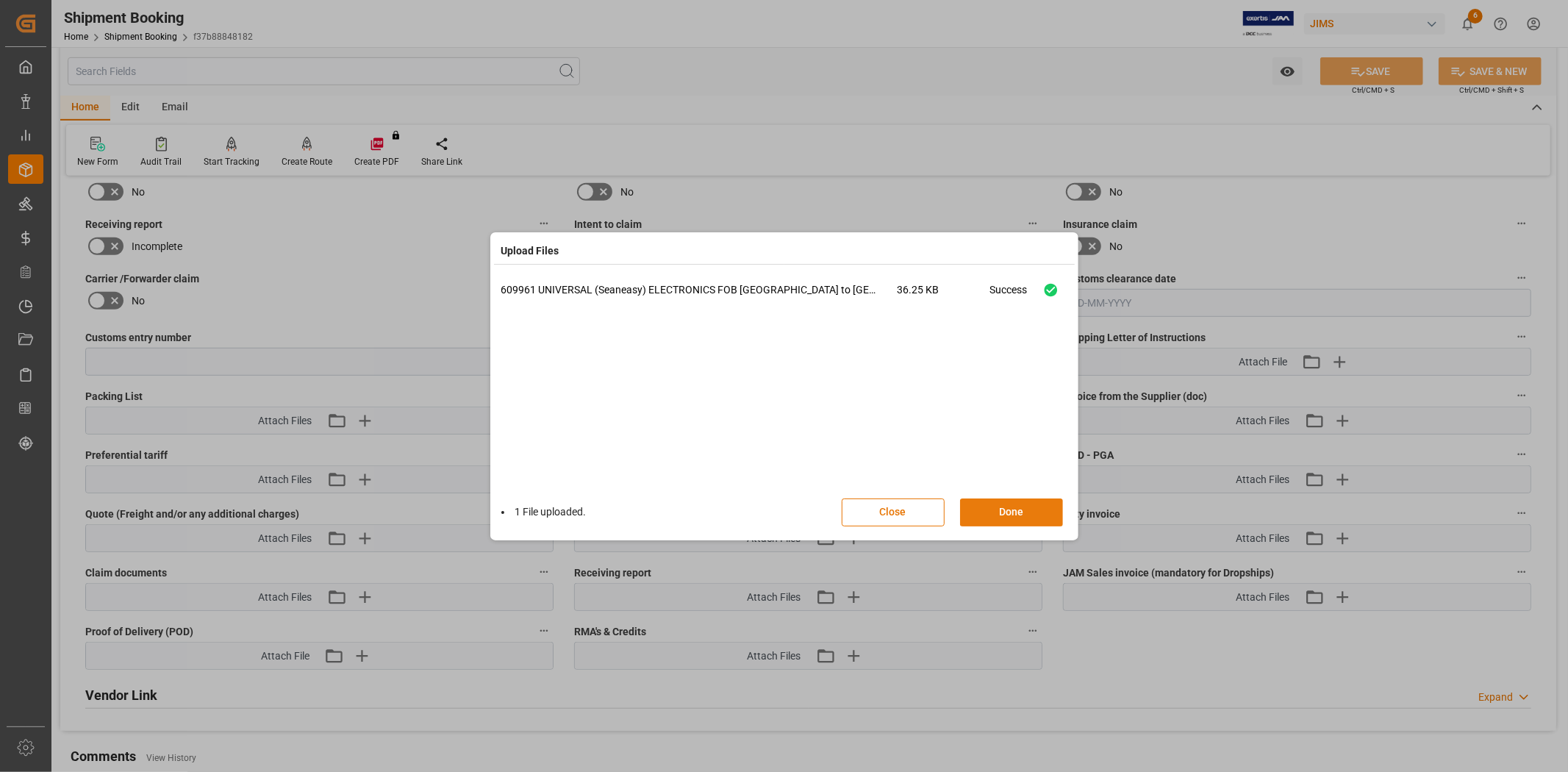
click at [1002, 507] on button "Done" at bounding box center [1012, 513] width 103 height 28
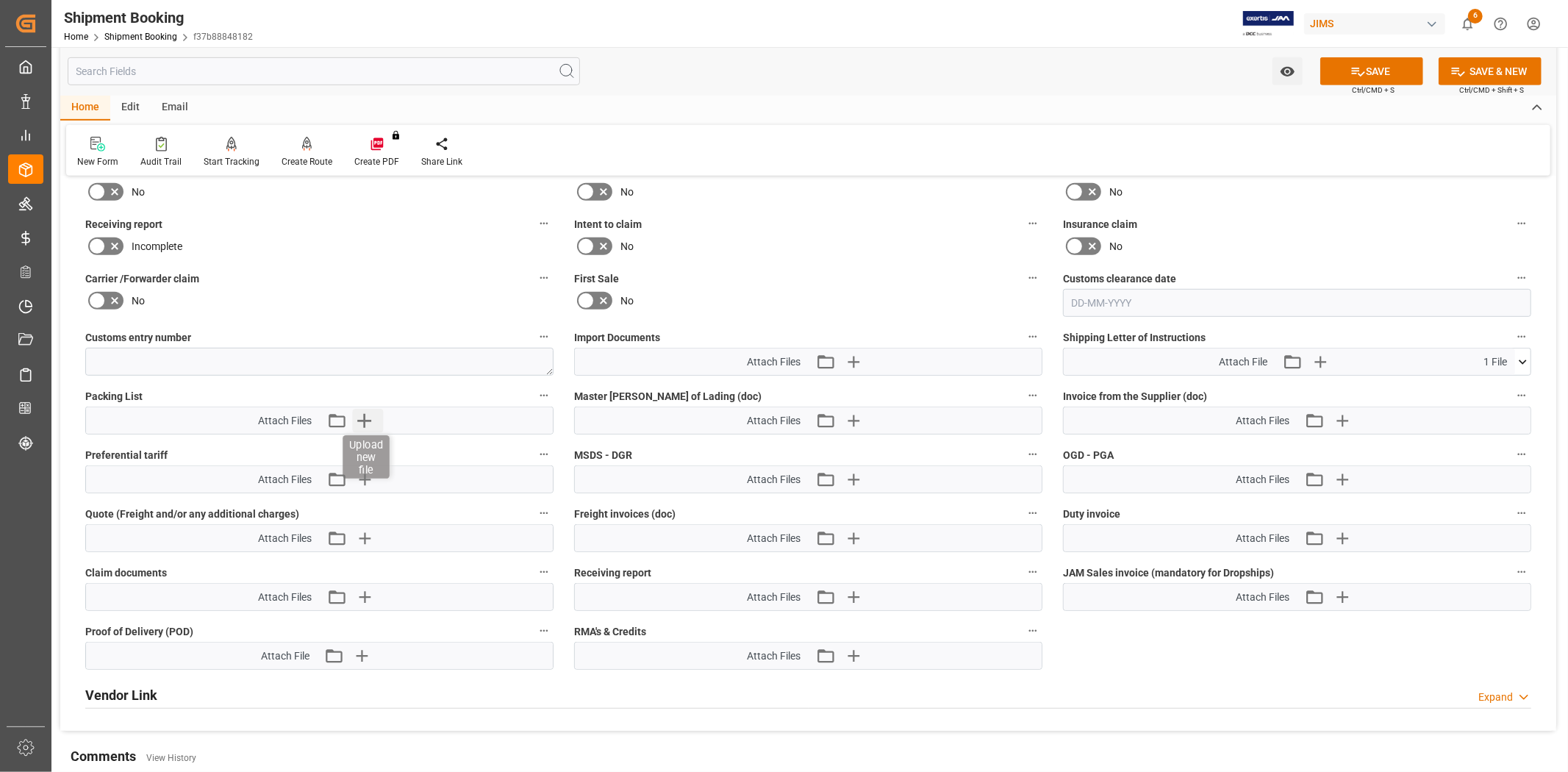
click at [364, 416] on icon "button" at bounding box center [364, 421] width 14 height 14
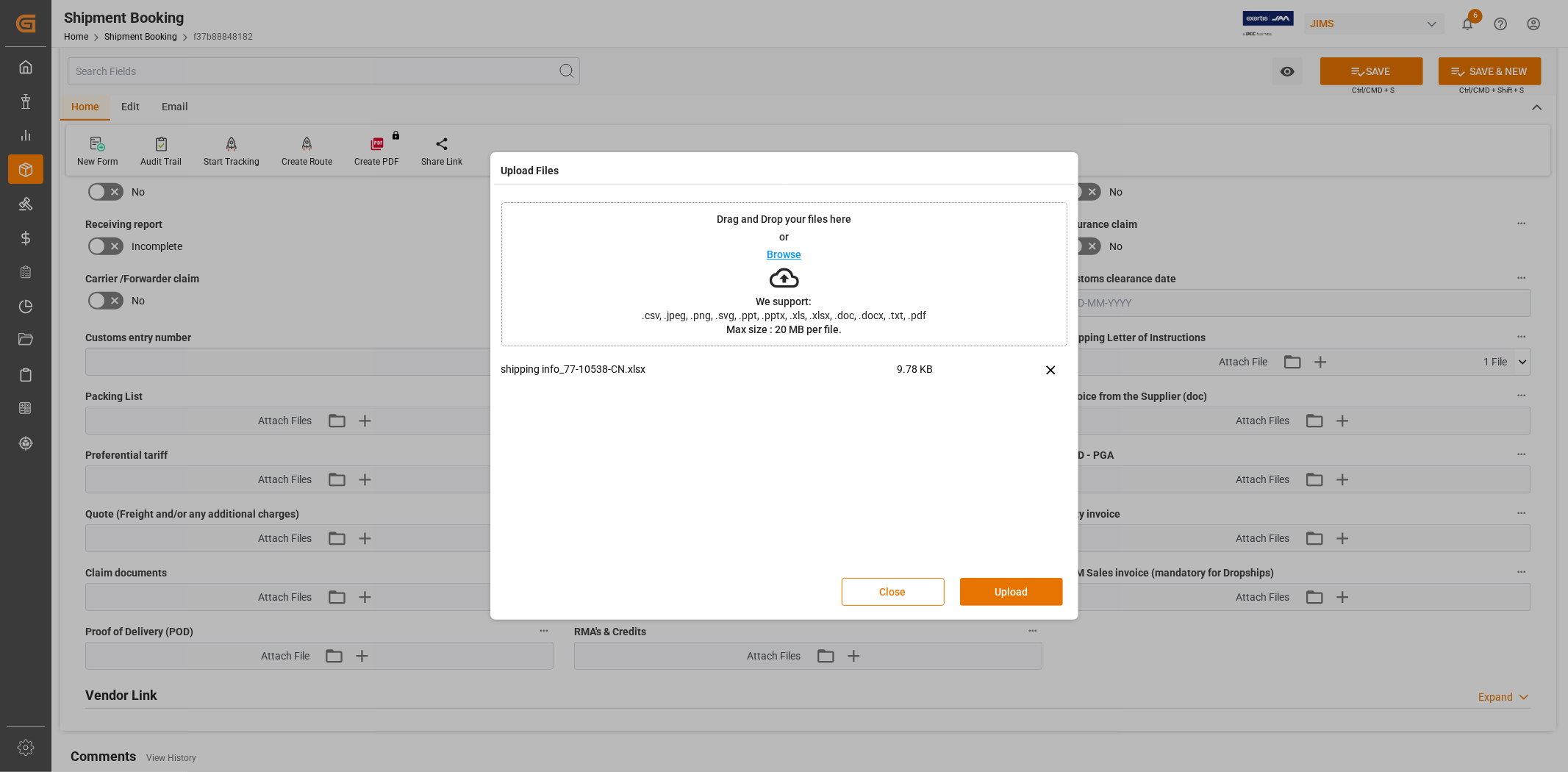
click at [1022, 607] on div "Close Upload" at bounding box center [784, 592] width 566 height 49
click at [1021, 596] on button "Upload" at bounding box center [1012, 592] width 103 height 28
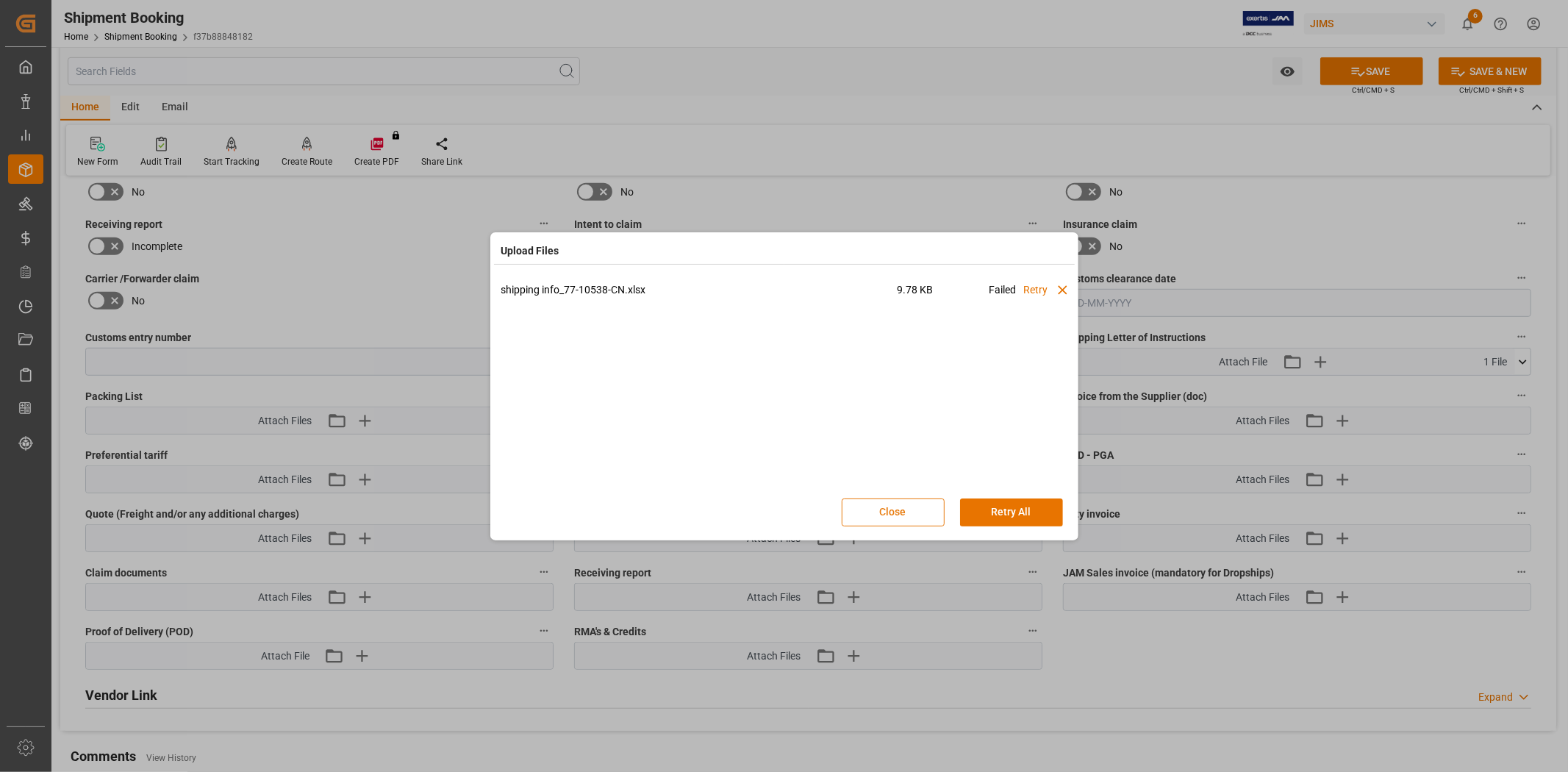
click at [907, 514] on button "Close" at bounding box center [893, 513] width 103 height 28
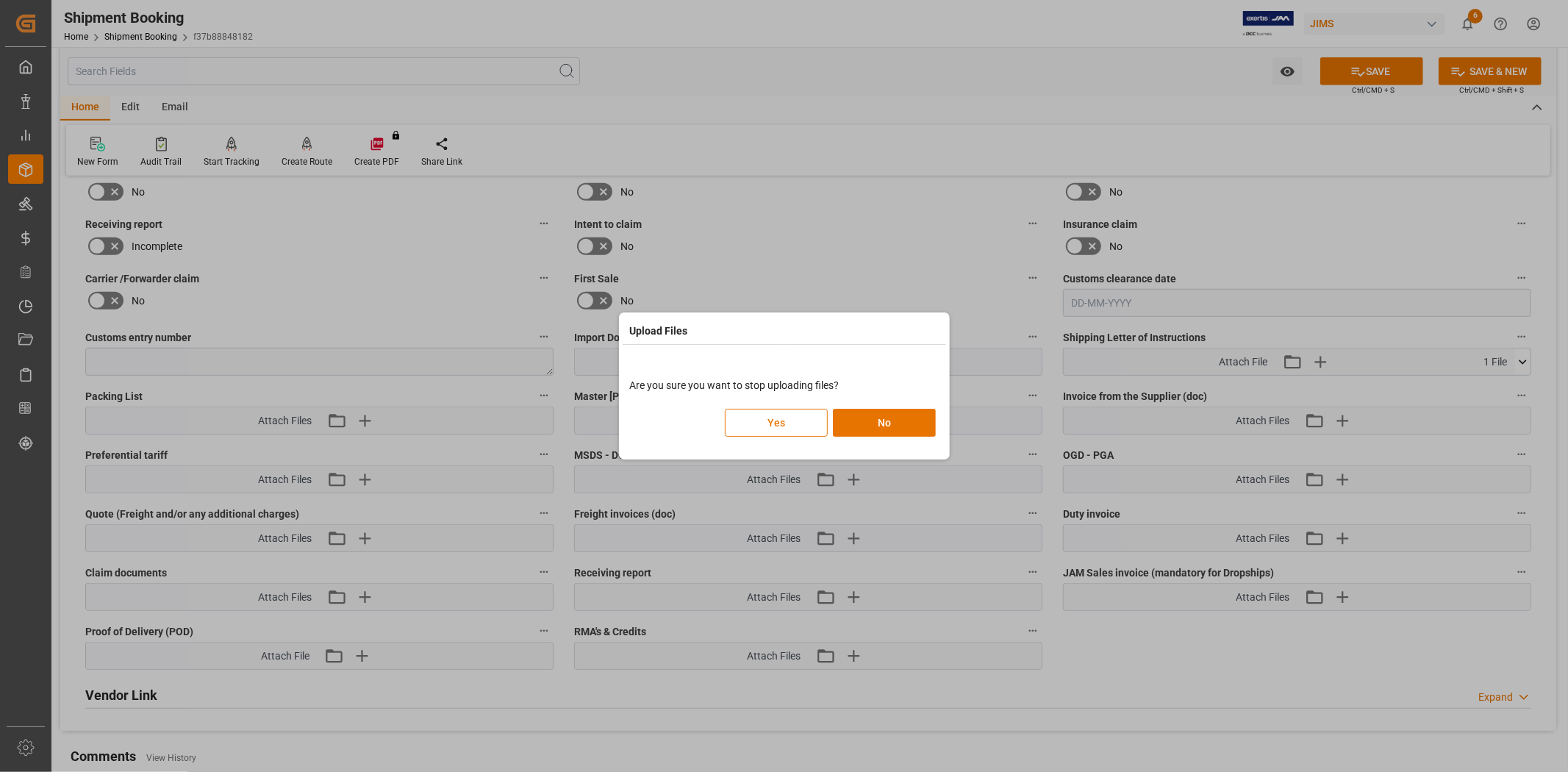
click at [757, 425] on button "Yes" at bounding box center [776, 423] width 103 height 28
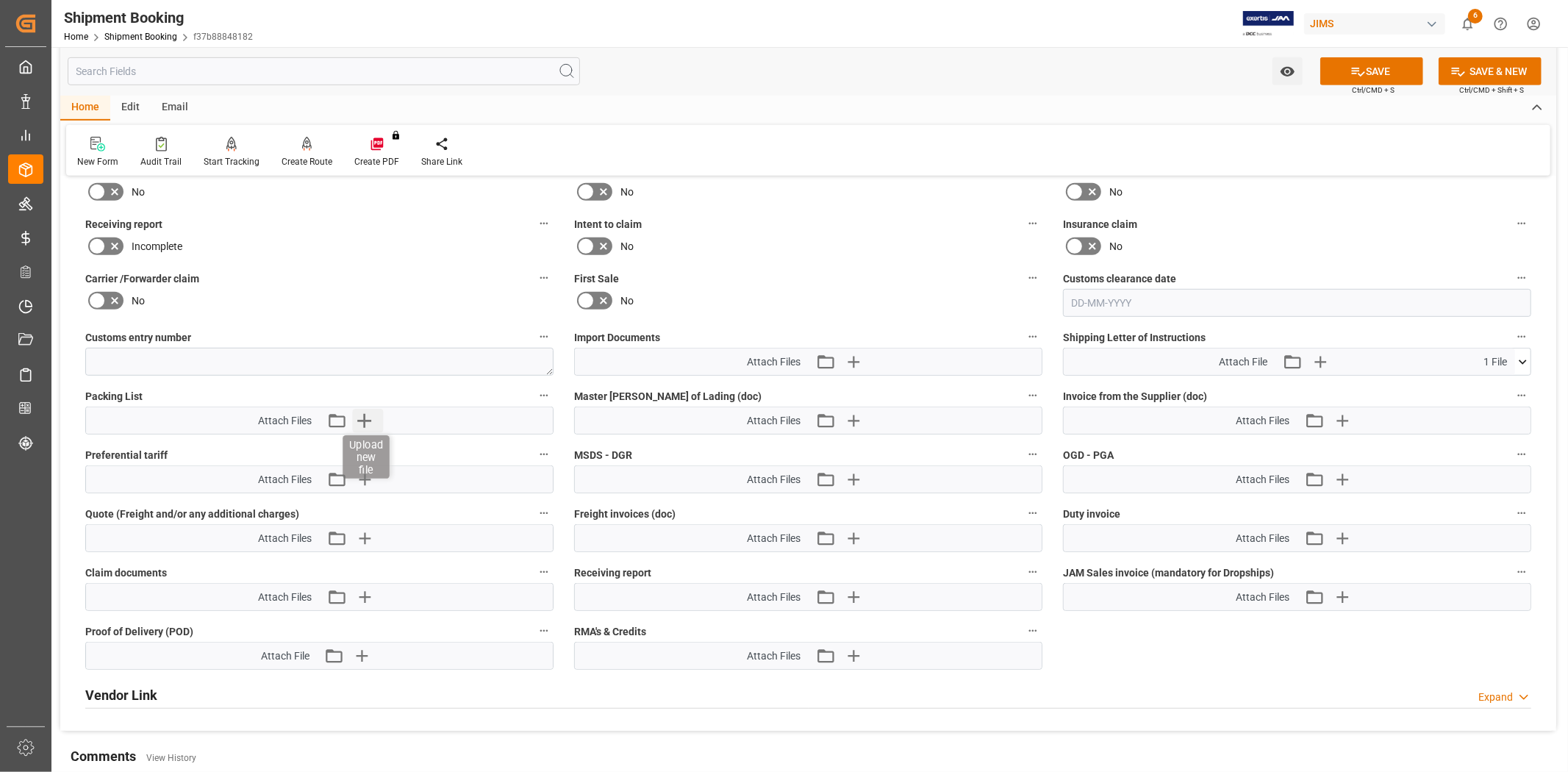
click at [361, 415] on icon "button" at bounding box center [364, 421] width 24 height 24
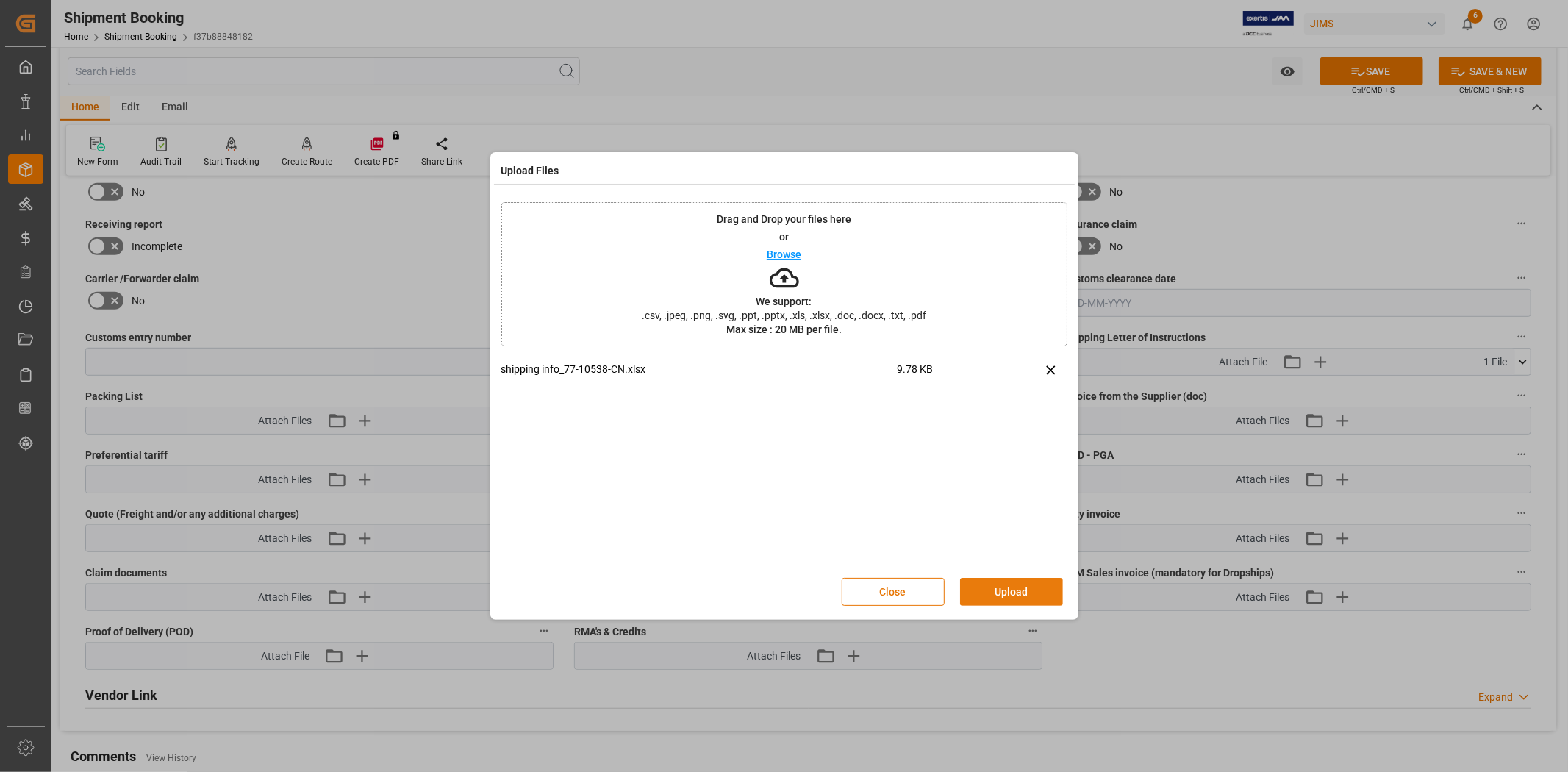
click at [975, 587] on button "Upload" at bounding box center [1012, 592] width 103 height 28
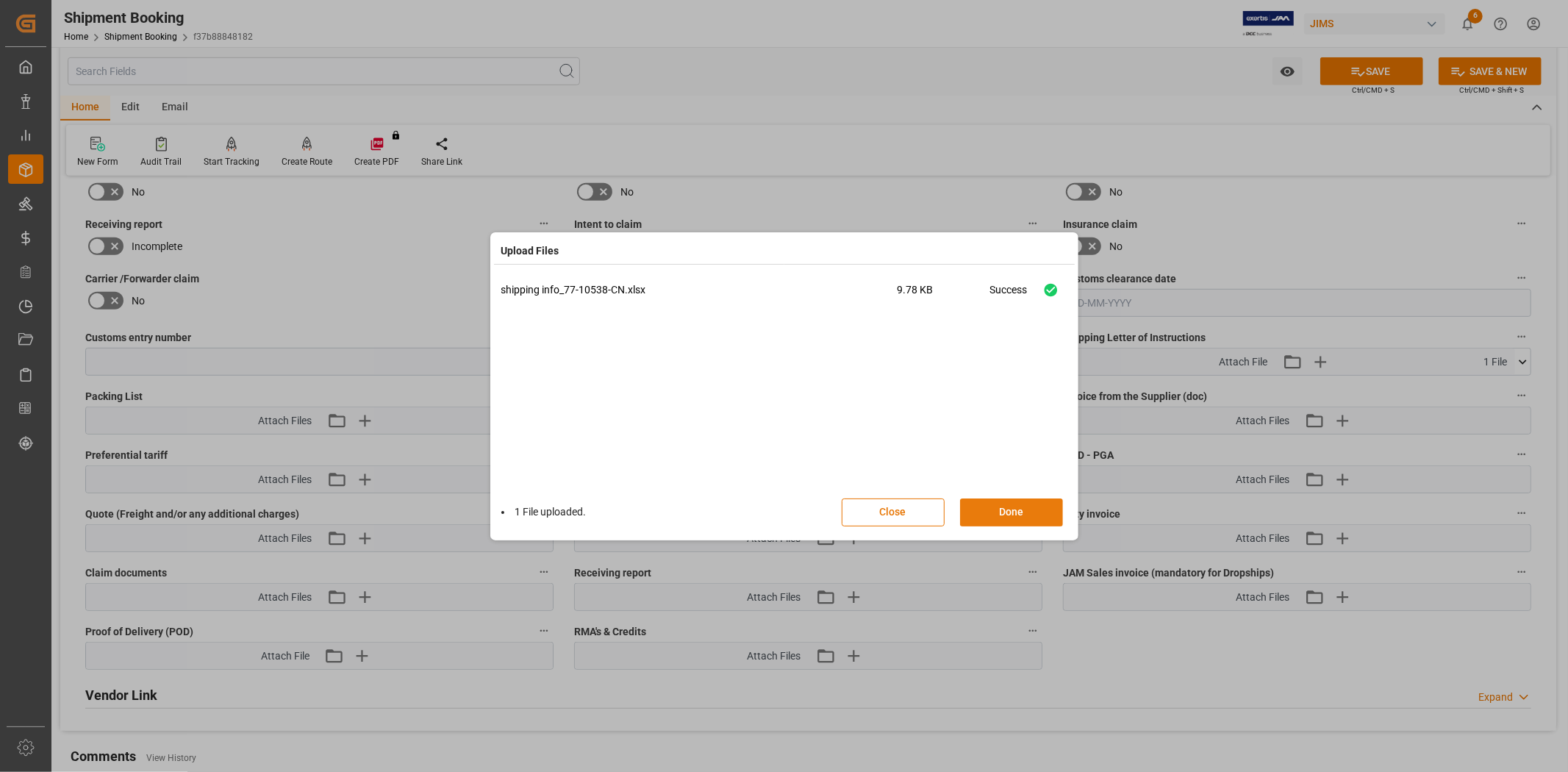
click at [986, 513] on button "Done" at bounding box center [1012, 513] width 103 height 28
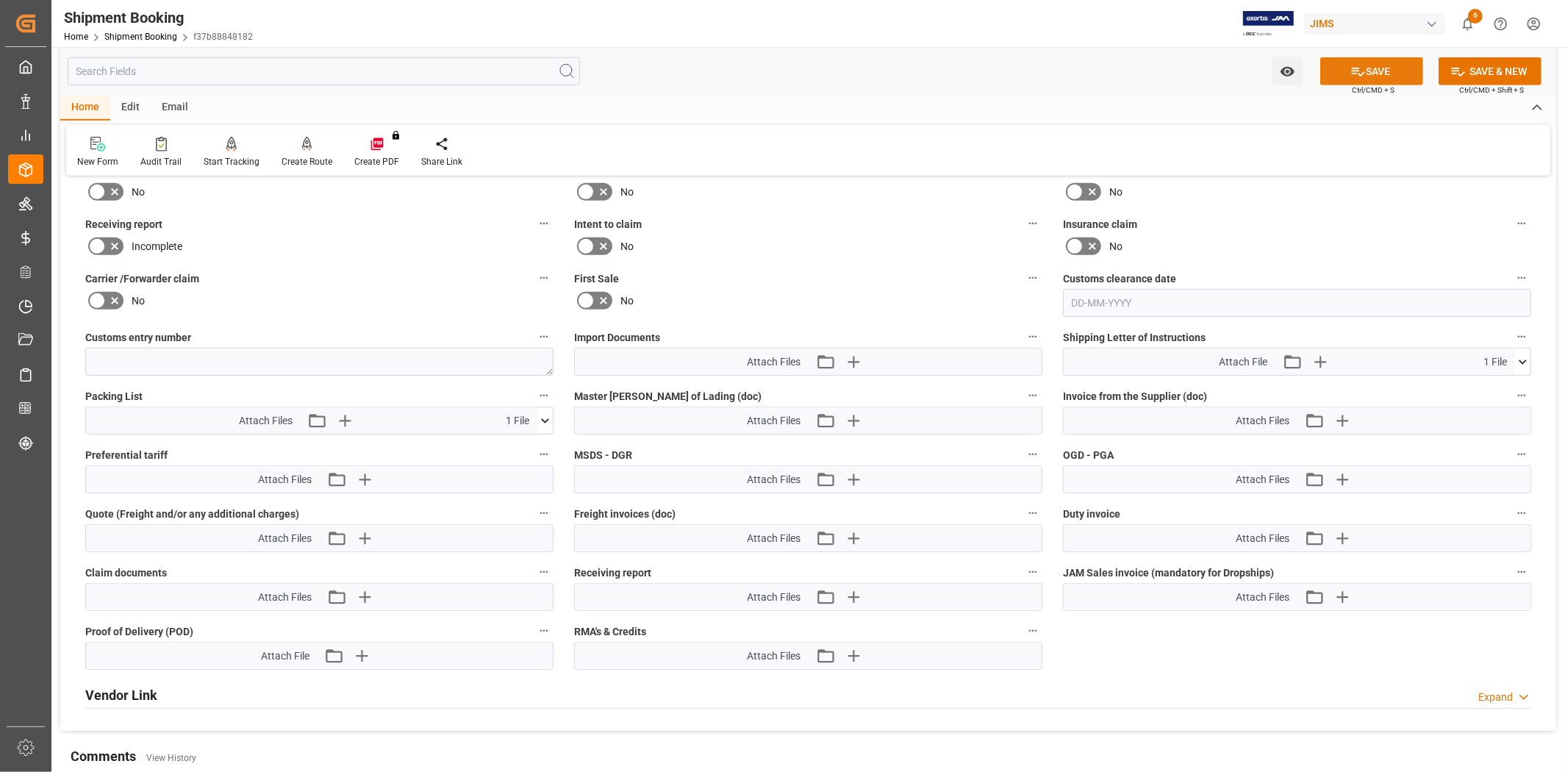
click at [1351, 66] on icon at bounding box center [1358, 72] width 16 height 16
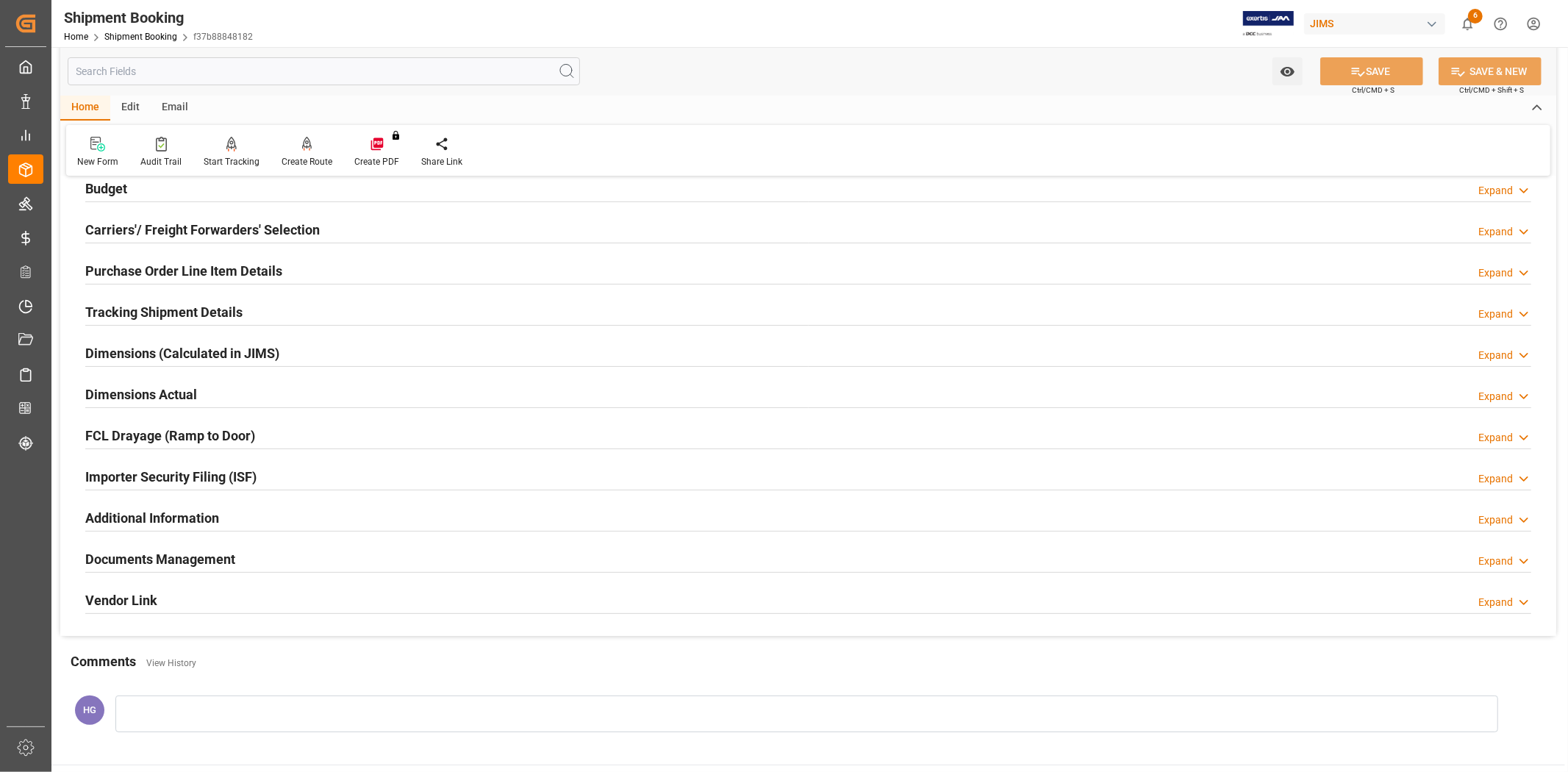
scroll to position [170, 0]
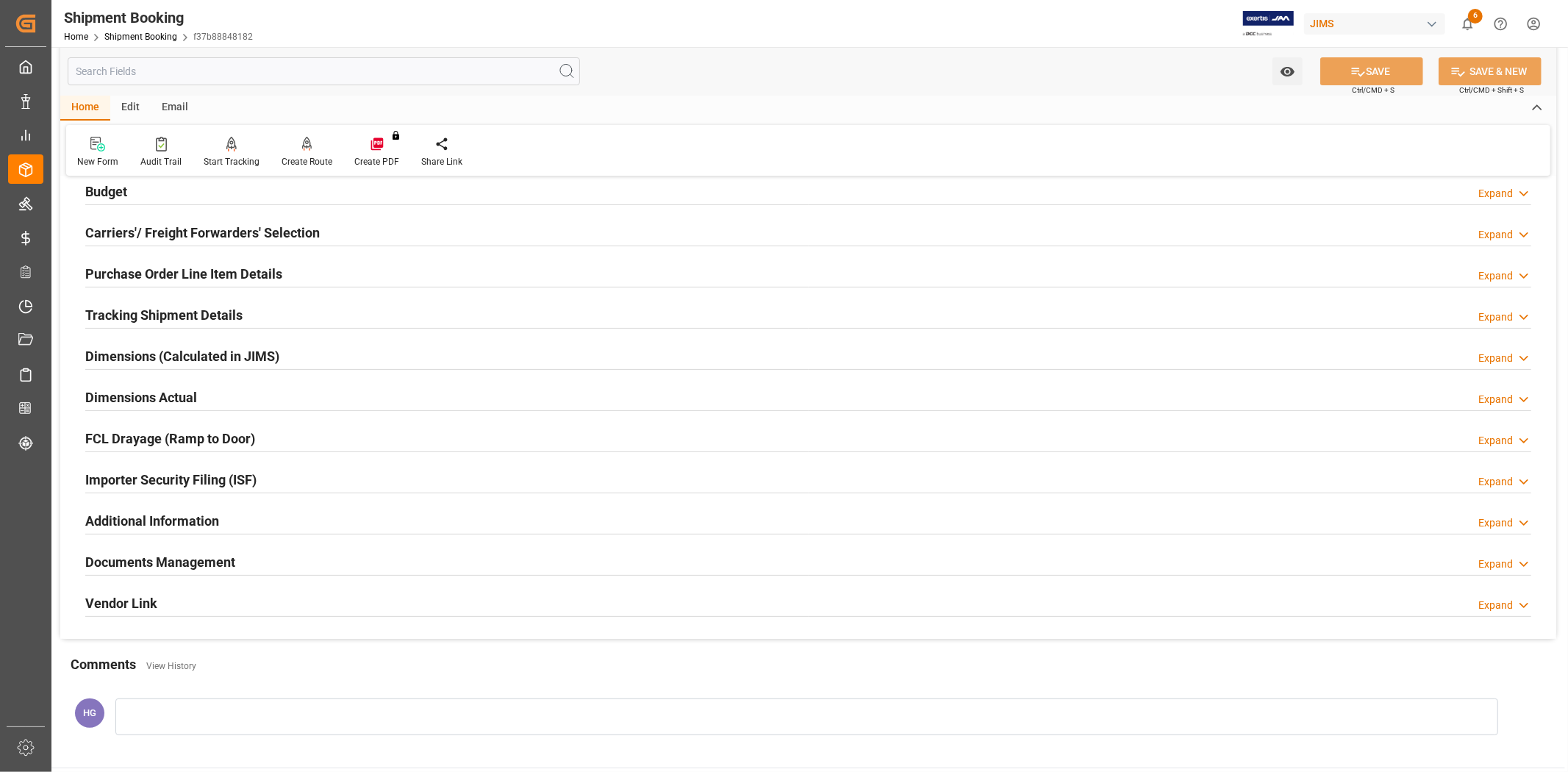
click at [226, 554] on h2 "Documents Management" at bounding box center [161, 562] width 150 height 20
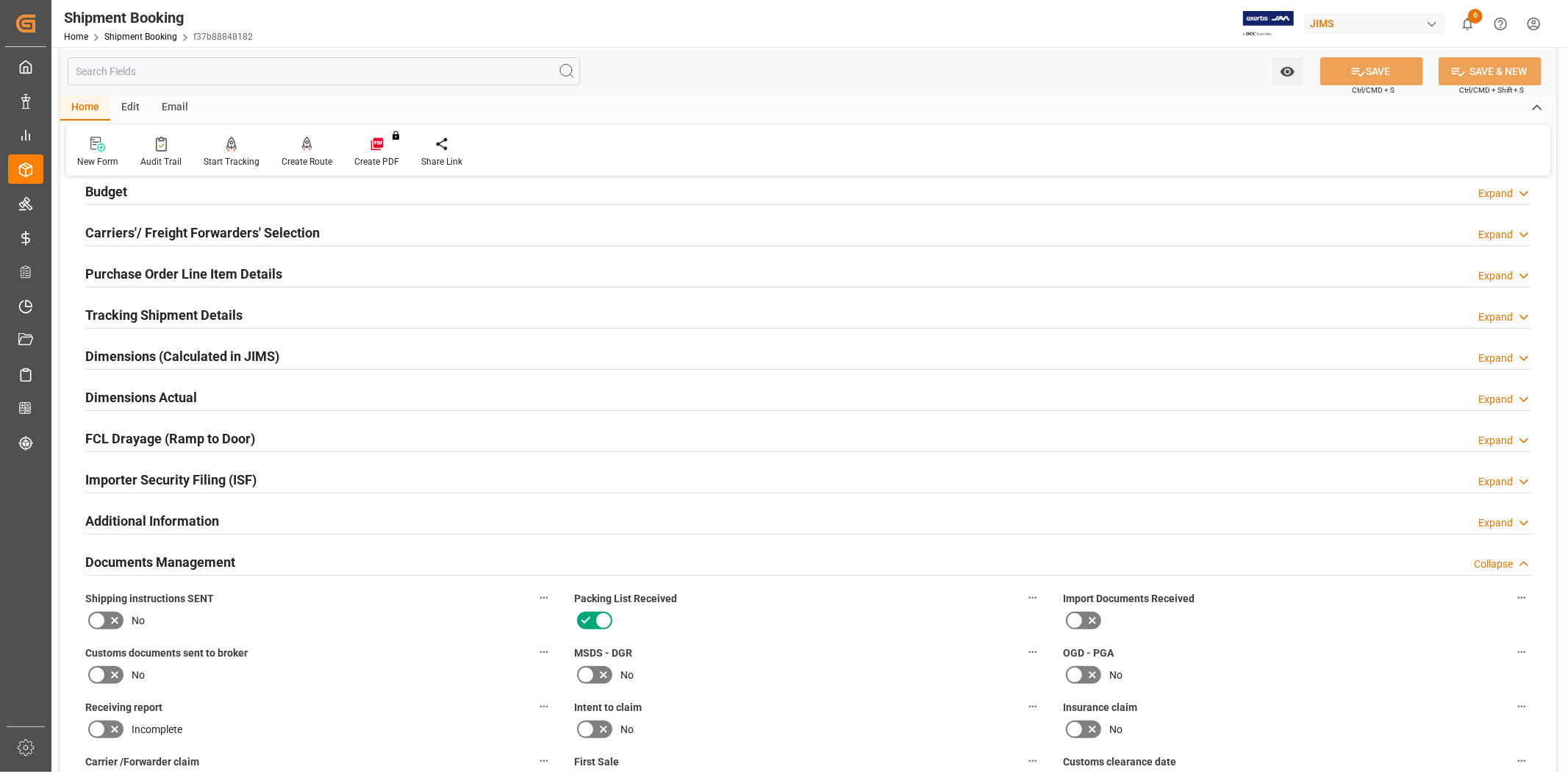
click at [226, 554] on h2 "Documents Management" at bounding box center [161, 562] width 150 height 20
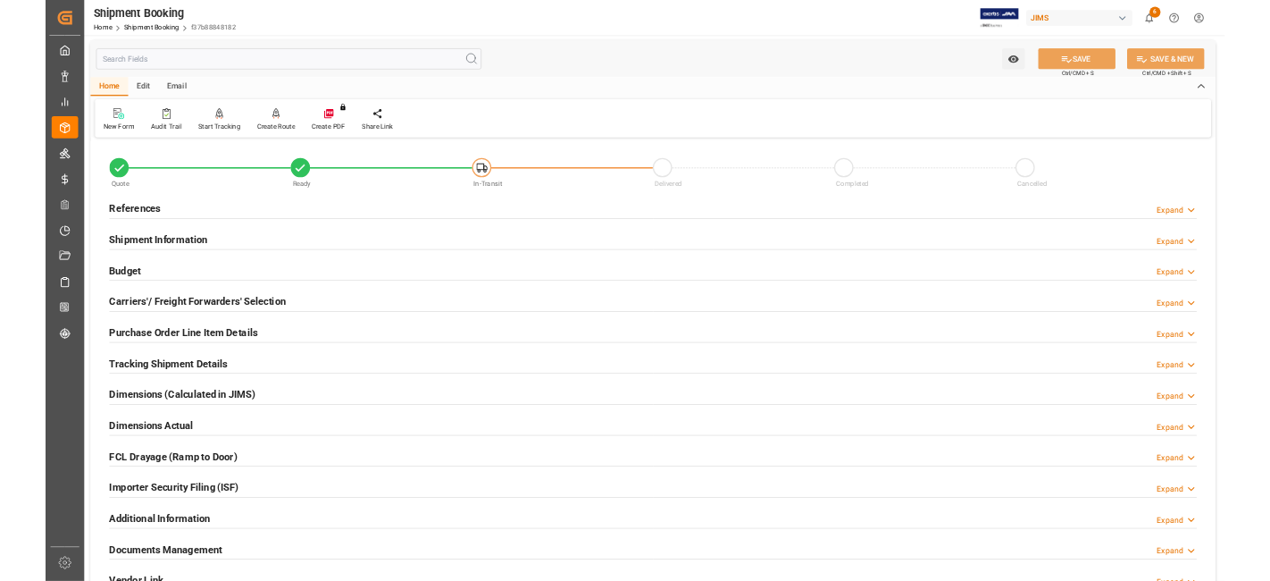
scroll to position [0, 0]
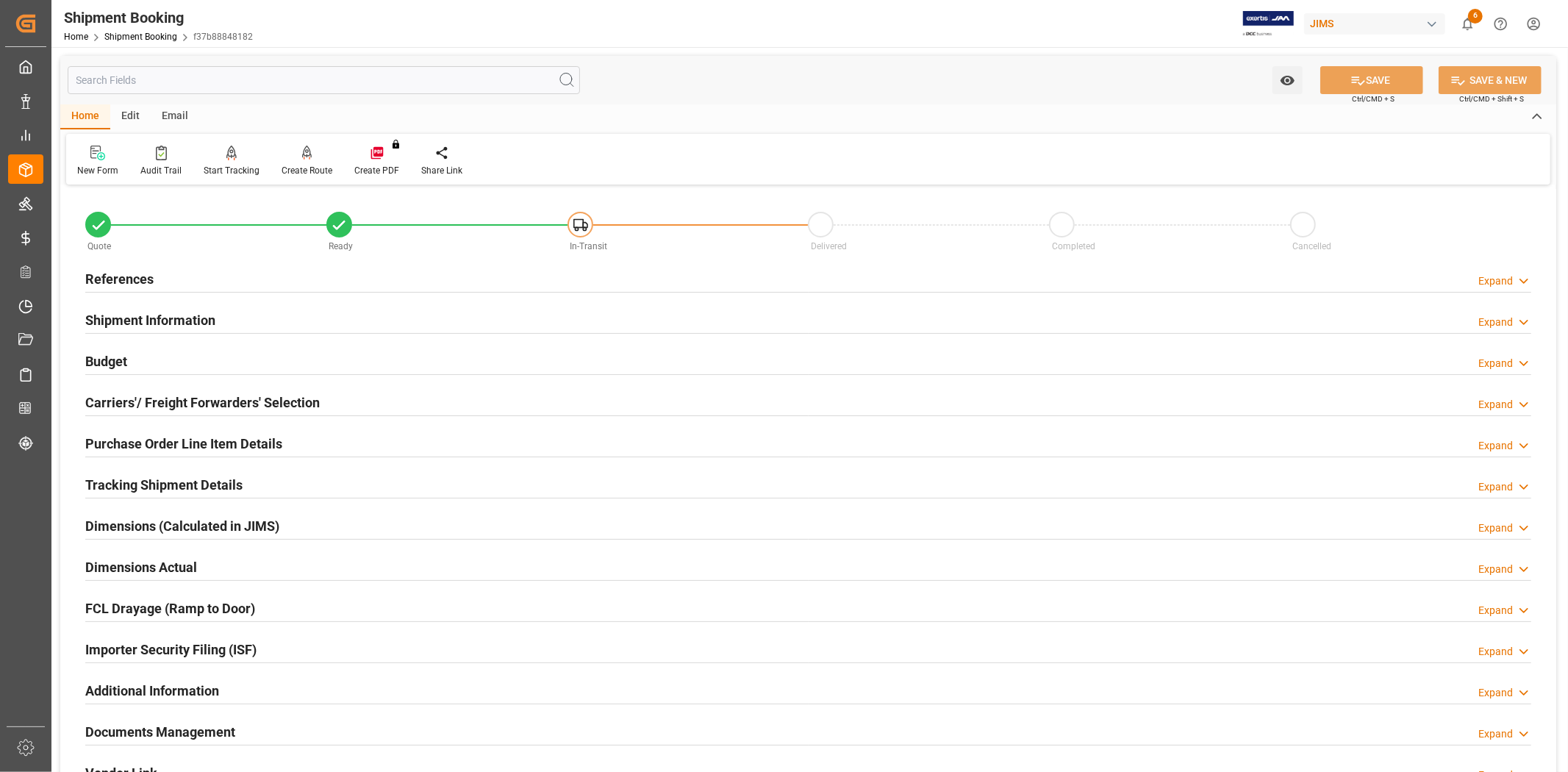
click at [167, 110] on div "Email" at bounding box center [174, 117] width 49 height 25
click at [113, 156] on div at bounding box center [100, 152] width 44 height 16
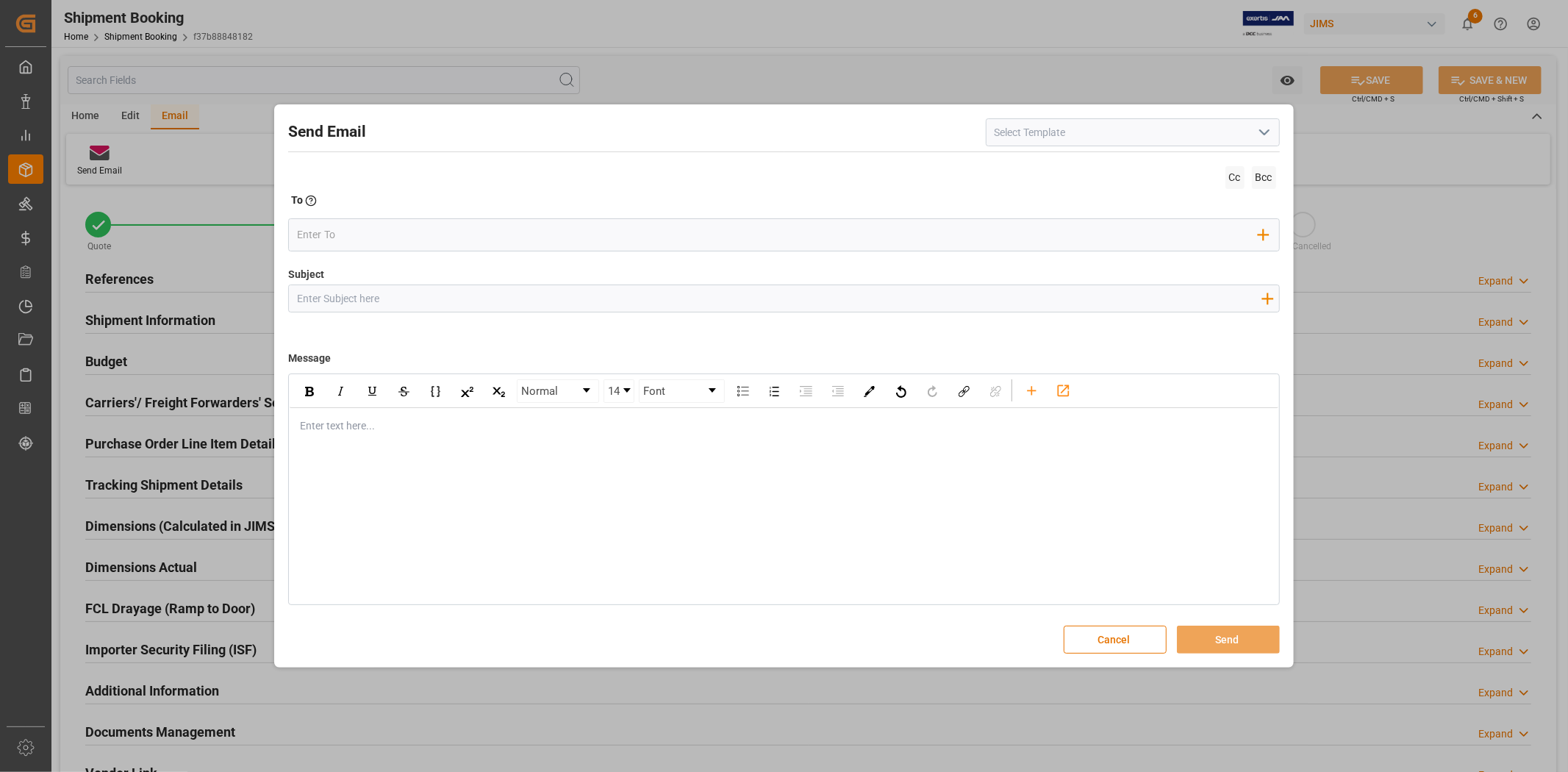
click at [1039, 135] on input at bounding box center [1133, 133] width 294 height 28
click at [1273, 134] on icon "open menu" at bounding box center [1264, 132] width 17 height 17
click at [1113, 172] on div "2BOOK - Ocean - Air freight" at bounding box center [1133, 165] width 293 height 33
type input "2BOOK - Ocean - Air freight"
type input "2BOOK {{jamReferenceNumber}} {{supplierFullName}} Ship from: {{country}} Ship t…"
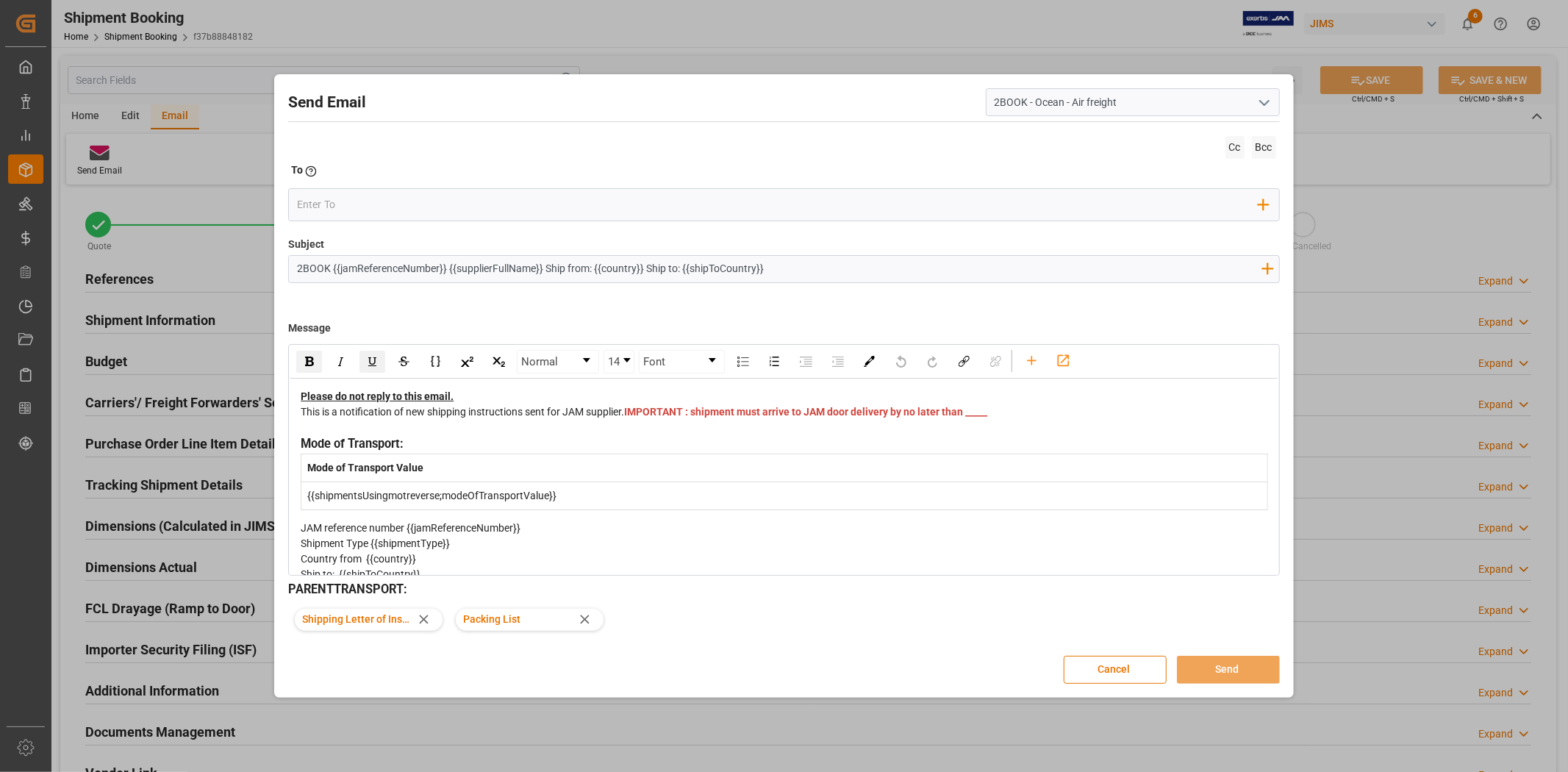
click at [677, 427] on div "This is a notification of new shipping instructions sent for JAM supplier. IMPO…" at bounding box center [784, 420] width 967 height 31
drag, startPoint x: 696, startPoint y: 426, endPoint x: 640, endPoint y: 424, distance: 56.0
click at [641, 424] on div "This is a notification of new shipping instructions sent for JAM supplier. IMPO…" at bounding box center [784, 420] width 967 height 31
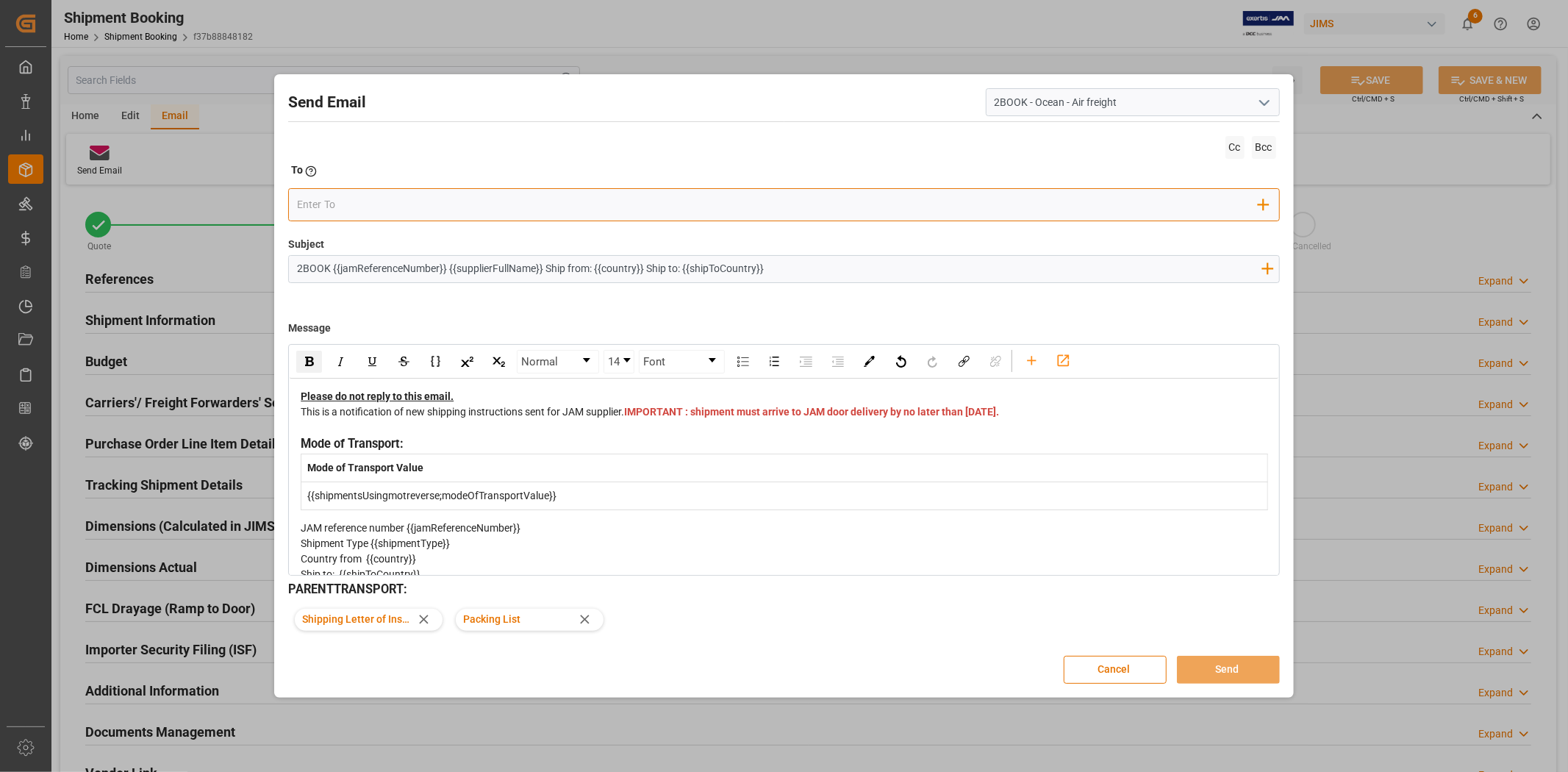
click at [355, 206] on input "email" at bounding box center [778, 205] width 961 height 22
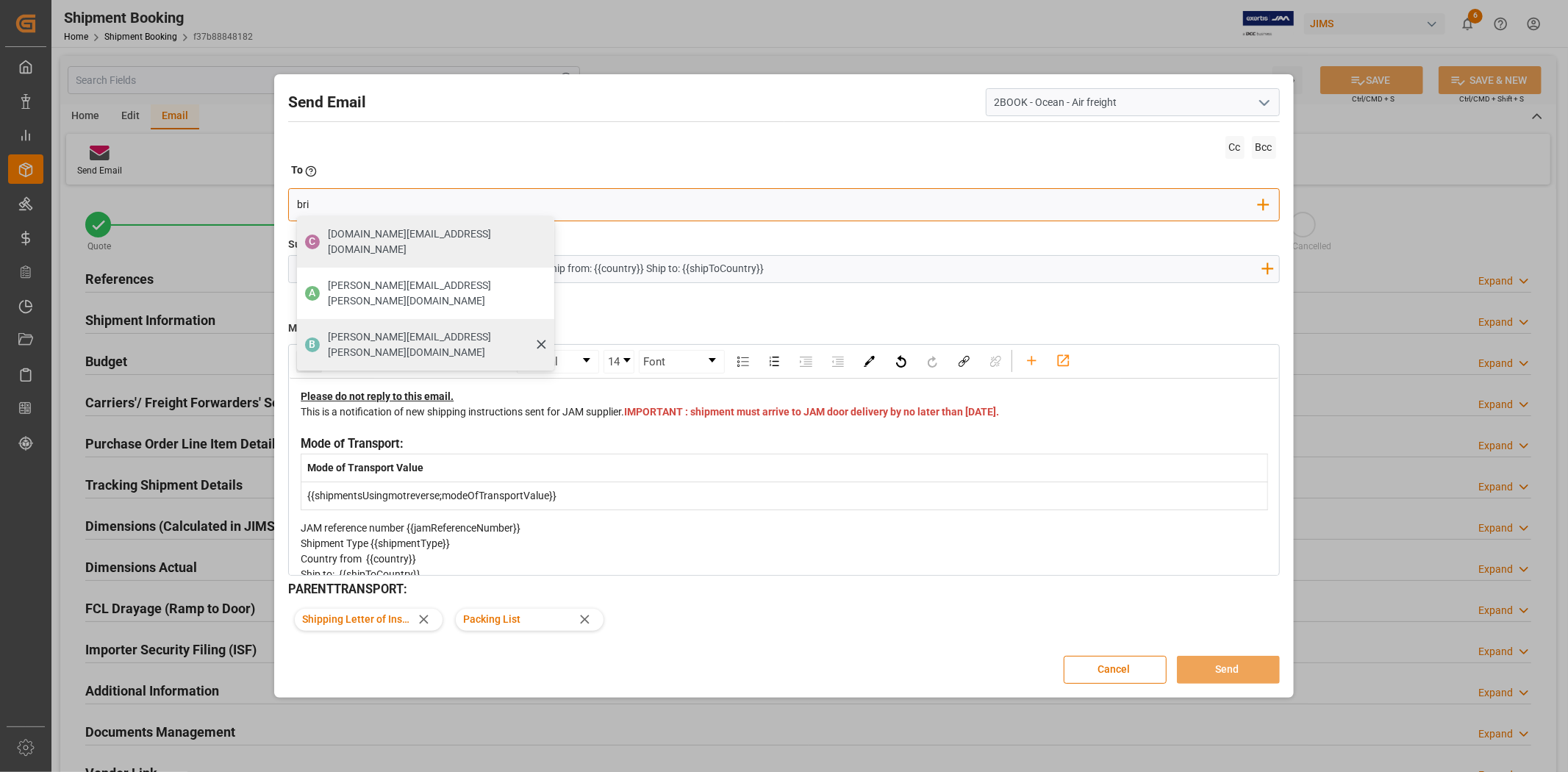
type input "bri"
click at [343, 329] on span "[PERSON_NAME][EMAIL_ADDRESS][PERSON_NAME][DOMAIN_NAME]" at bounding box center [435, 345] width 216 height 31
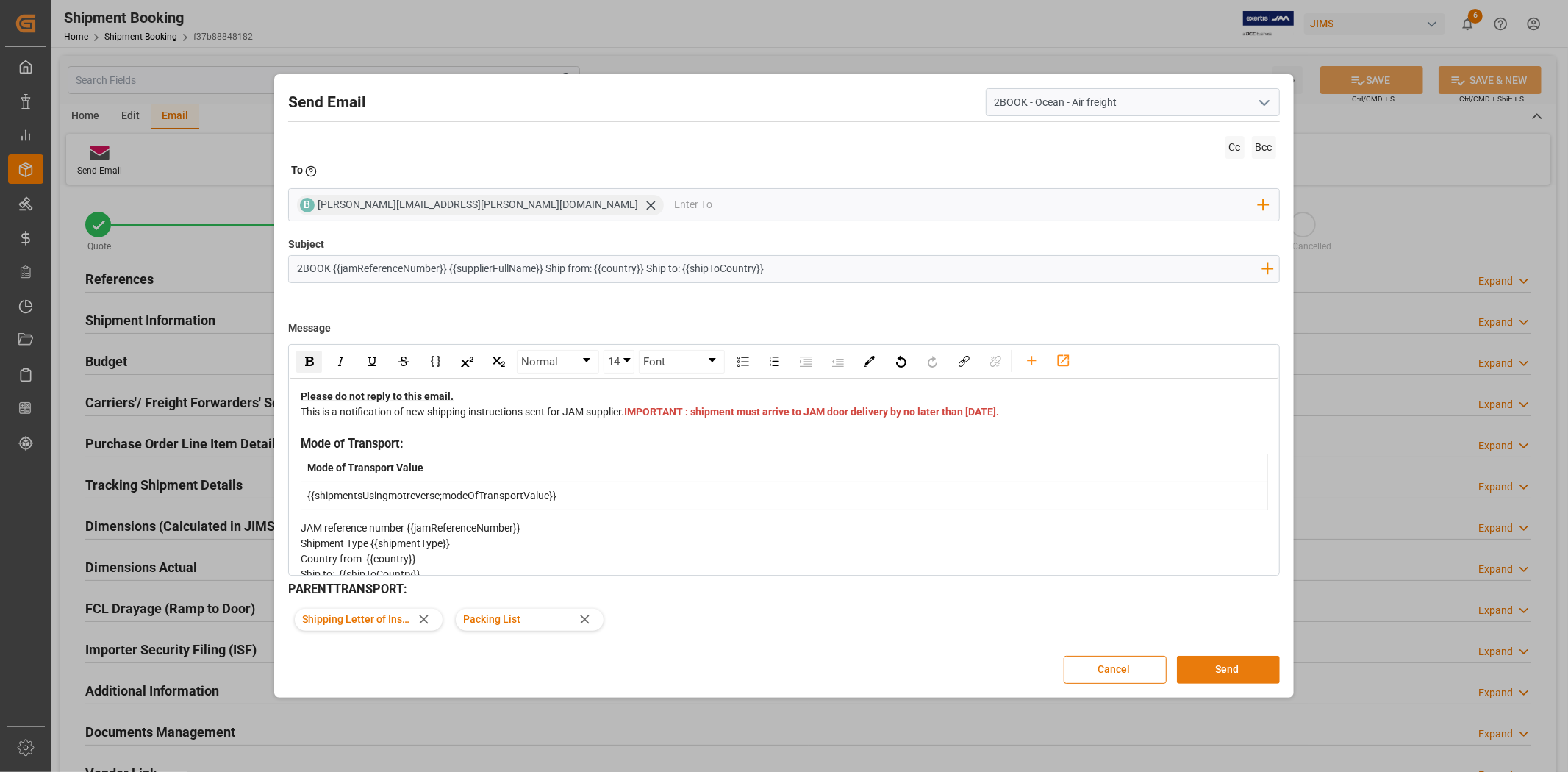
click at [1234, 671] on button "Send" at bounding box center [1228, 670] width 103 height 28
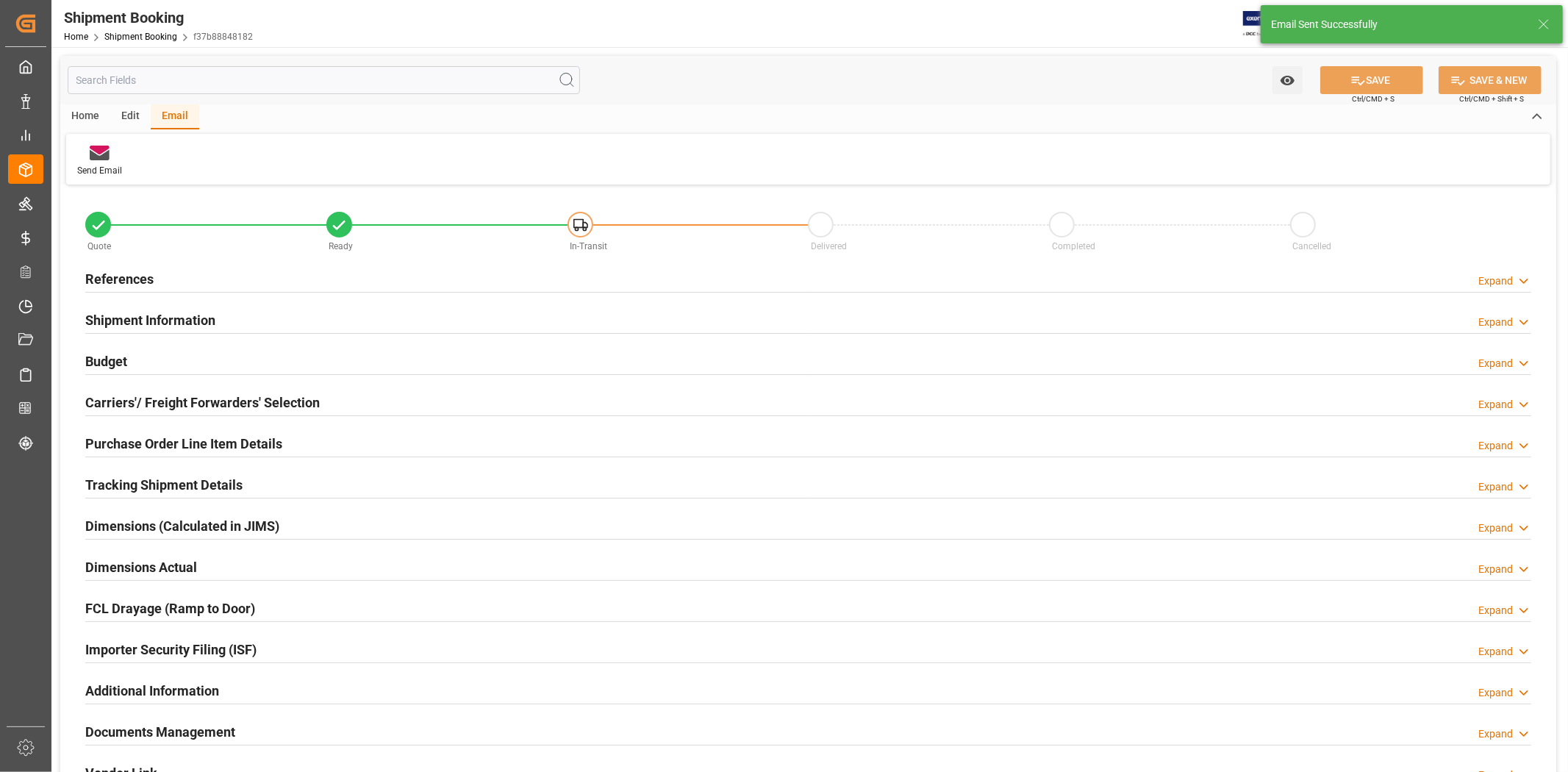
click at [88, 284] on h2 "References" at bounding box center [119, 279] width 68 height 20
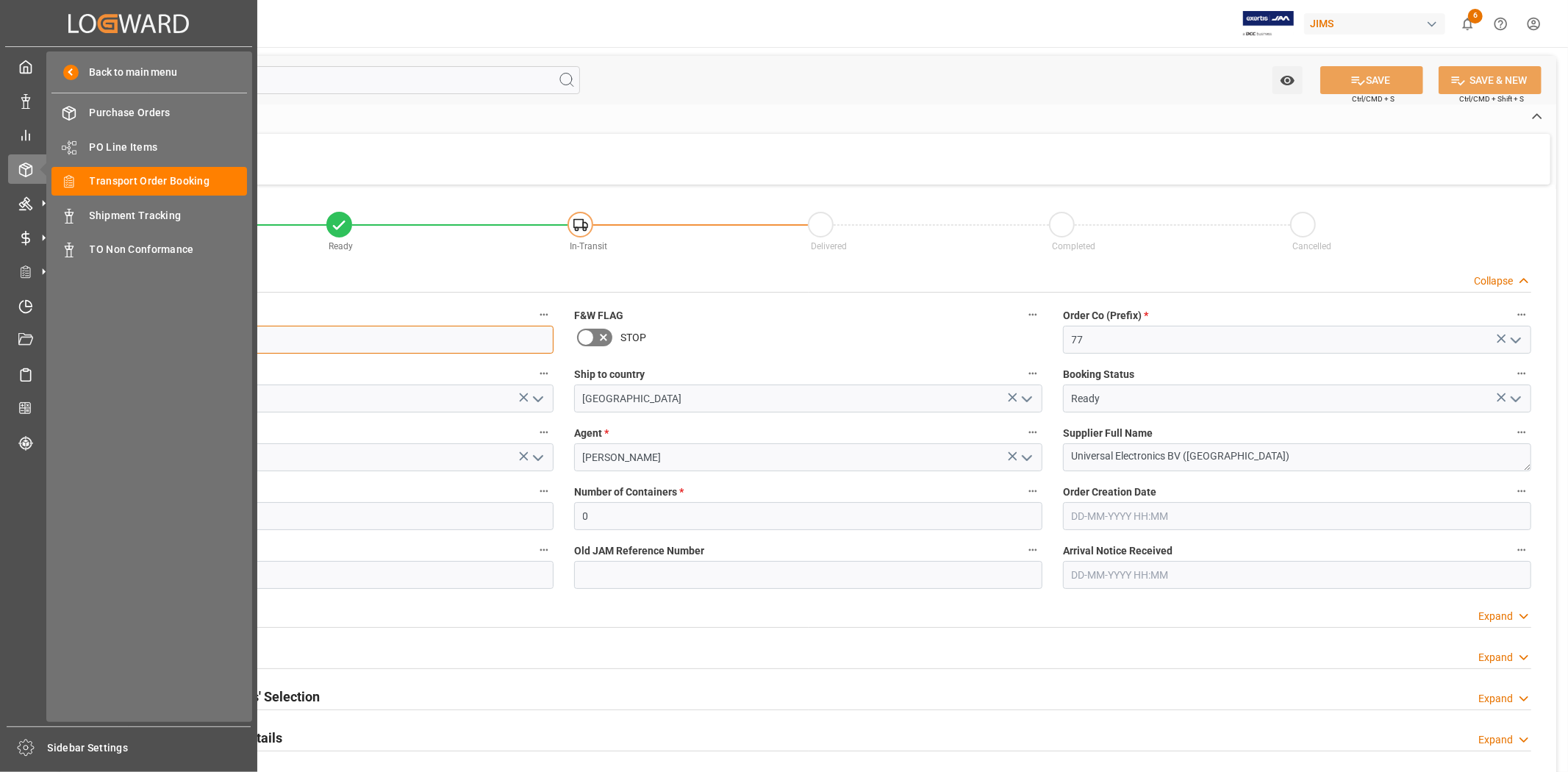
drag, startPoint x: 159, startPoint y: 346, endPoint x: 48, endPoint y: 344, distance: 111.0
click at [48, 344] on div "Created by potrace 1.15, written by [PERSON_NAME] [DATE]-[DATE] Created by potr…" at bounding box center [784, 386] width 1568 height 772
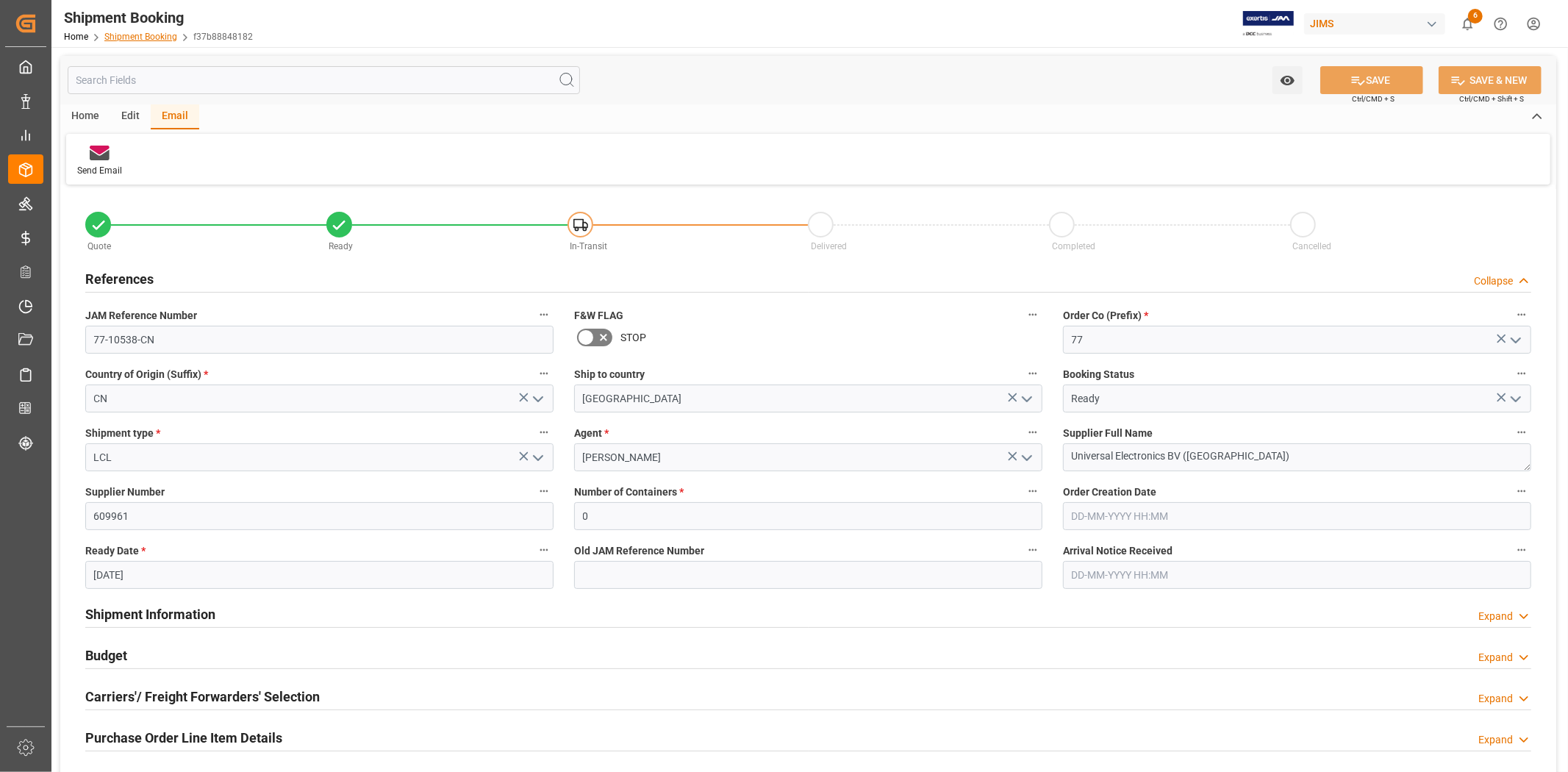
click at [143, 40] on link "Shipment Booking" at bounding box center [141, 36] width 72 height 11
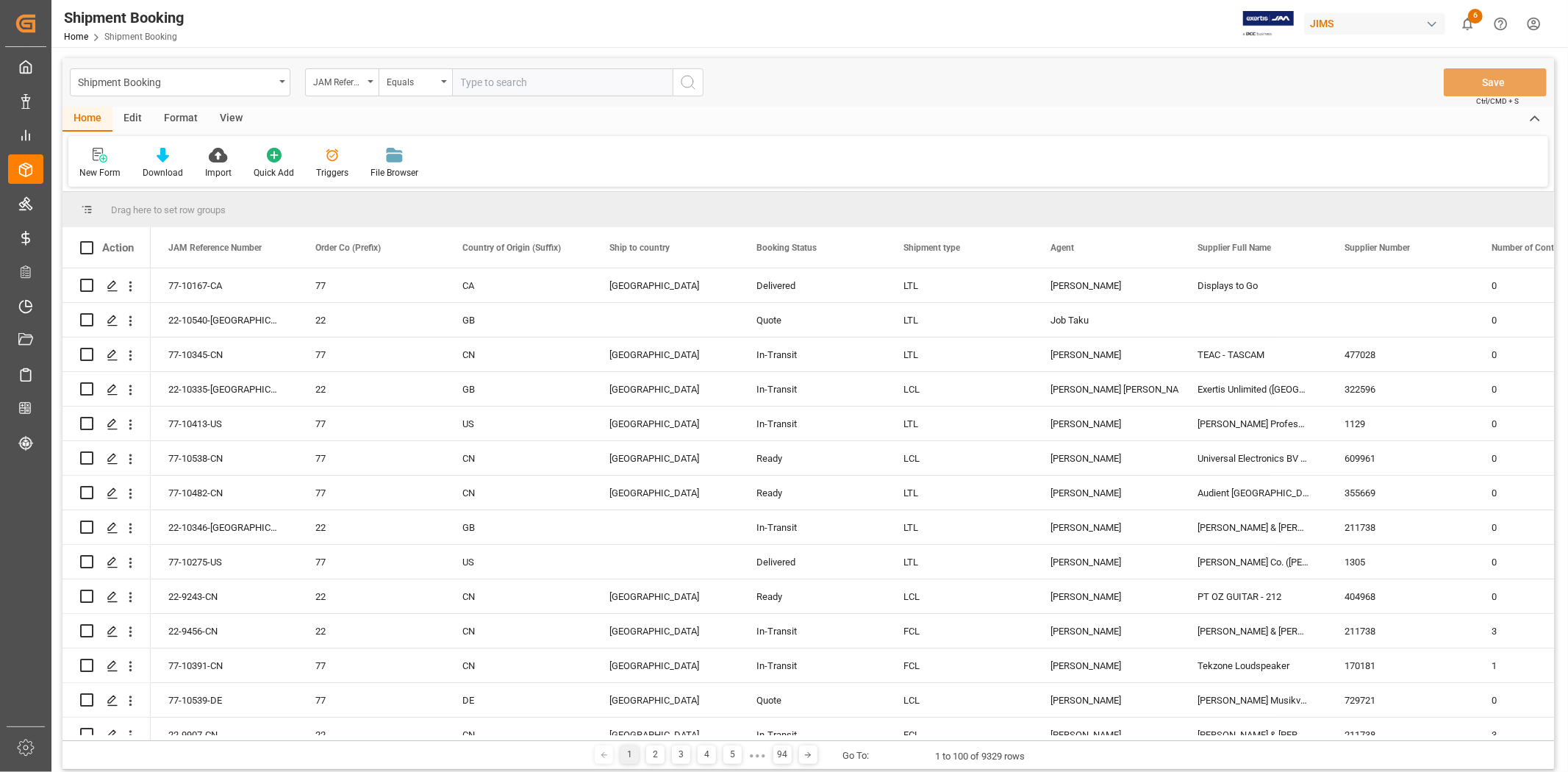
click at [520, 85] on input "text" at bounding box center [562, 82] width 221 height 28
type input "77-9614-vn"
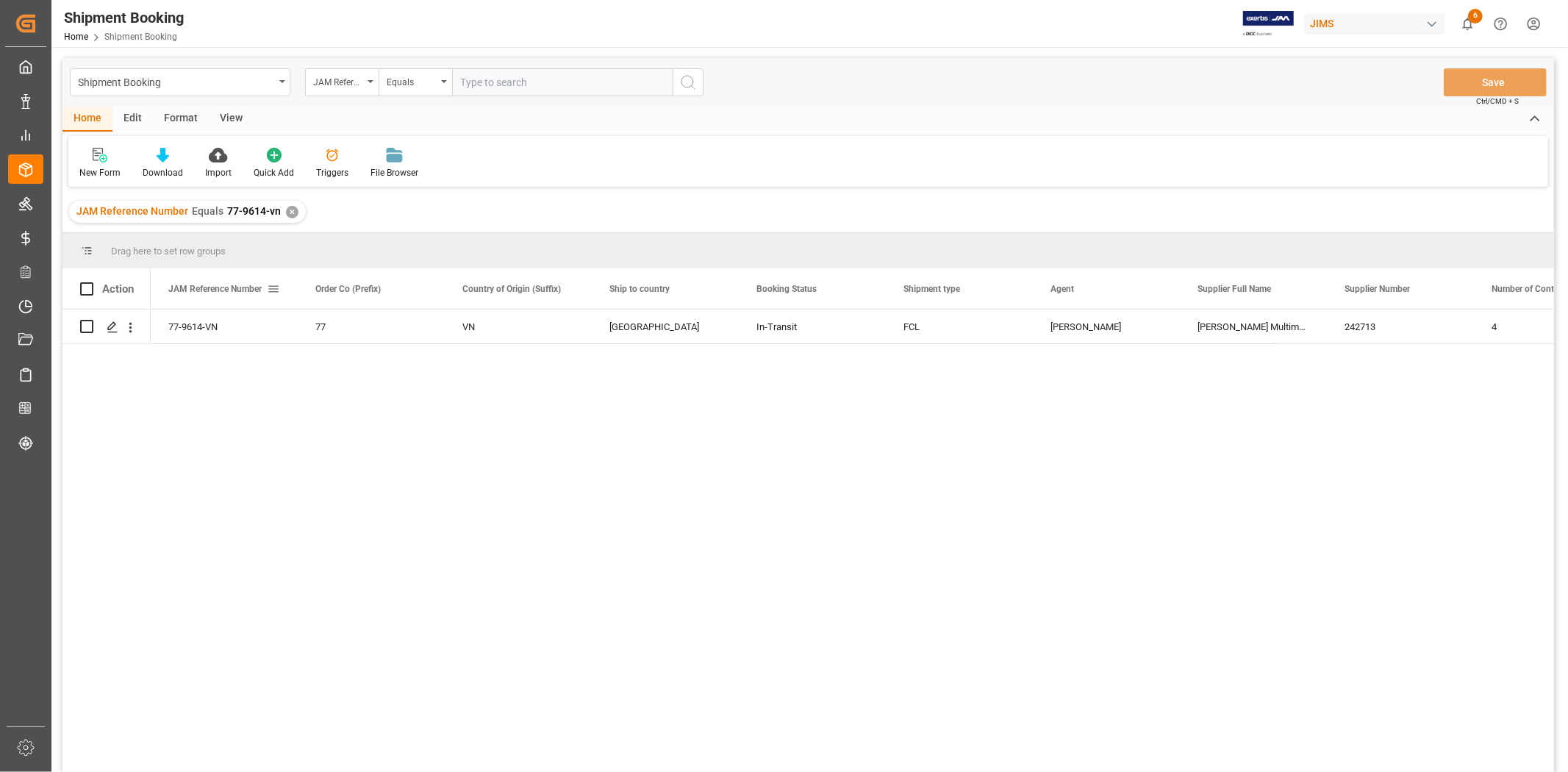
drag, startPoint x: 268, startPoint y: 290, endPoint x: 276, endPoint y: 286, distance: 8.9
click at [270, 285] on span at bounding box center [273, 289] width 13 height 13
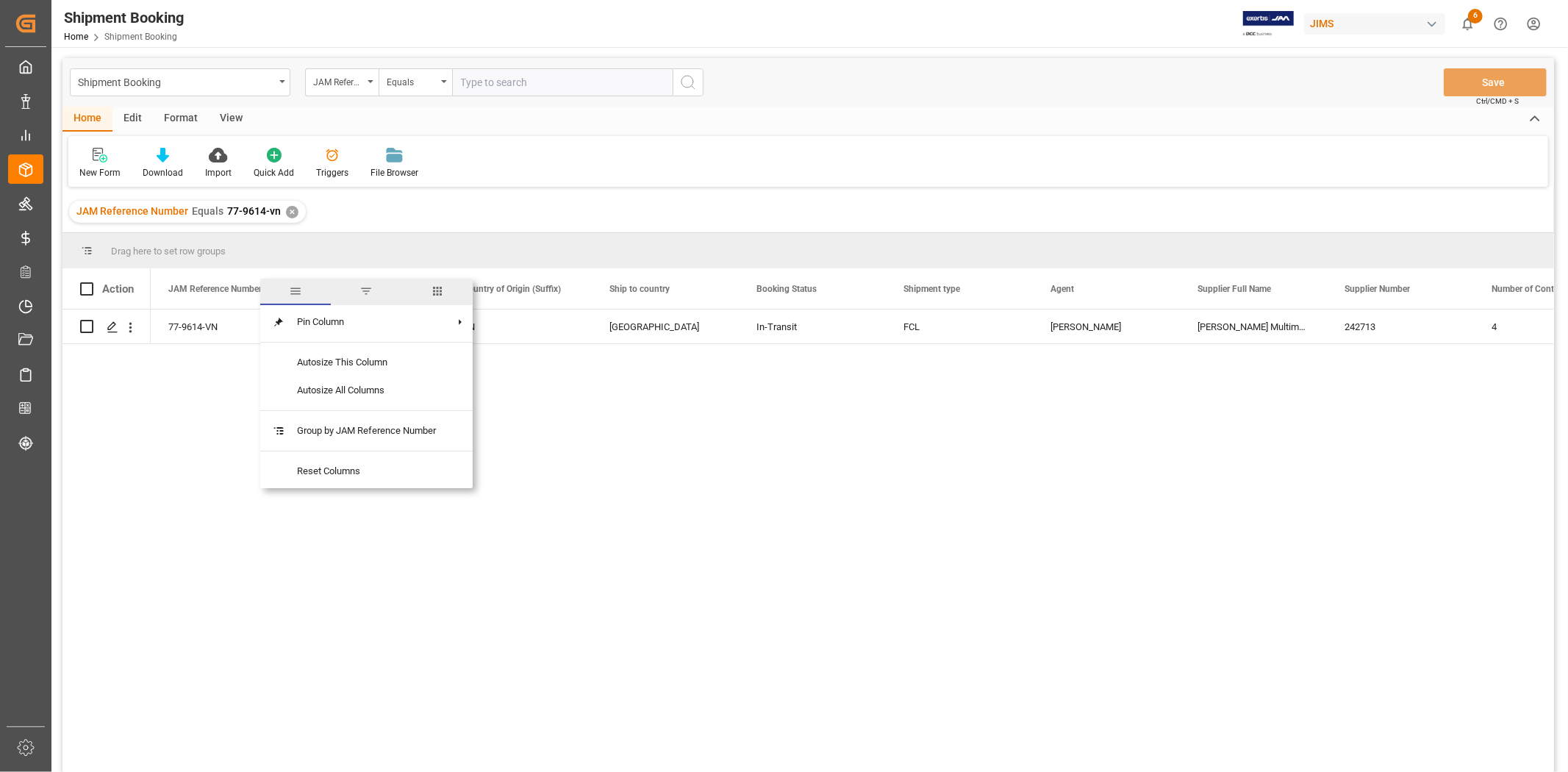
click at [444, 289] on span "columns" at bounding box center [437, 291] width 13 height 13
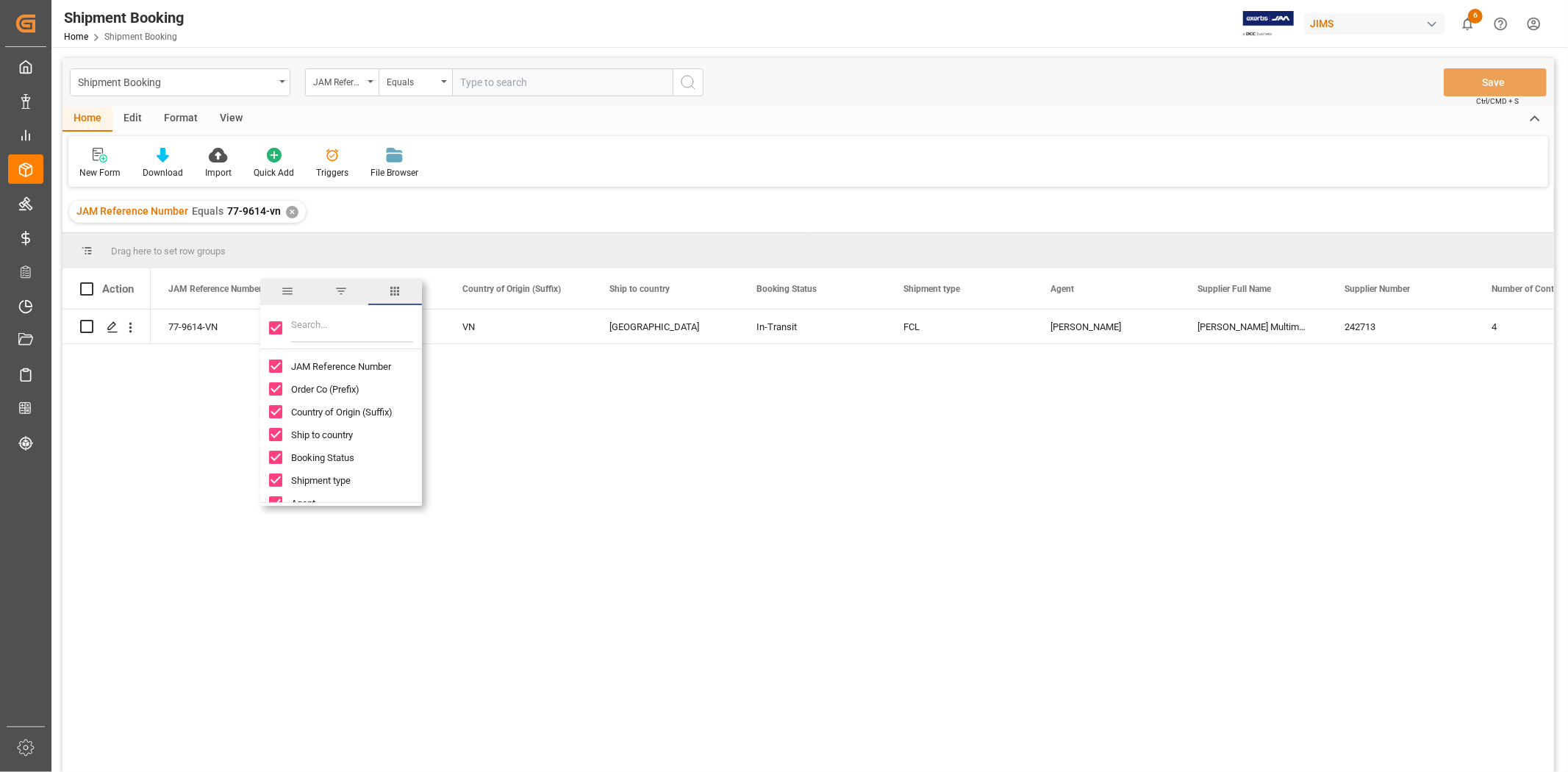
click at [281, 332] on input "Toggle Select All Columns" at bounding box center [276, 328] width 13 height 13
checkbox input "false"
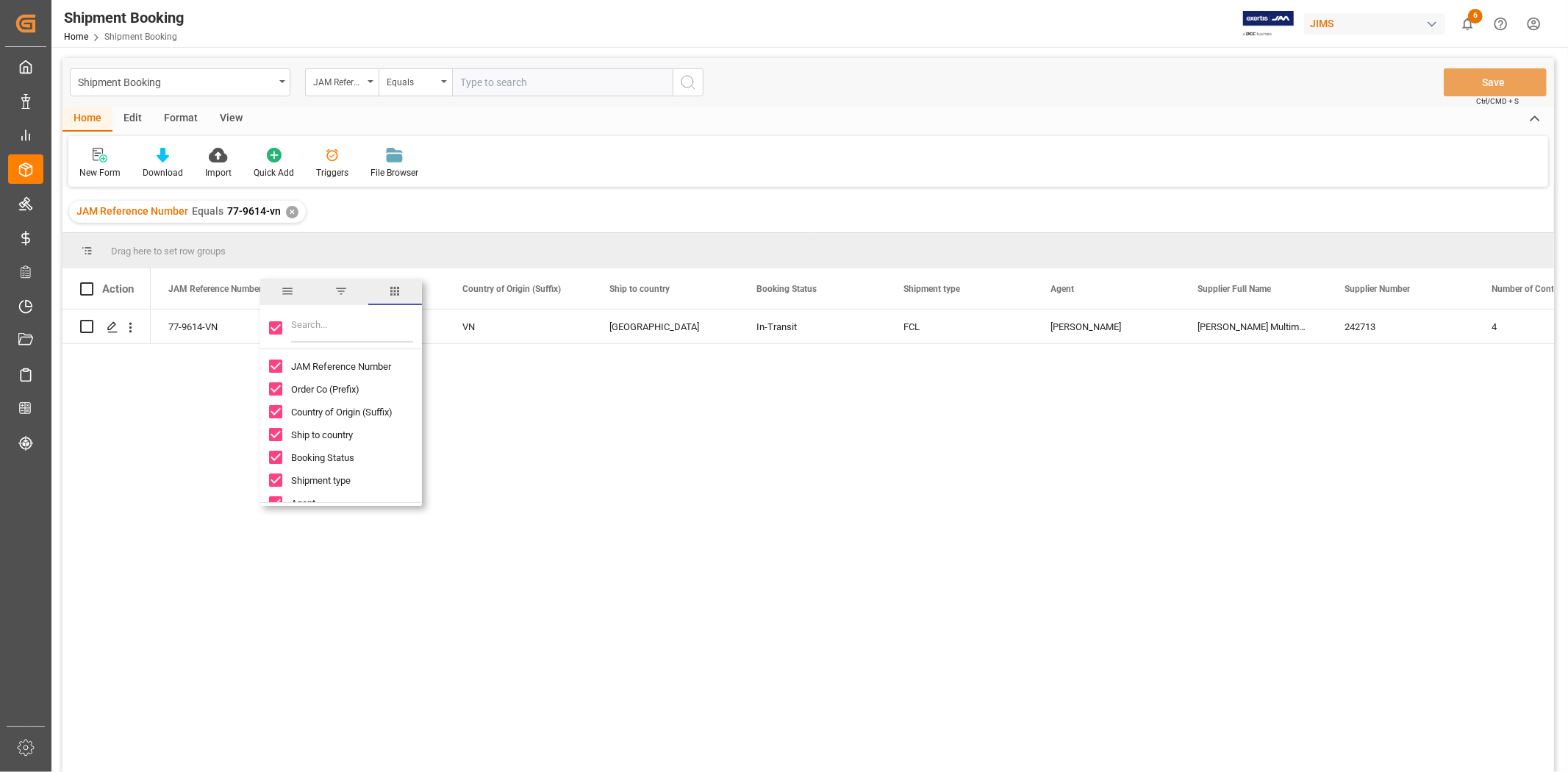
checkbox input "false"
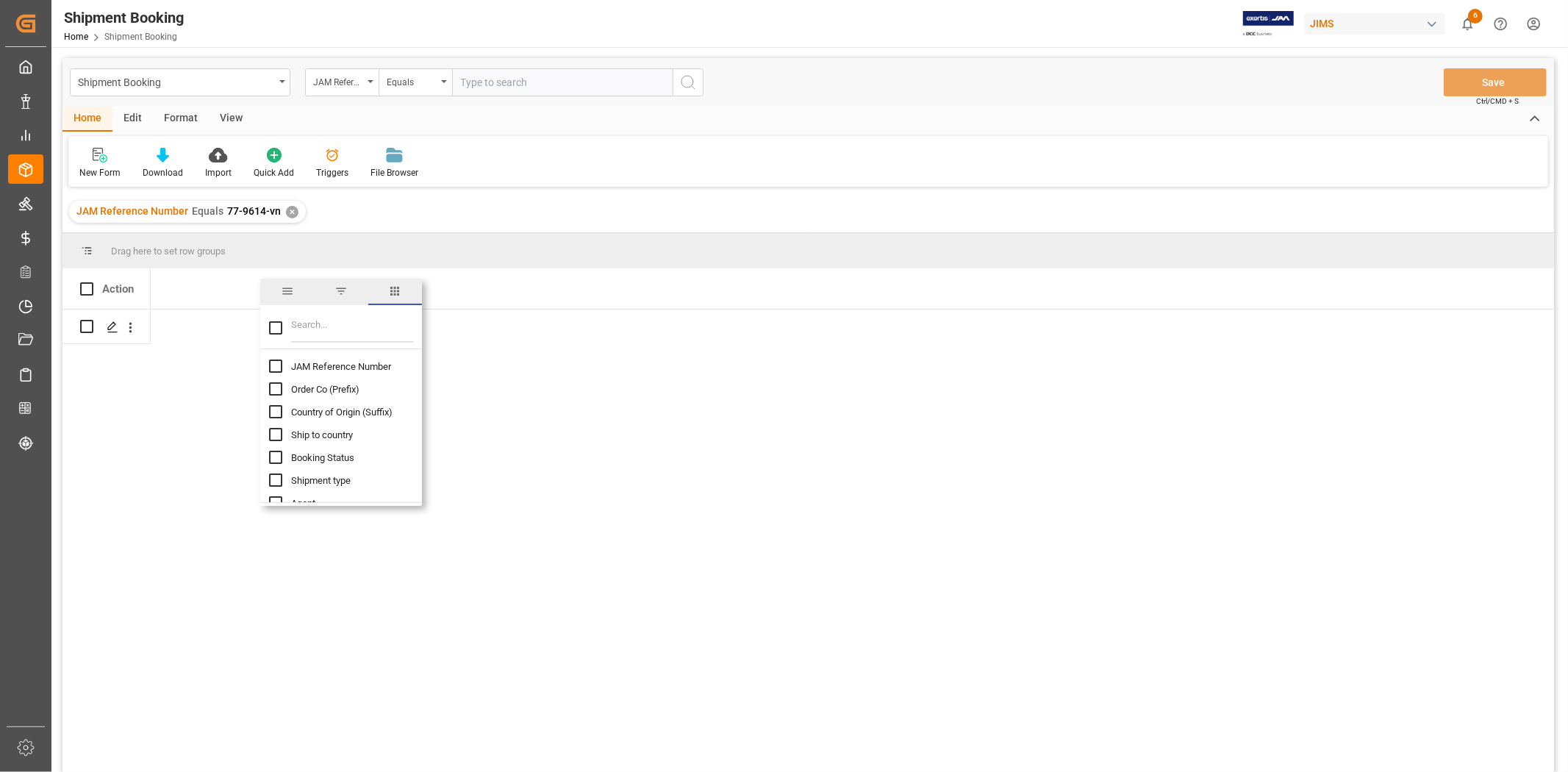
click at [291, 320] on input "Filter Columns Input" at bounding box center [352, 328] width 122 height 30
type input "jam"
click at [375, 366] on span "JAM Reference Number" at bounding box center [341, 366] width 100 height 11
checkbox input "false"
checkbox input "true"
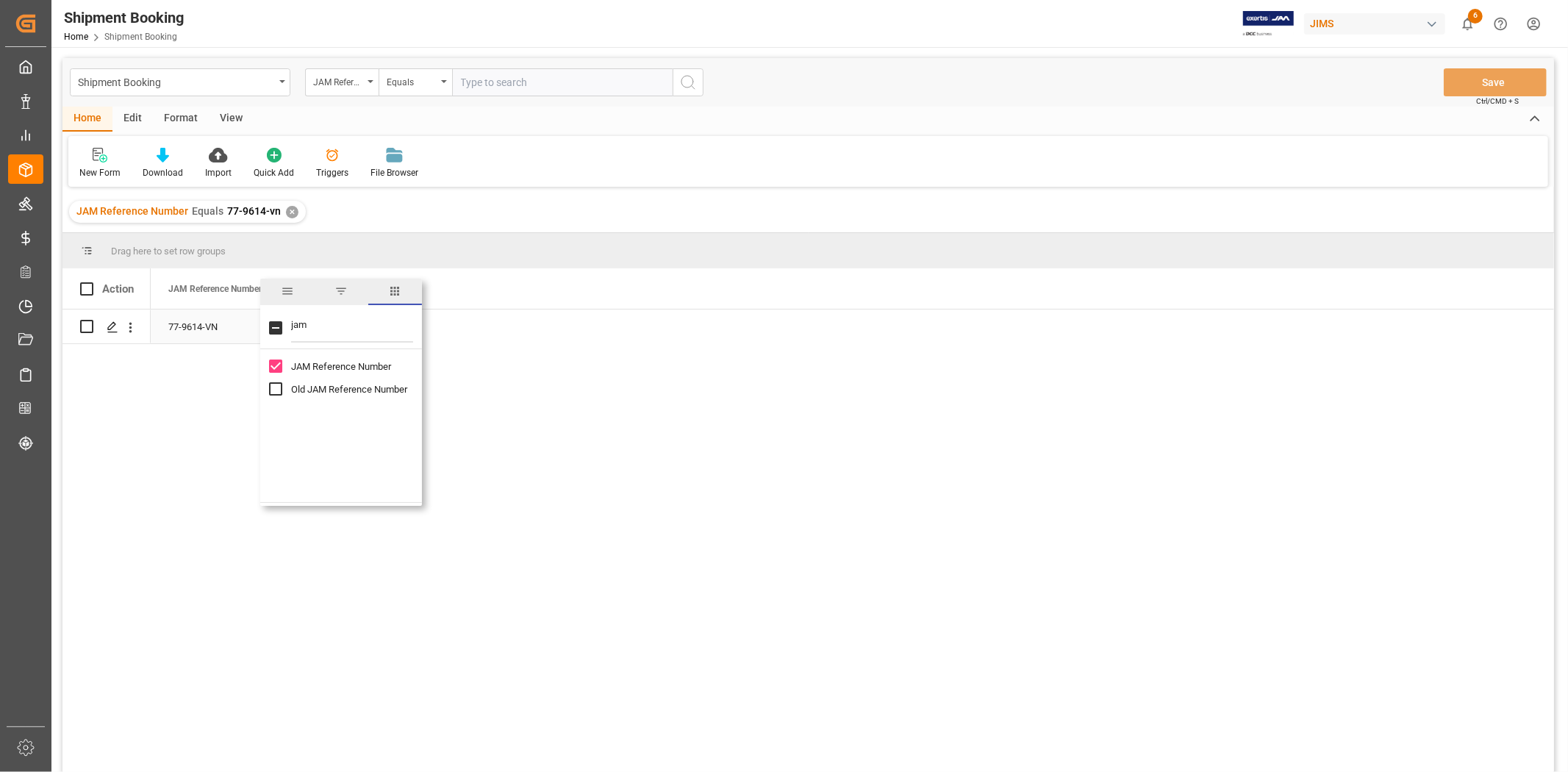
drag, startPoint x: 351, startPoint y: 332, endPoint x: 252, endPoint y: 328, distance: 99.1
click at [252, 328] on div "Drag here to set row groups Drag here to set column labels Action JAM Reference…" at bounding box center [808, 507] width 1491 height 548
type input "entry"
click at [289, 365] on div "Customs entry number" at bounding box center [350, 366] width 162 height 23
click at [277, 369] on input "Customs entry number column toggle visibility (hidden)" at bounding box center [276, 366] width 13 height 13
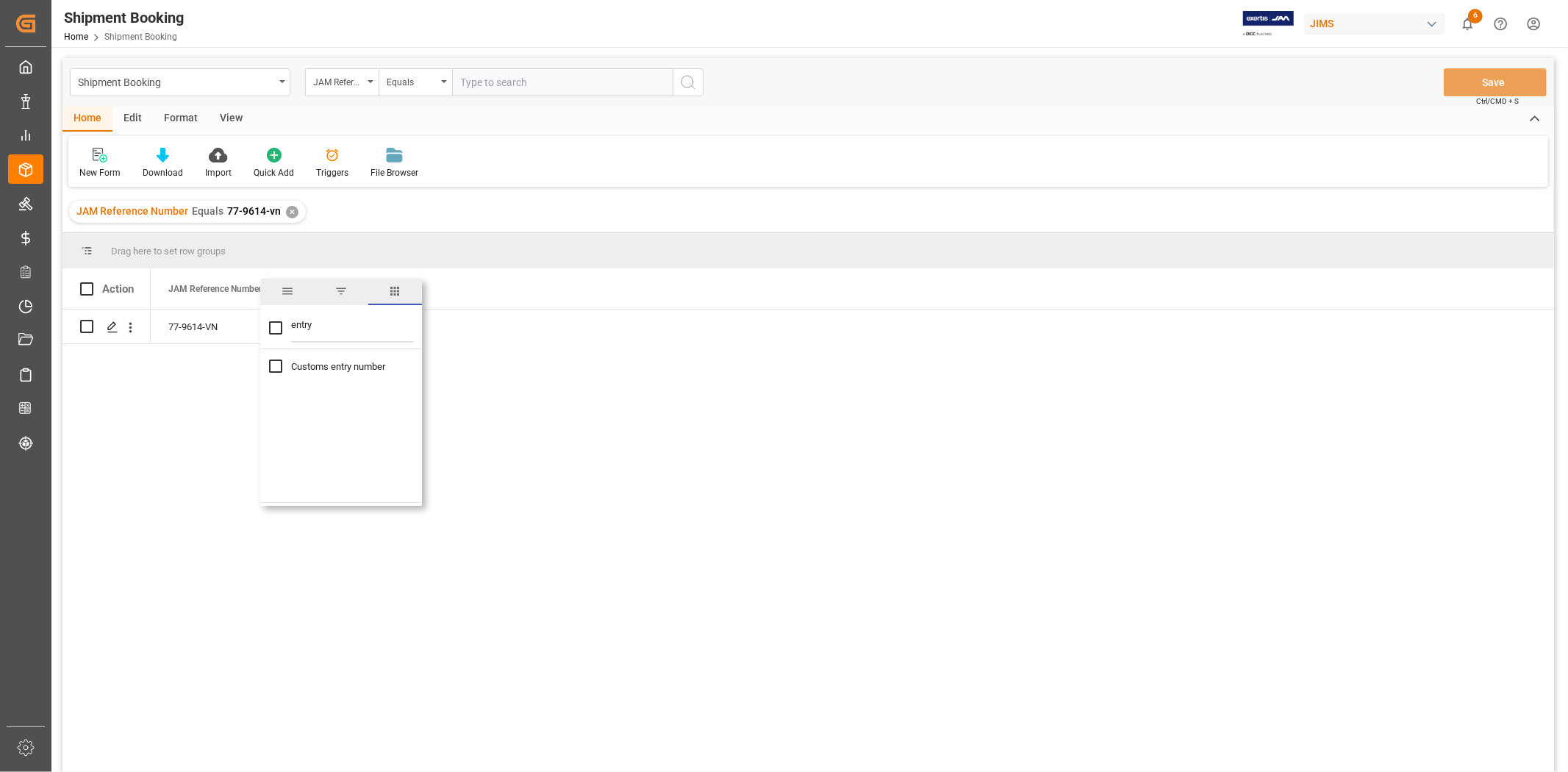
checkbox input "true"
click at [640, 416] on div "77-9614-VN" at bounding box center [852, 545] width 1403 height 472
click at [361, 341] on div "Press SPACE to select this row." at bounding box center [371, 326] width 147 height 34
click at [361, 334] on div "Press SPACE to select this row." at bounding box center [371, 326] width 147 height 34
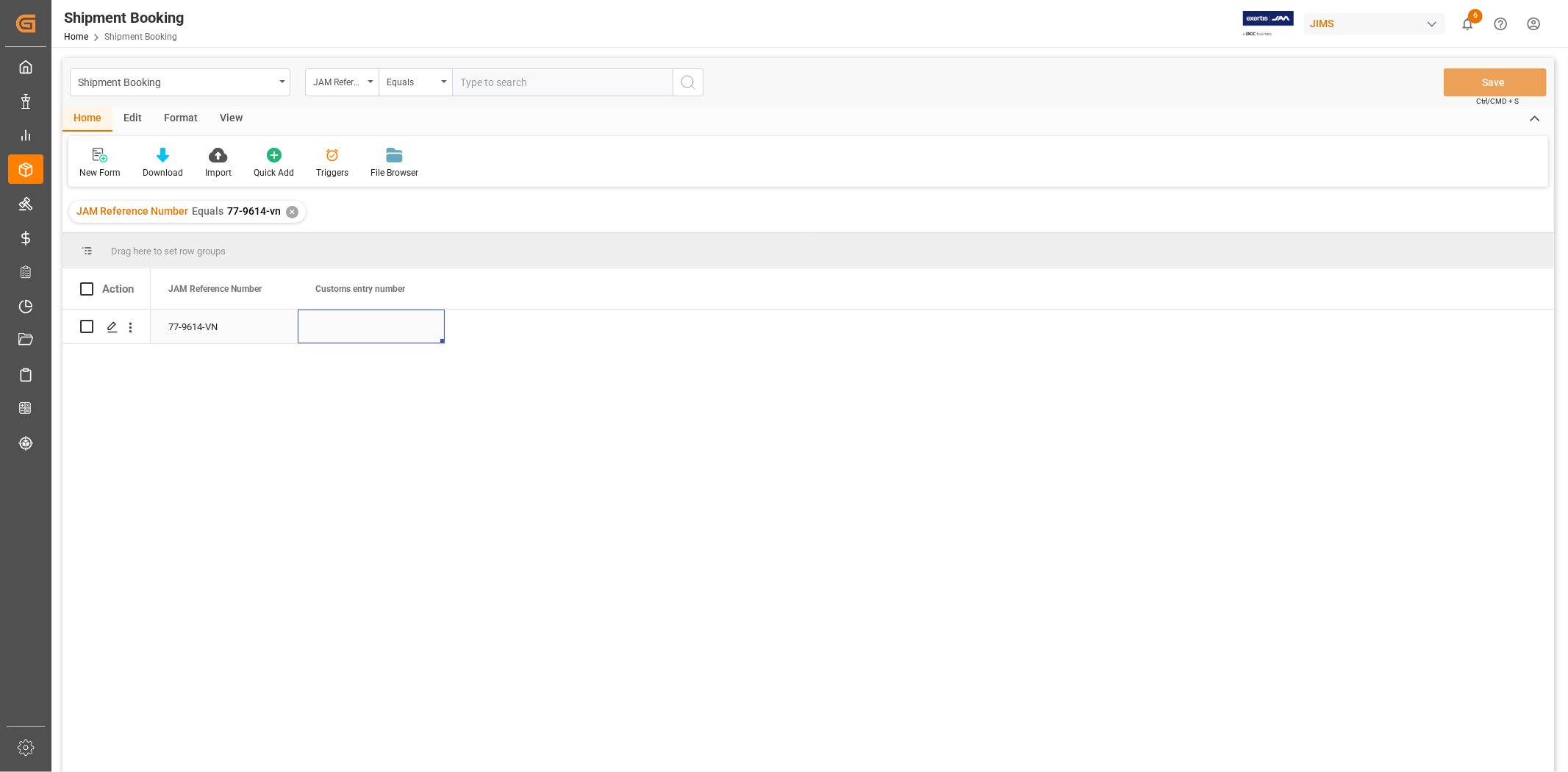
click at [361, 334] on div "Press SPACE to select this row." at bounding box center [371, 326] width 147 height 34
click at [361, 334] on input "Press SPACE to select this row." at bounding box center [371, 335] width 123 height 28
paste input "13391-69262121-2"
type input "13391-69262121-2"
click at [193, 310] on div "77-9614-VN" at bounding box center [224, 326] width 147 height 34
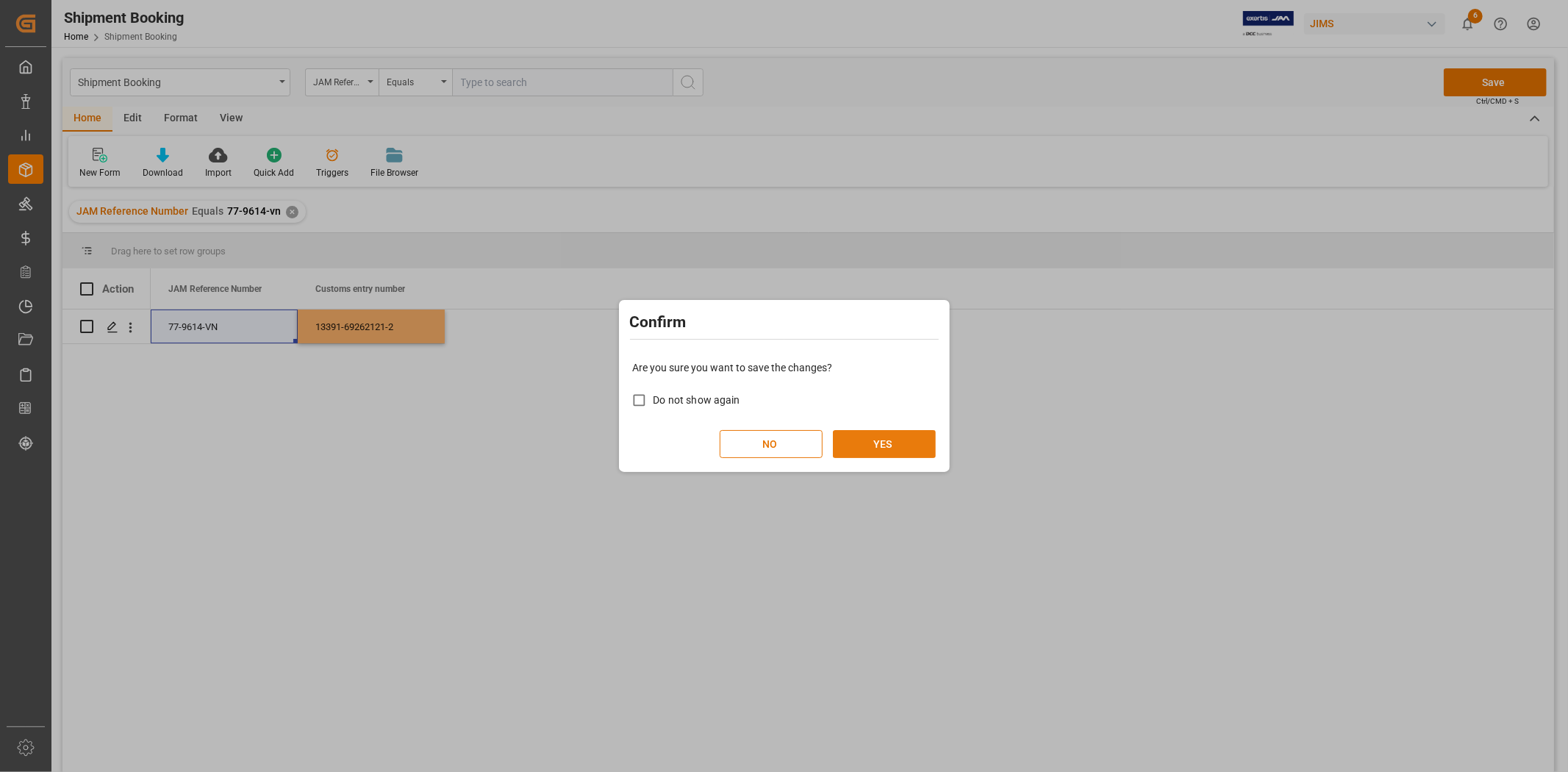
click at [878, 437] on button "YES" at bounding box center [884, 444] width 103 height 28
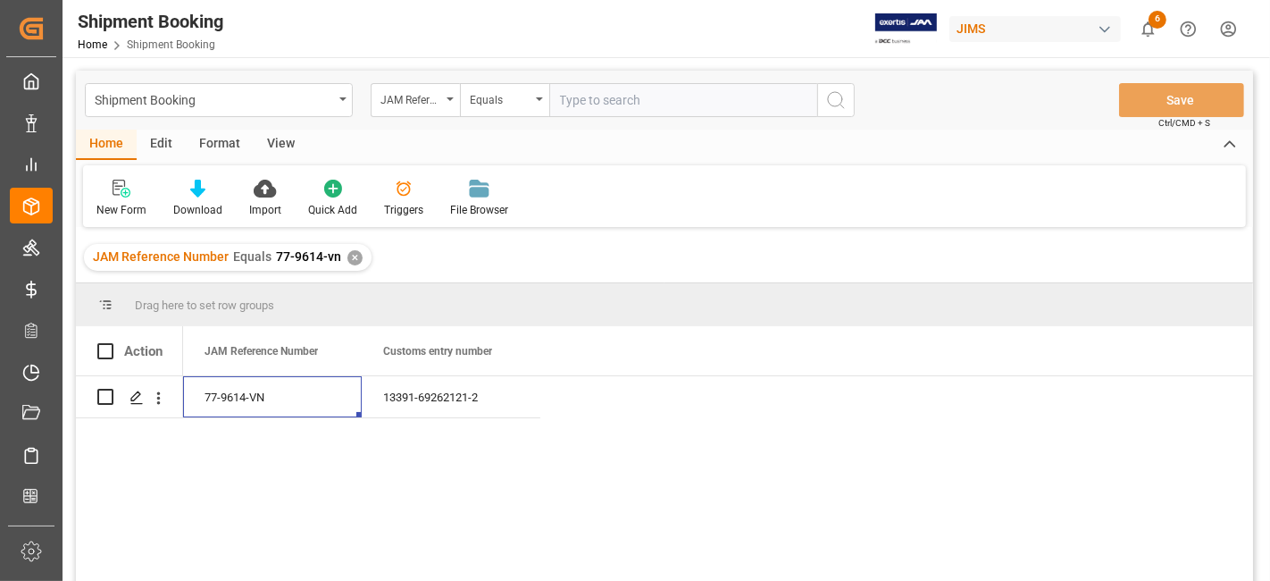
click at [351, 253] on div "✕" at bounding box center [354, 257] width 15 height 15
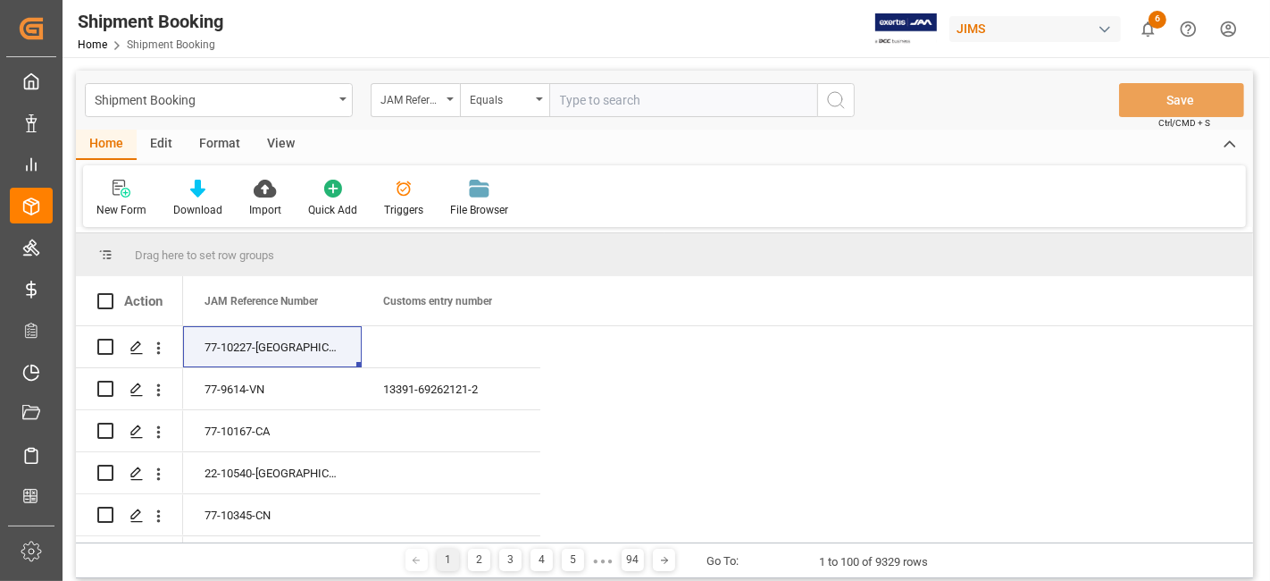
click at [279, 146] on div "View" at bounding box center [281, 145] width 54 height 30
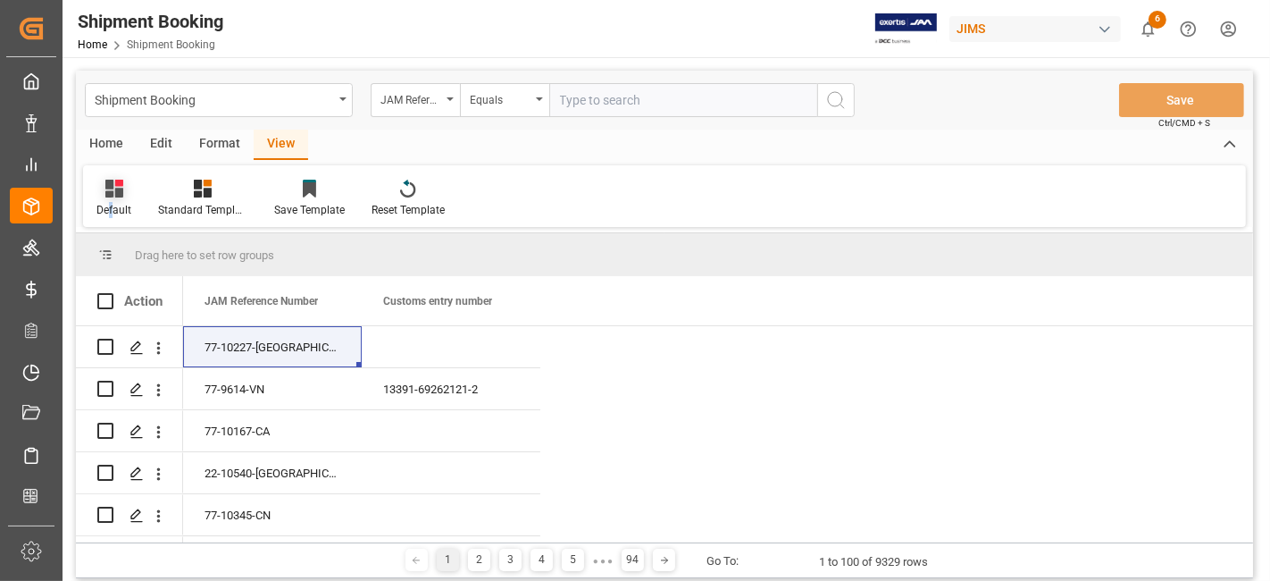
click at [111, 205] on div "Default" at bounding box center [113, 210] width 35 height 16
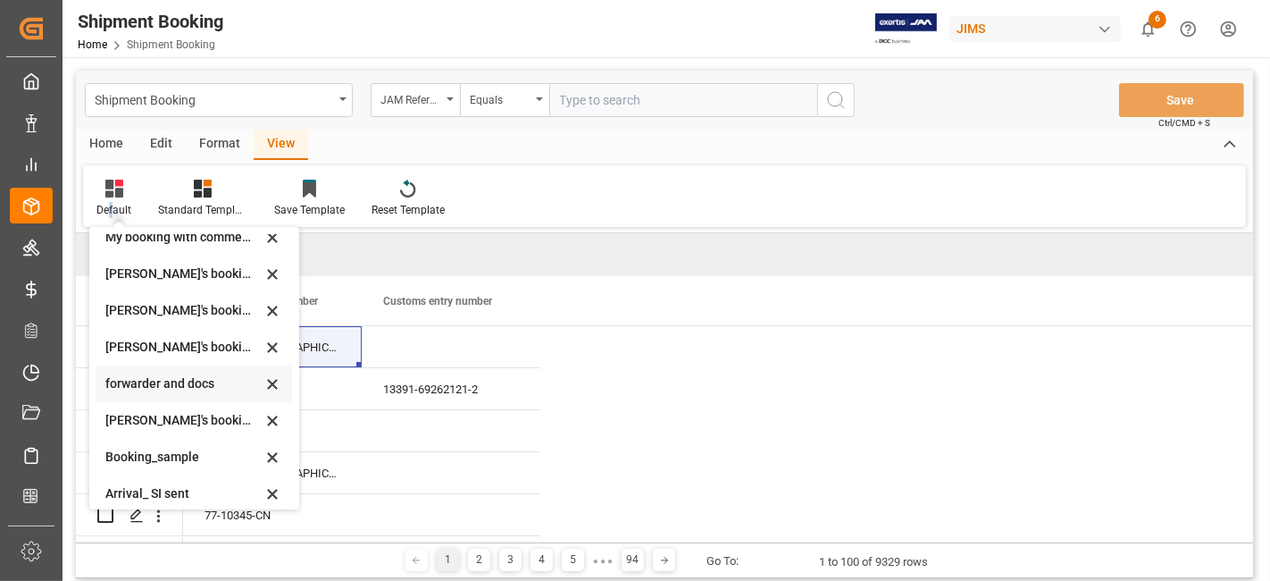
scroll to position [171, 0]
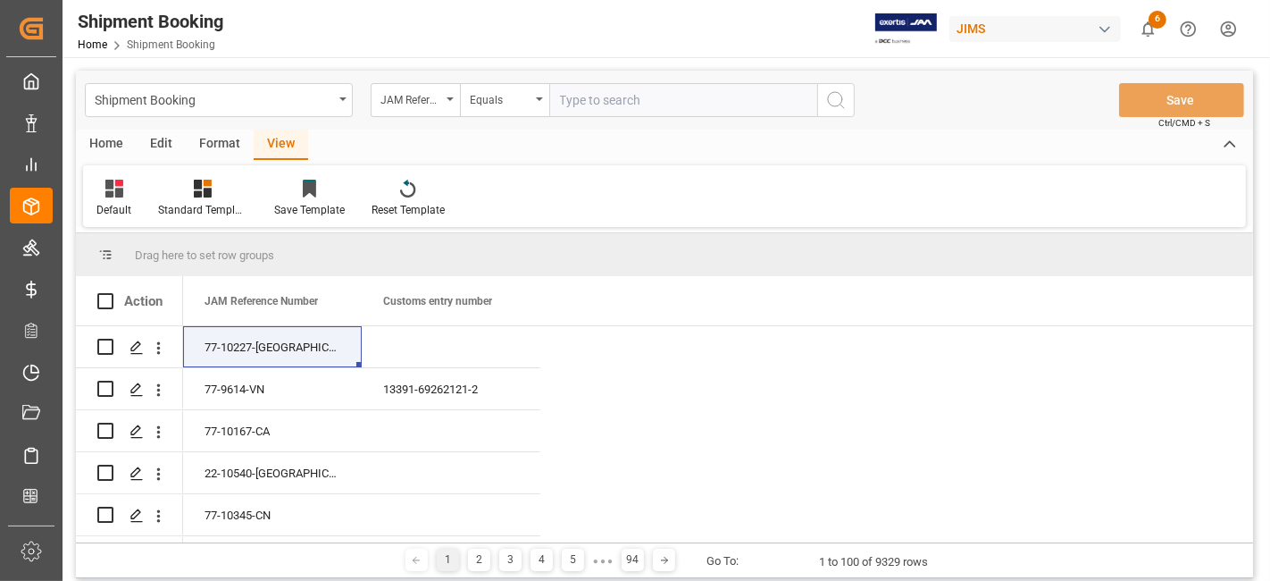
click at [632, 80] on div "Shipment Booking JAM Reference Number Equals Save Ctrl/CMD + S" at bounding box center [664, 100] width 1177 height 59
click at [631, 98] on input "text" at bounding box center [683, 100] width 268 height 34
paste input "77-9422-CN"
type input "77-9422-CN"
click at [840, 99] on icon "search button" at bounding box center [835, 99] width 21 height 21
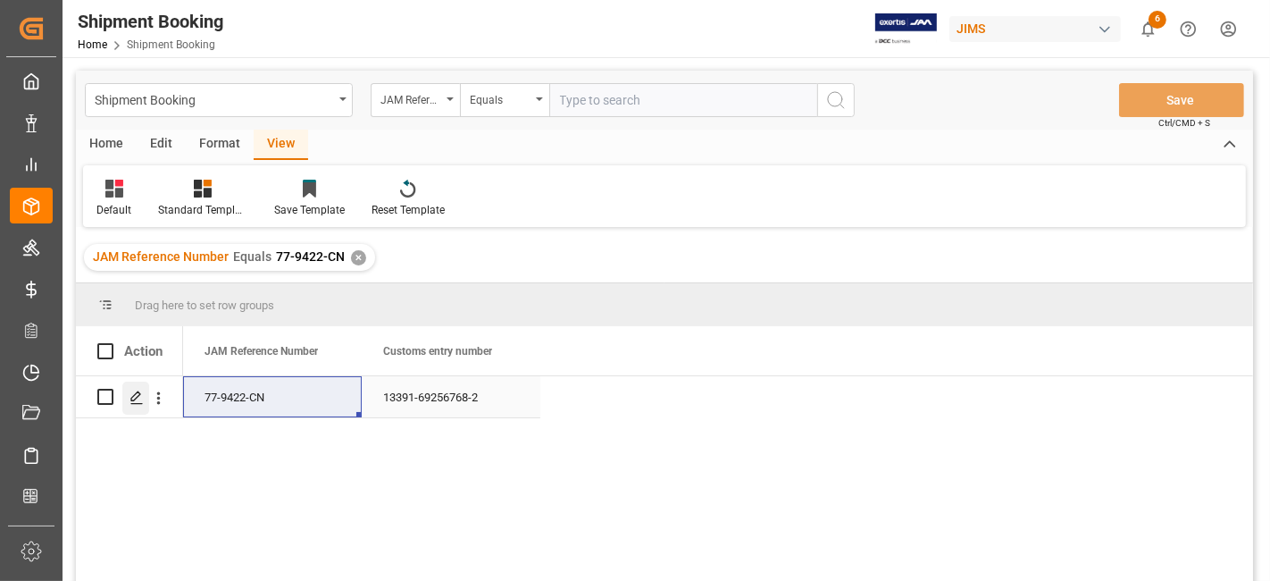
click at [136, 394] on icon "Press SPACE to select this row." at bounding box center [137, 397] width 14 height 14
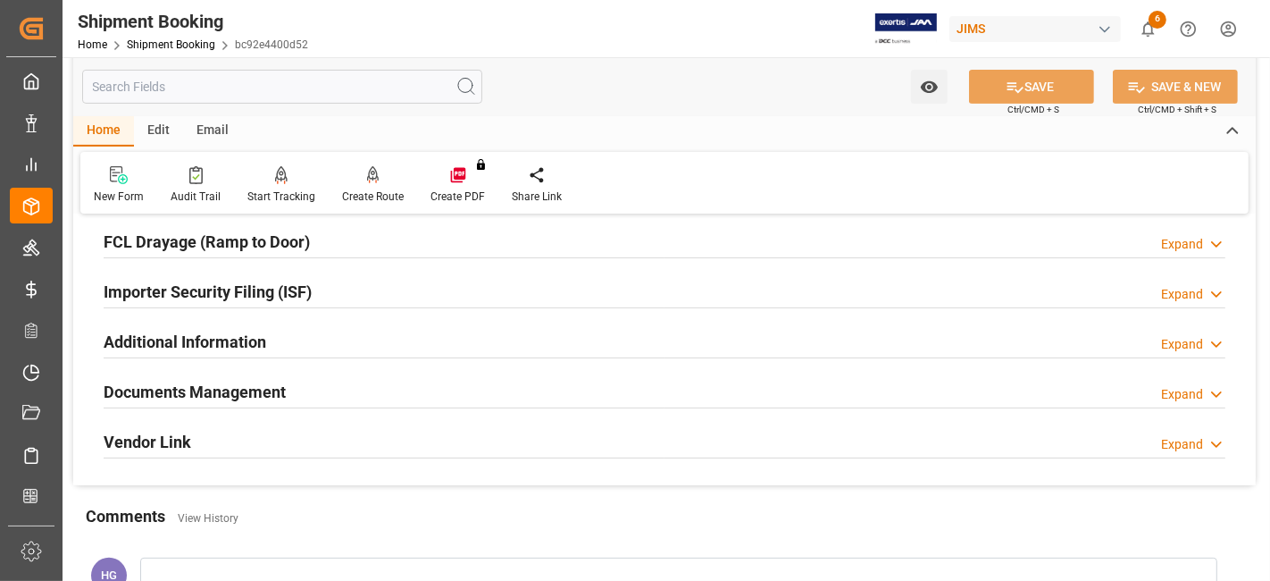
scroll to position [496, 0]
click at [285, 386] on div "Documents Management Expand" at bounding box center [665, 392] width 1122 height 34
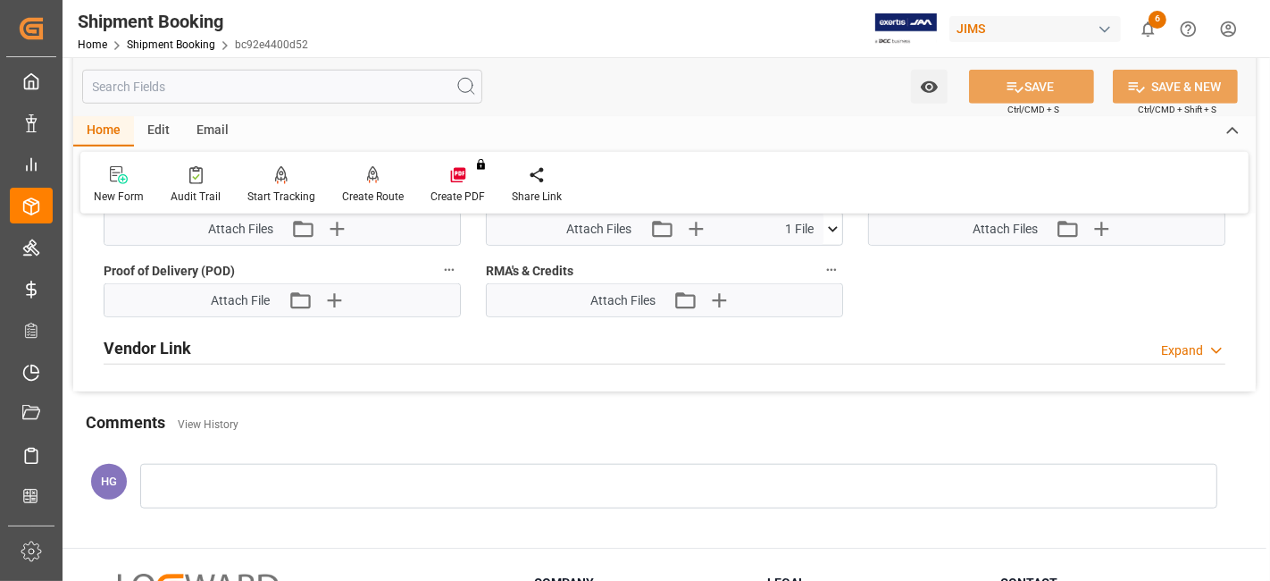
scroll to position [1191, 0]
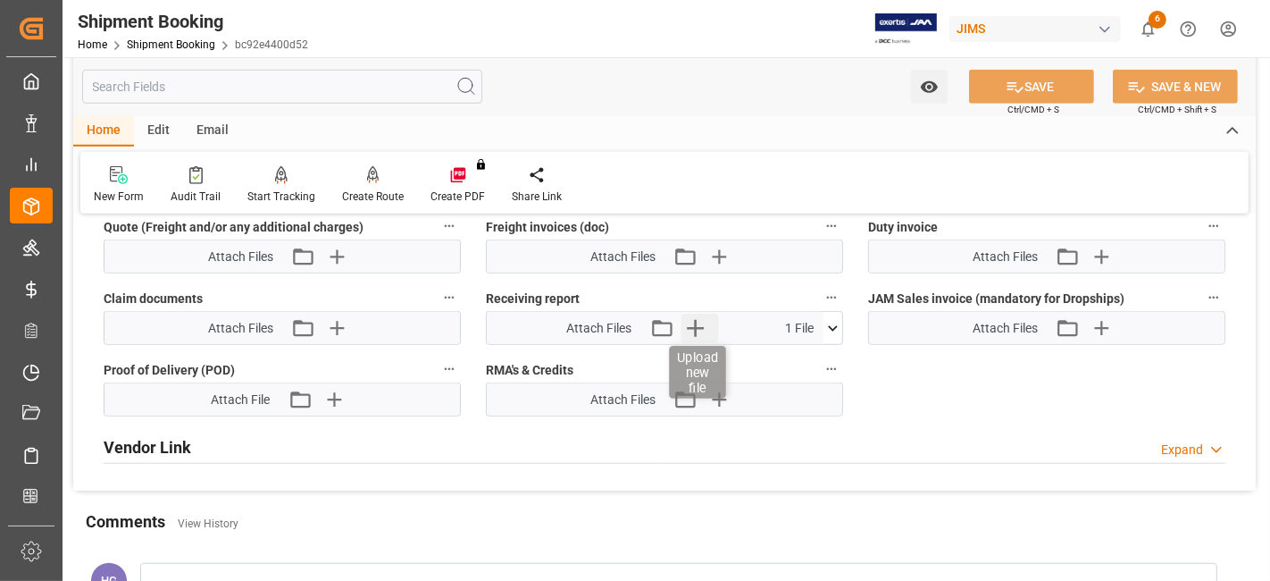
click at [692, 320] on icon "button" at bounding box center [695, 328] width 17 height 17
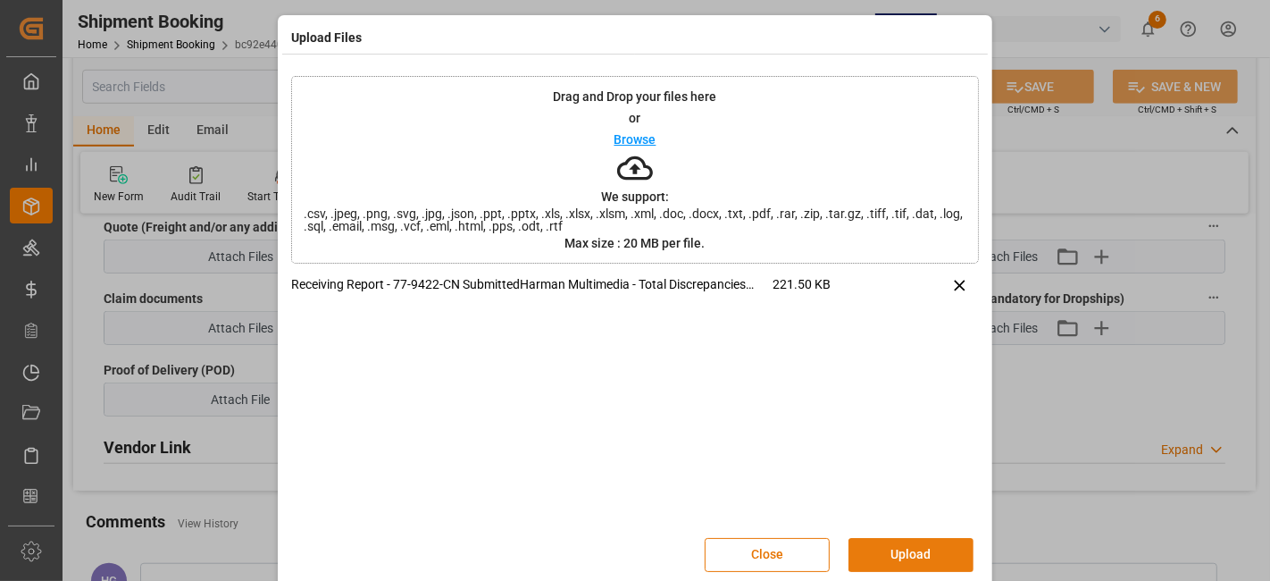
click at [895, 548] on button "Upload" at bounding box center [911, 555] width 125 height 34
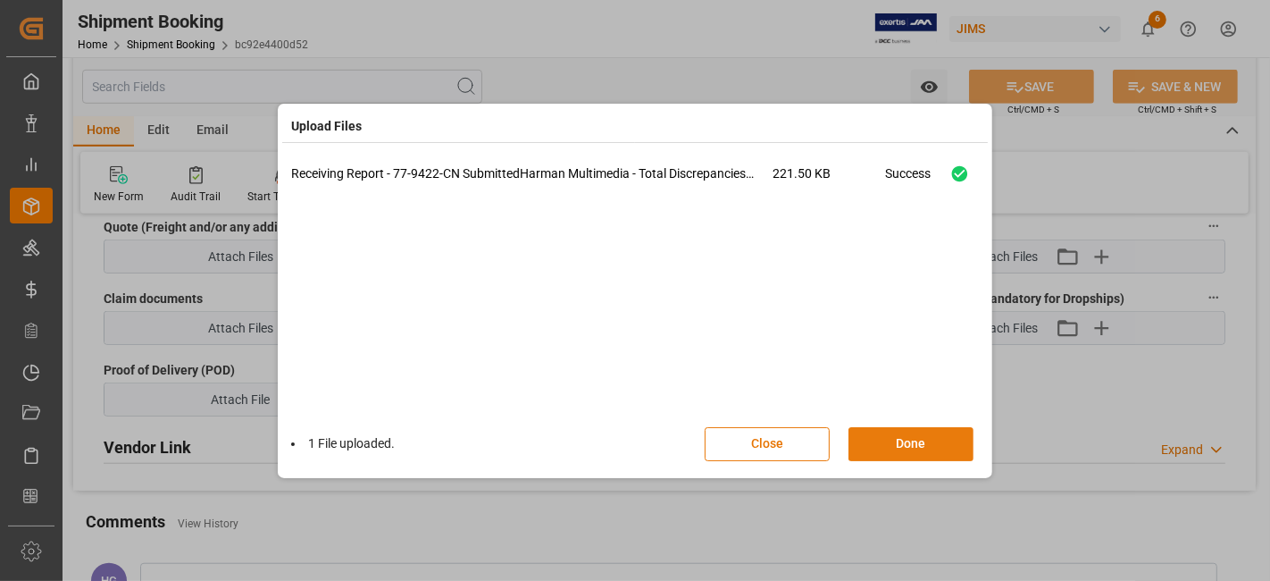
click at [899, 445] on button "Done" at bounding box center [911, 444] width 125 height 34
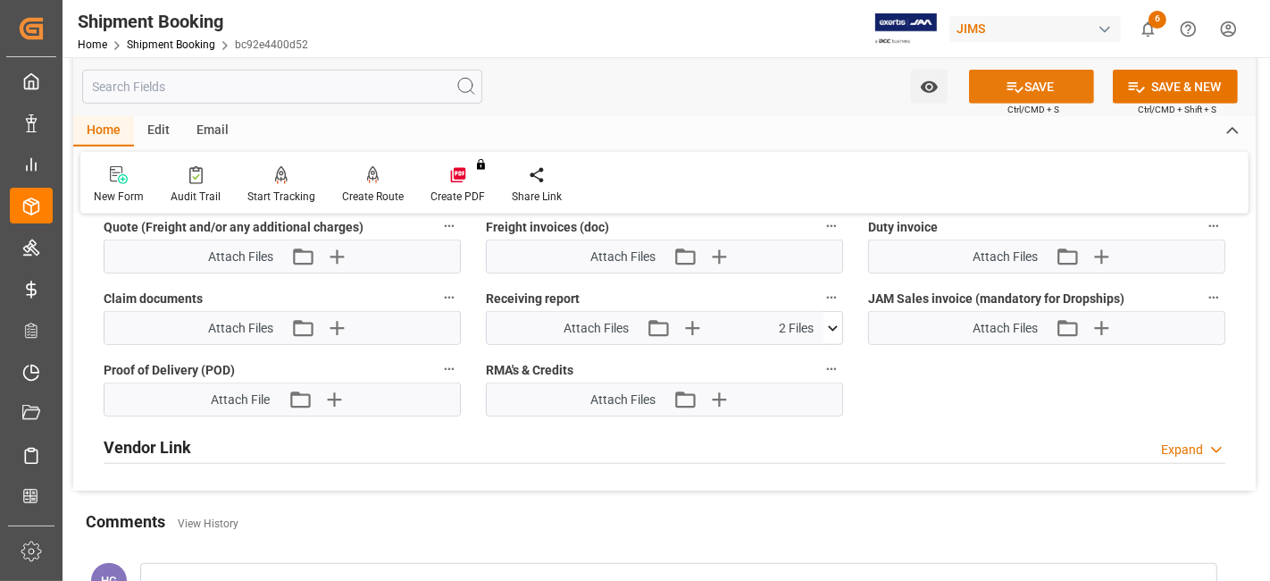
click at [1006, 90] on icon at bounding box center [1015, 87] width 19 height 19
click at [793, 175] on div "New Form Audit Trail Start Tracking Create Empty Shipment Tracking Create Route…" at bounding box center [664, 183] width 1168 height 62
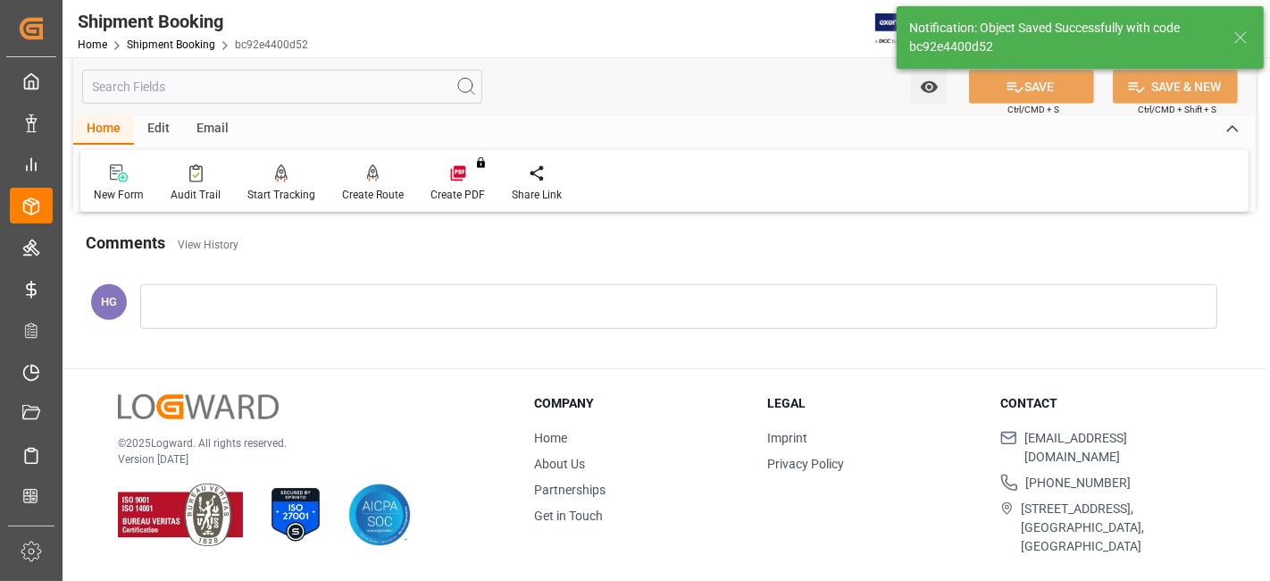
scroll to position [498, 0]
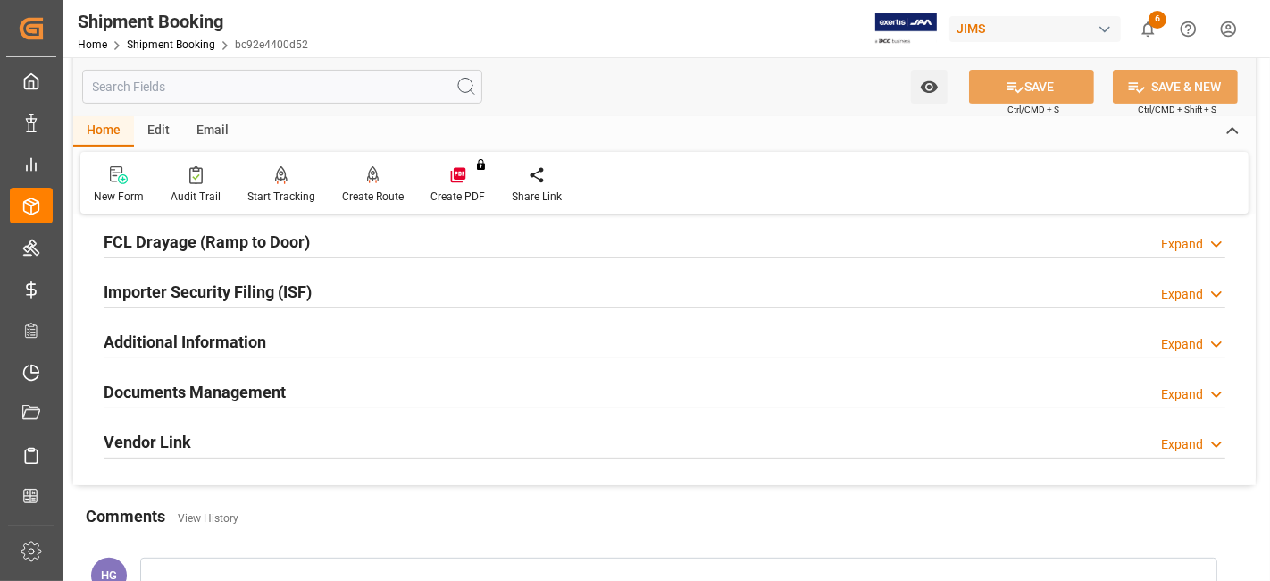
click at [205, 64] on div "Watch Option SAVE Ctrl/CMD + S SAVE & NEW Ctrl/CMD + Shift + S" at bounding box center [664, 86] width 1183 height 59
click at [194, 42] on link "Shipment Booking" at bounding box center [171, 44] width 88 height 13
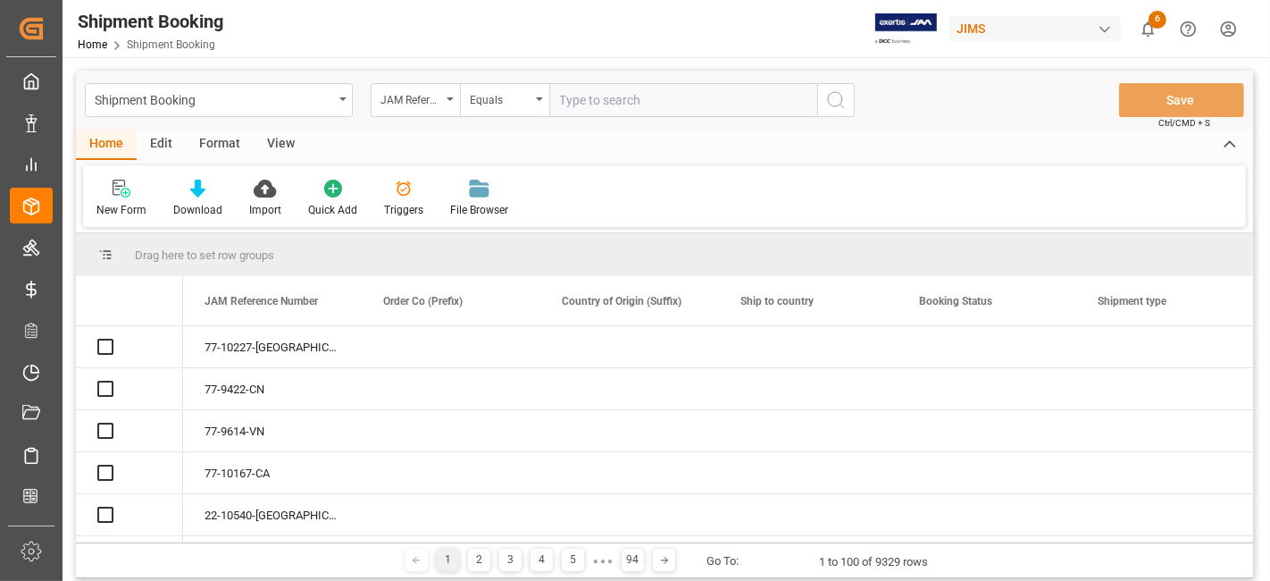
click at [627, 100] on input "text" at bounding box center [683, 100] width 268 height 34
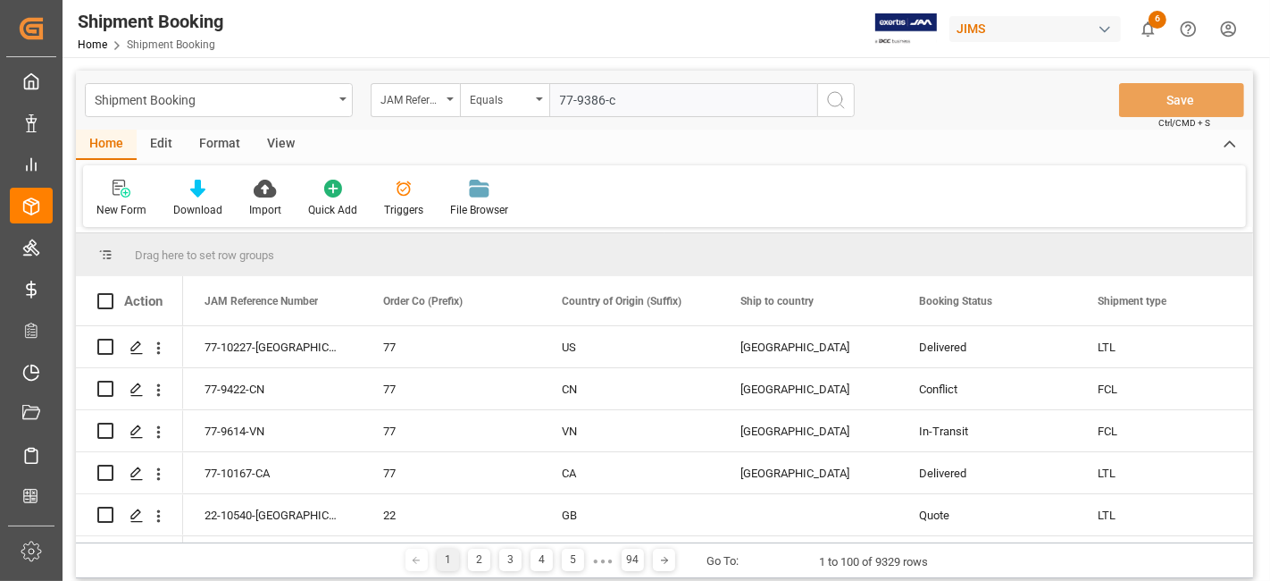
type input "77-9386-cn"
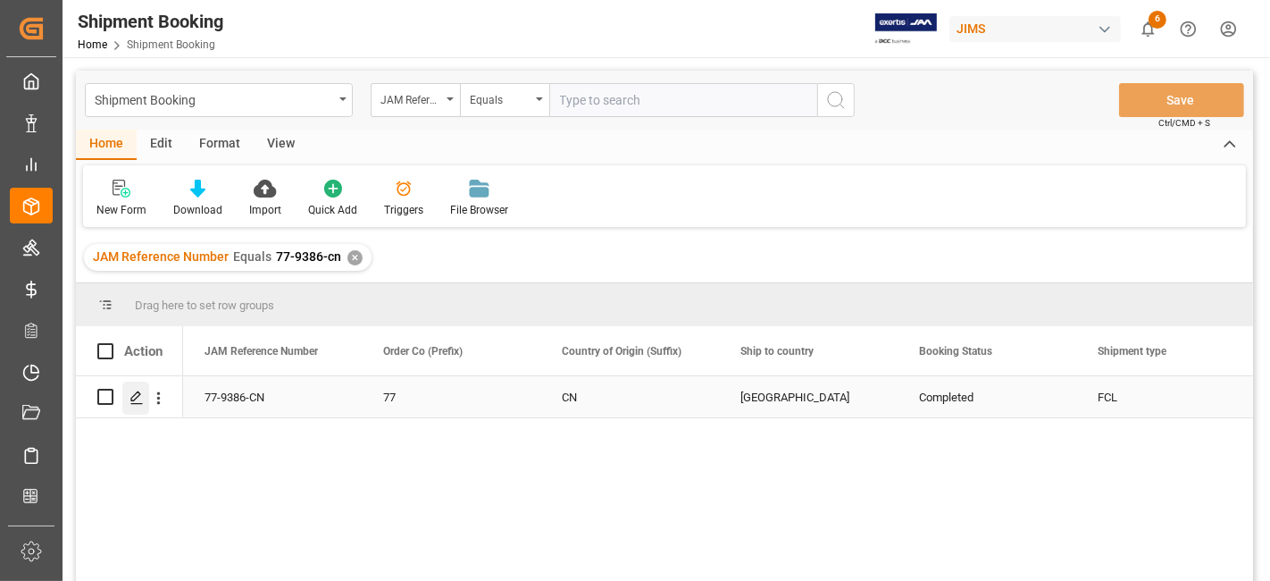
click at [129, 404] on div "Press SPACE to select this row." at bounding box center [135, 397] width 27 height 33
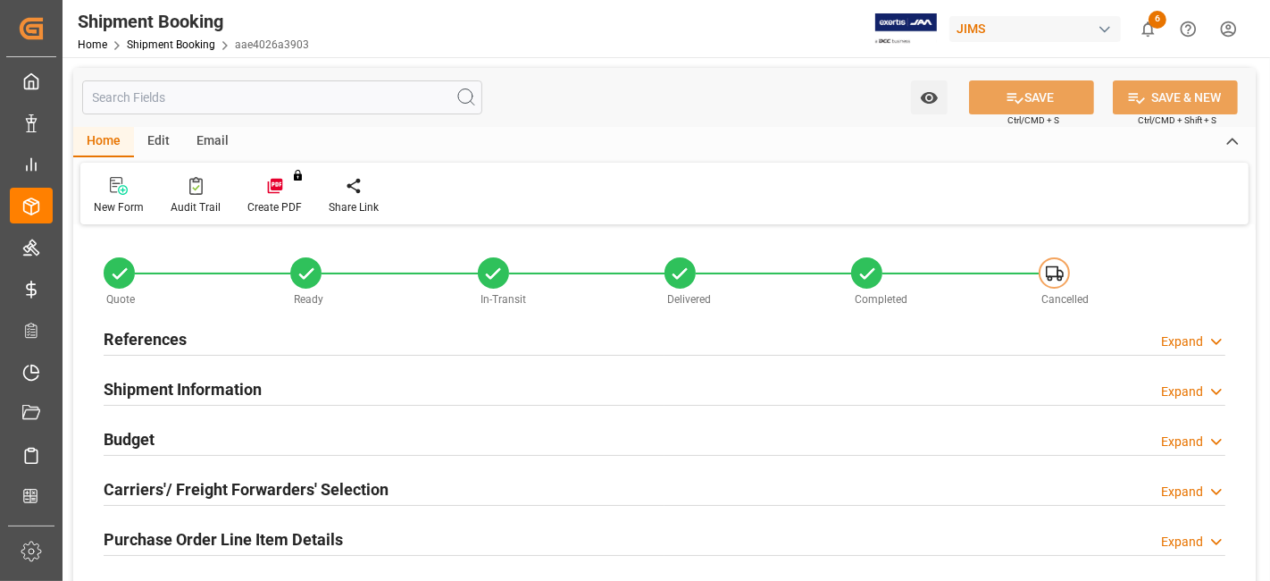
type input "5"
type input "[DATE]"
type input "[DATE] 00:00"
click at [148, 333] on h2 "References" at bounding box center [145, 339] width 83 height 24
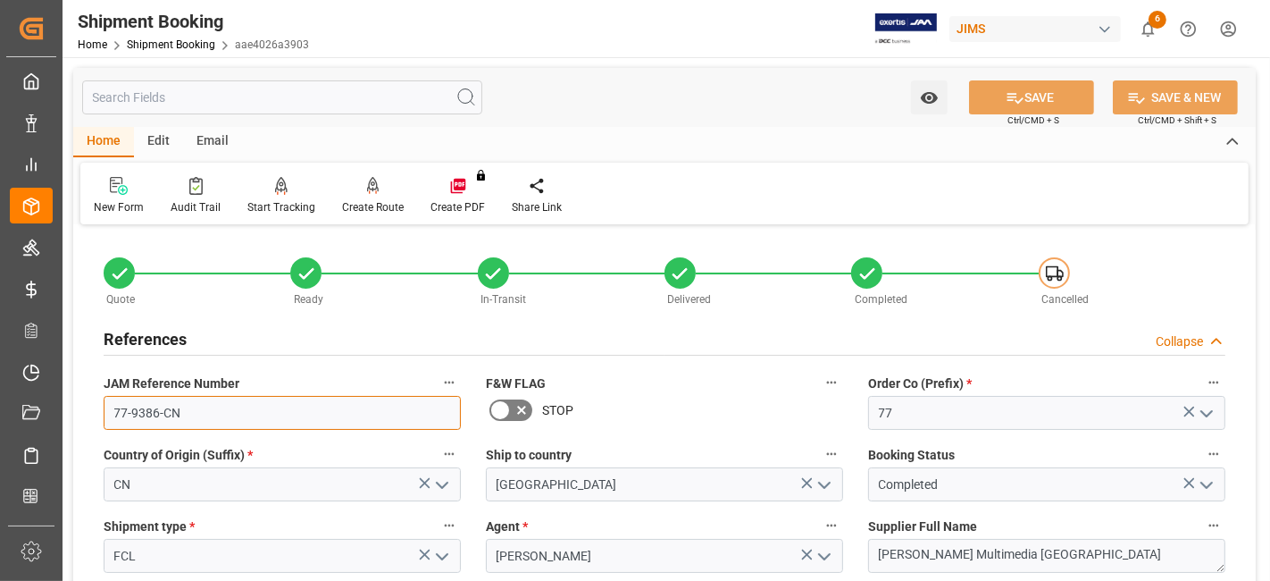
drag, startPoint x: 214, startPoint y: 411, endPoint x: 68, endPoint y: 406, distance: 146.6
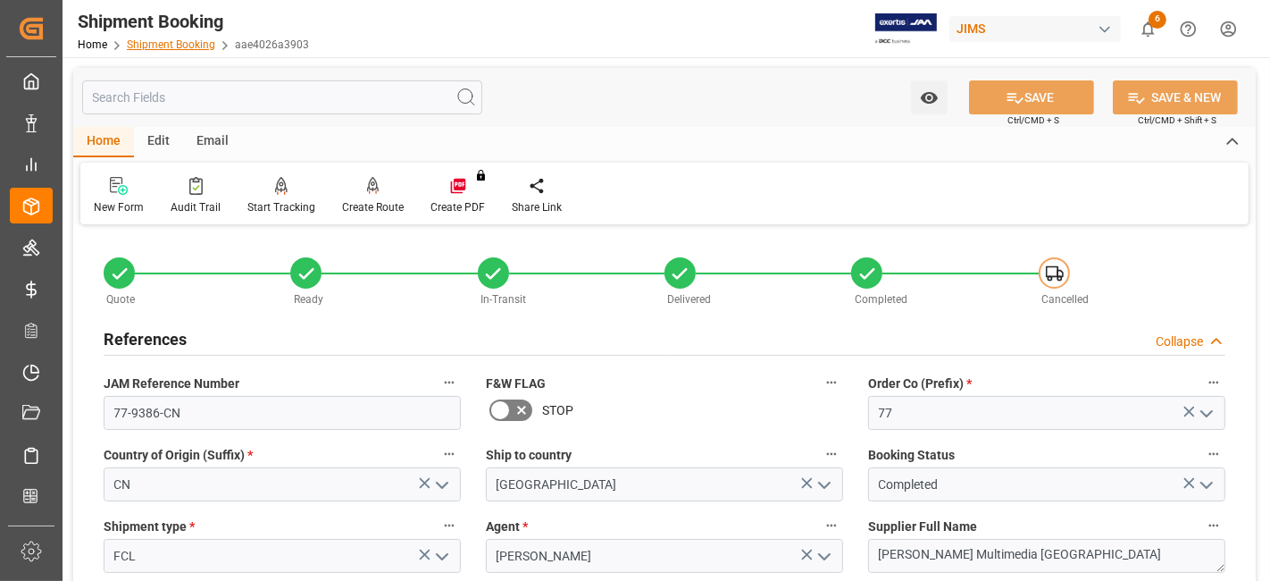
click at [191, 38] on link "Shipment Booking" at bounding box center [171, 44] width 88 height 13
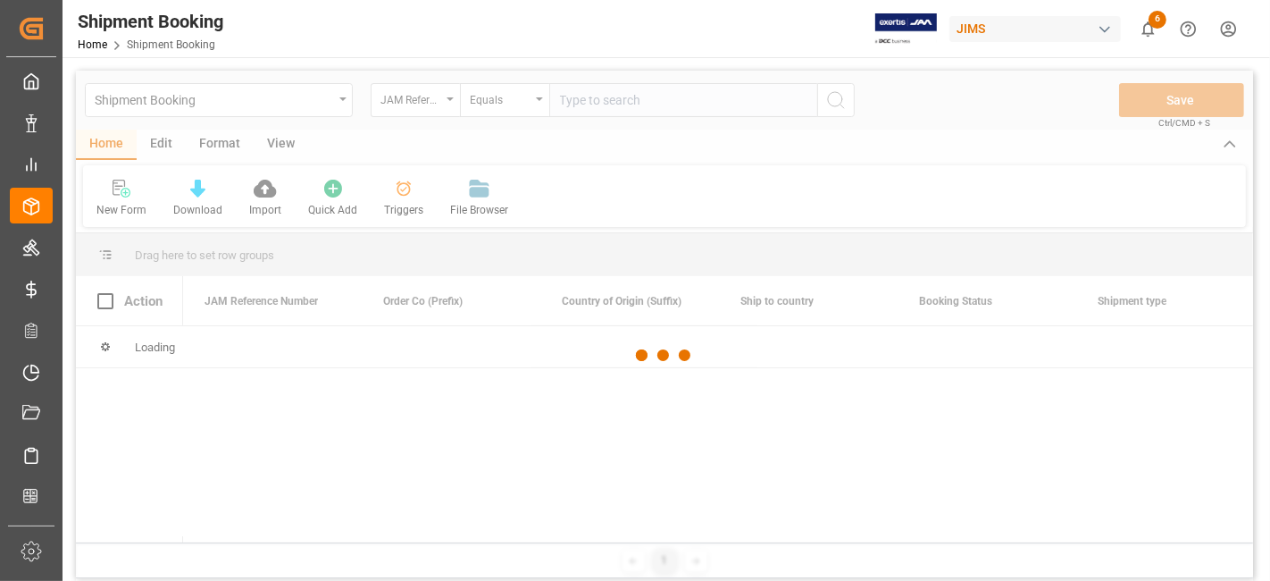
click at [573, 99] on div at bounding box center [664, 356] width 1177 height 570
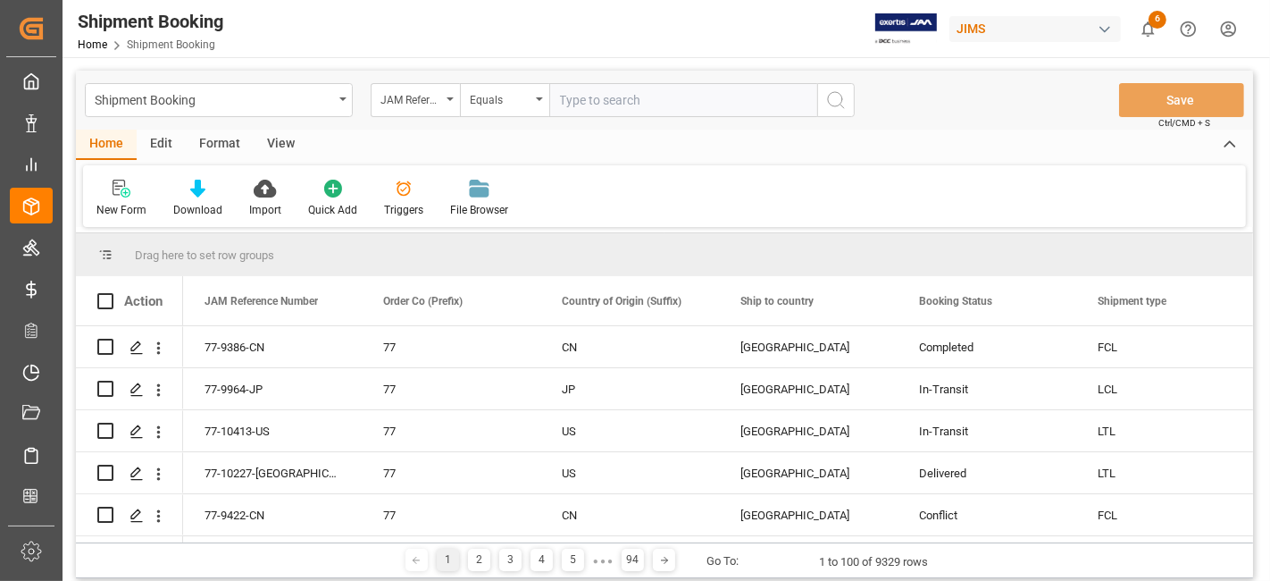
click at [573, 99] on input "text" at bounding box center [683, 100] width 268 height 34
paste input "77-9386-CN"
type input "77-9386-CN"
click at [835, 95] on icon "search button" at bounding box center [835, 99] width 21 height 21
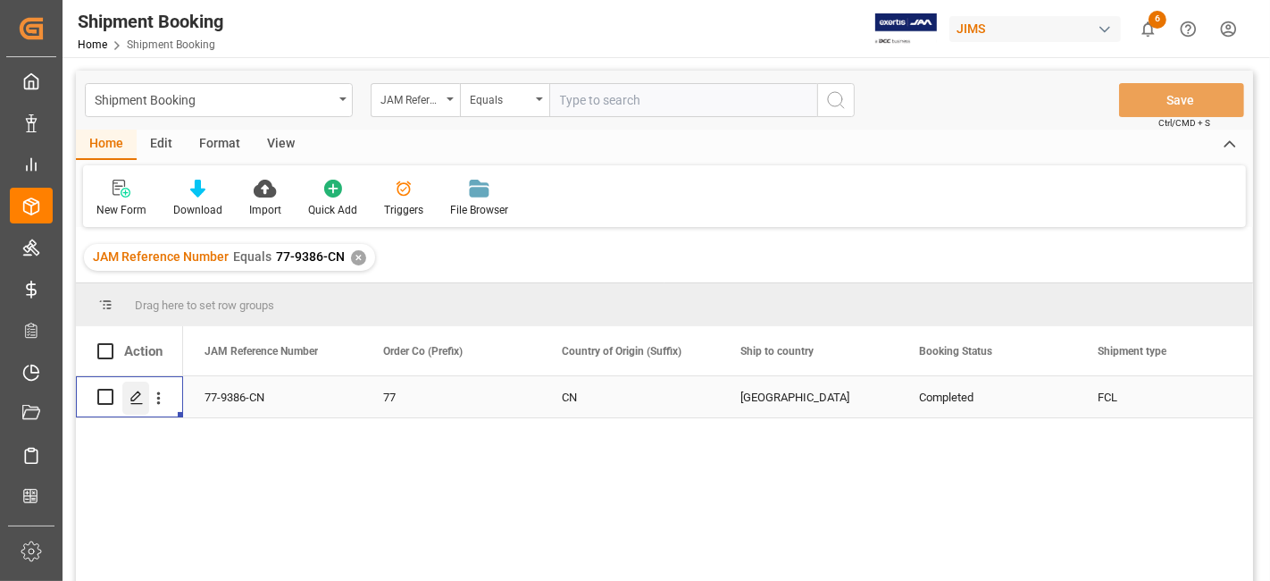
click at [139, 402] on icon "Press SPACE to select this row." at bounding box center [137, 397] width 14 height 14
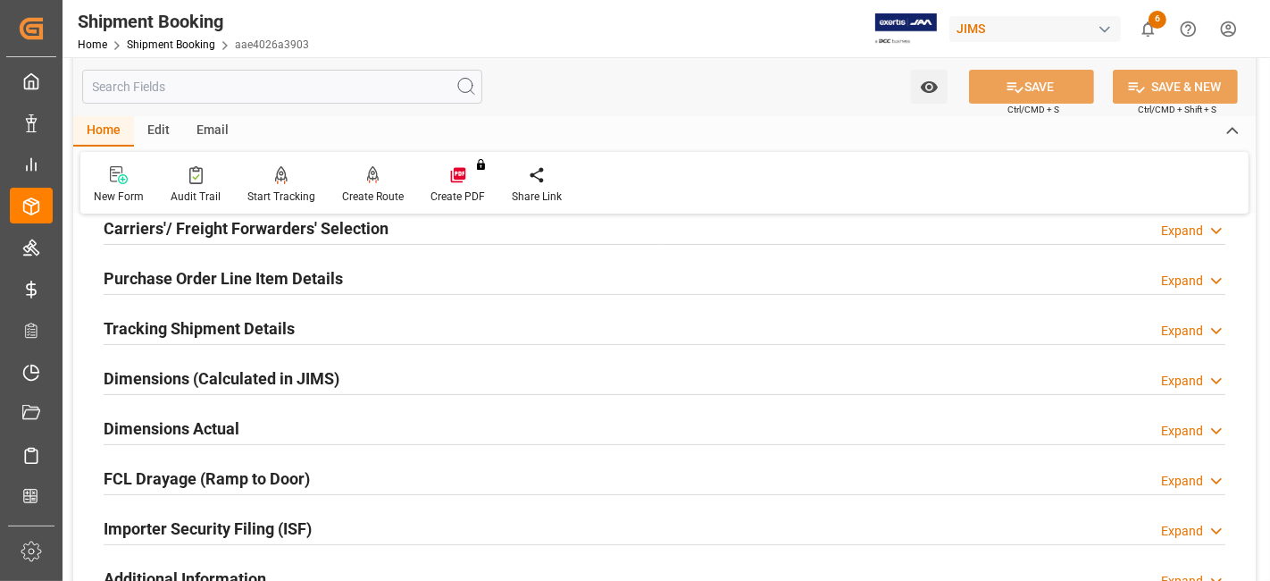
scroll to position [397, 0]
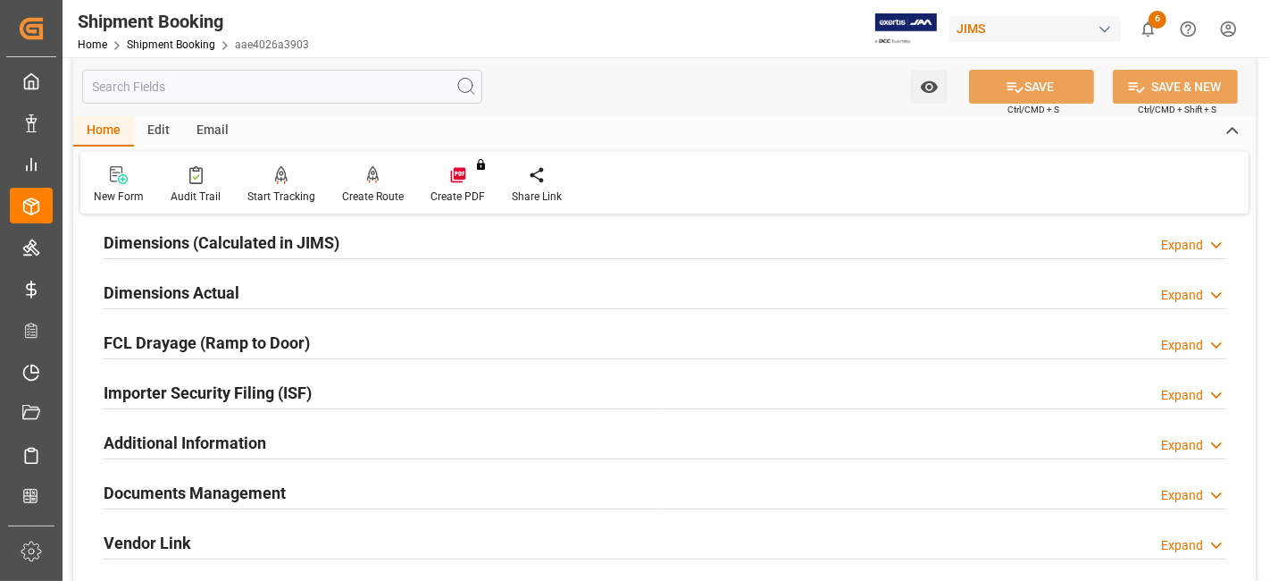
click at [296, 491] on div "Documents Management Expand" at bounding box center [665, 491] width 1122 height 34
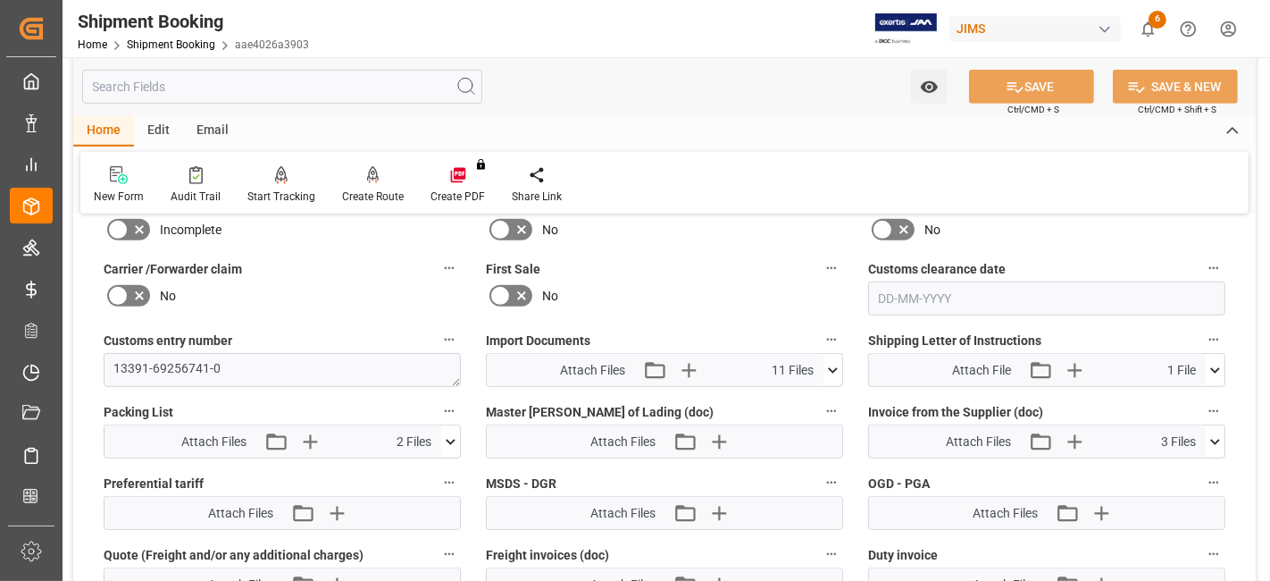
scroll to position [1092, 0]
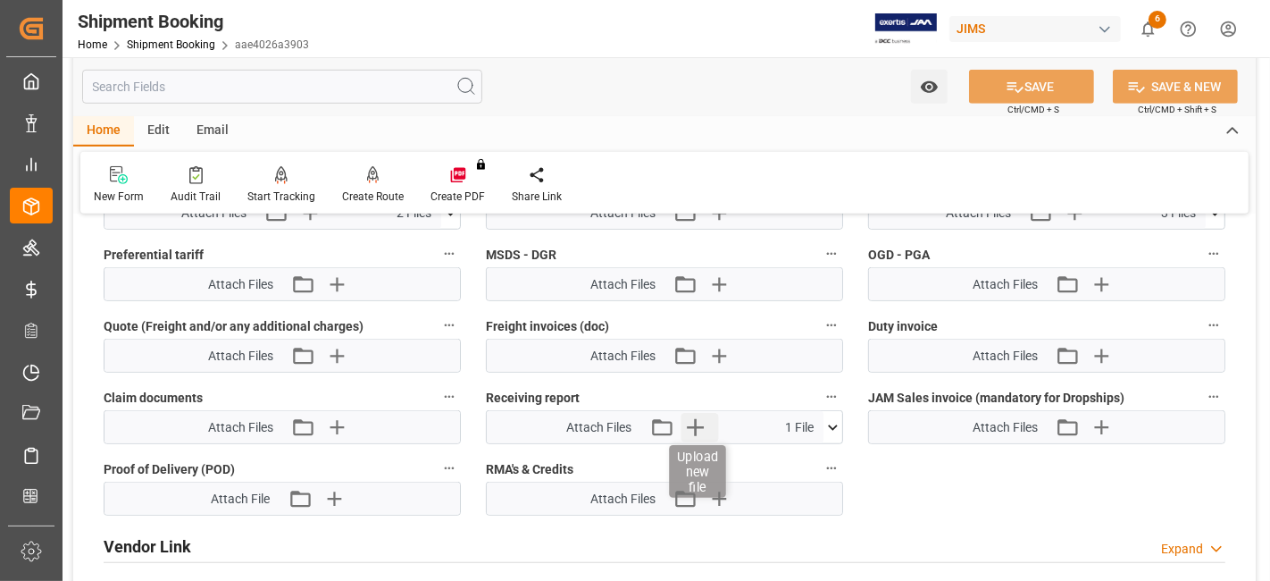
click at [691, 420] on icon "button" at bounding box center [695, 427] width 29 height 29
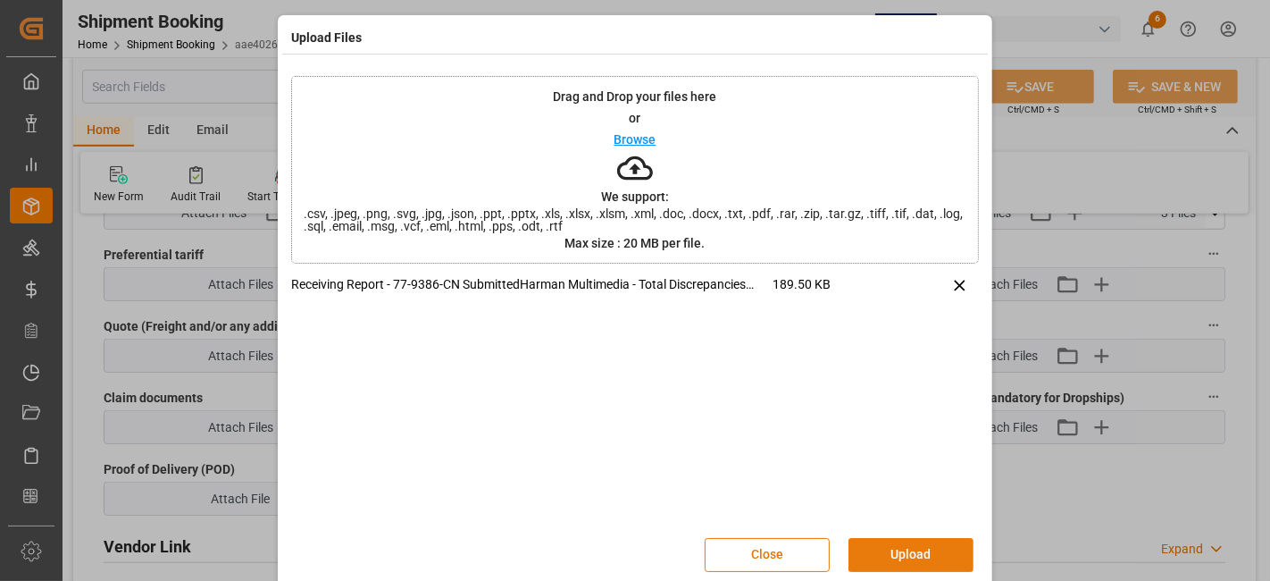
click at [892, 545] on button "Upload" at bounding box center [911, 555] width 125 height 34
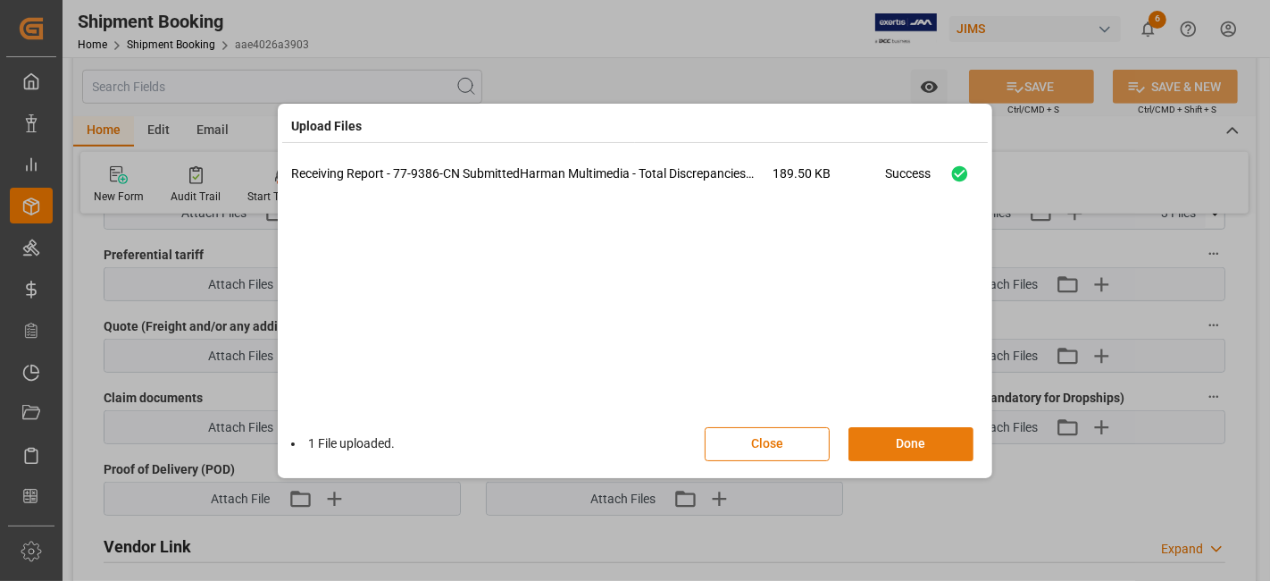
click at [877, 429] on button "Done" at bounding box center [911, 444] width 125 height 34
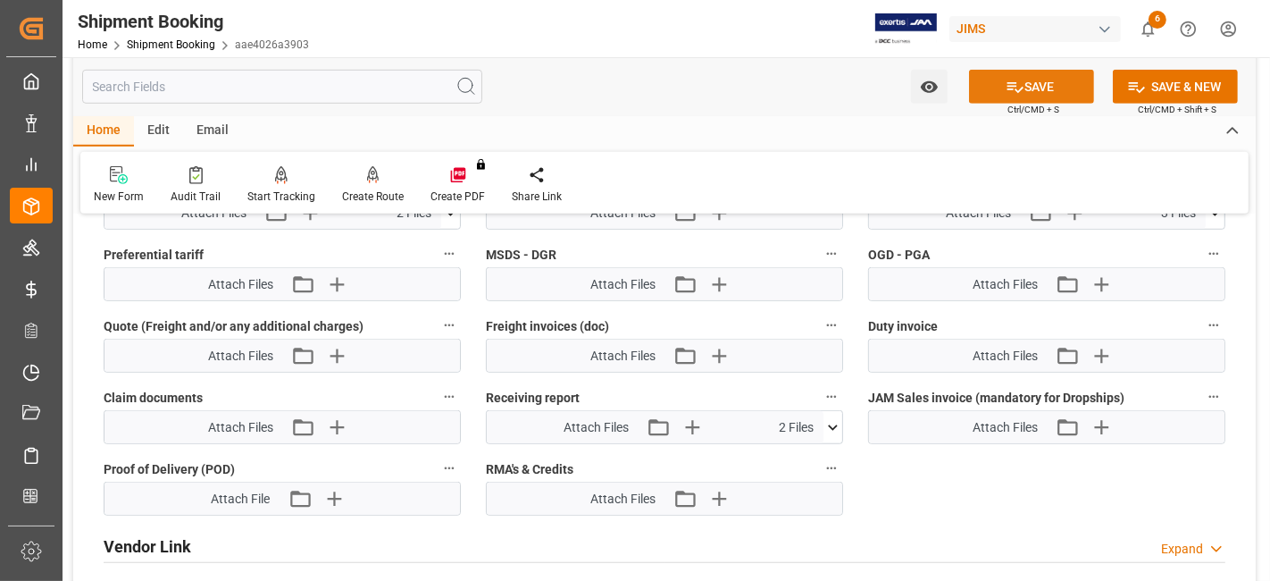
click at [1006, 90] on icon at bounding box center [1015, 87] width 19 height 19
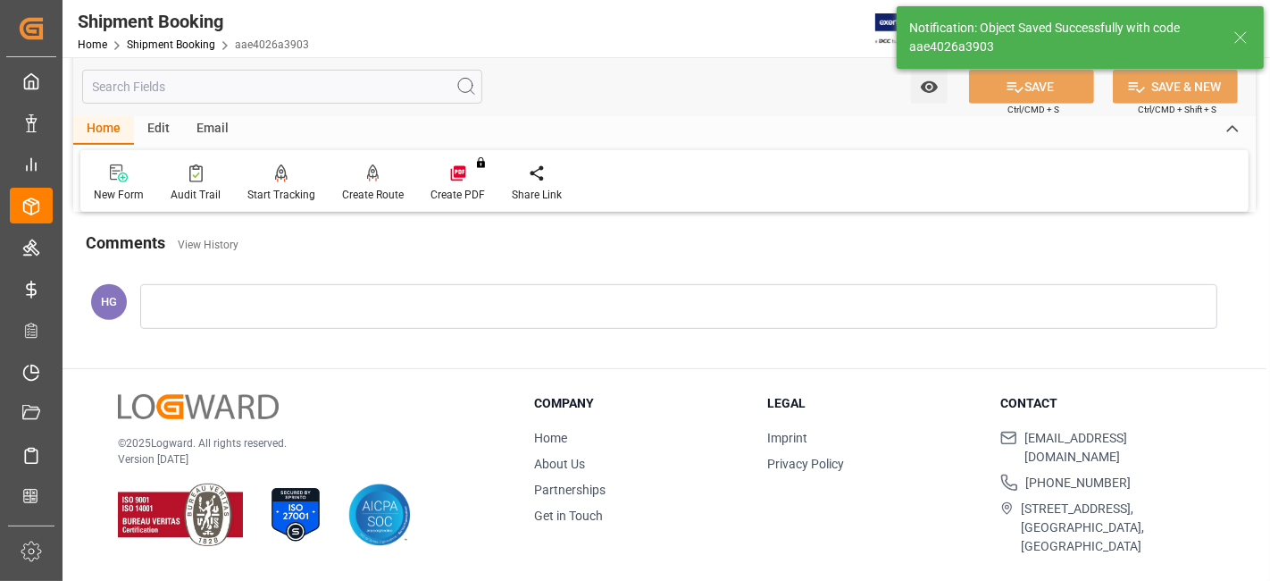
scroll to position [398, 0]
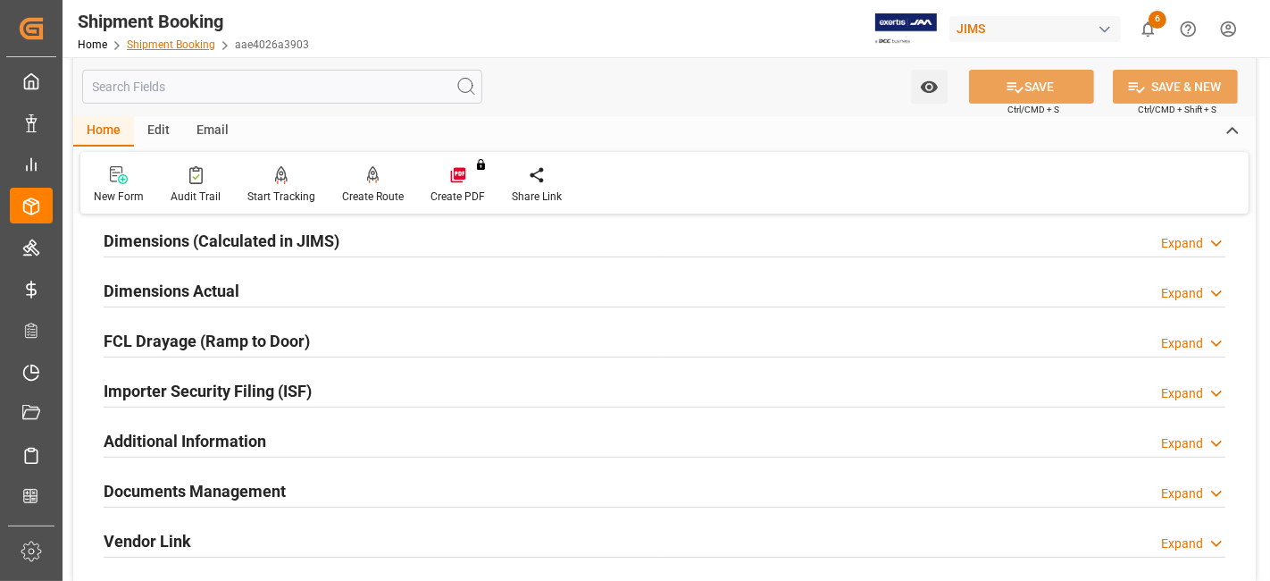
click at [128, 46] on link "Shipment Booking" at bounding box center [171, 44] width 88 height 13
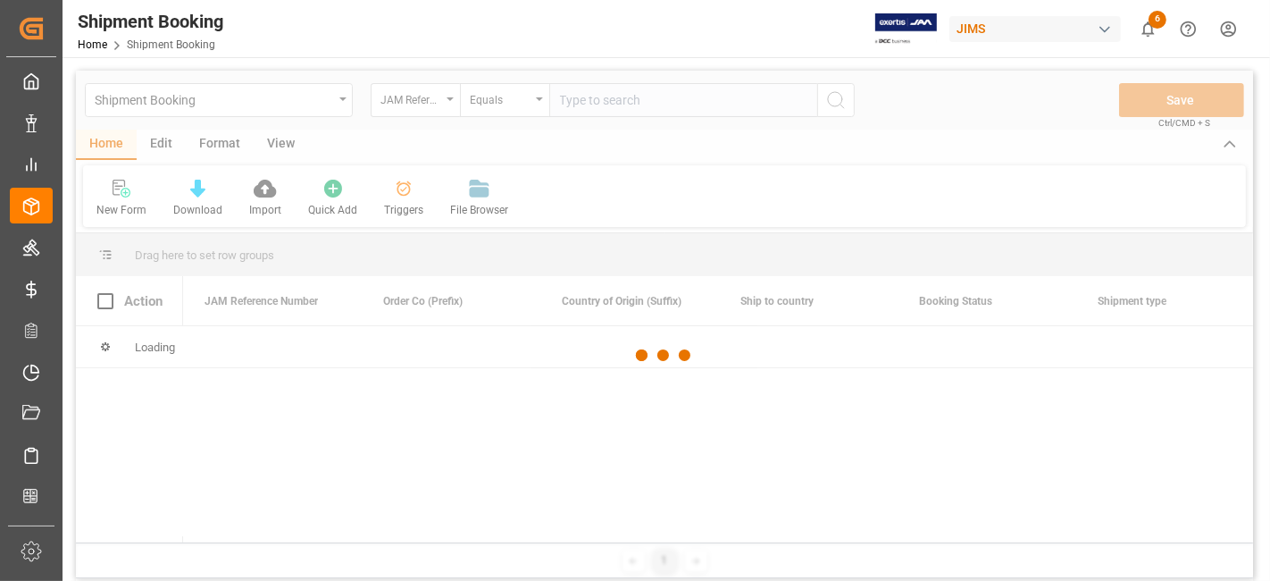
click at [602, 105] on div at bounding box center [664, 356] width 1177 height 570
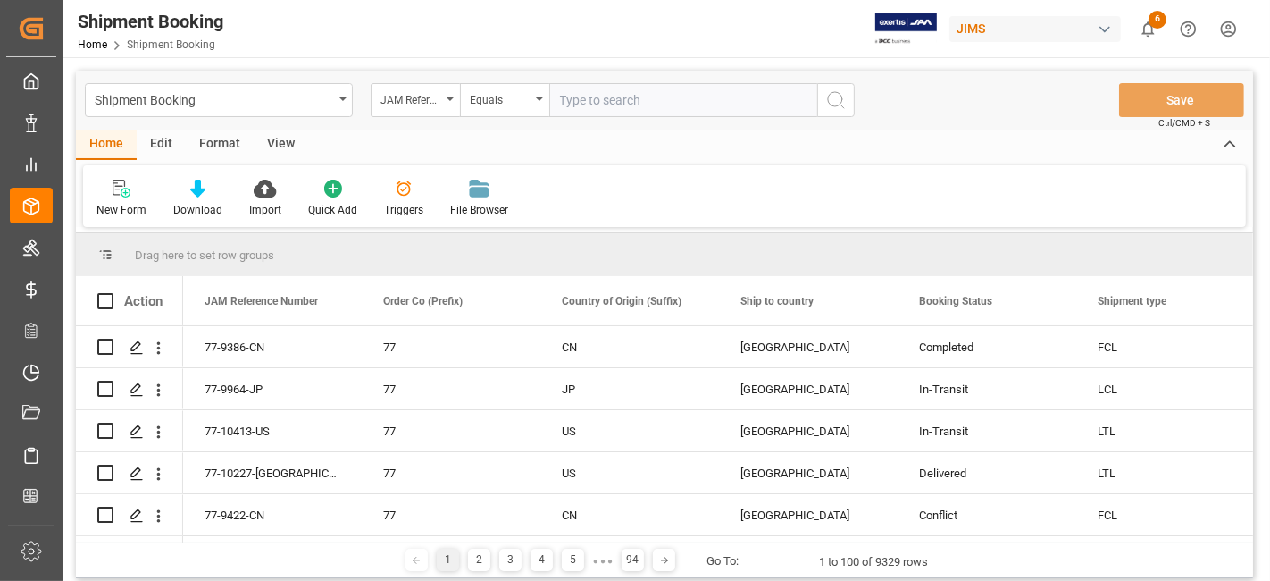
click at [602, 105] on input "text" at bounding box center [683, 100] width 268 height 34
paste input "77-9421-CN"
type input "77-9421-CN"
click at [834, 104] on icon "search button" at bounding box center [835, 99] width 21 height 21
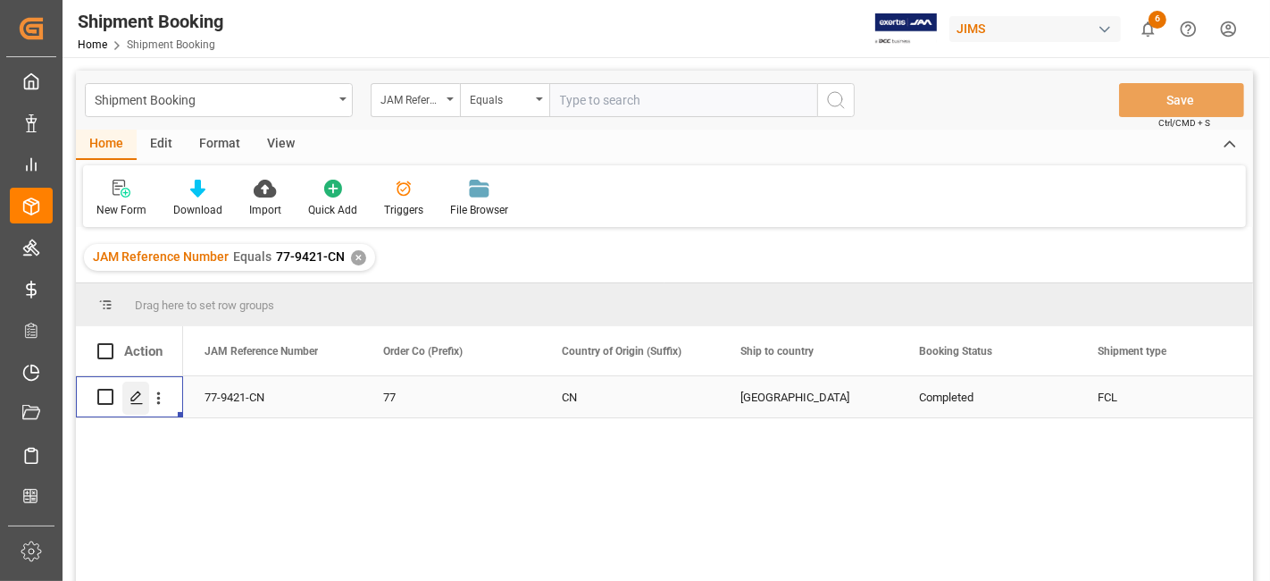
click at [137, 397] on icon "Press SPACE to select this row." at bounding box center [137, 397] width 14 height 14
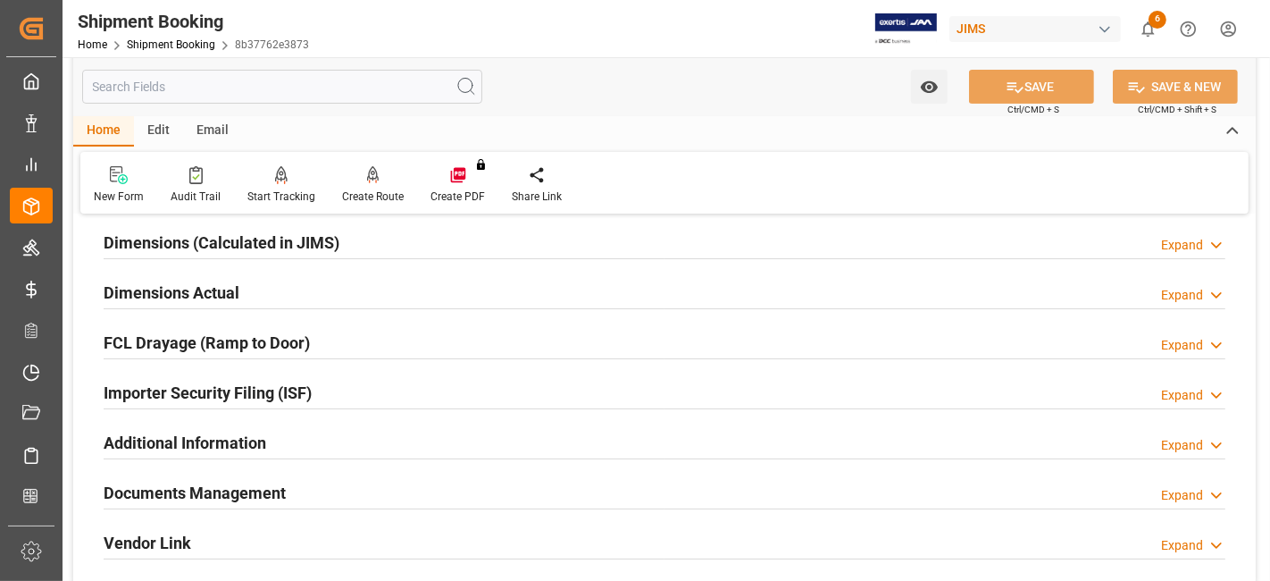
scroll to position [595, 0]
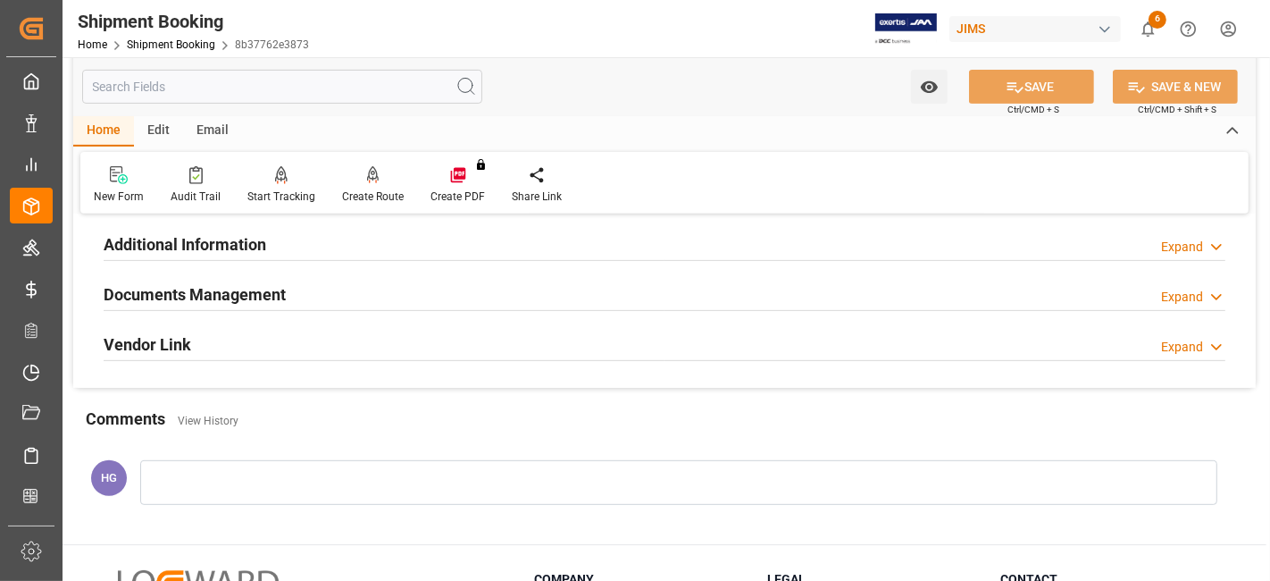
click at [130, 292] on h2 "Documents Management" at bounding box center [195, 294] width 182 height 24
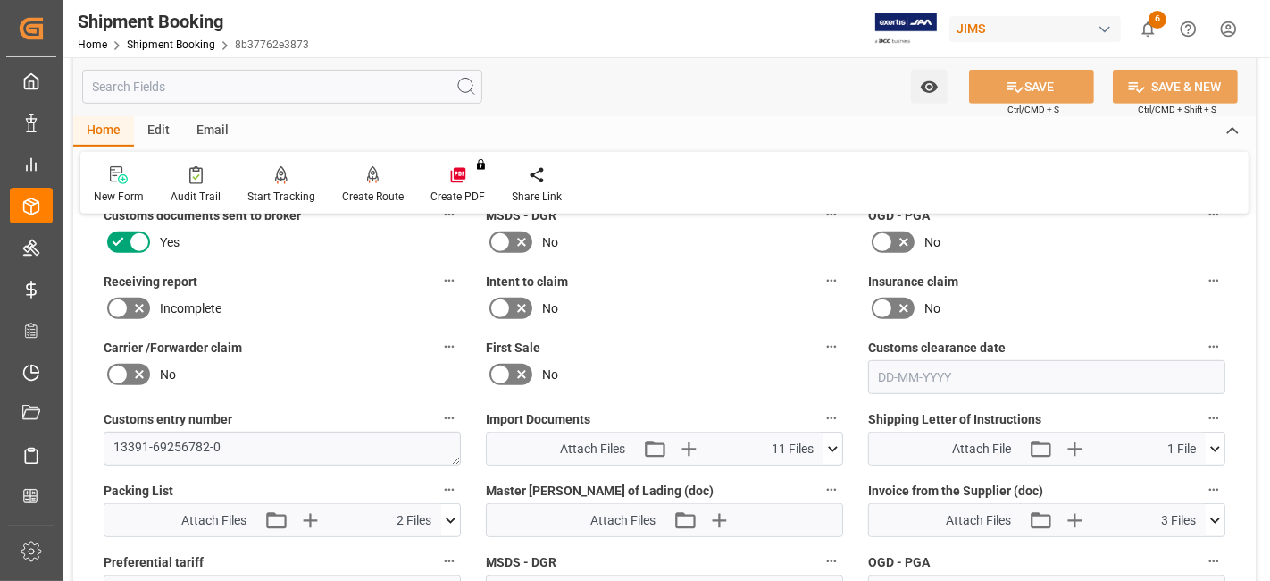
scroll to position [1092, 0]
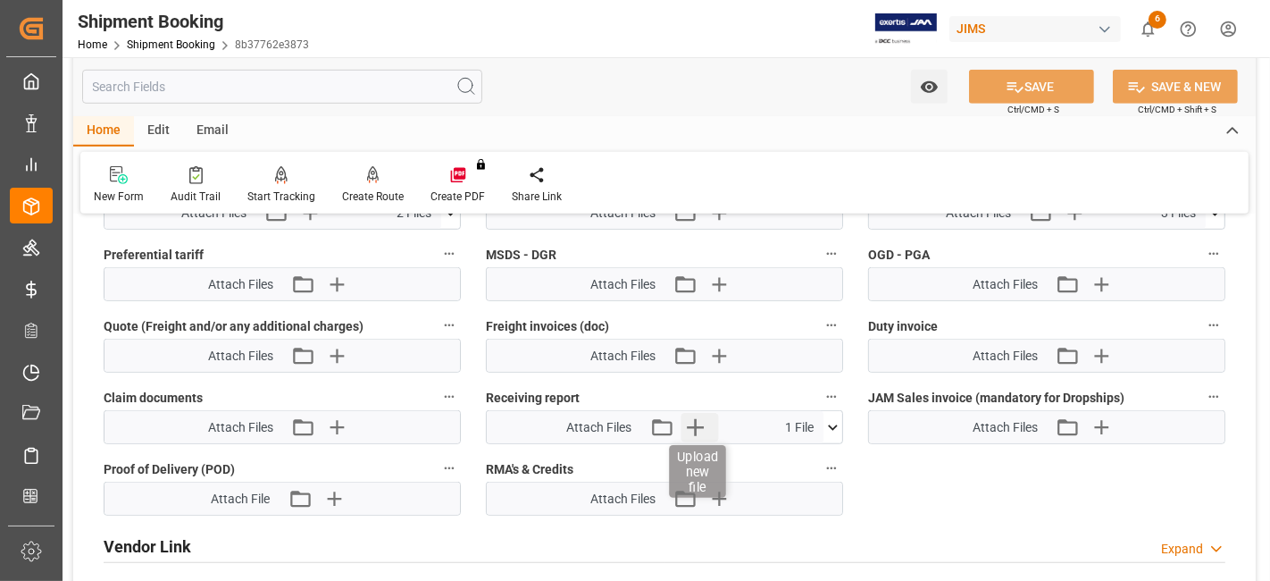
click at [691, 414] on icon "button" at bounding box center [695, 427] width 29 height 29
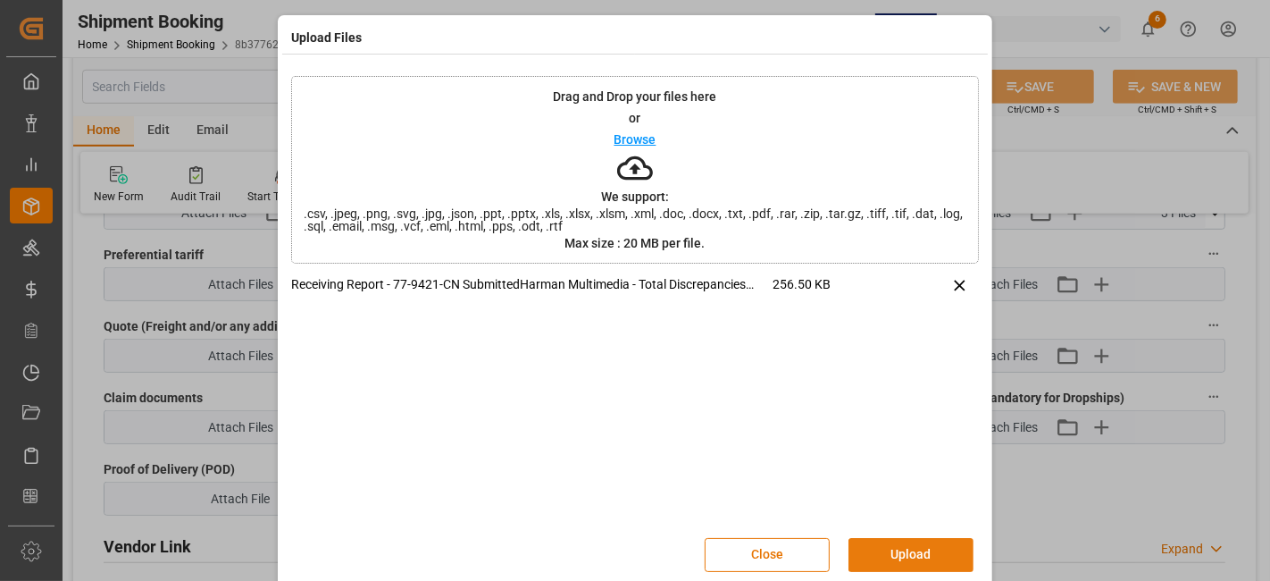
click at [921, 548] on button "Upload" at bounding box center [911, 555] width 125 height 34
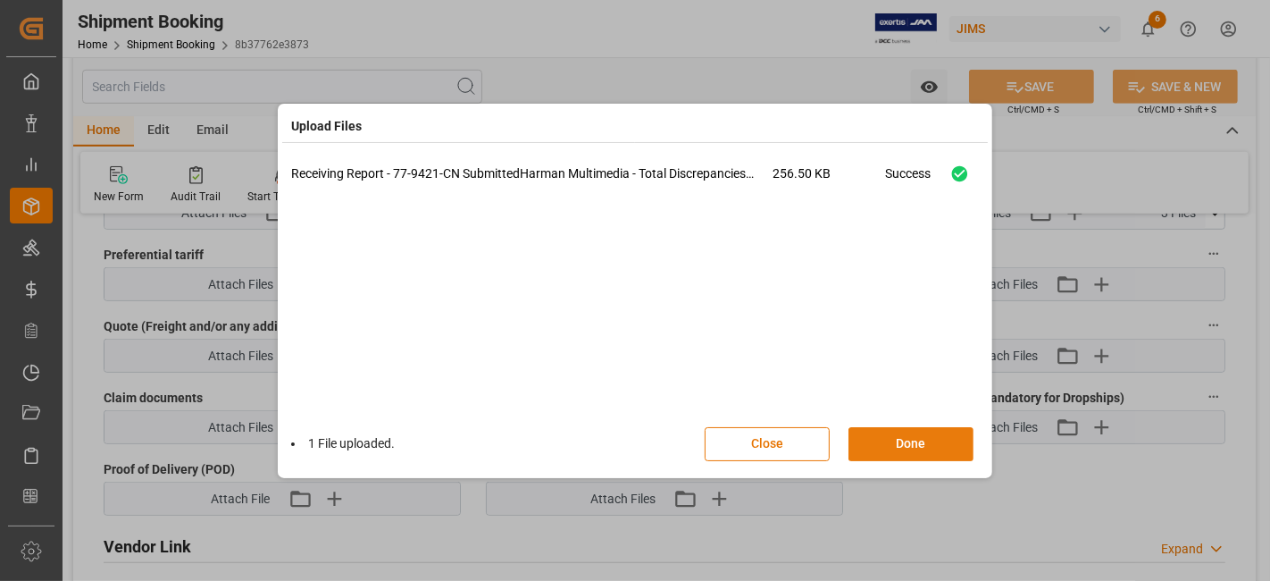
click at [898, 436] on button "Done" at bounding box center [911, 444] width 125 height 34
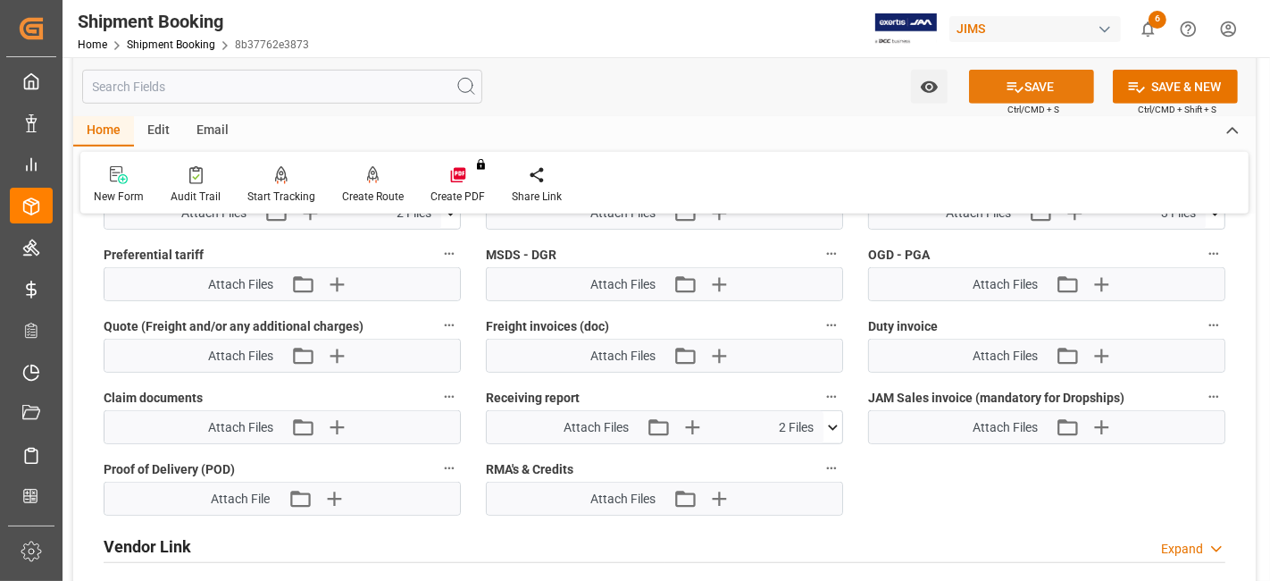
click at [1014, 83] on icon at bounding box center [1015, 87] width 19 height 19
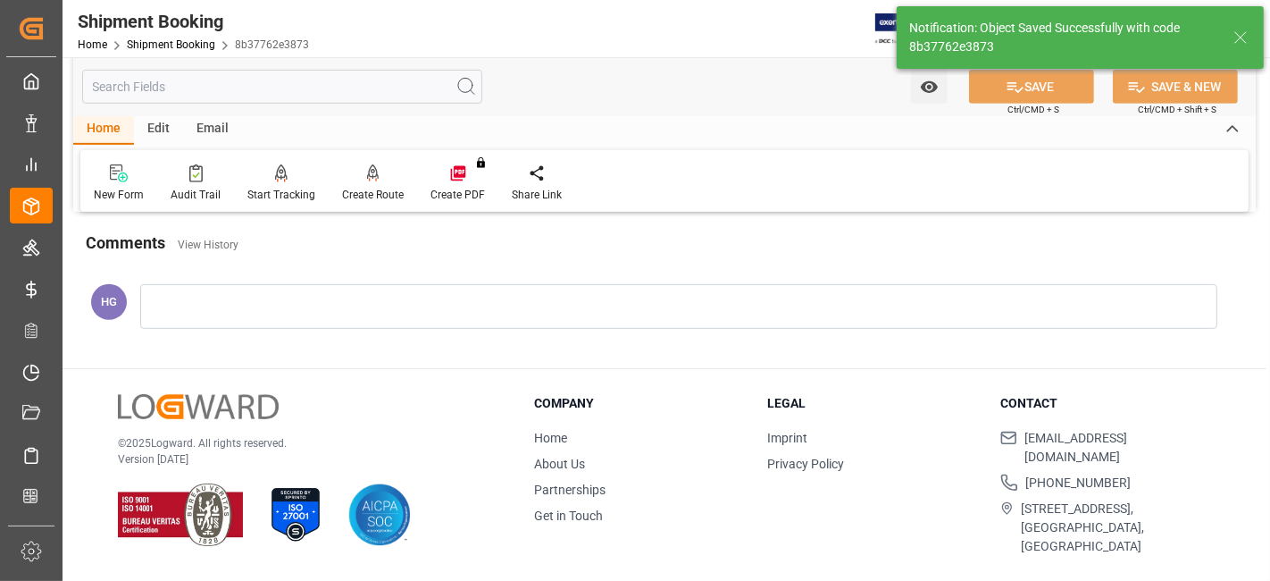
scroll to position [398, 0]
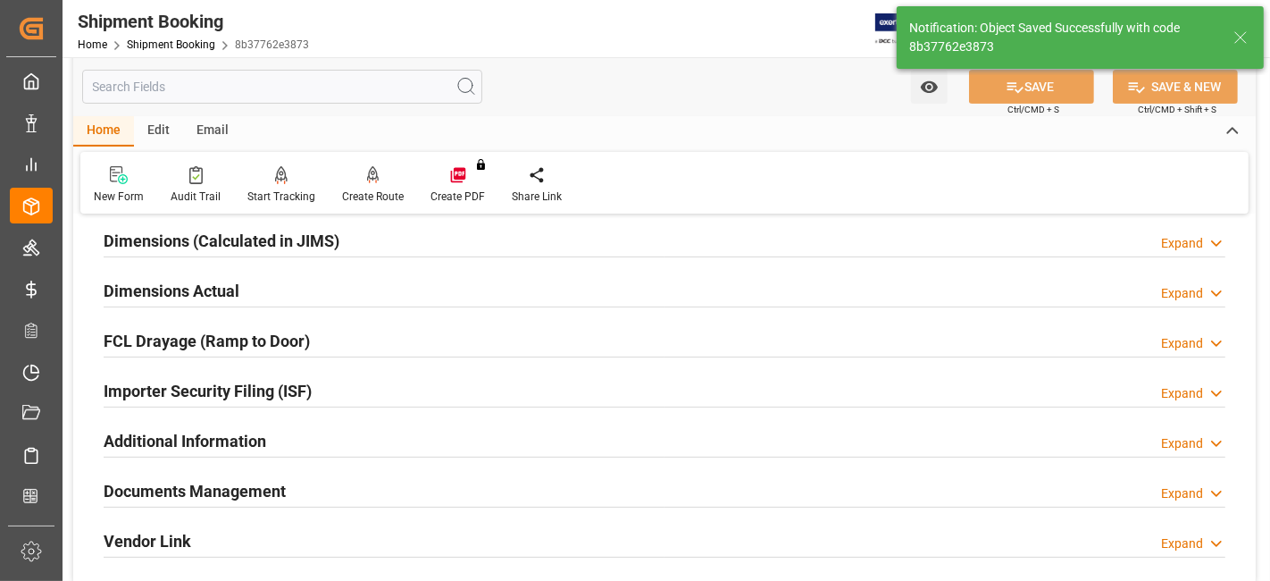
click at [204, 489] on h2 "Documents Management" at bounding box center [195, 491] width 182 height 24
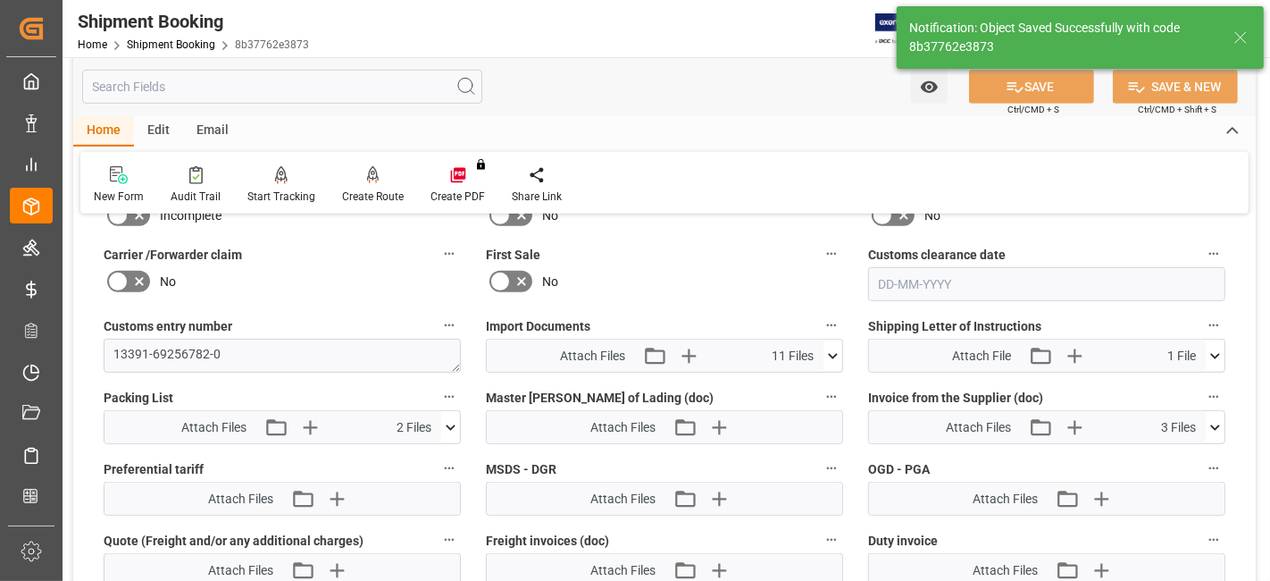
scroll to position [793, 0]
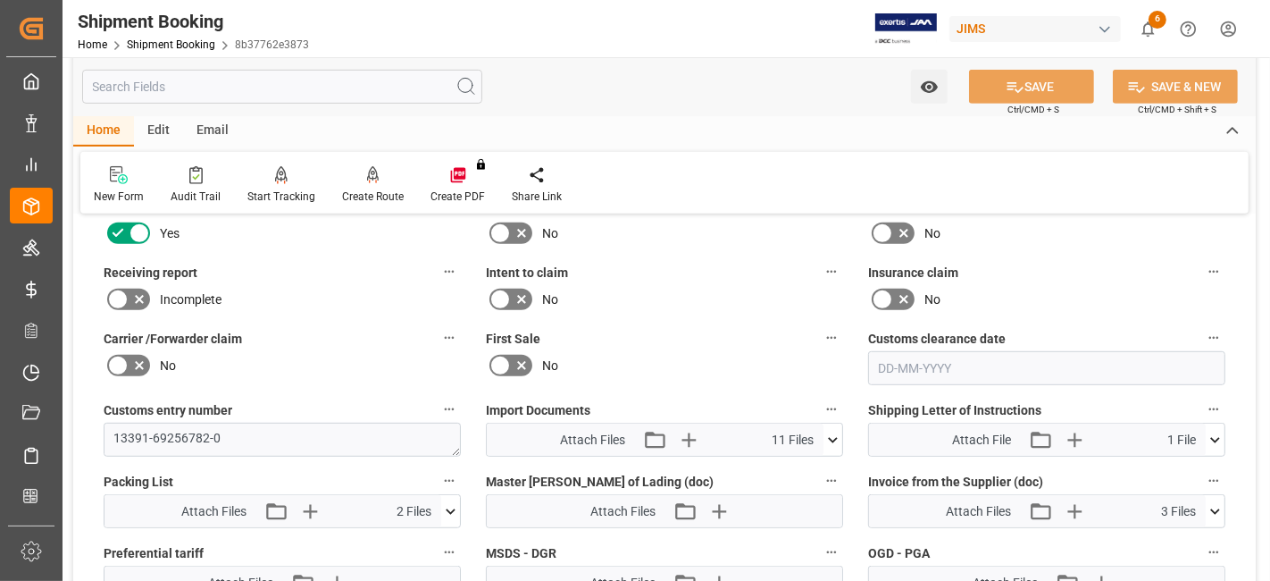
click at [132, 293] on icon at bounding box center [139, 299] width 21 height 21
click at [0, 0] on input "checkbox" at bounding box center [0, 0] width 0 height 0
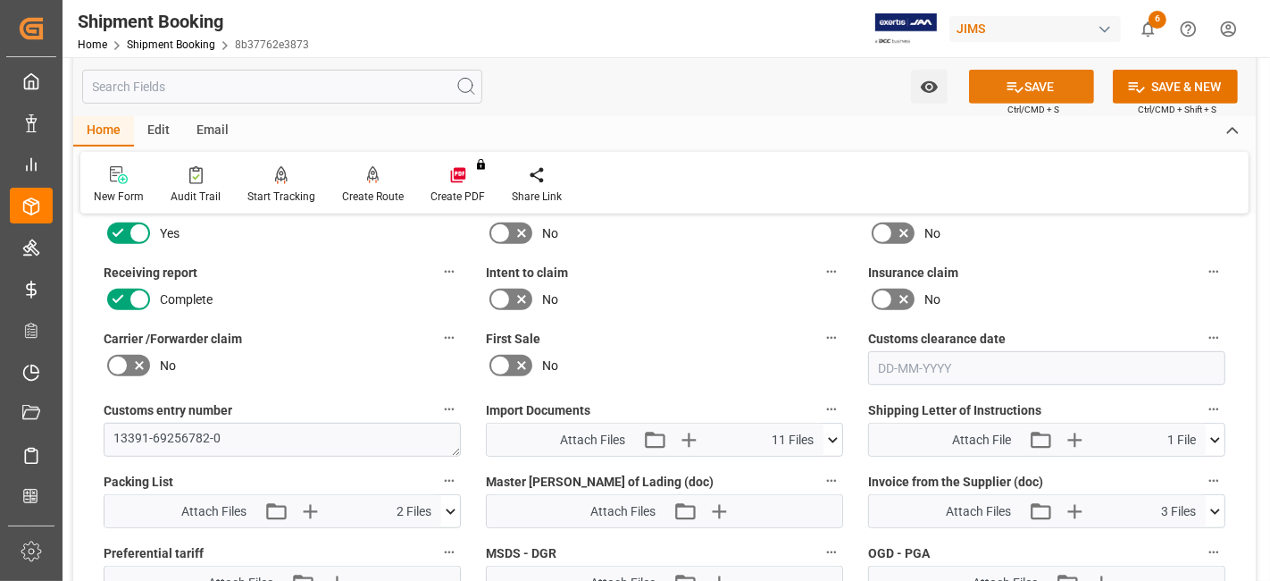
click at [996, 84] on button "SAVE" at bounding box center [1031, 87] width 125 height 34
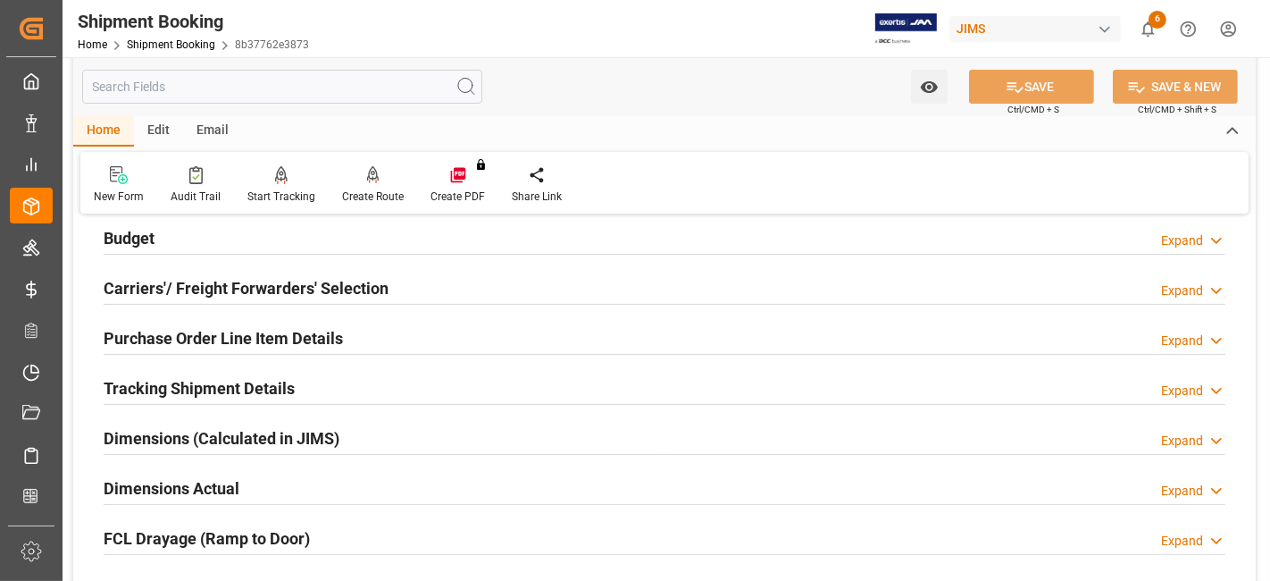
scroll to position [0, 0]
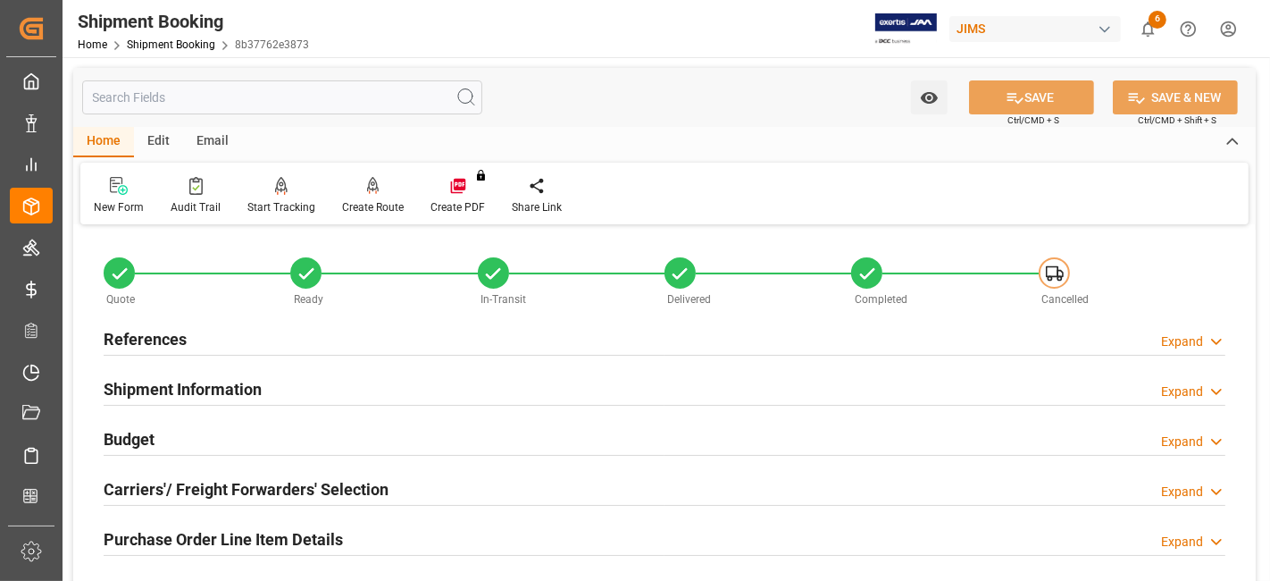
click at [138, 340] on h2 "References" at bounding box center [145, 339] width 83 height 24
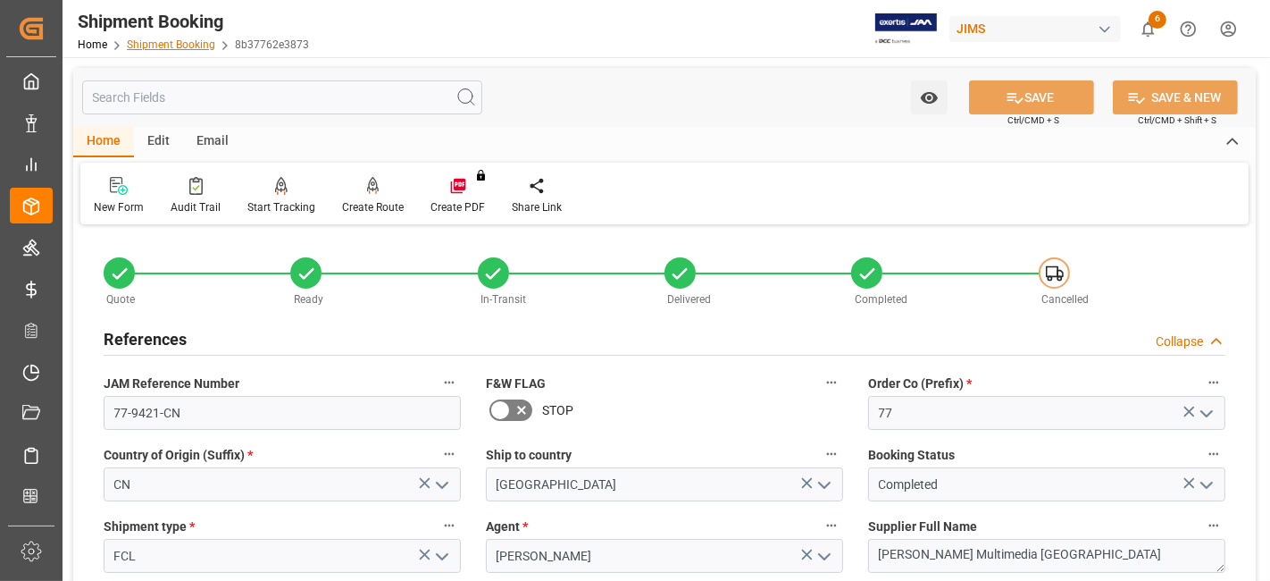
click at [180, 44] on link "Shipment Booking" at bounding box center [171, 44] width 88 height 13
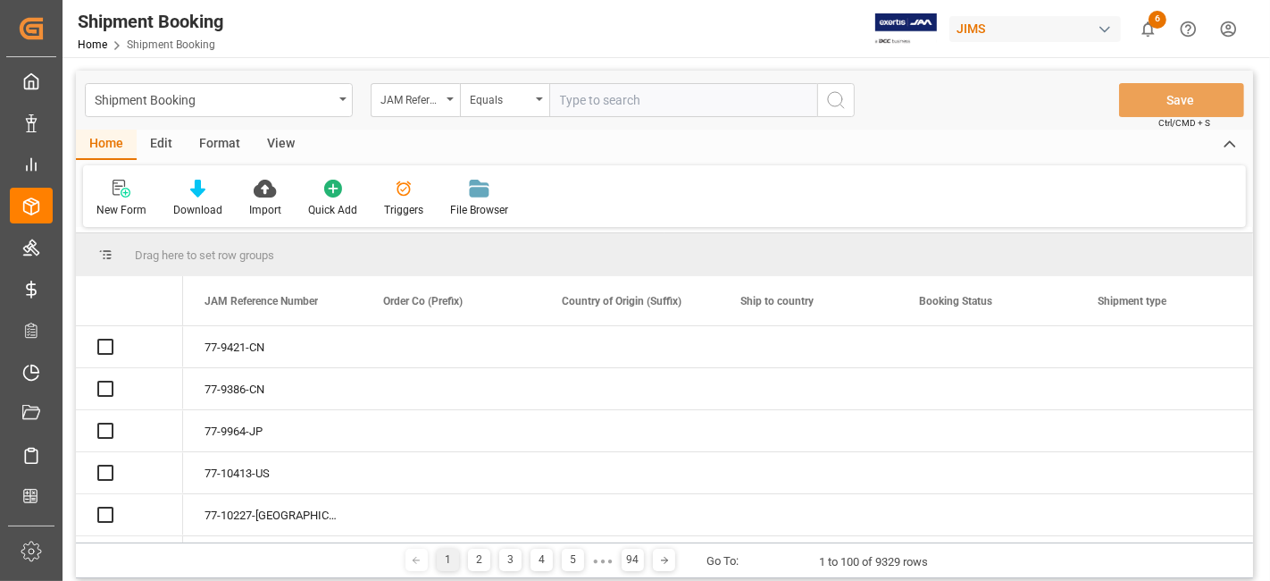
click at [596, 106] on input "text" at bounding box center [683, 100] width 268 height 34
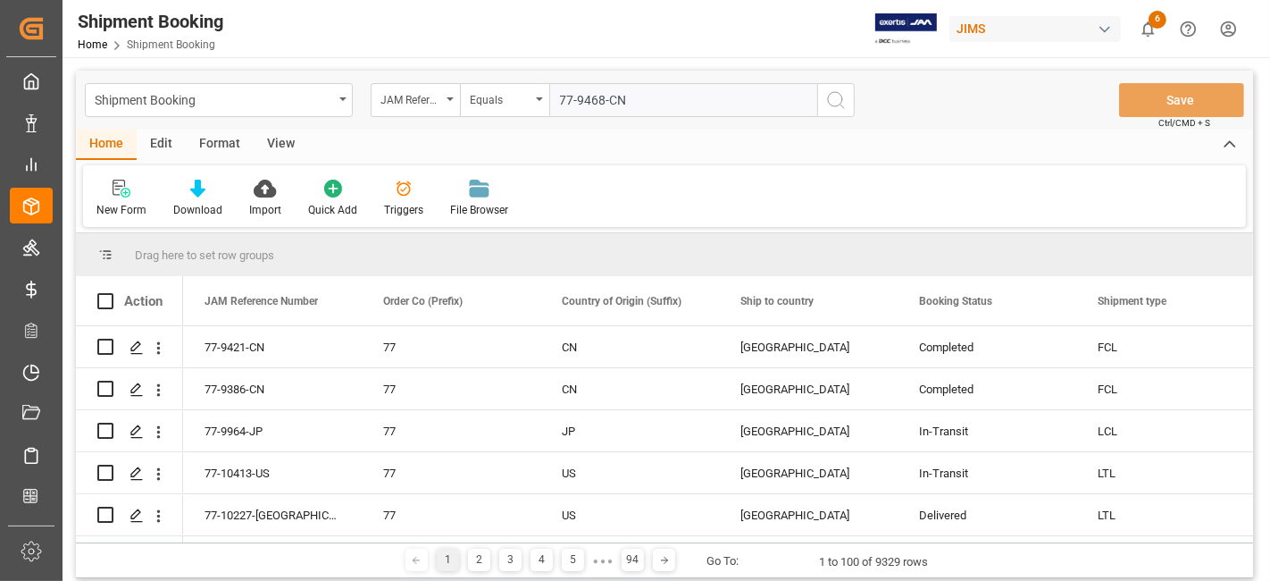
type input "77-9468-CN"
click at [837, 97] on icon "search button" at bounding box center [835, 99] width 21 height 21
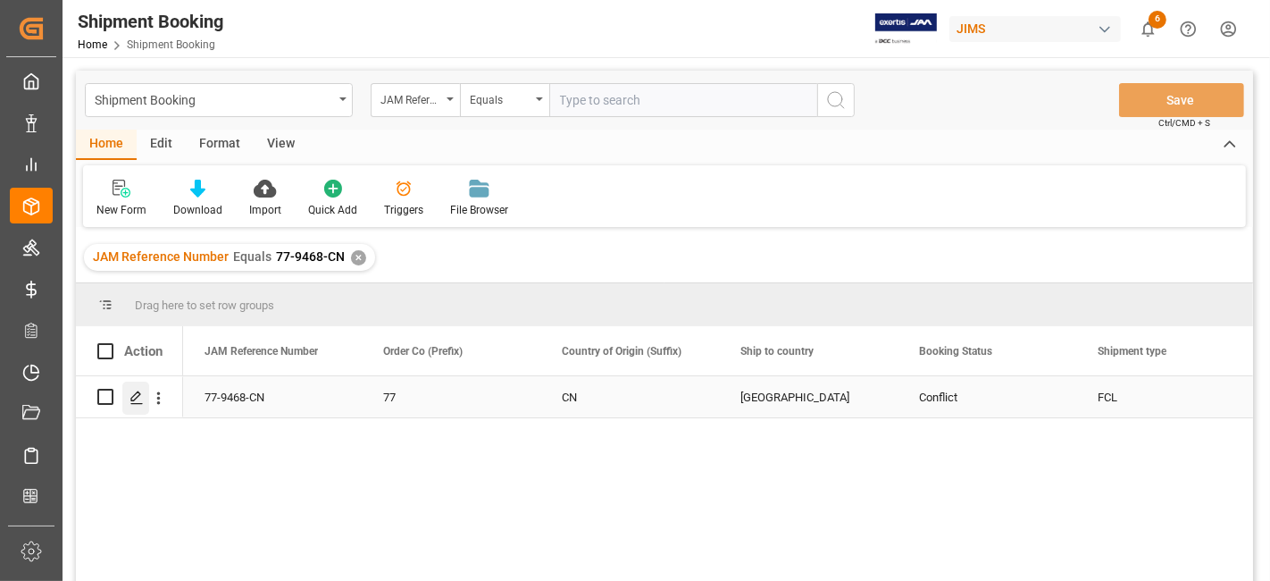
click at [130, 399] on icon "Press SPACE to select this row." at bounding box center [137, 397] width 14 height 14
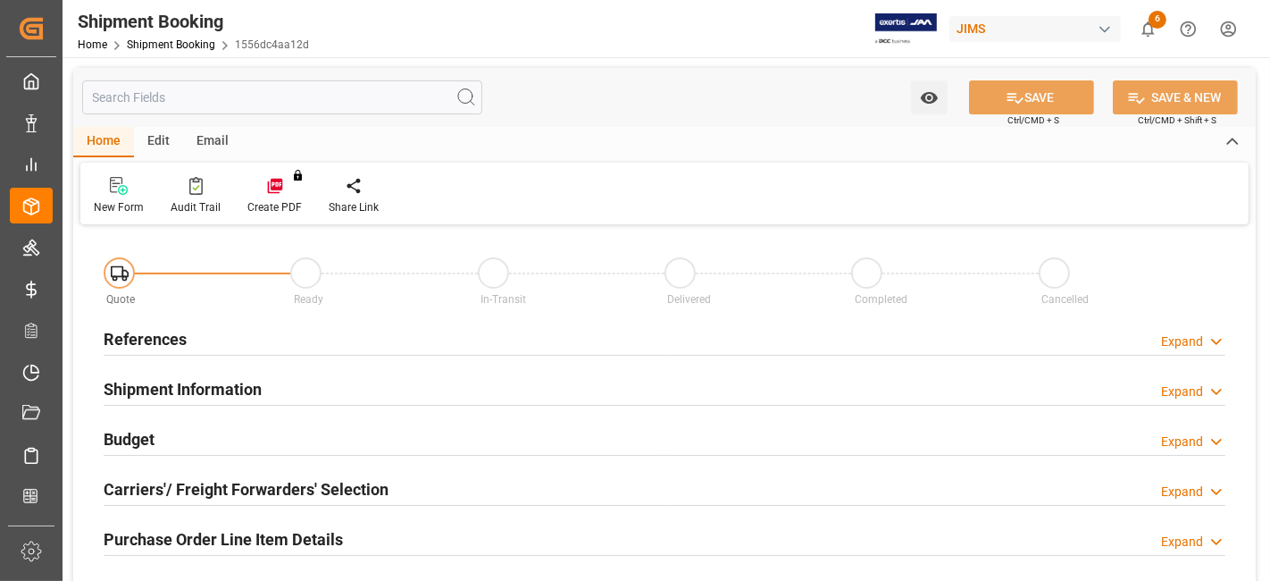
type textarea "13391-69256820-6"
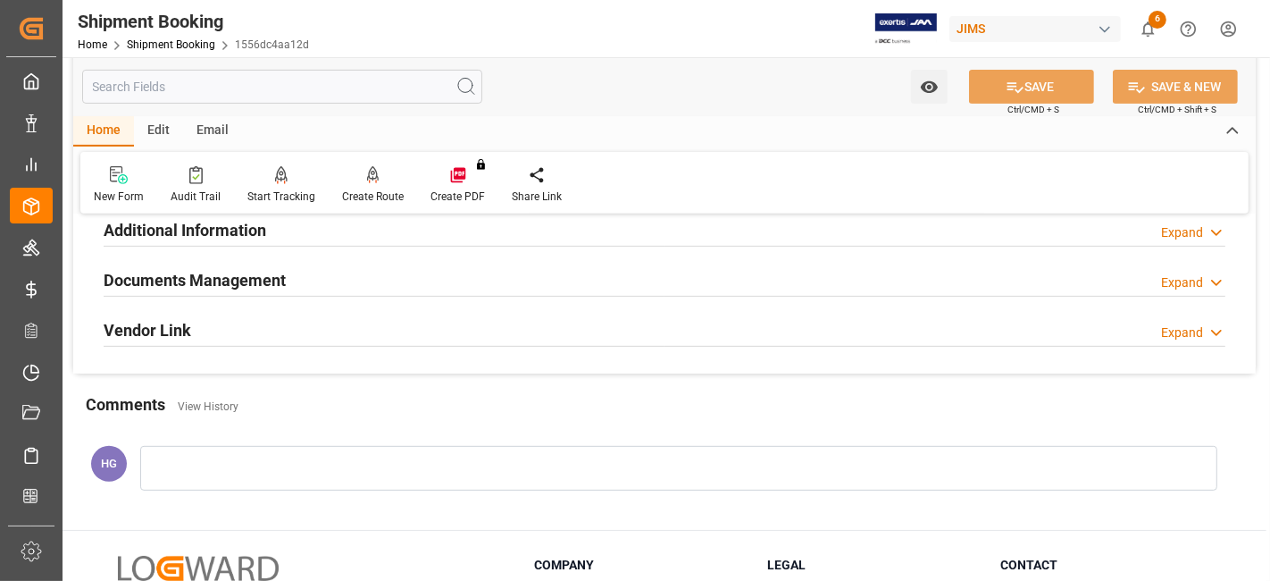
scroll to position [496, 0]
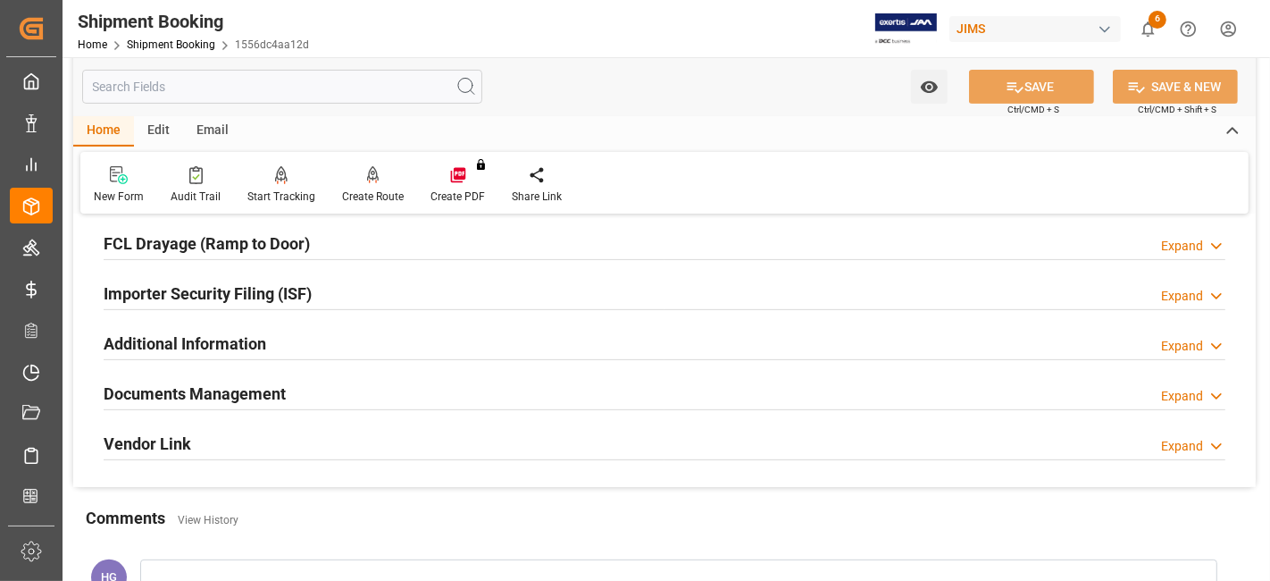
click at [246, 381] on h2 "Documents Management" at bounding box center [195, 393] width 182 height 24
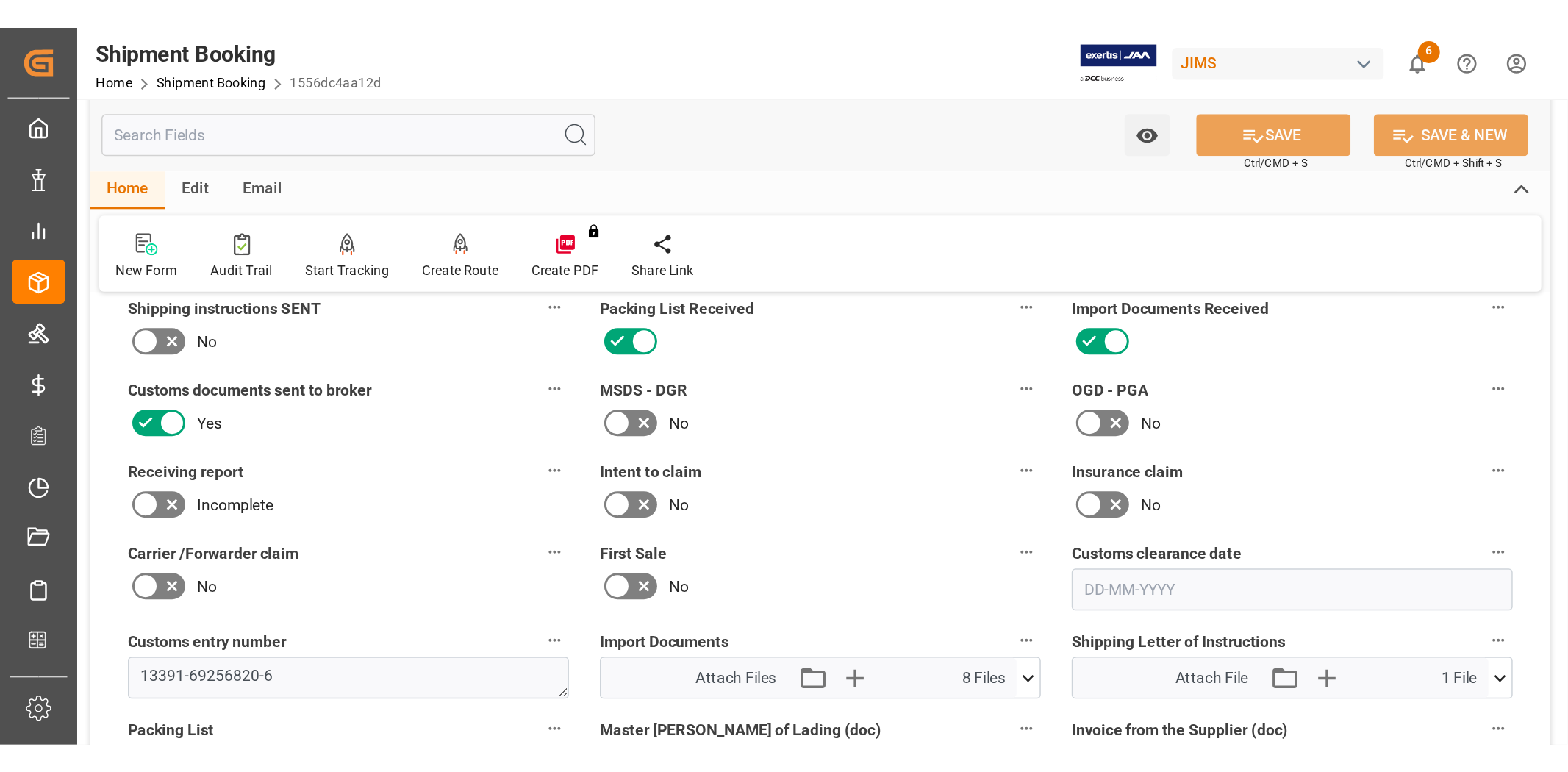
scroll to position [816, 0]
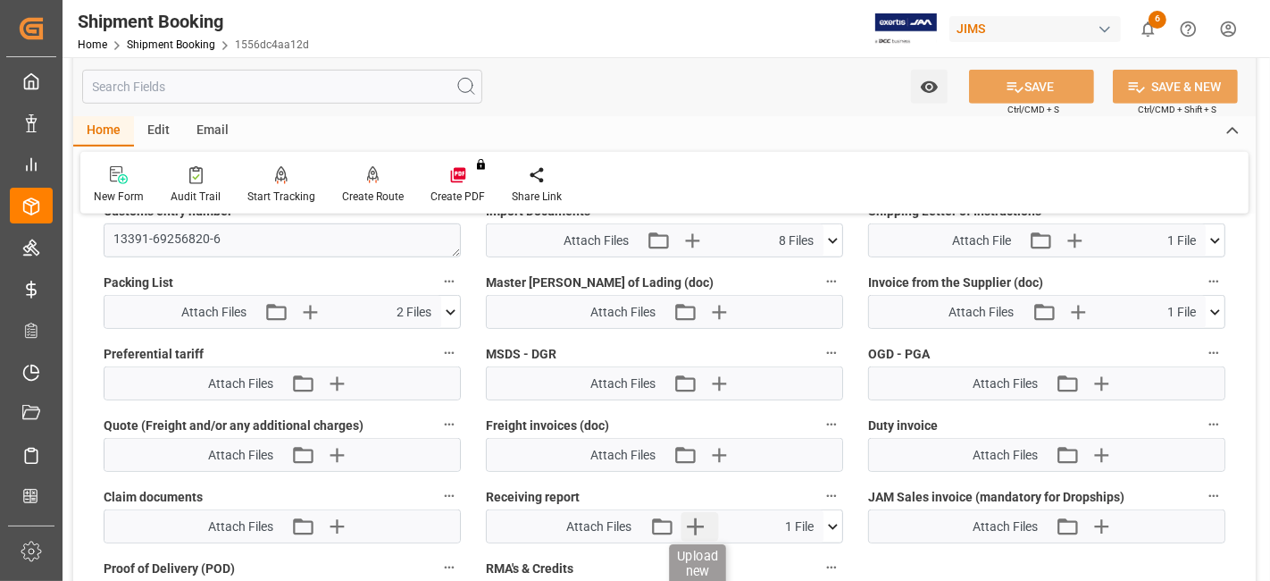
click at [689, 512] on icon "button" at bounding box center [695, 526] width 29 height 29
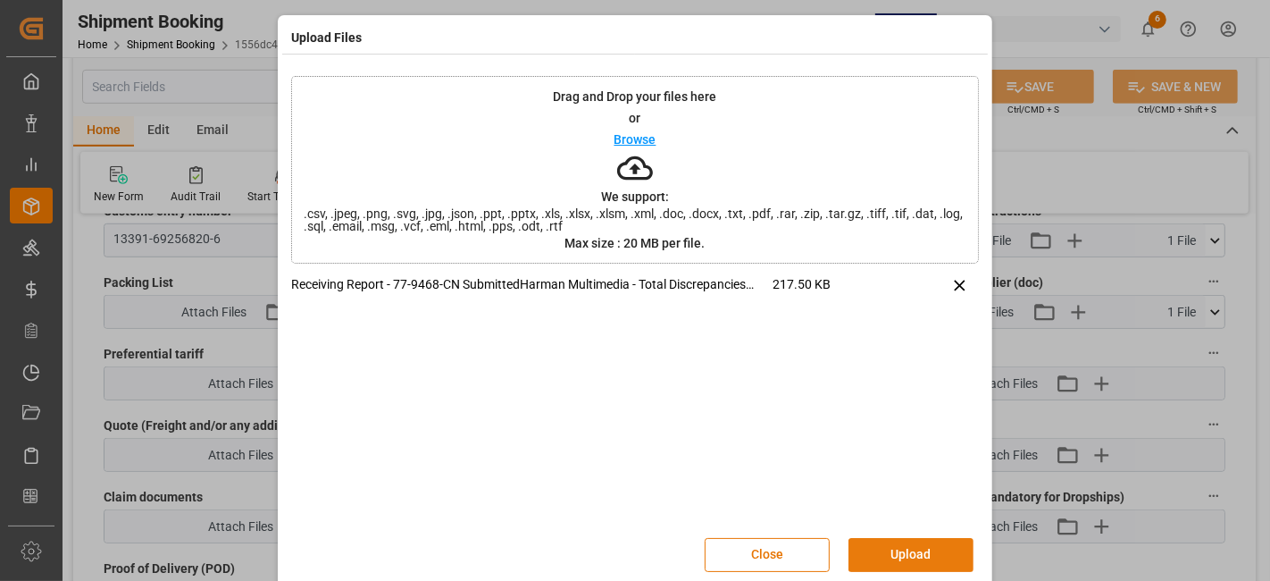
click at [921, 548] on button "Upload" at bounding box center [911, 555] width 125 height 34
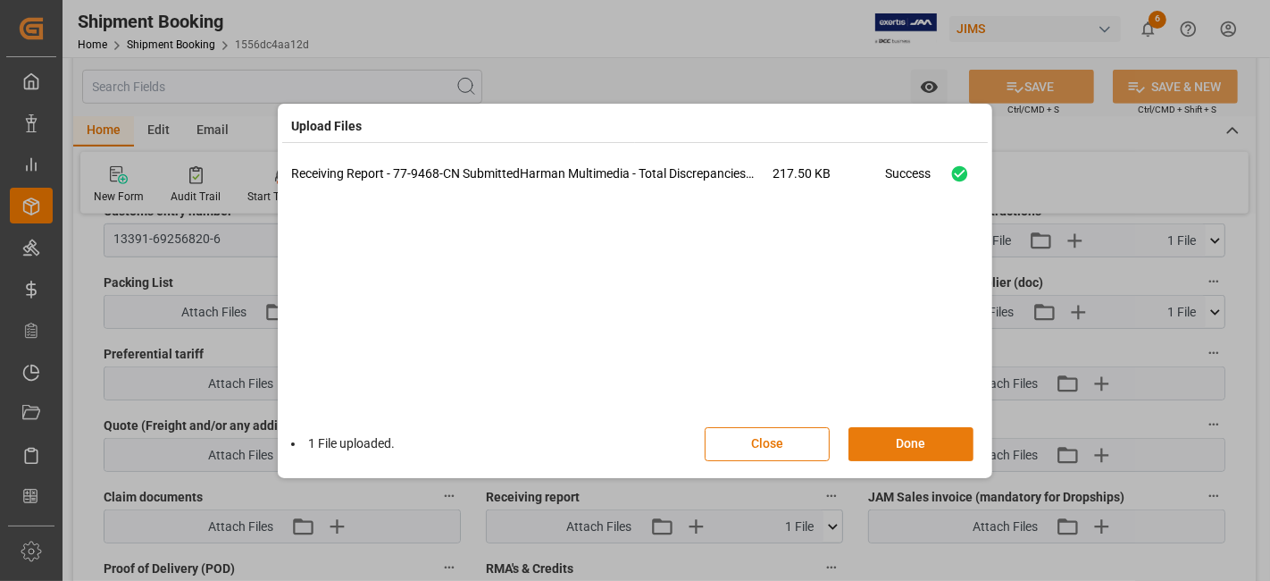
click at [885, 436] on button "Done" at bounding box center [911, 444] width 125 height 34
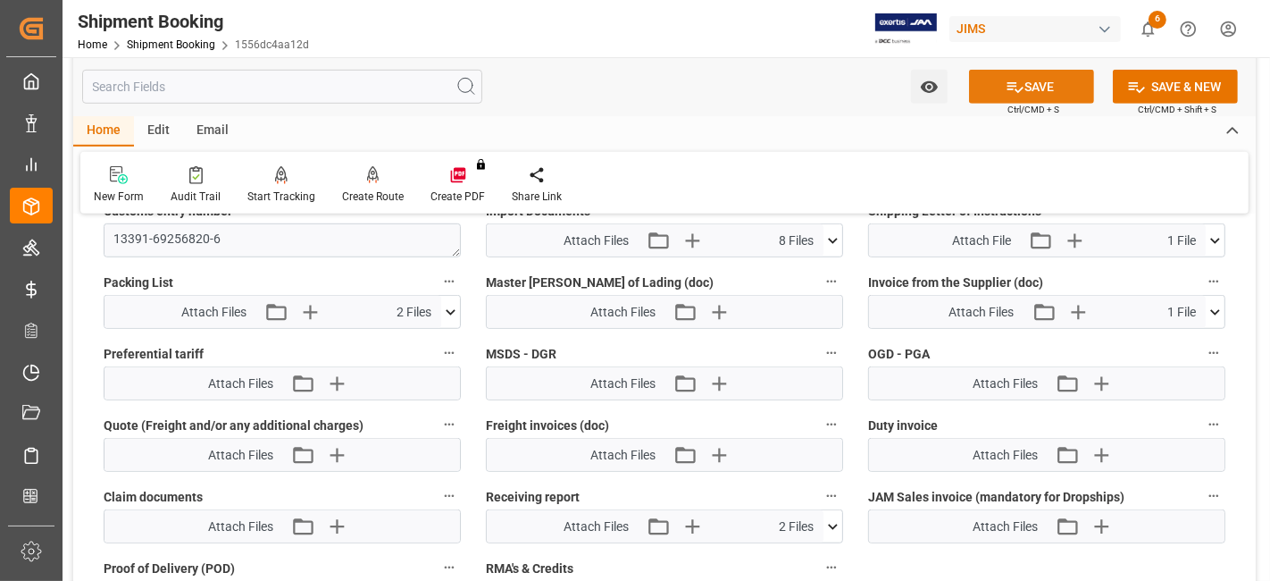
click at [1053, 83] on button "SAVE" at bounding box center [1031, 87] width 125 height 34
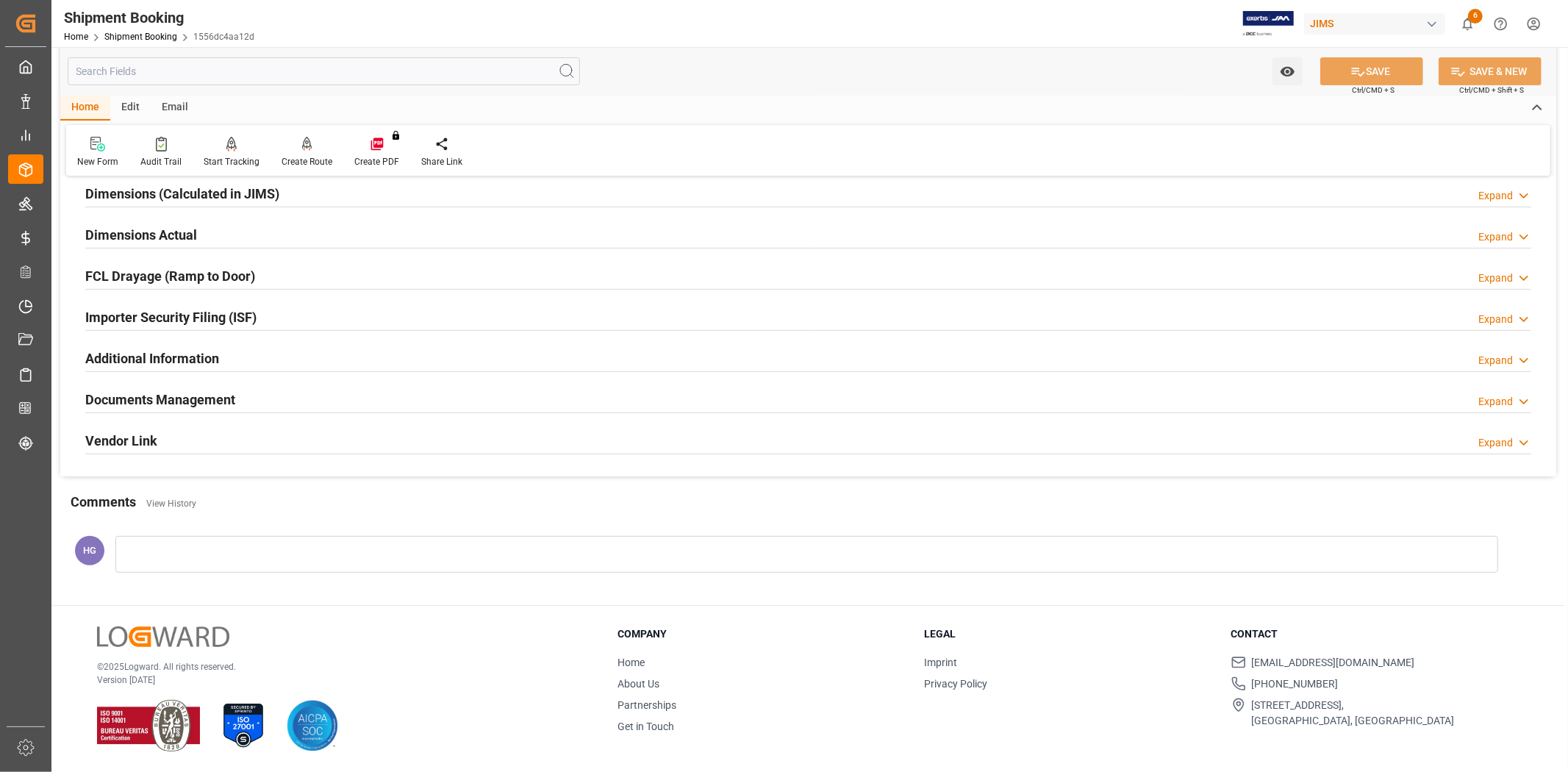
scroll to position [333, 0]
click at [129, 38] on link "Shipment Booking" at bounding box center [141, 36] width 72 height 11
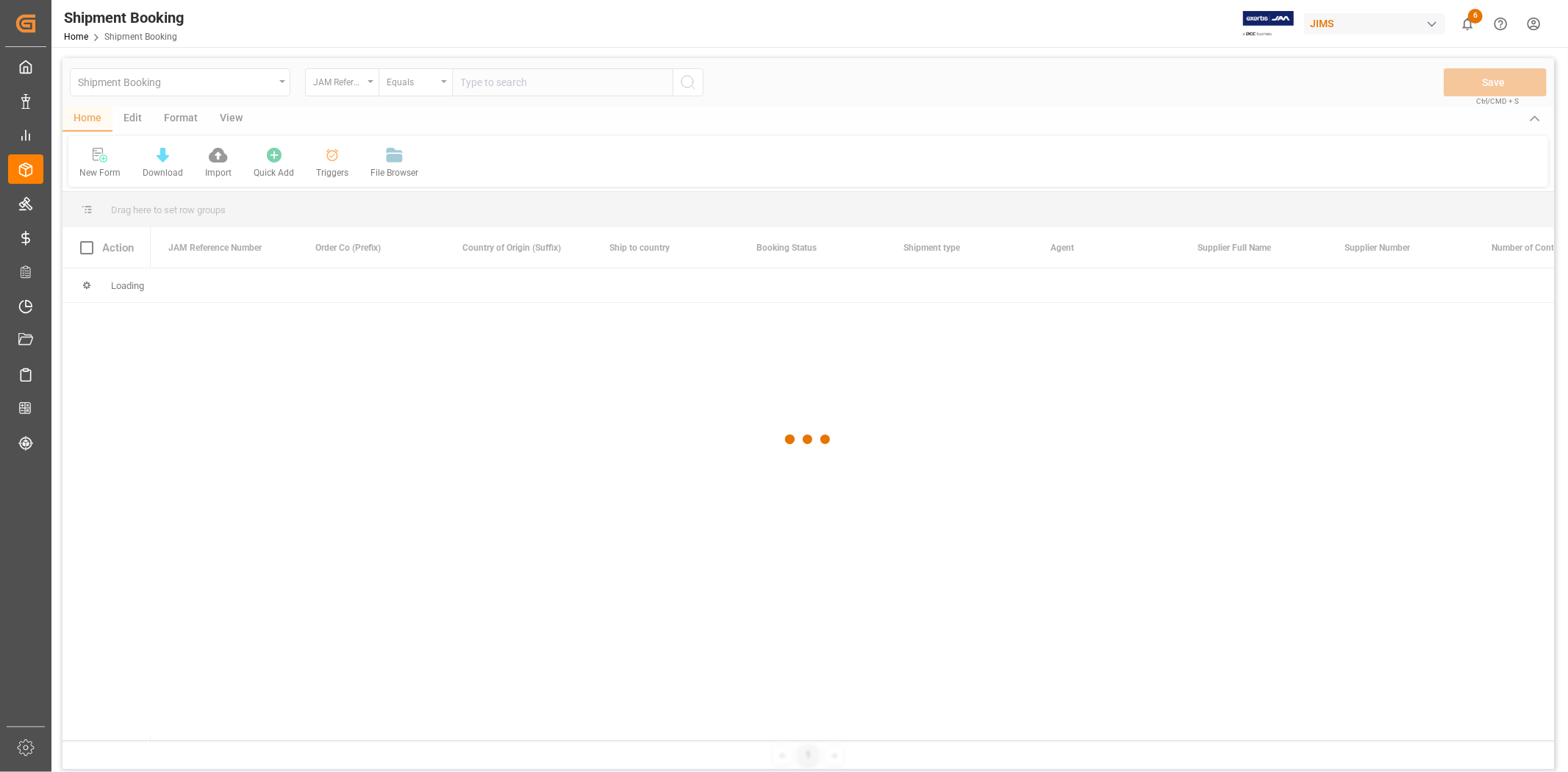
click at [496, 81] on div at bounding box center [808, 439] width 1491 height 763
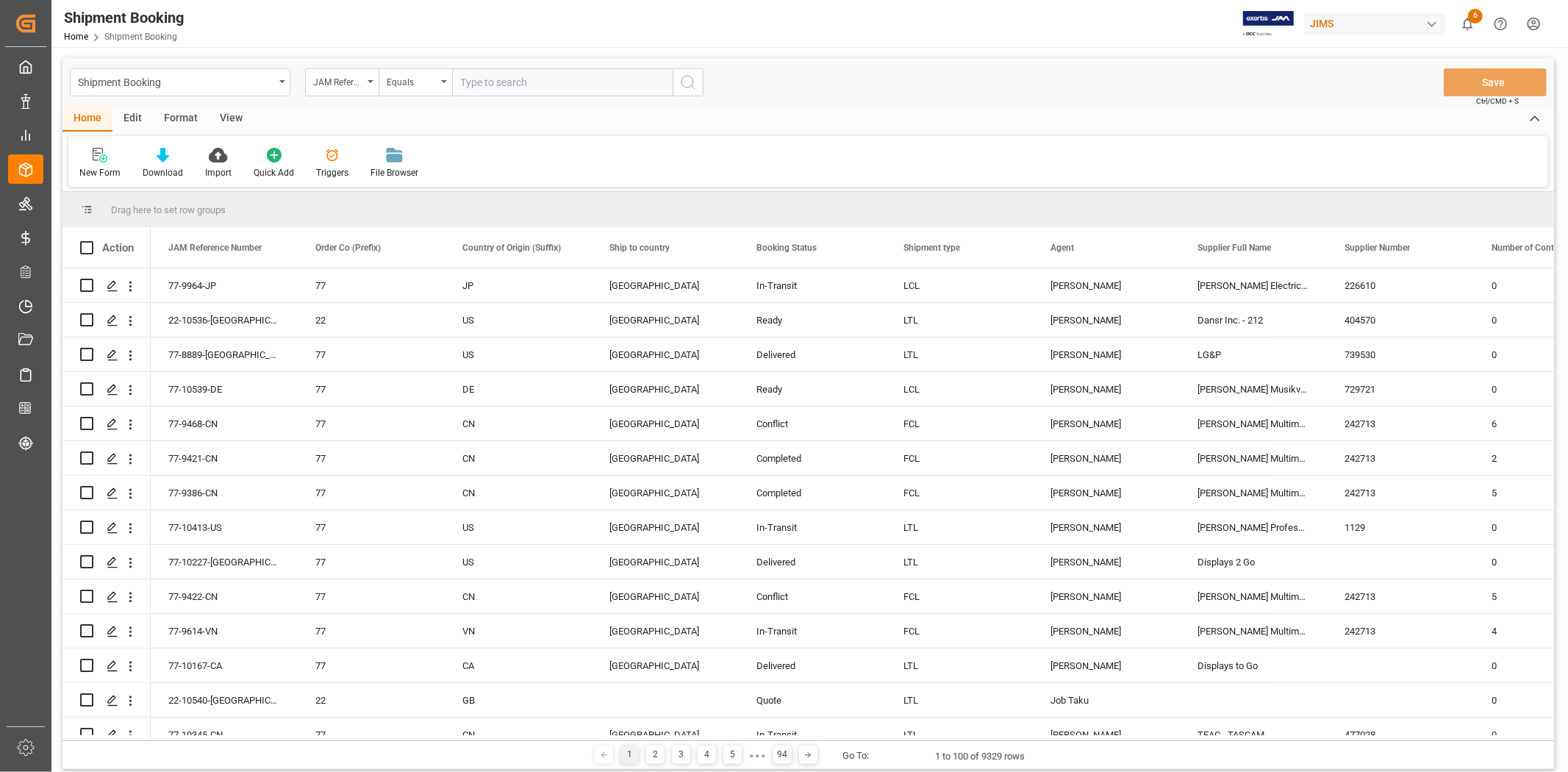
click at [496, 81] on input "text" at bounding box center [562, 82] width 221 height 28
paste input "77-10513-CN"
type input "77-10513-CN"
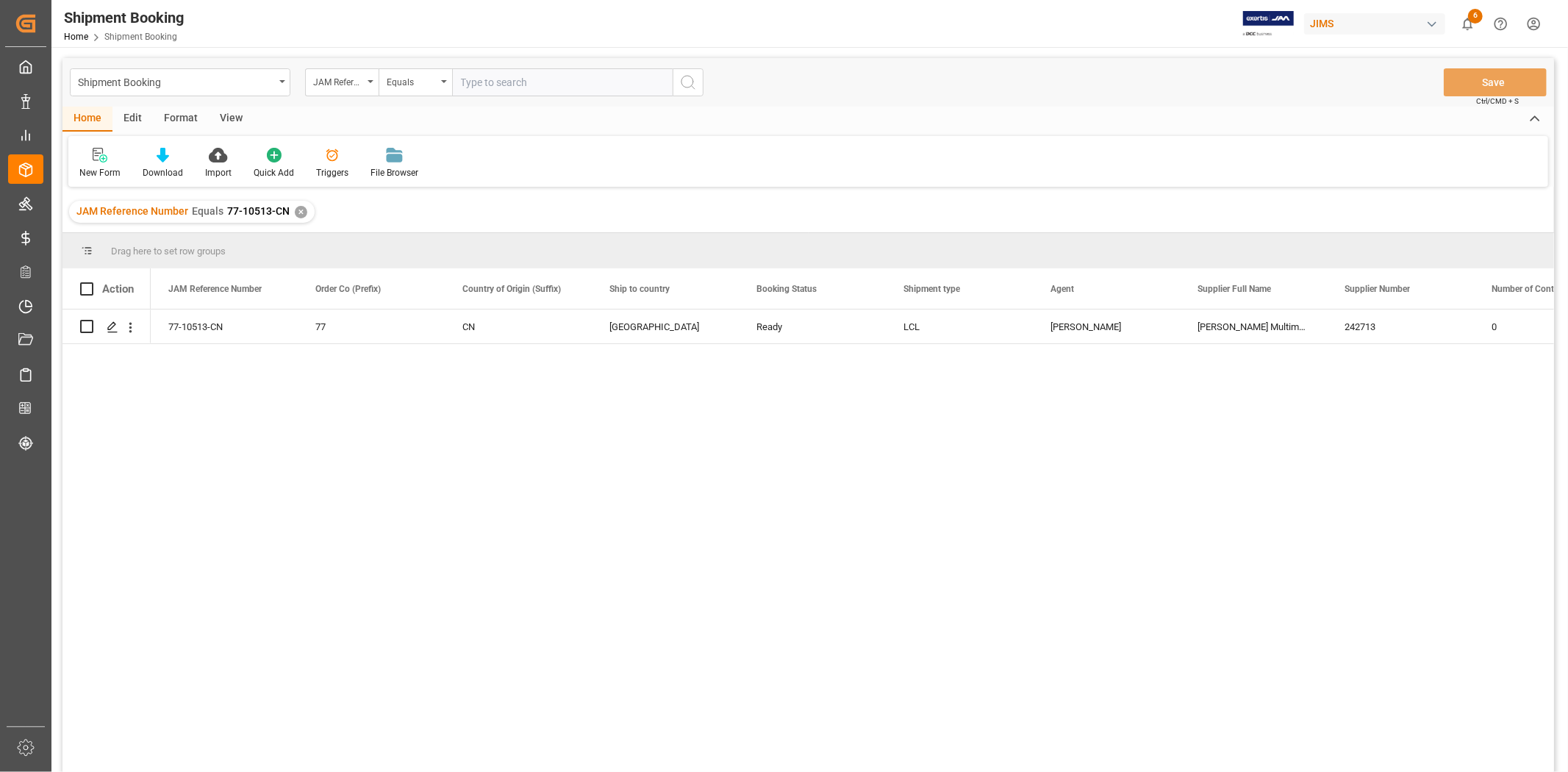
click at [226, 118] on div "View" at bounding box center [231, 119] width 44 height 25
click at [91, 162] on icon at bounding box center [94, 156] width 15 height 15
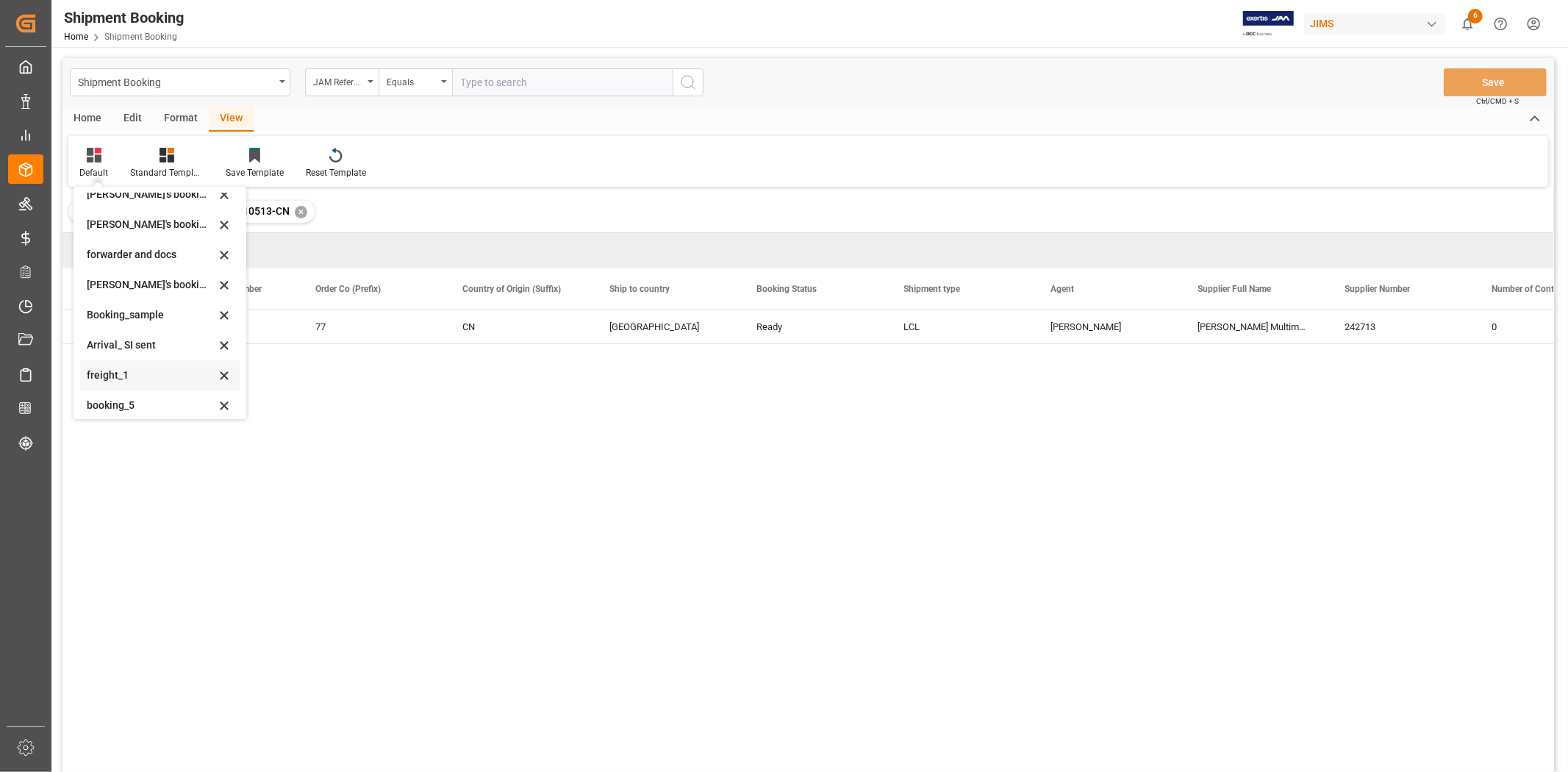
scroll to position [141, 0]
click at [126, 399] on div "booking_5" at bounding box center [151, 398] width 128 height 16
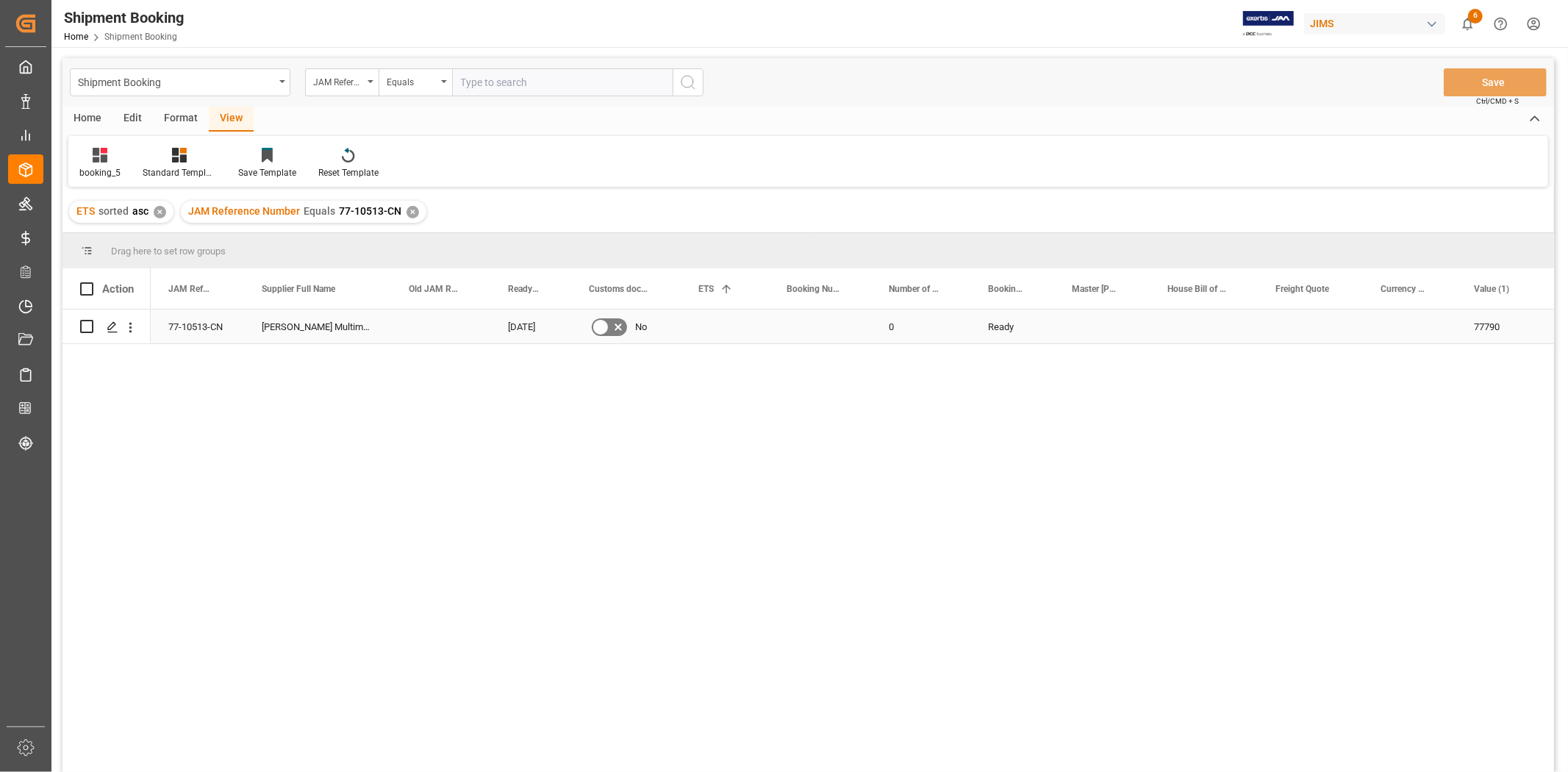
click at [710, 326] on div "Press SPACE to select this row." at bounding box center [724, 326] width 88 height 34
click at [815, 328] on div "Press SPACE to select this row." at bounding box center [820, 326] width 102 height 34
click at [821, 331] on div "Press SPACE to select this row." at bounding box center [820, 326] width 102 height 34
click at [821, 331] on input "Press SPACE to select this row." at bounding box center [821, 335] width 79 height 28
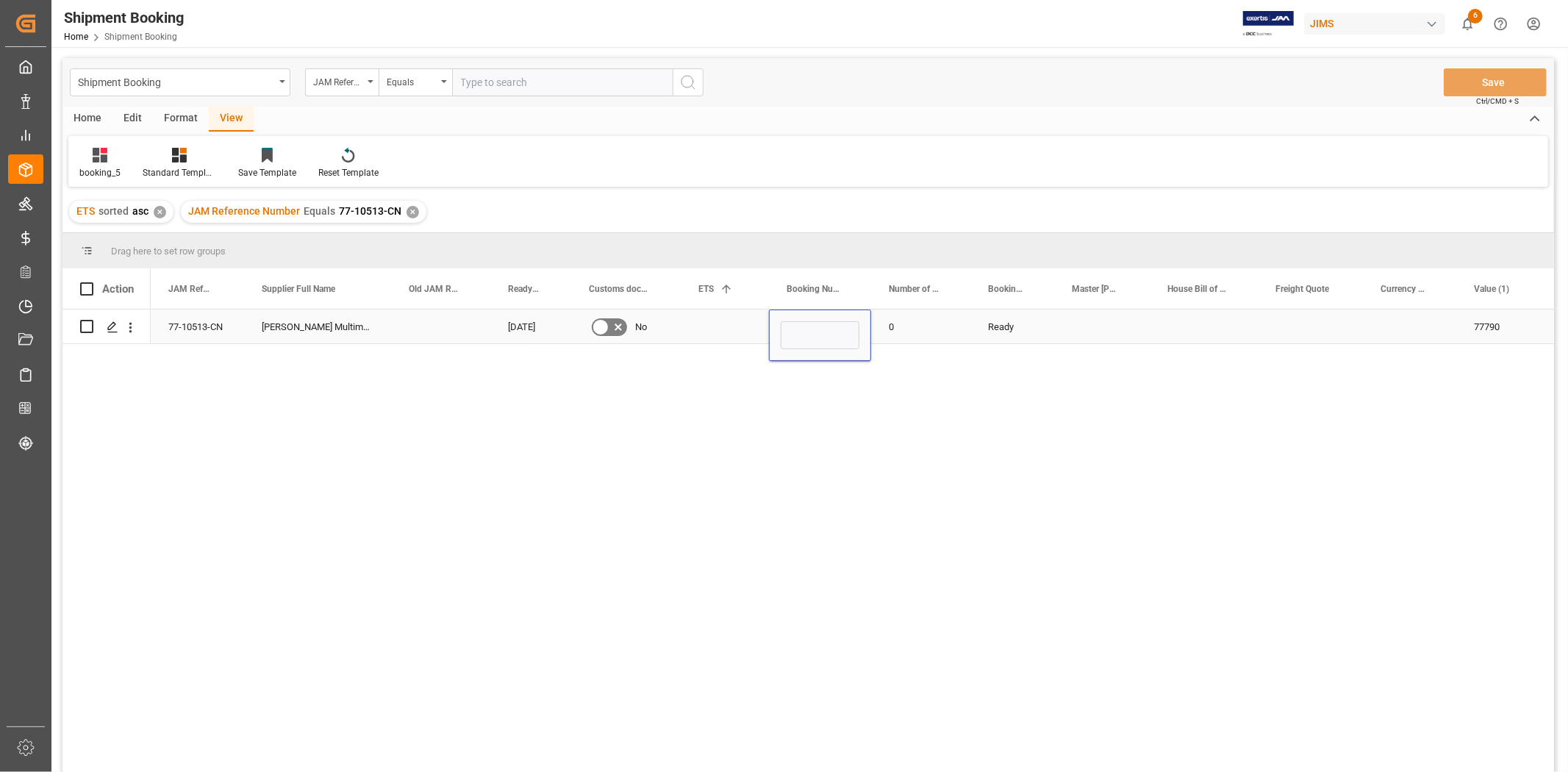
type input "13634324"
click at [1101, 334] on div "Press SPACE to select this row." at bounding box center [1102, 326] width 95 height 34
click at [1487, 76] on button "Save" at bounding box center [1495, 82] width 103 height 28
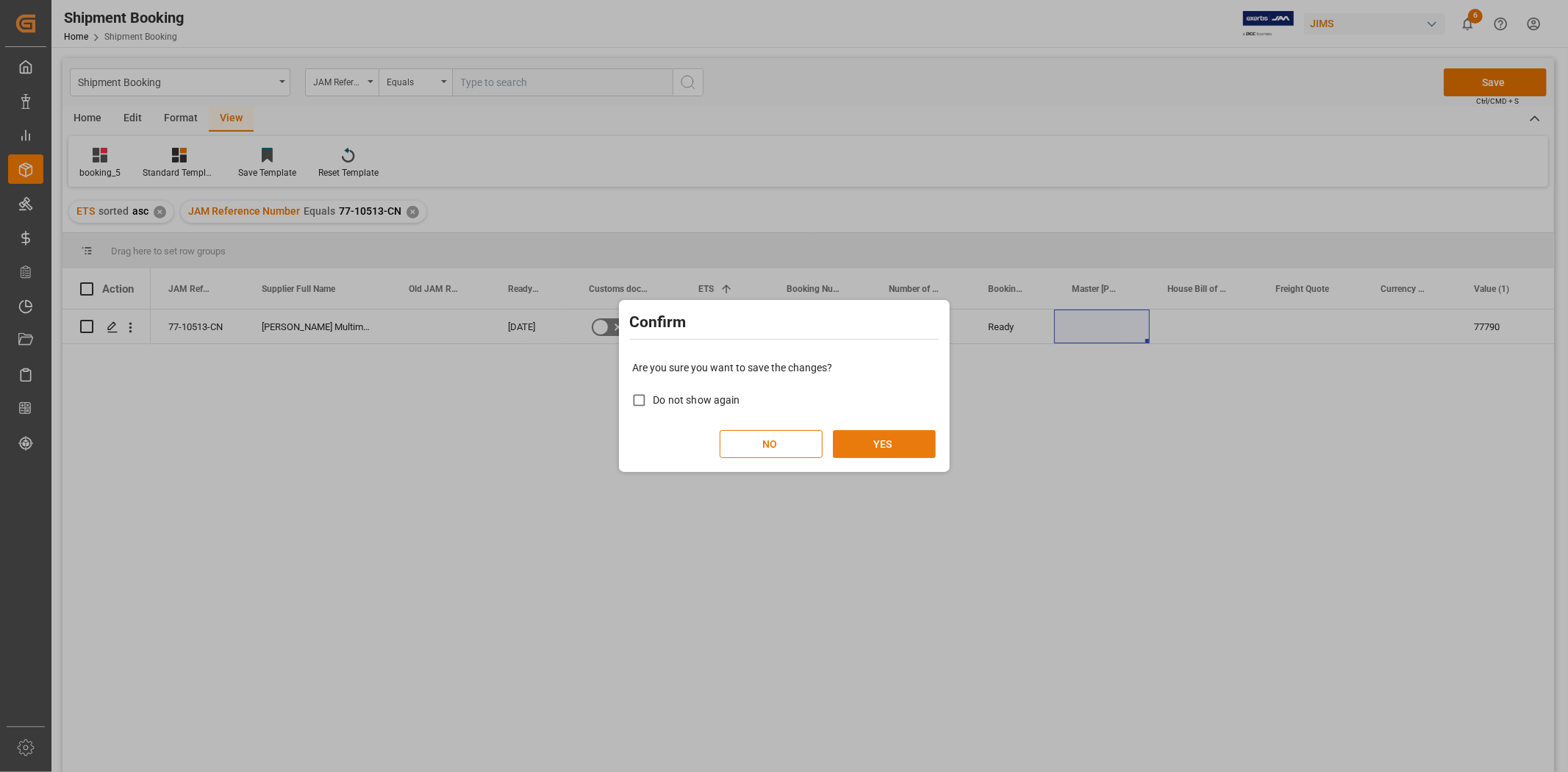
click at [915, 445] on button "YES" at bounding box center [884, 444] width 103 height 28
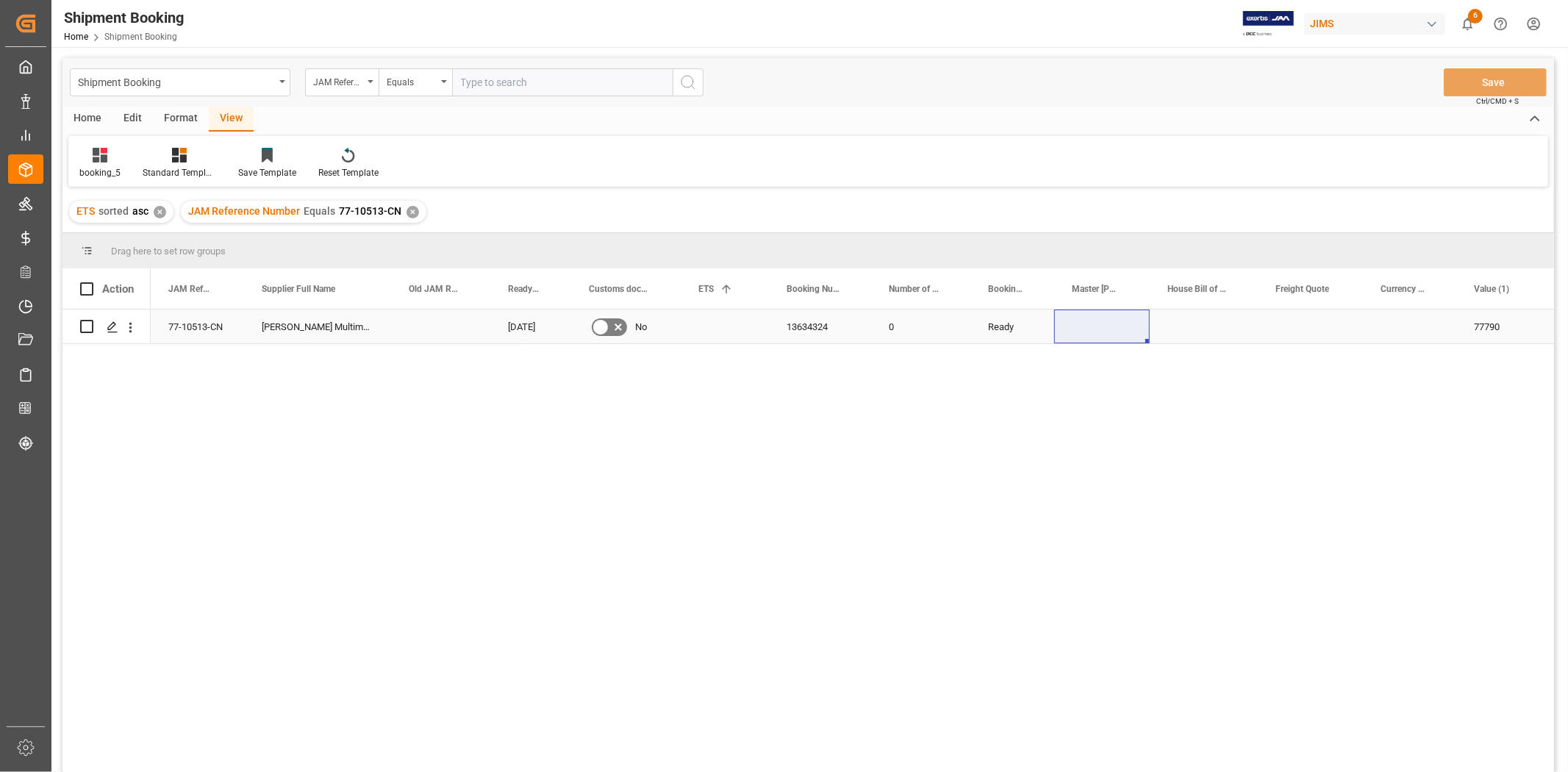
click at [706, 318] on div "Press SPACE to select this row." at bounding box center [724, 326] width 88 height 34
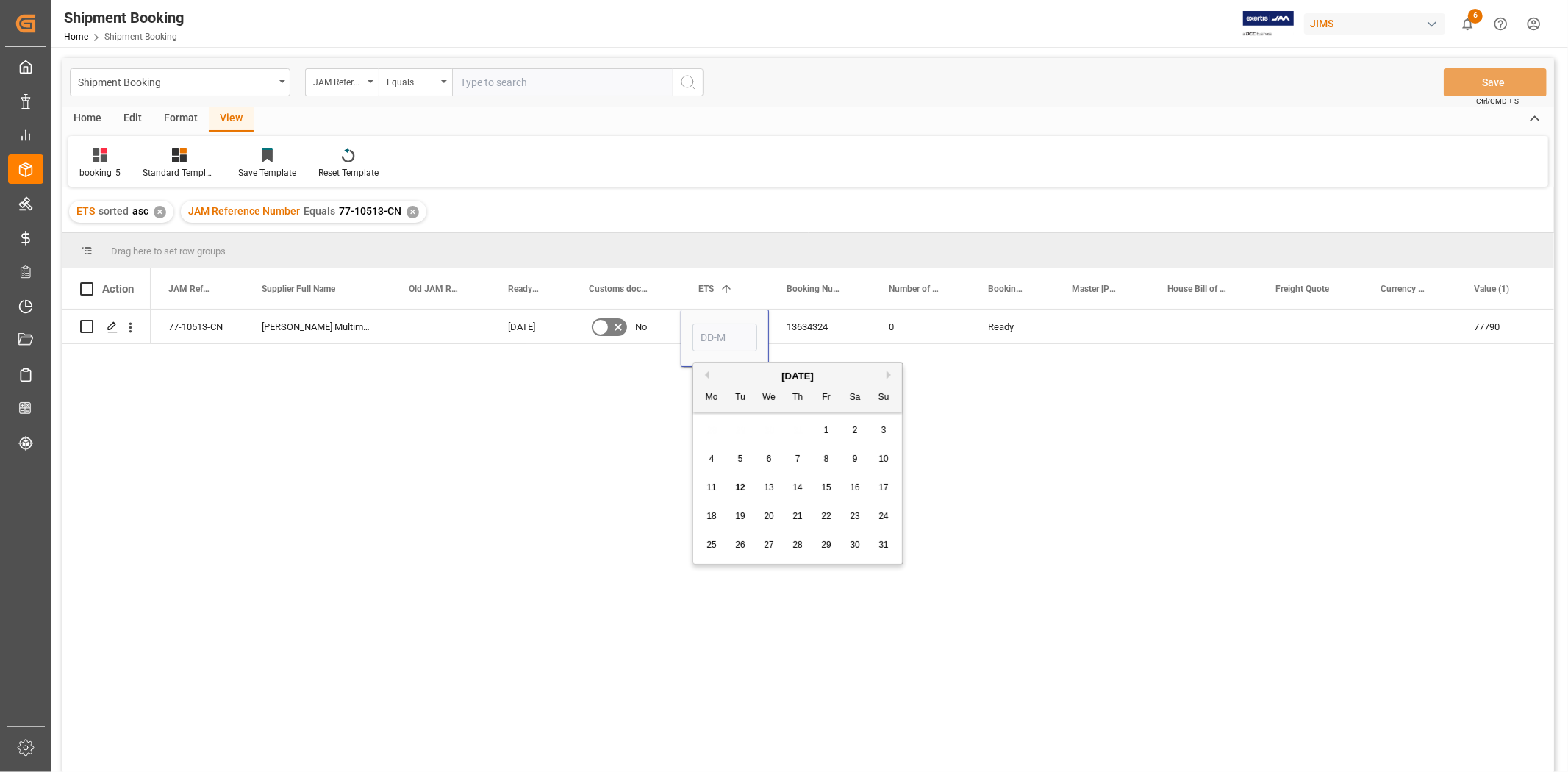
click at [887, 374] on button "Next Month" at bounding box center [891, 374] width 9 height 9
click at [767, 427] on span "3" at bounding box center [770, 430] width 5 height 11
type input "[DATE]"
click at [947, 321] on div "0" at bounding box center [920, 326] width 100 height 34
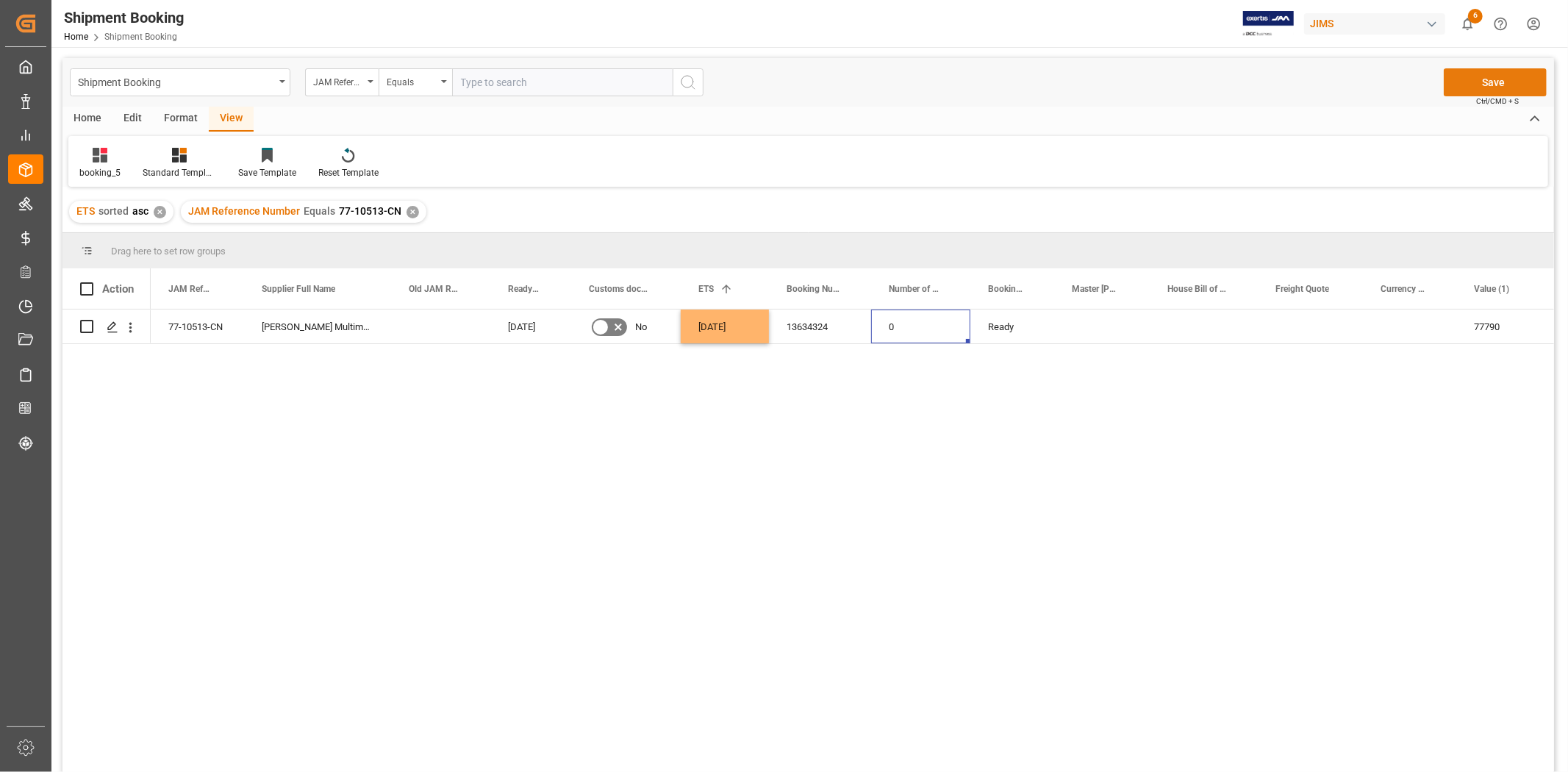
click at [1468, 73] on button "Save" at bounding box center [1495, 82] width 103 height 28
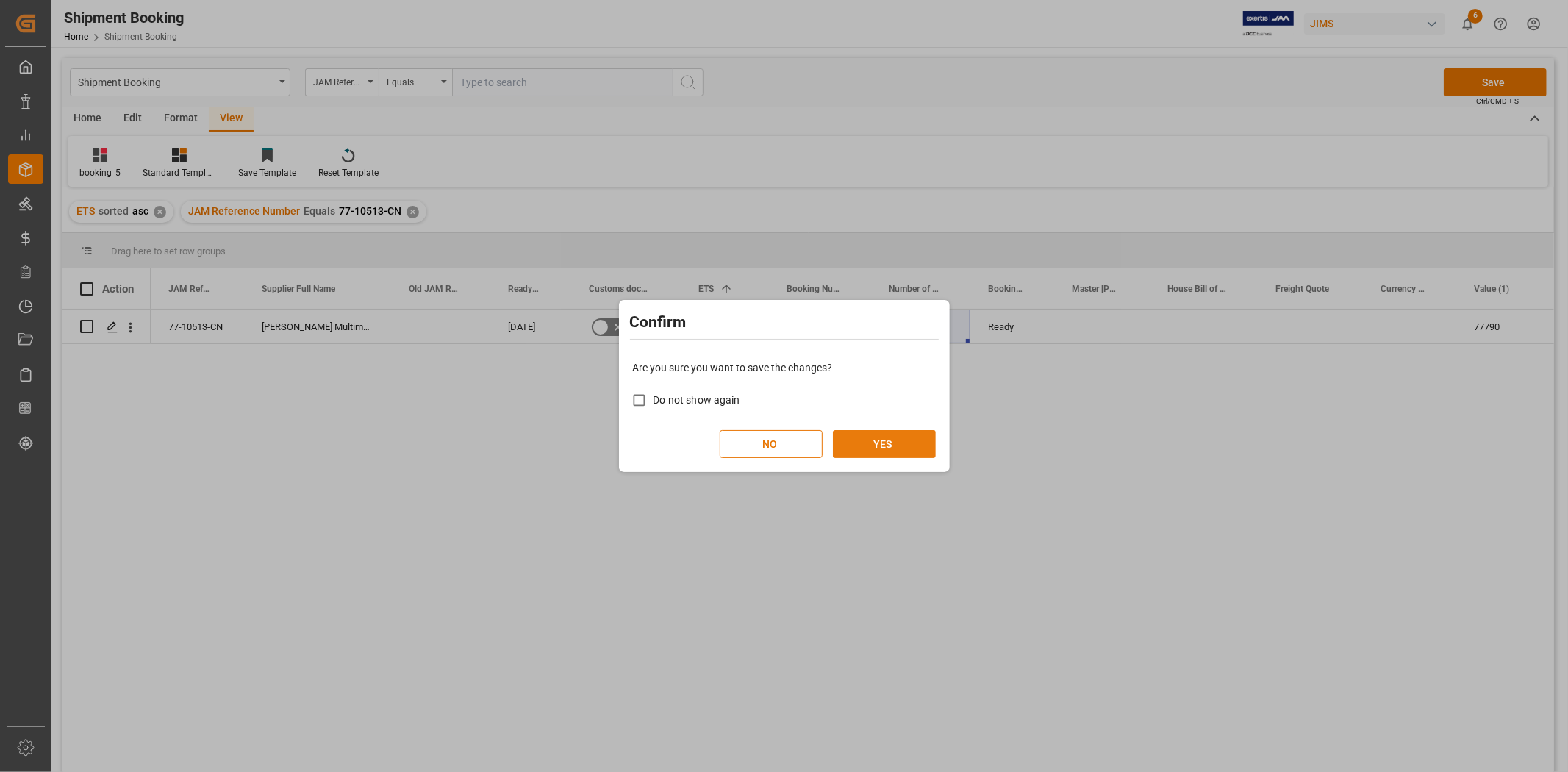
click at [869, 443] on button "YES" at bounding box center [884, 444] width 103 height 28
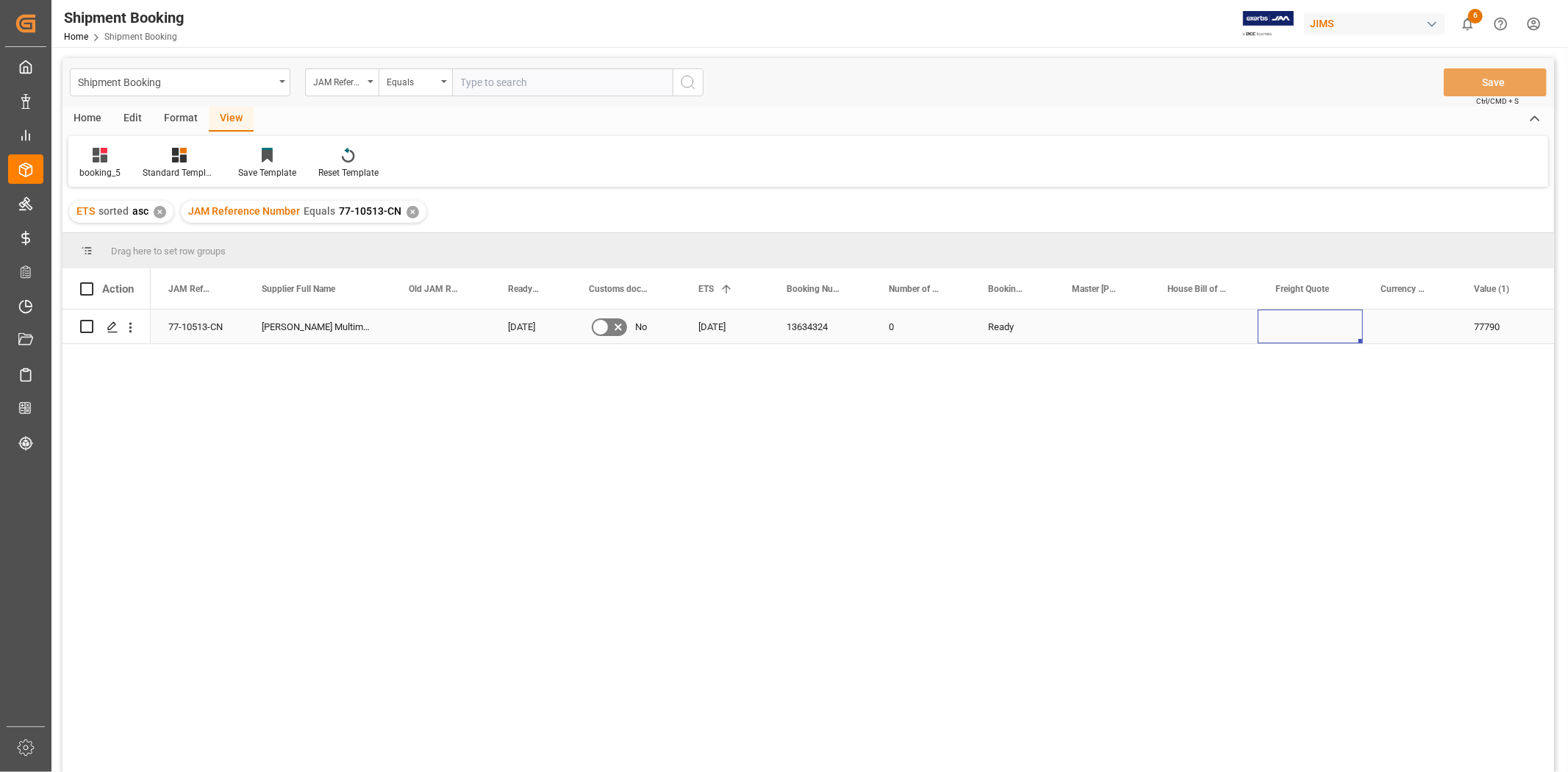
click at [1301, 333] on div "Press SPACE to select this row." at bounding box center [1310, 326] width 105 height 34
click at [1298, 334] on input "Press SPACE to select this row." at bounding box center [1310, 335] width 81 height 28
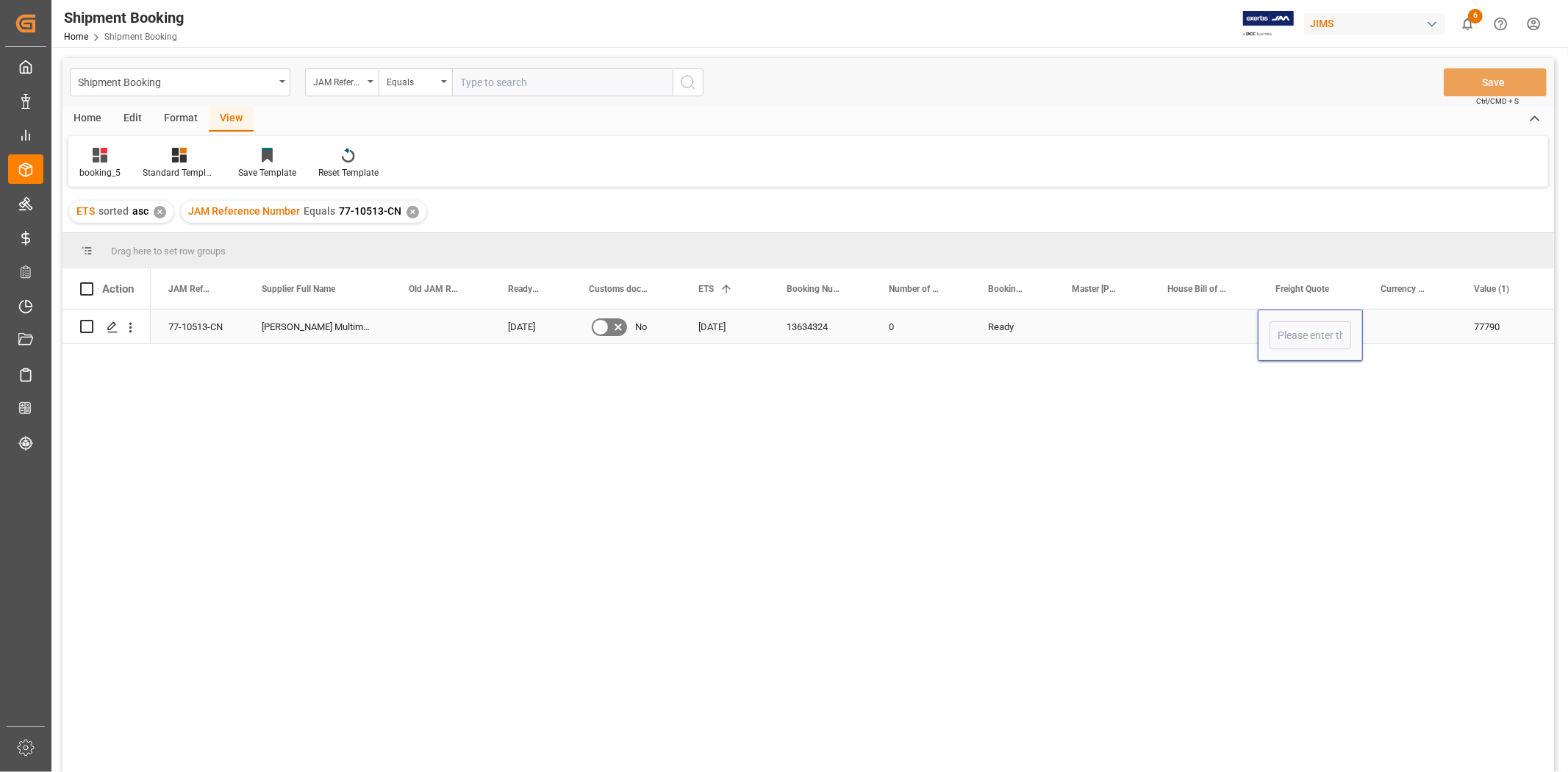
click at [1302, 334] on input "Press SPACE to select this row." at bounding box center [1310, 335] width 81 height 28
click at [1389, 332] on div "Press SPACE to select this row." at bounding box center [1409, 326] width 93 height 34
click at [1403, 329] on div "Press SPACE to select this row." at bounding box center [1409, 326] width 93 height 34
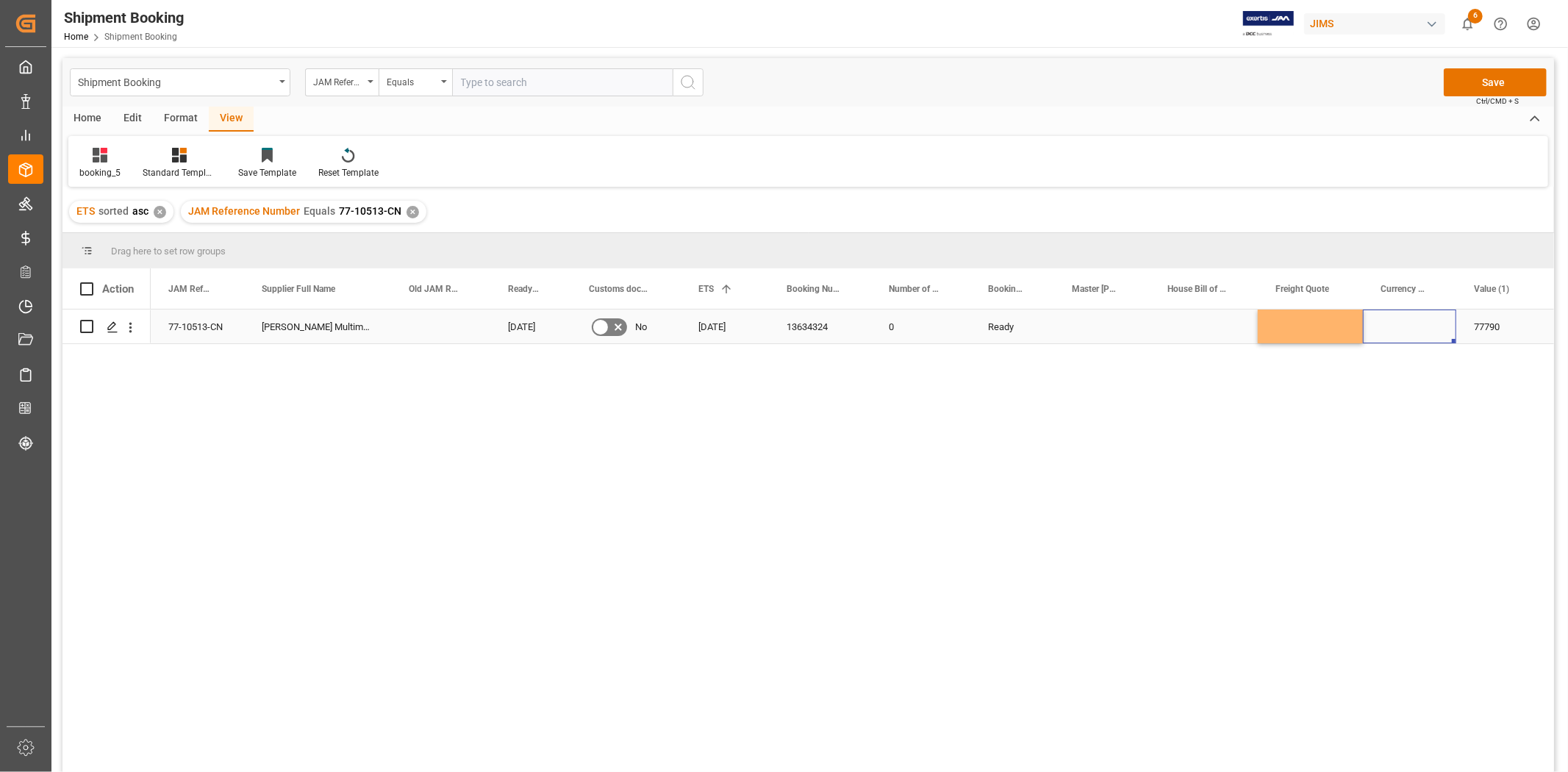
click at [1403, 328] on div "Press SPACE to select this row." at bounding box center [1409, 326] width 93 height 34
click at [1403, 328] on input "Press SPACE to select this row." at bounding box center [1409, 335] width 70 height 28
type input "USD"
click at [1463, 90] on button "Save" at bounding box center [1495, 82] width 103 height 28
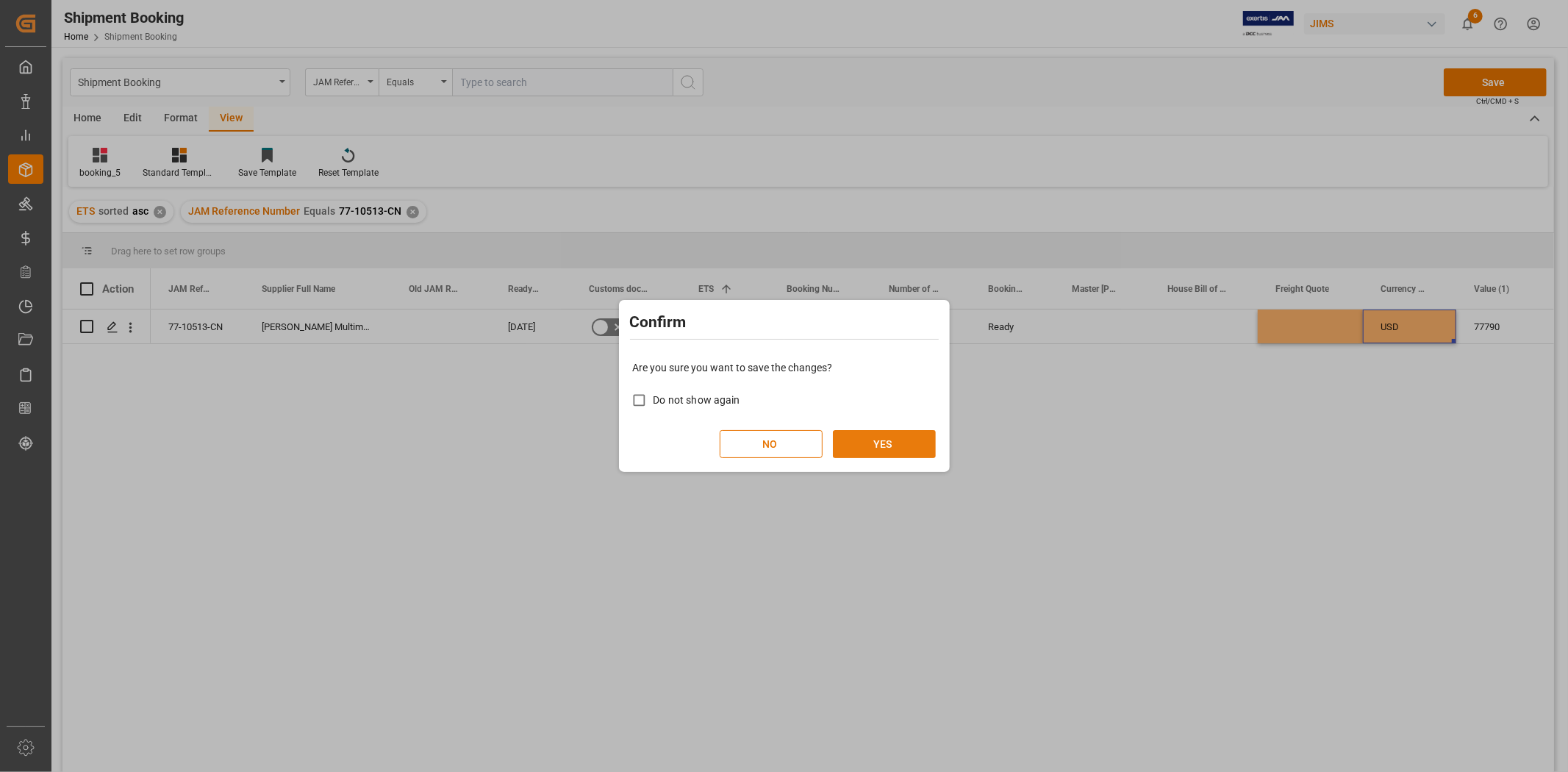
drag, startPoint x: 909, startPoint y: 439, endPoint x: 914, endPoint y: 434, distance: 7.1
click at [908, 439] on button "YES" at bounding box center [884, 444] width 103 height 28
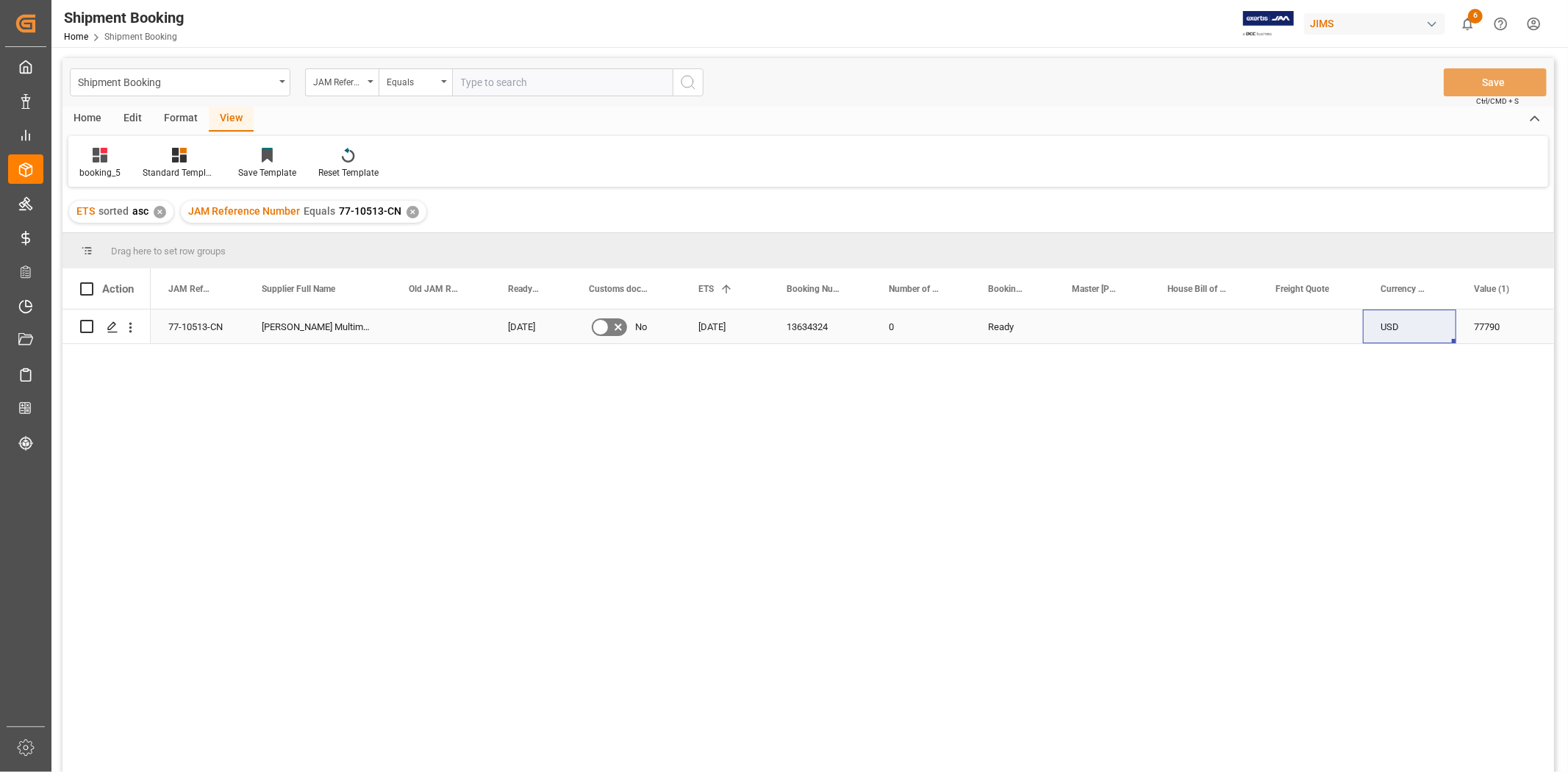
click at [1307, 326] on div "Press SPACE to select this row." at bounding box center [1310, 326] width 105 height 34
click at [1307, 326] on input "Press SPACE to select this row." at bounding box center [1310, 335] width 81 height 28
type input "2100"
click at [1473, 81] on button "Save" at bounding box center [1495, 82] width 103 height 28
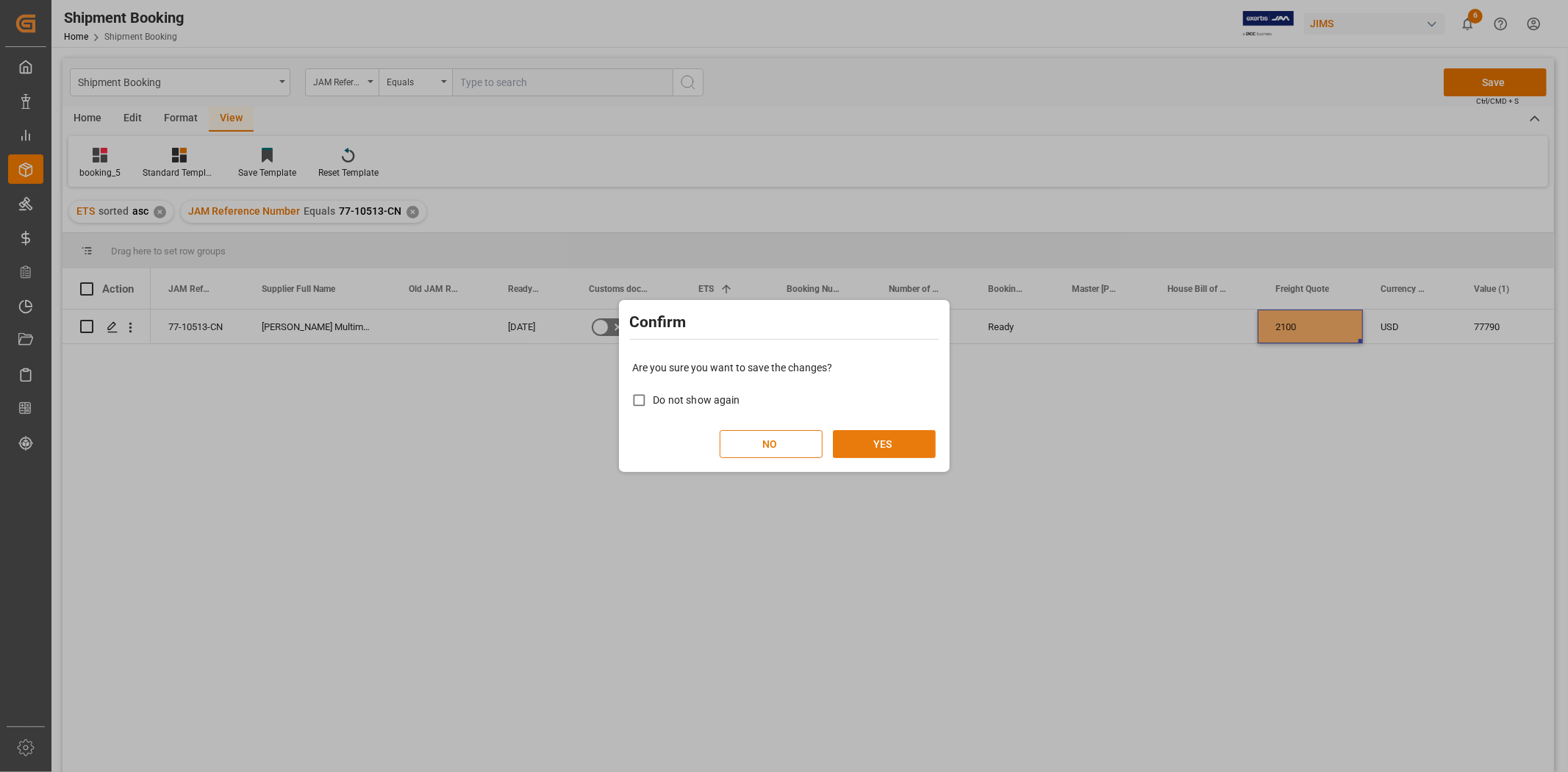
click at [900, 439] on button "YES" at bounding box center [884, 444] width 103 height 28
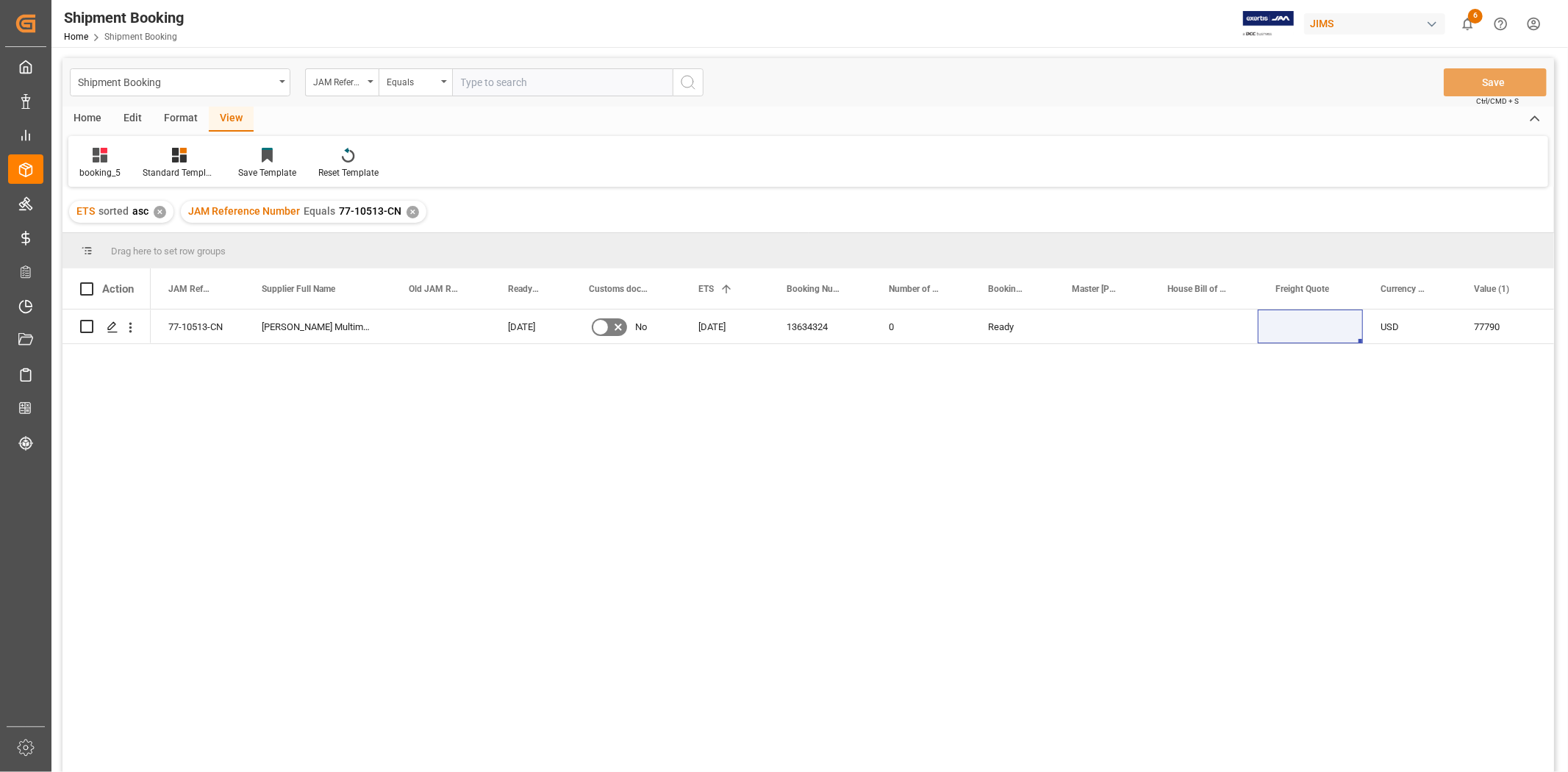
click at [869, 437] on div "77-10513-CN [PERSON_NAME] Multimedia [GEOGRAPHIC_DATA] [DATE] No [DATE] 1363432…" at bounding box center [852, 545] width 1403 height 472
click at [885, 458] on div "77-10513-CN [PERSON_NAME] Multimedia [GEOGRAPHIC_DATA] [DATE] No [DATE] 1363432…" at bounding box center [852, 545] width 1403 height 472
click at [887, 451] on div "77-10513-CN [PERSON_NAME] Multimedia [GEOGRAPHIC_DATA] [DATE] No [DATE] 1363432…" at bounding box center [852, 545] width 1403 height 472
click at [1282, 331] on div "Press SPACE to select this row." at bounding box center [1310, 326] width 105 height 34
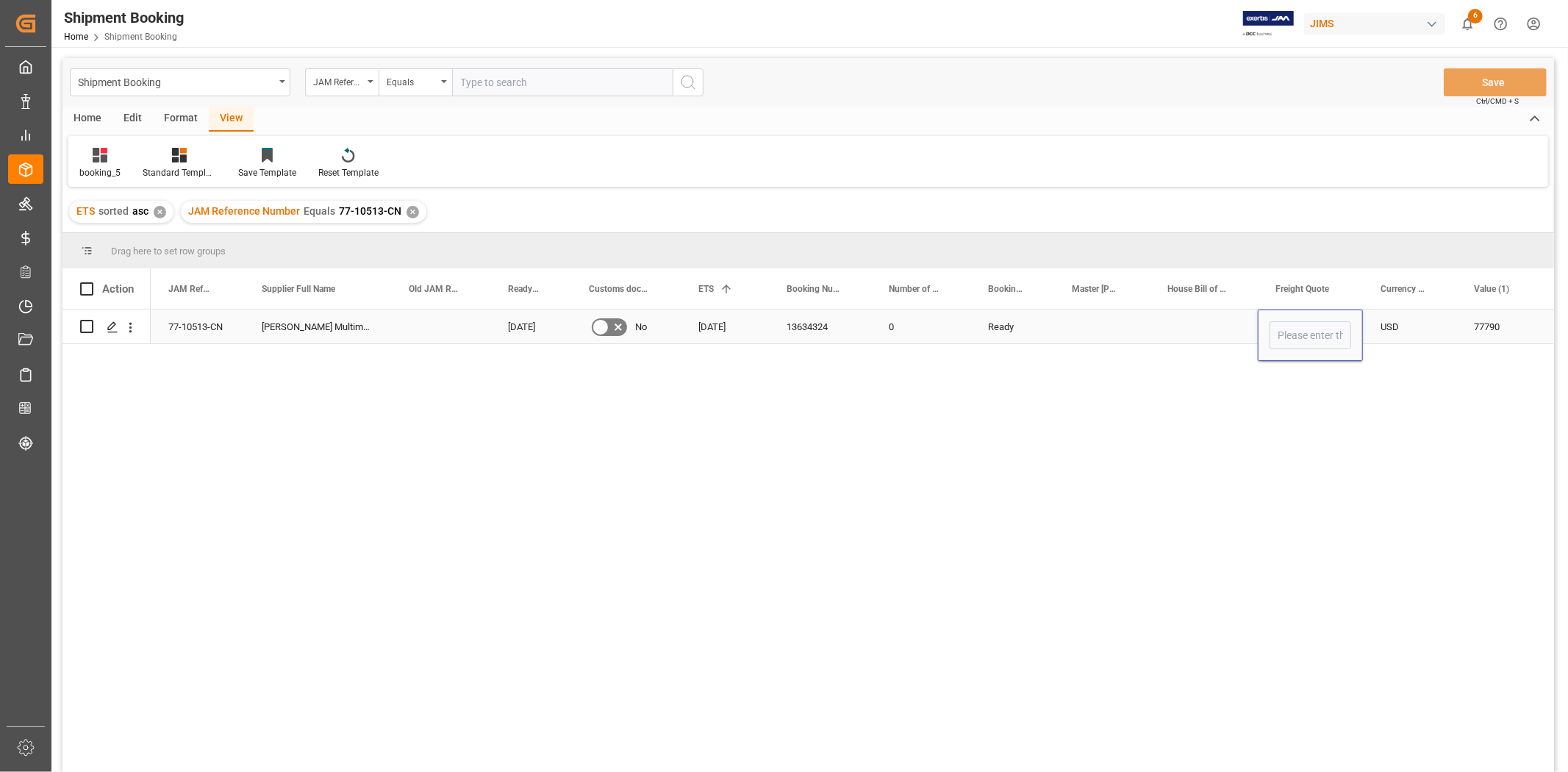
click at [1282, 331] on input "Press SPACE to select this row." at bounding box center [1310, 335] width 81 height 28
type input "2100"
click at [1473, 86] on button "Save" at bounding box center [1495, 82] width 103 height 28
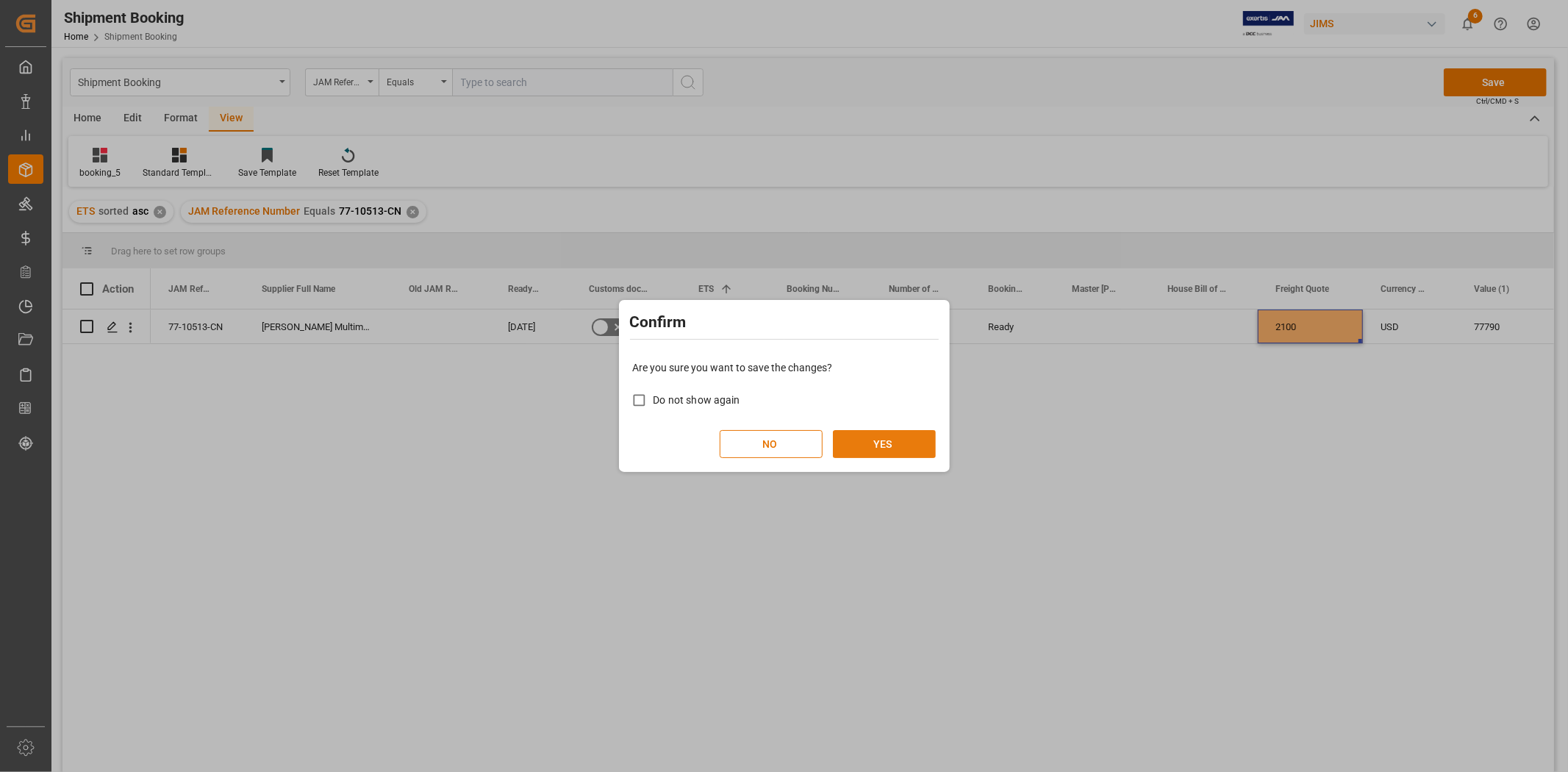
click at [882, 439] on button "YES" at bounding box center [884, 444] width 103 height 28
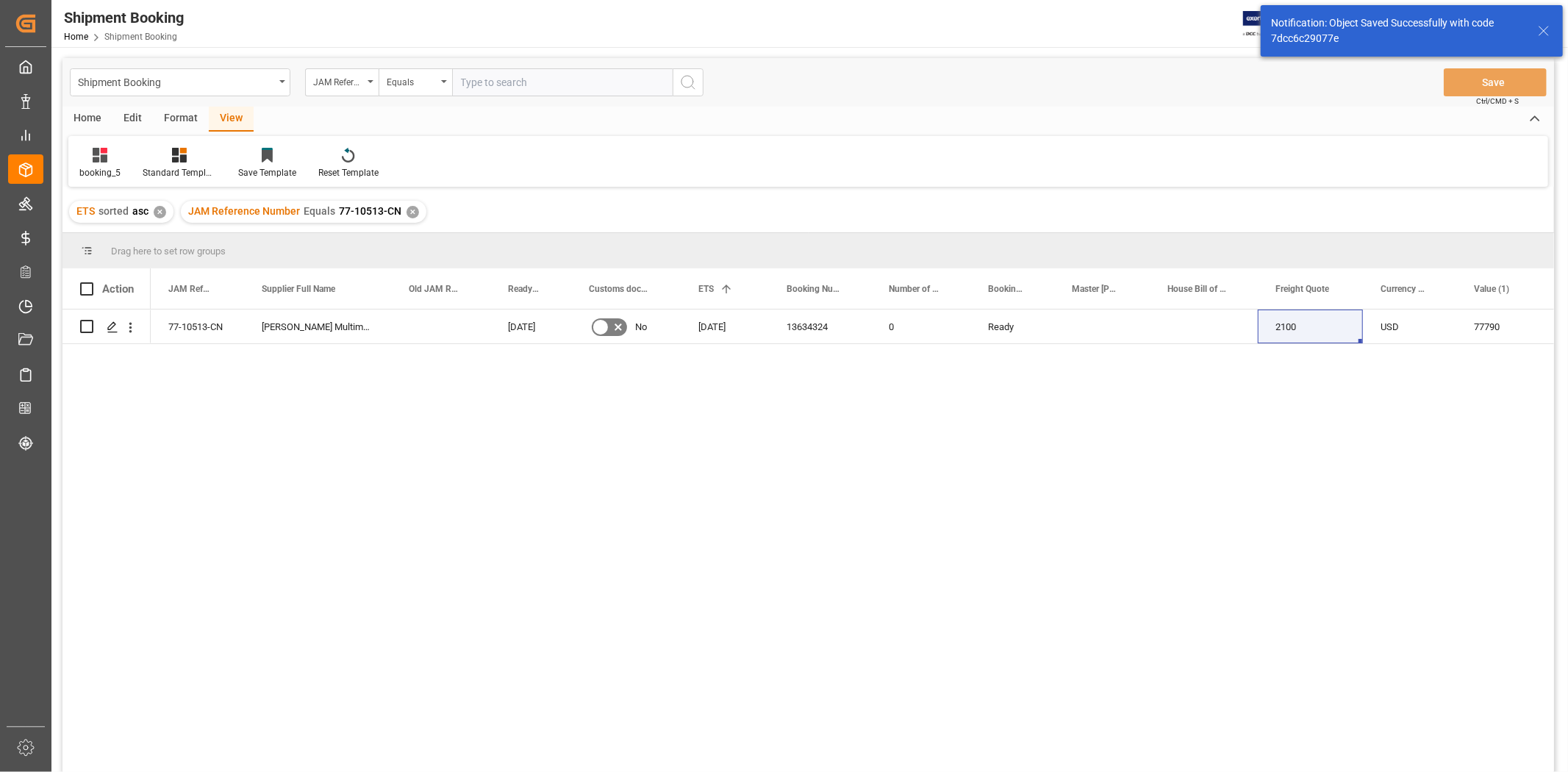
click at [882, 439] on div "77-10513-CN [PERSON_NAME] Multimedia [GEOGRAPHIC_DATA] [DATE] No [DATE] 1363432…" at bounding box center [852, 545] width 1403 height 472
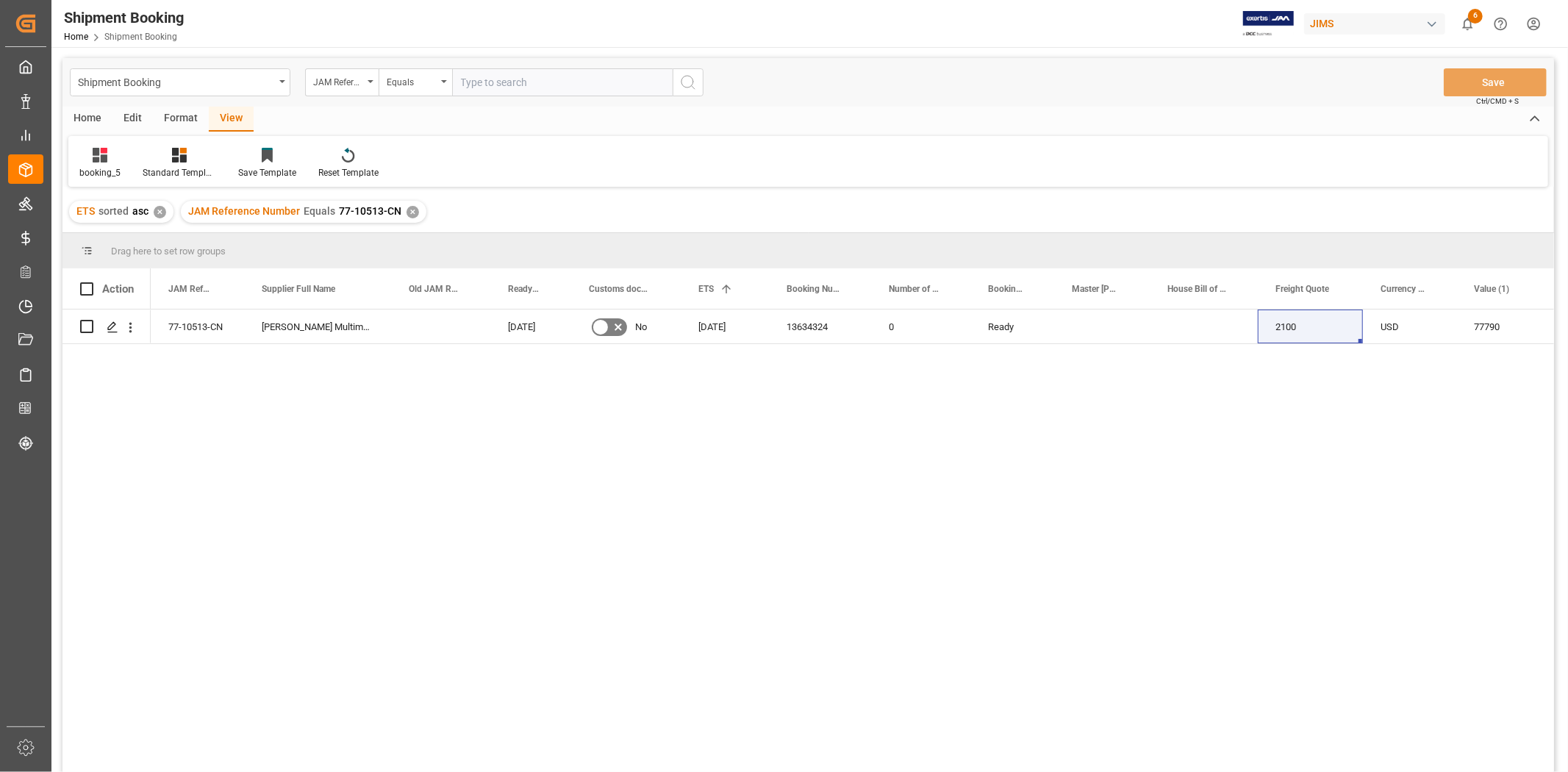
click at [402, 213] on div "JAM Reference Number Equals 77-10513-CN ✕" at bounding box center [304, 212] width 245 height 22
click at [409, 210] on div "✕" at bounding box center [412, 212] width 12 height 12
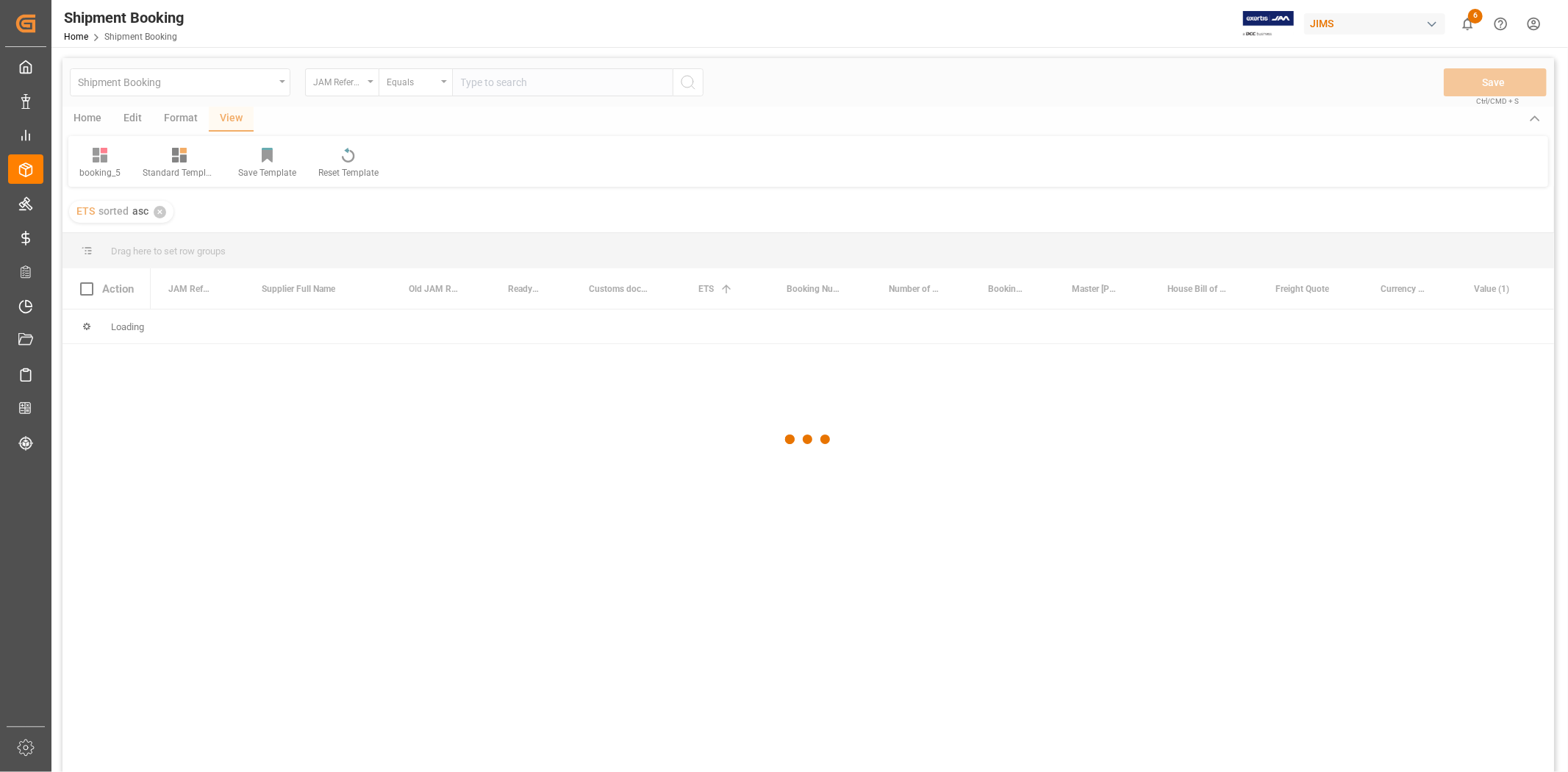
click at [474, 83] on div at bounding box center [808, 439] width 1491 height 763
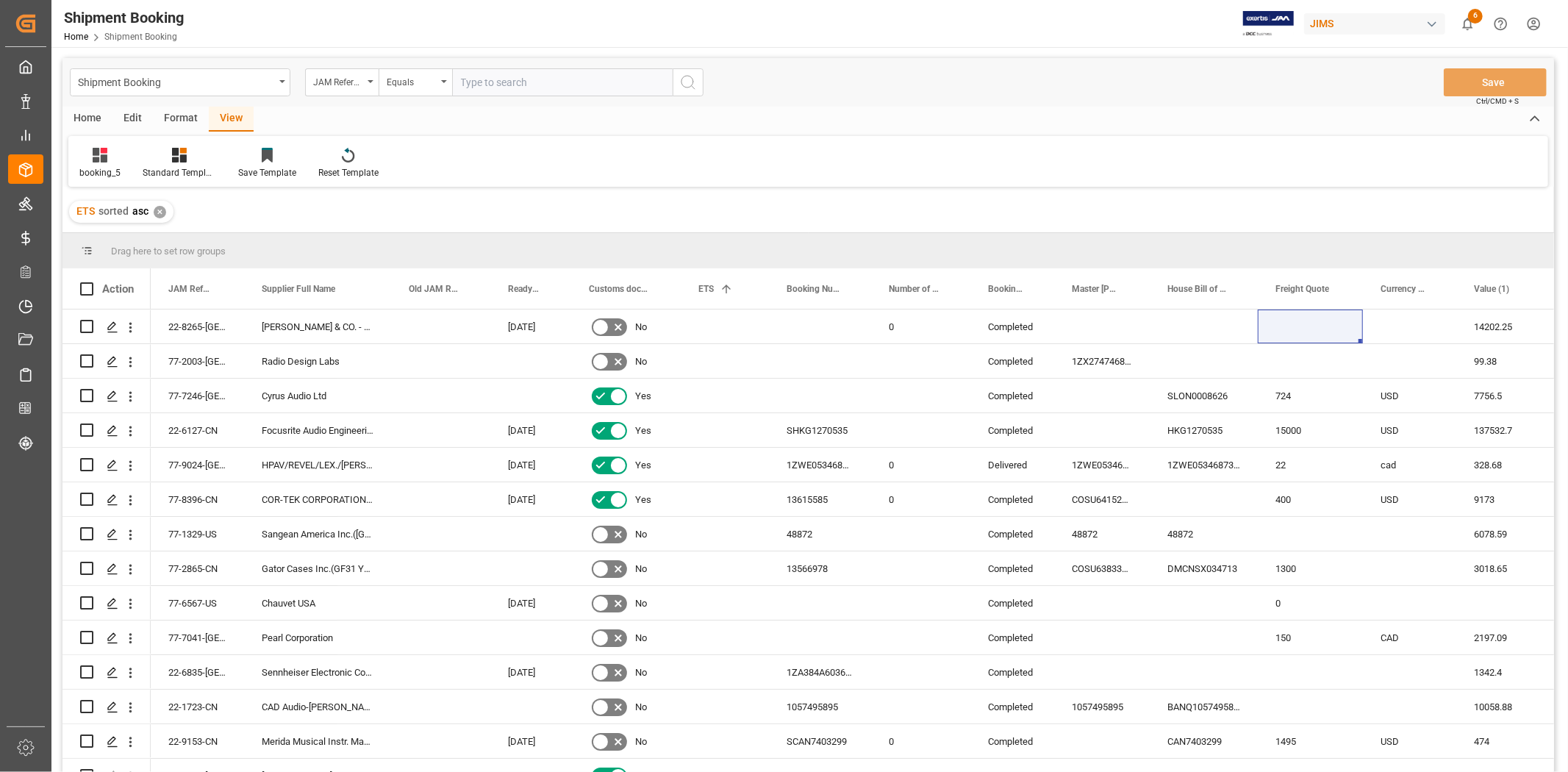
click at [472, 86] on input "text" at bounding box center [562, 82] width 221 height 28
paste input "77-10492-CN"
type input "77-10492-CN"
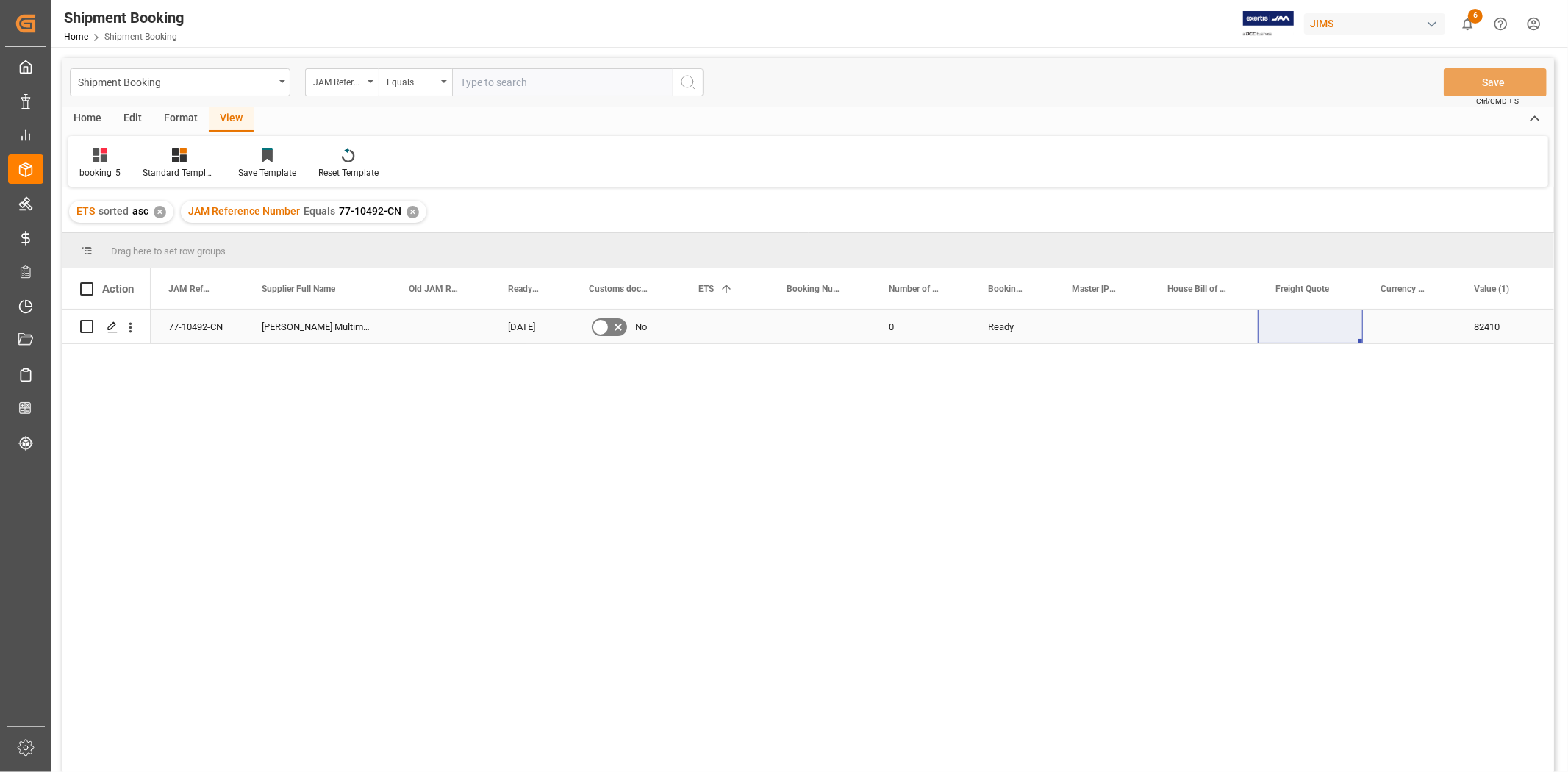
click at [727, 334] on div "Press SPACE to select this row." at bounding box center [724, 326] width 88 height 34
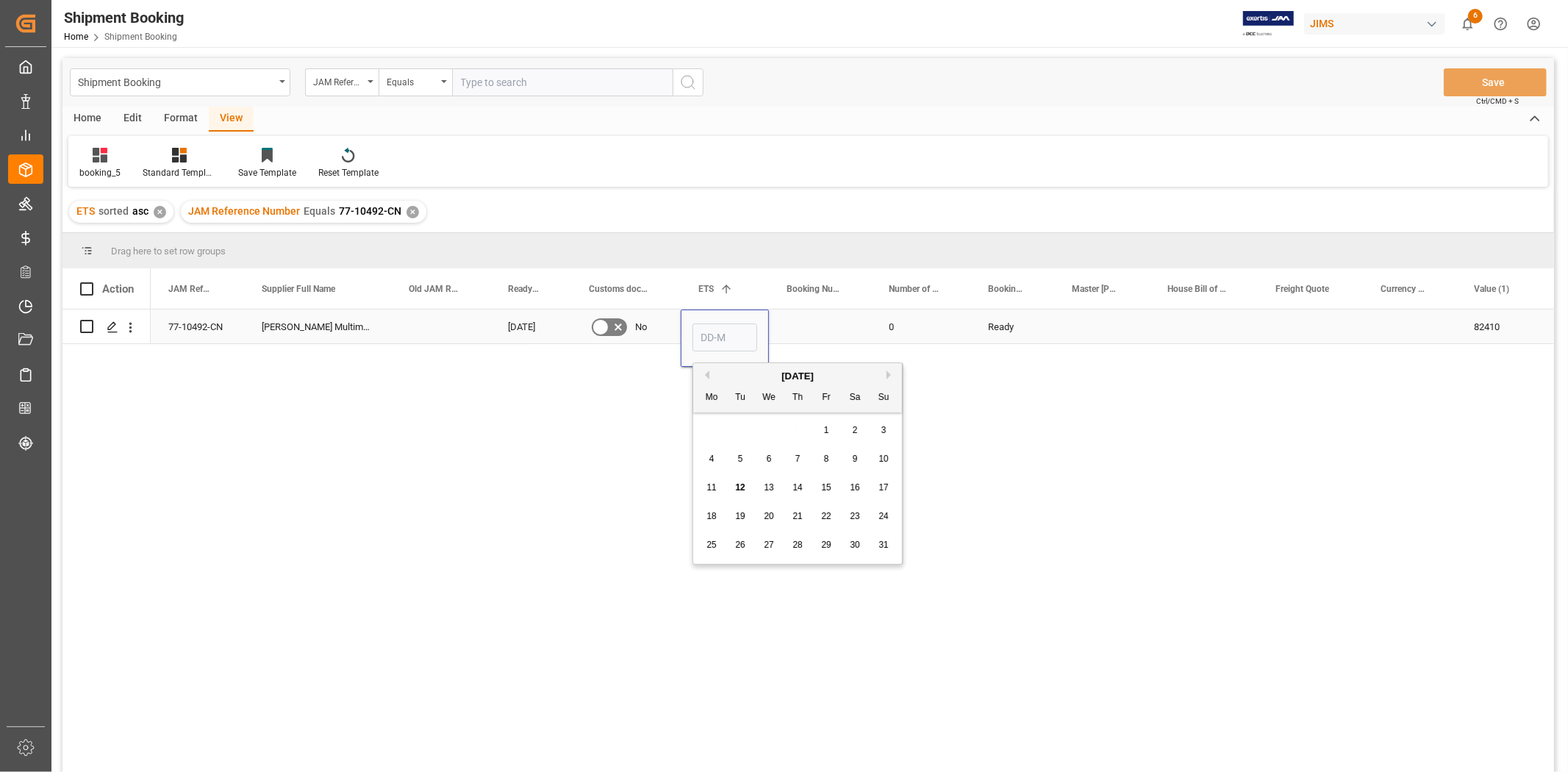
click at [727, 334] on input "Press SPACE to select this row." at bounding box center [724, 337] width 65 height 28
type input "[DATE]"
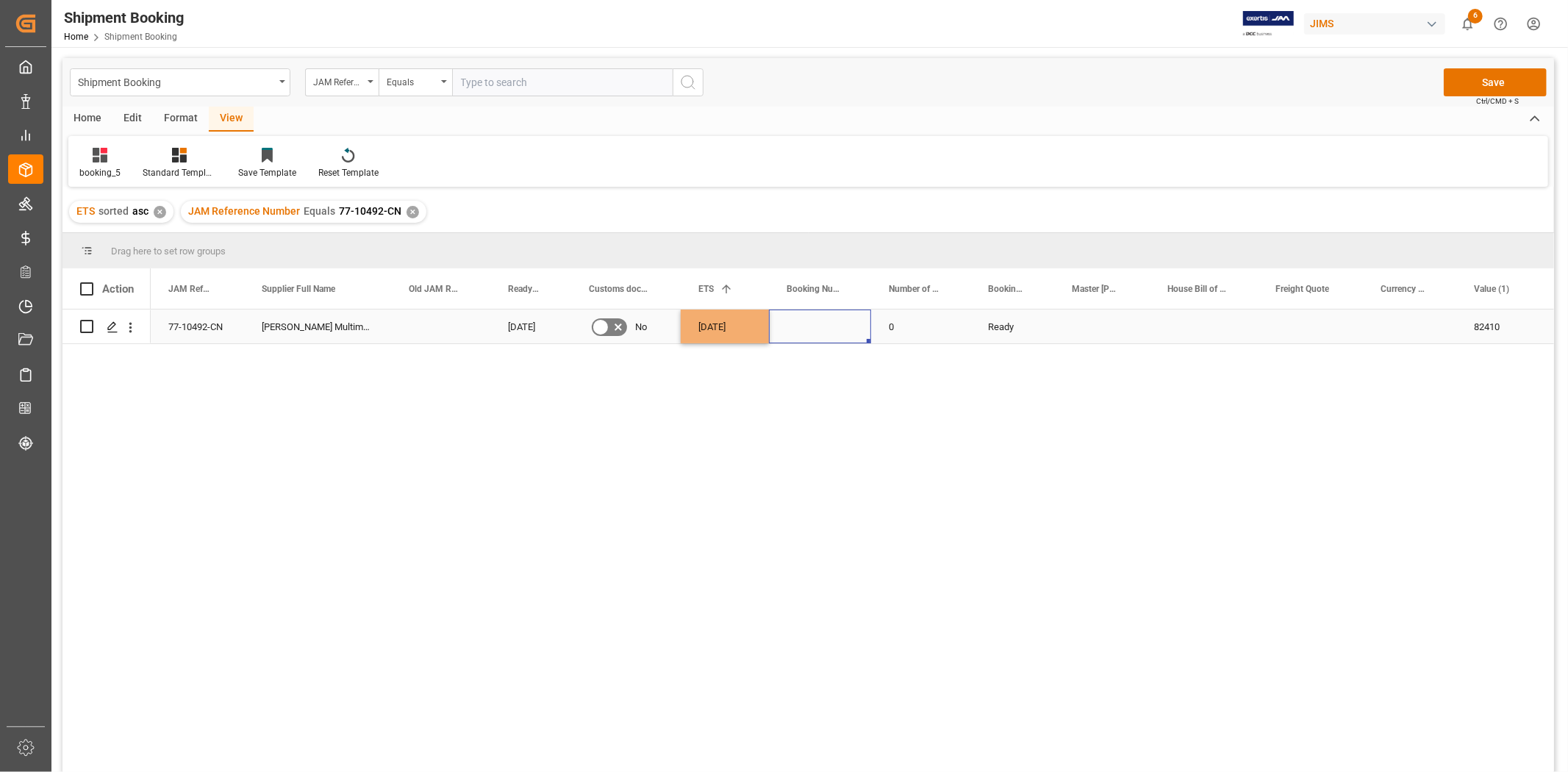
click at [817, 328] on div "Press SPACE to select this row." at bounding box center [820, 326] width 102 height 34
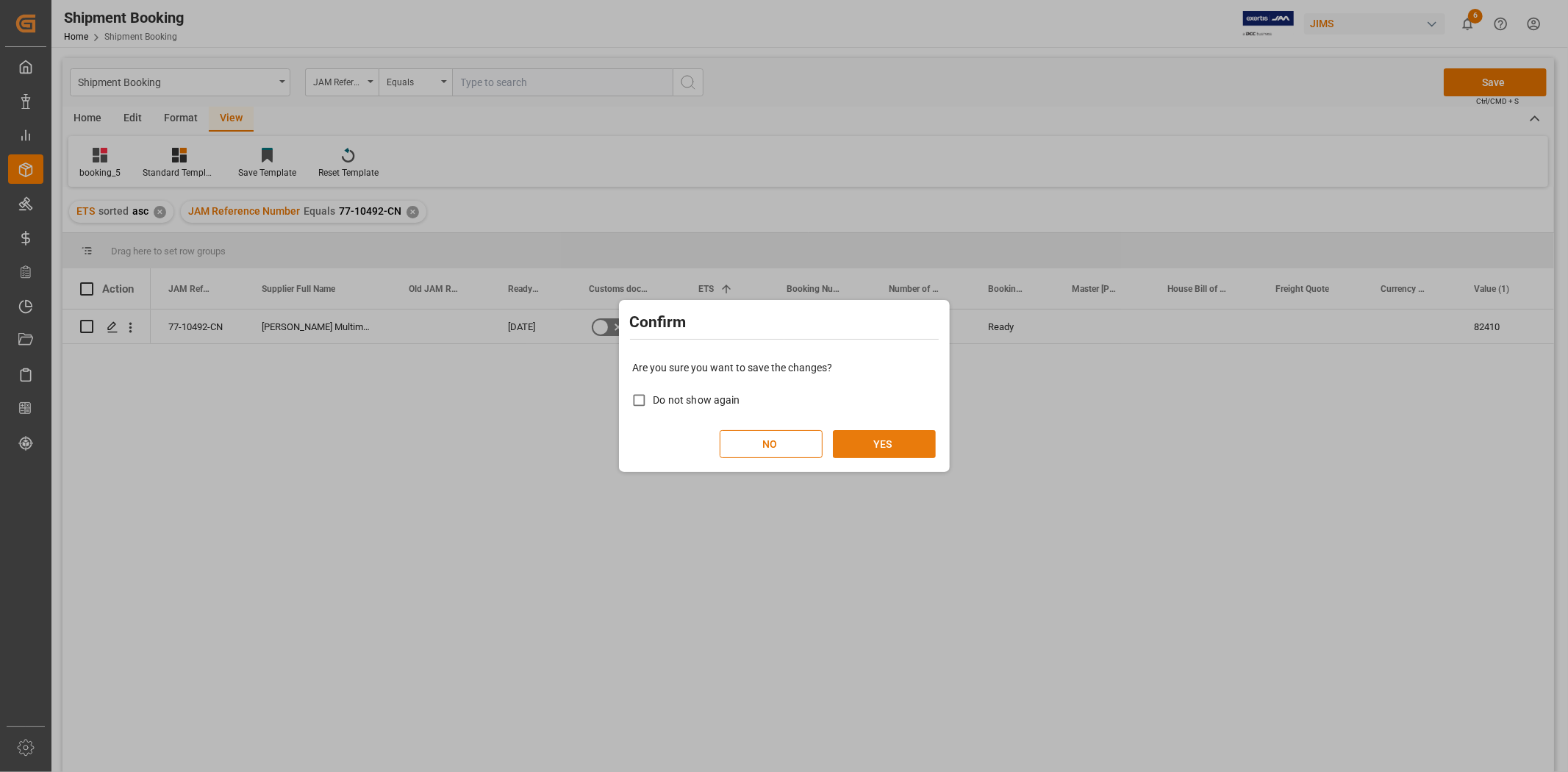
click at [882, 443] on button "YES" at bounding box center [884, 444] width 103 height 28
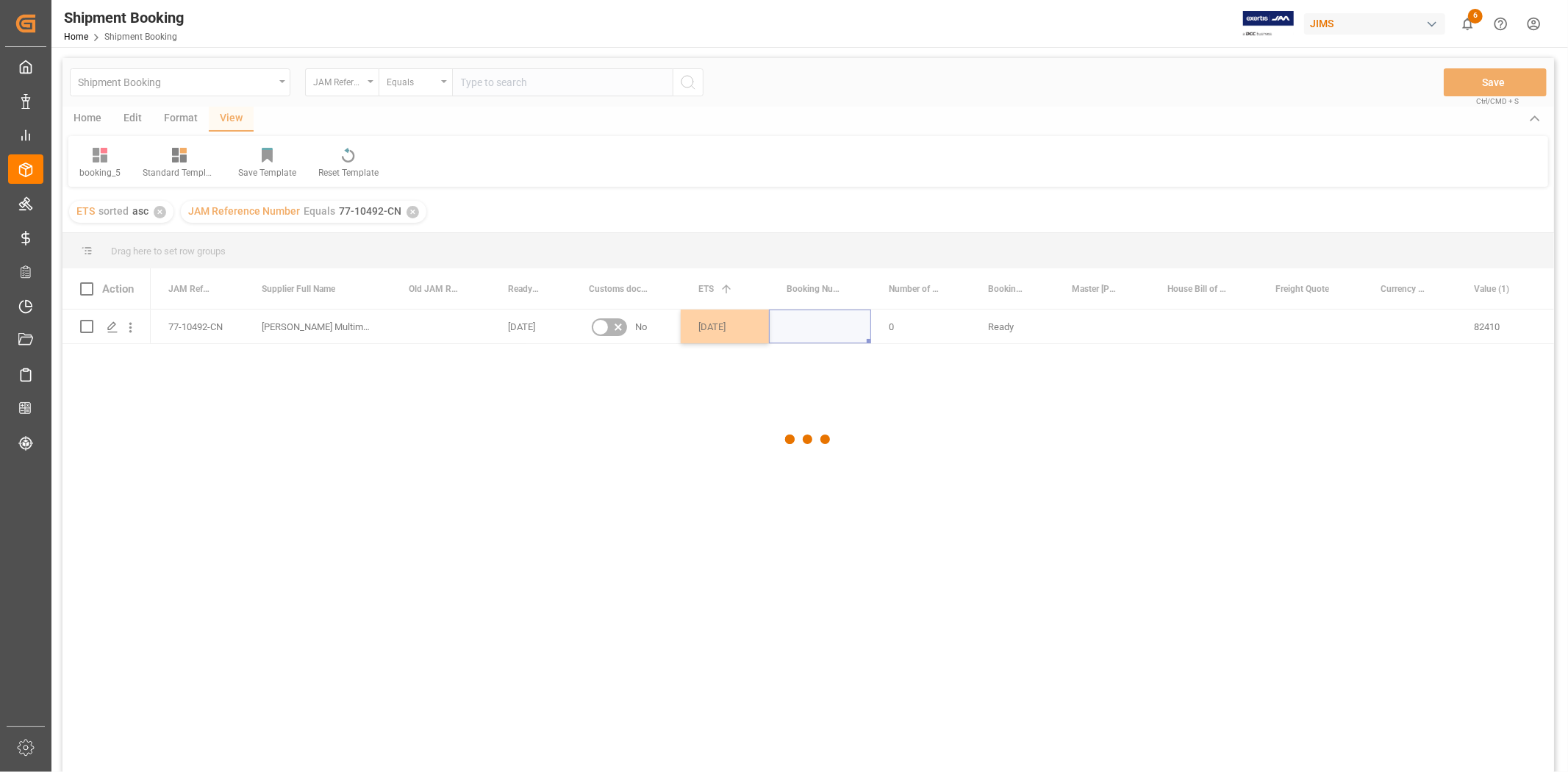
drag, startPoint x: 1154, startPoint y: 420, endPoint x: 1172, endPoint y: 423, distance: 18.2
click at [1154, 421] on div at bounding box center [808, 439] width 1491 height 763
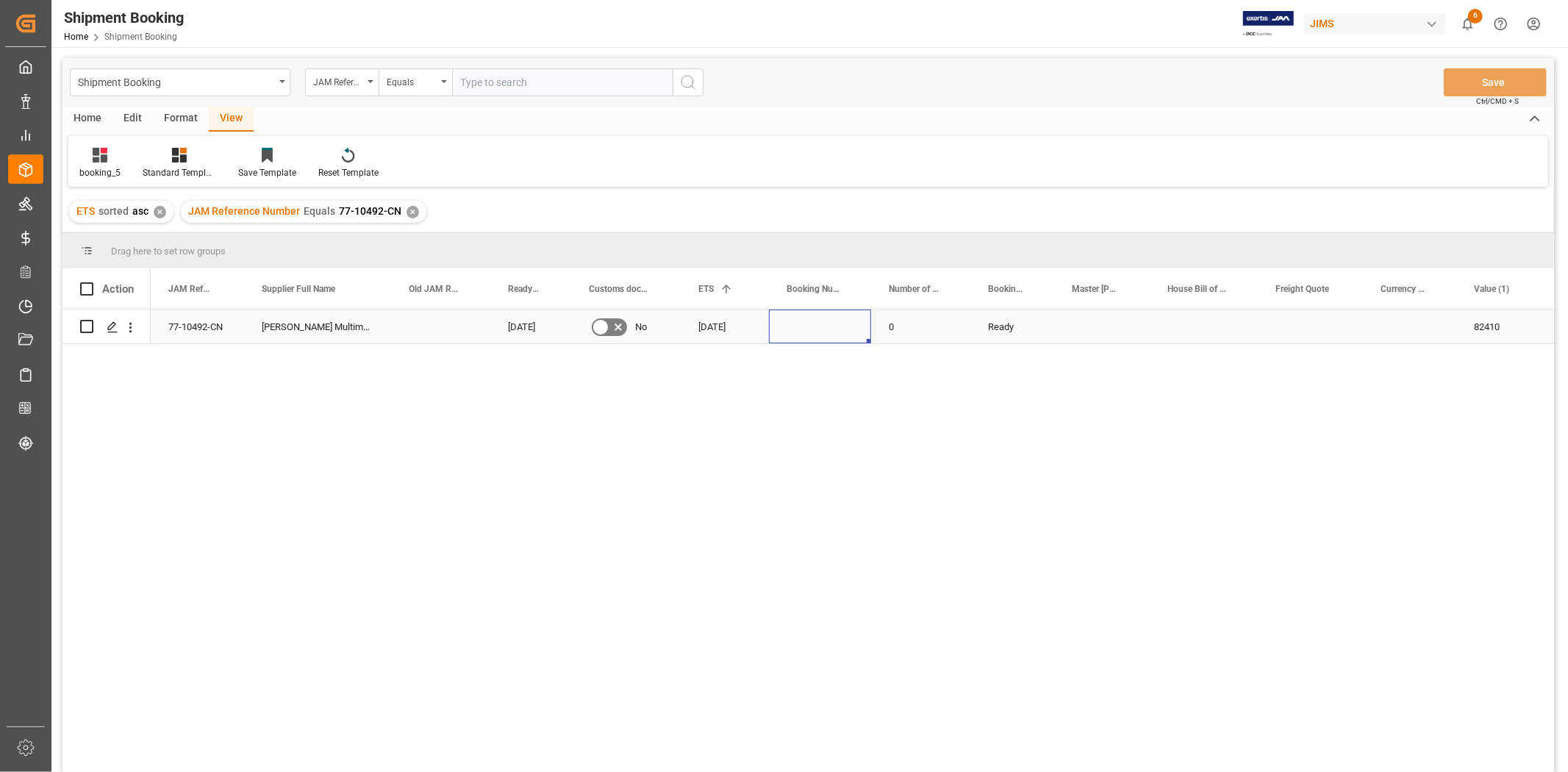
click at [835, 327] on div "Press SPACE to select this row." at bounding box center [820, 326] width 102 height 34
click at [835, 327] on input "Press SPACE to select this row." at bounding box center [821, 335] width 79 height 28
paste input "13634326"
type input "13634326"
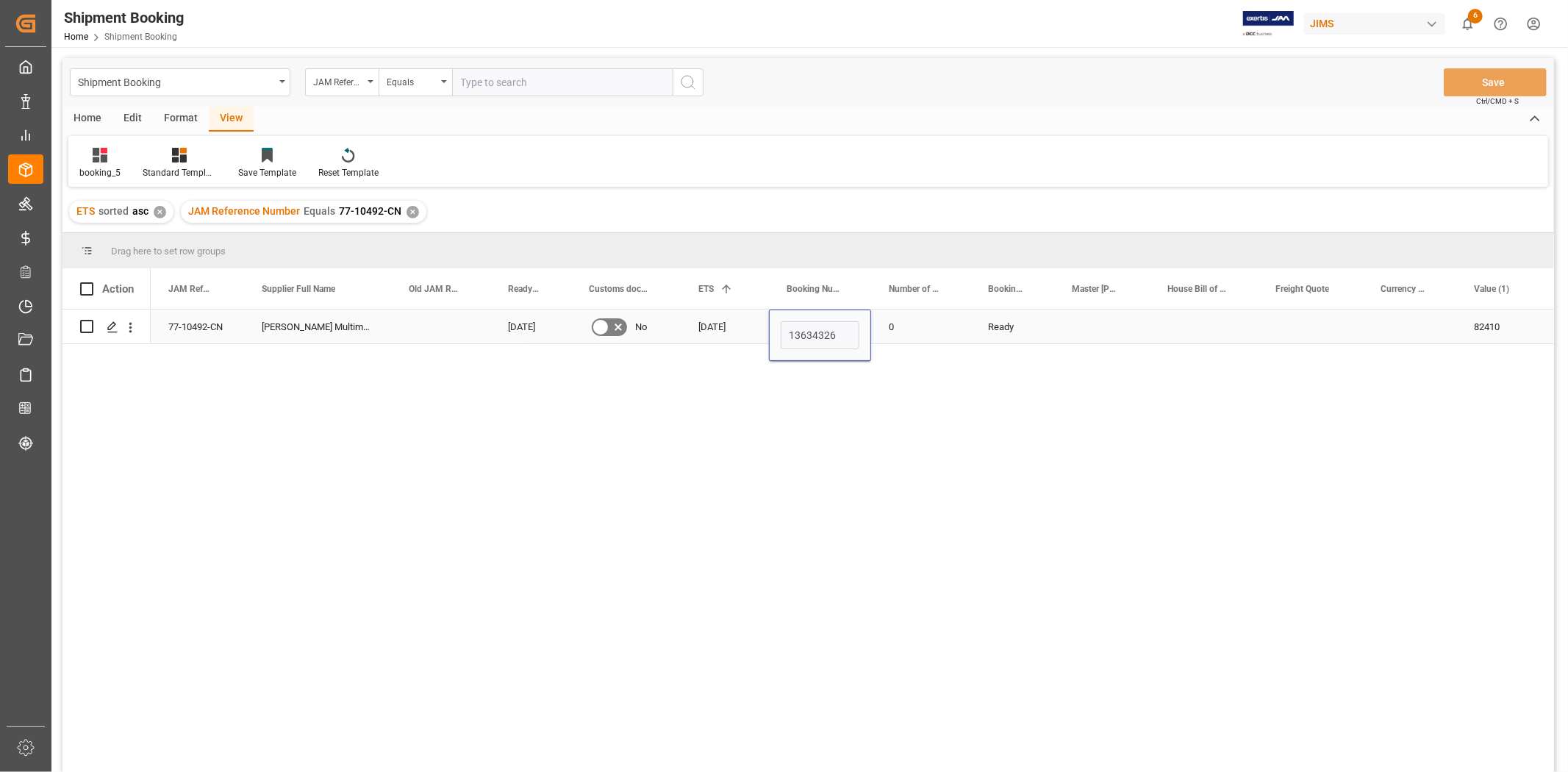
click at [959, 332] on div "0" at bounding box center [920, 326] width 100 height 34
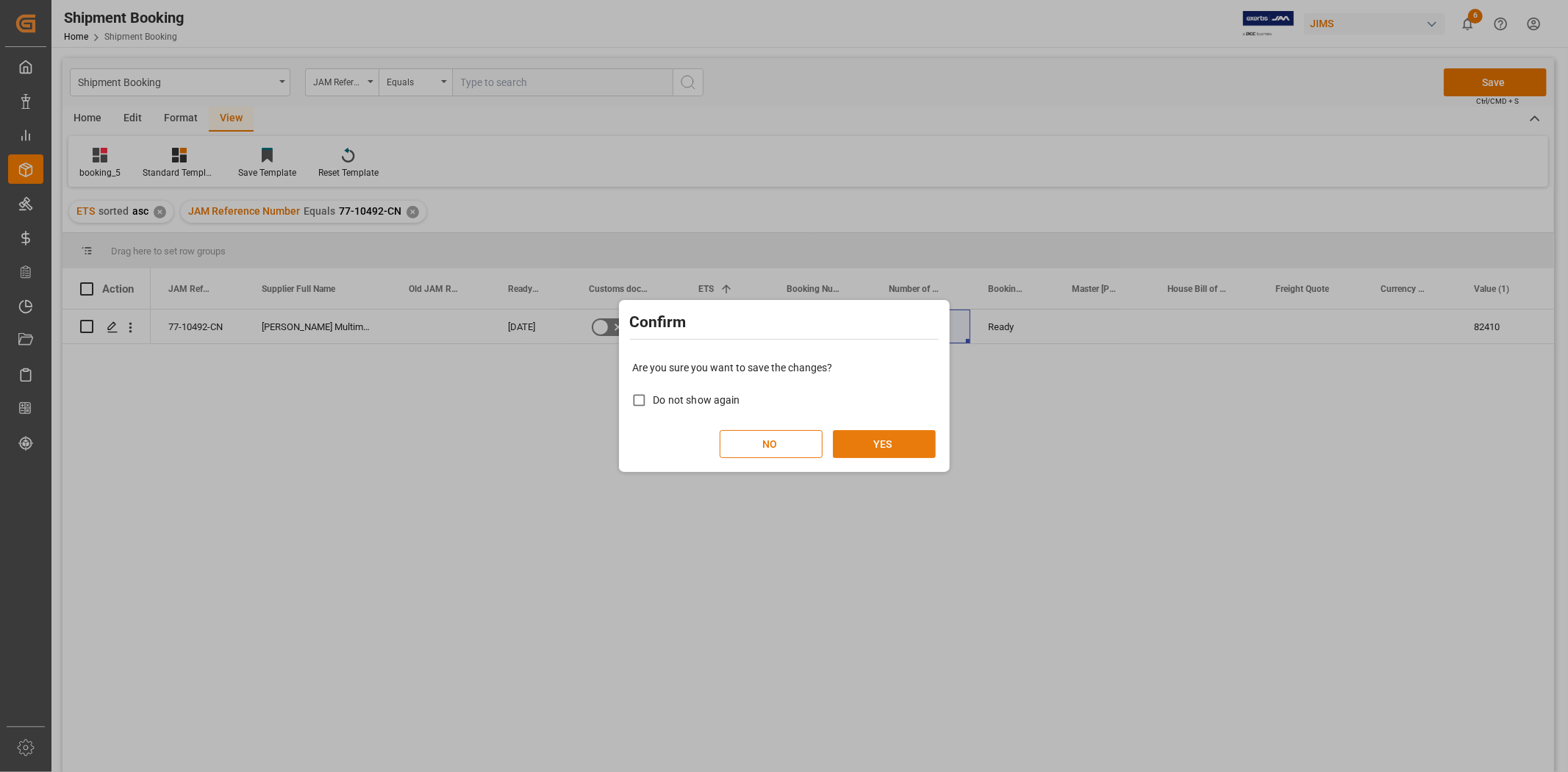
click at [869, 441] on button "YES" at bounding box center [884, 444] width 103 height 28
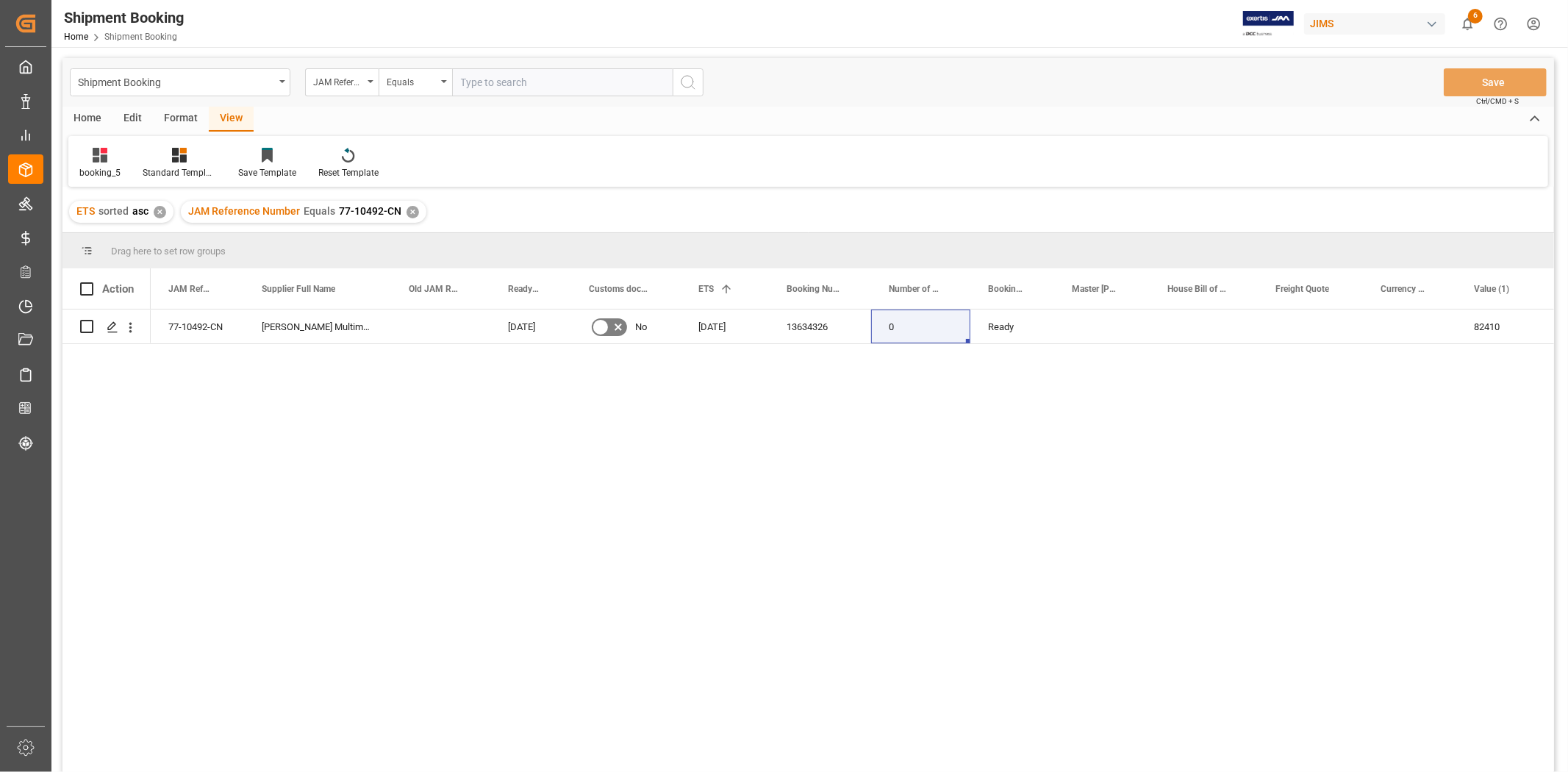
click at [1199, 402] on div "77-10492-CN [PERSON_NAME] Multimedia [GEOGRAPHIC_DATA] [DATE] No [DATE] 1363432…" at bounding box center [852, 545] width 1403 height 472
click at [1298, 326] on div "Press SPACE to select this row." at bounding box center [1310, 326] width 105 height 34
click at [1298, 326] on input "Press SPACE to select this row." at bounding box center [1310, 335] width 81 height 28
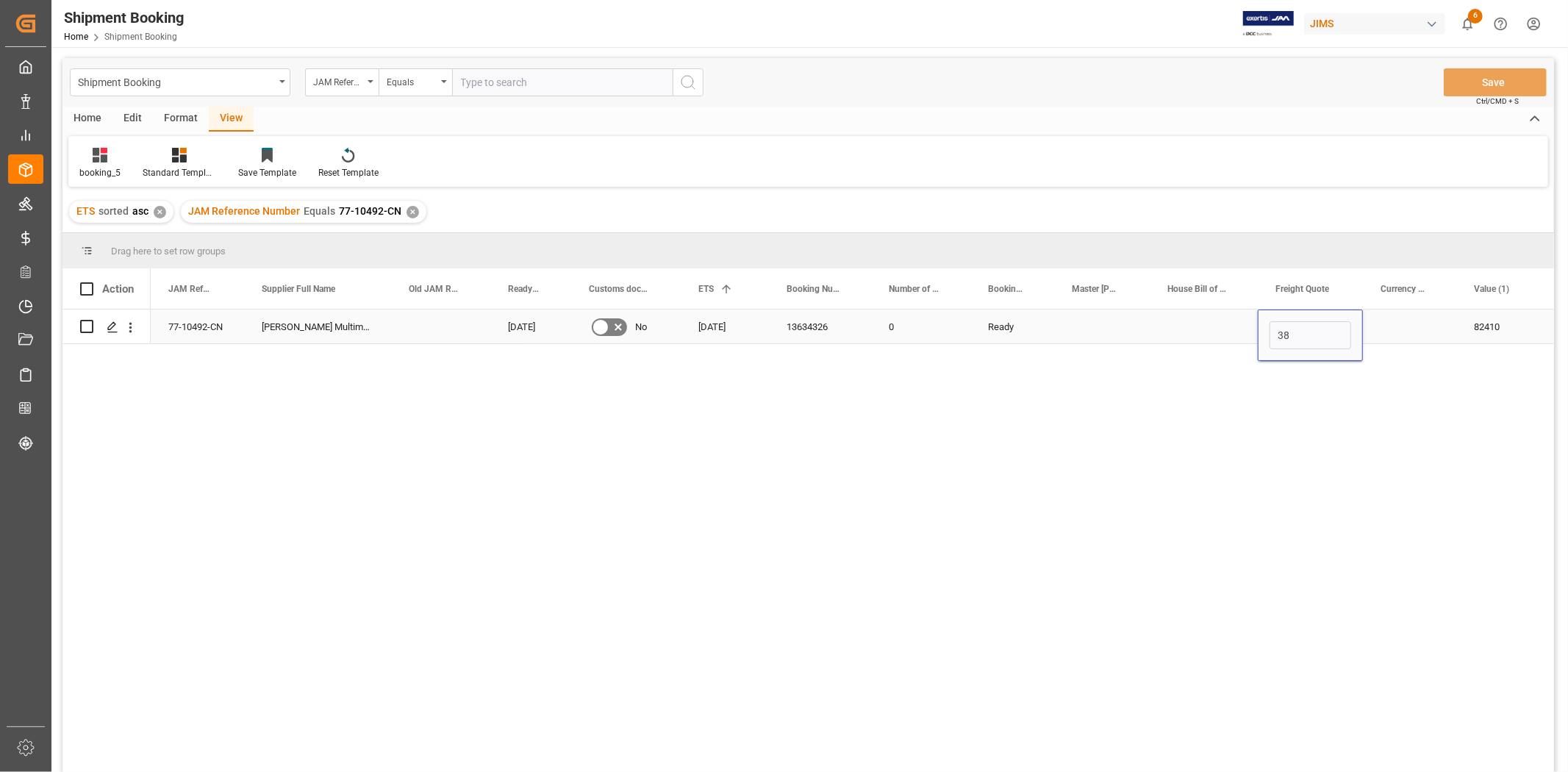
type input "380"
click at [1397, 334] on div "Press SPACE to select this row." at bounding box center [1409, 326] width 93 height 34
click at [1397, 334] on input "Press SPACE to select this row." at bounding box center [1409, 335] width 70 height 28
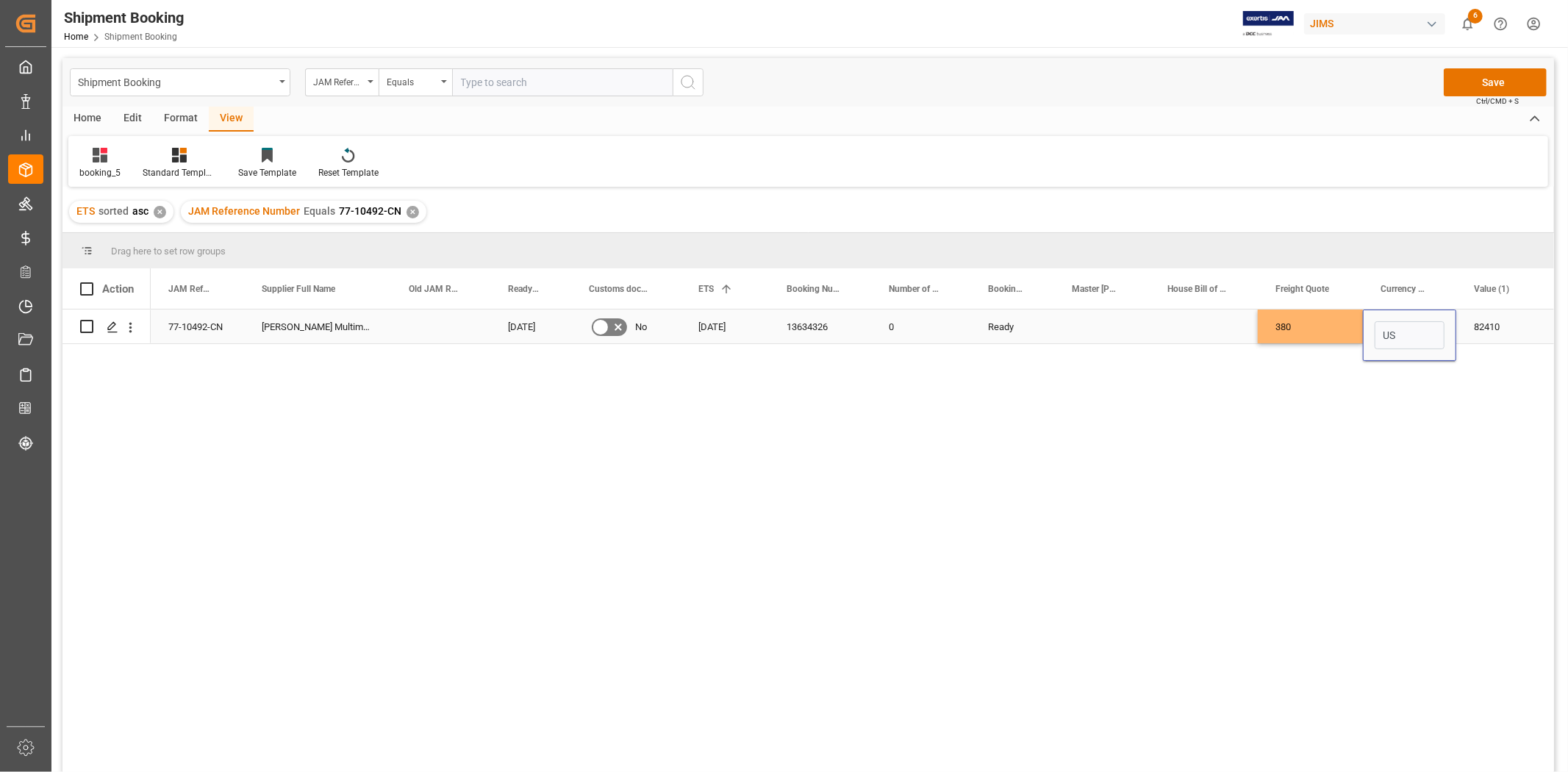
type input "USD"
click at [1497, 326] on div "82410" at bounding box center [1500, 326] width 87 height 34
click at [1476, 81] on button "Save" at bounding box center [1495, 82] width 103 height 28
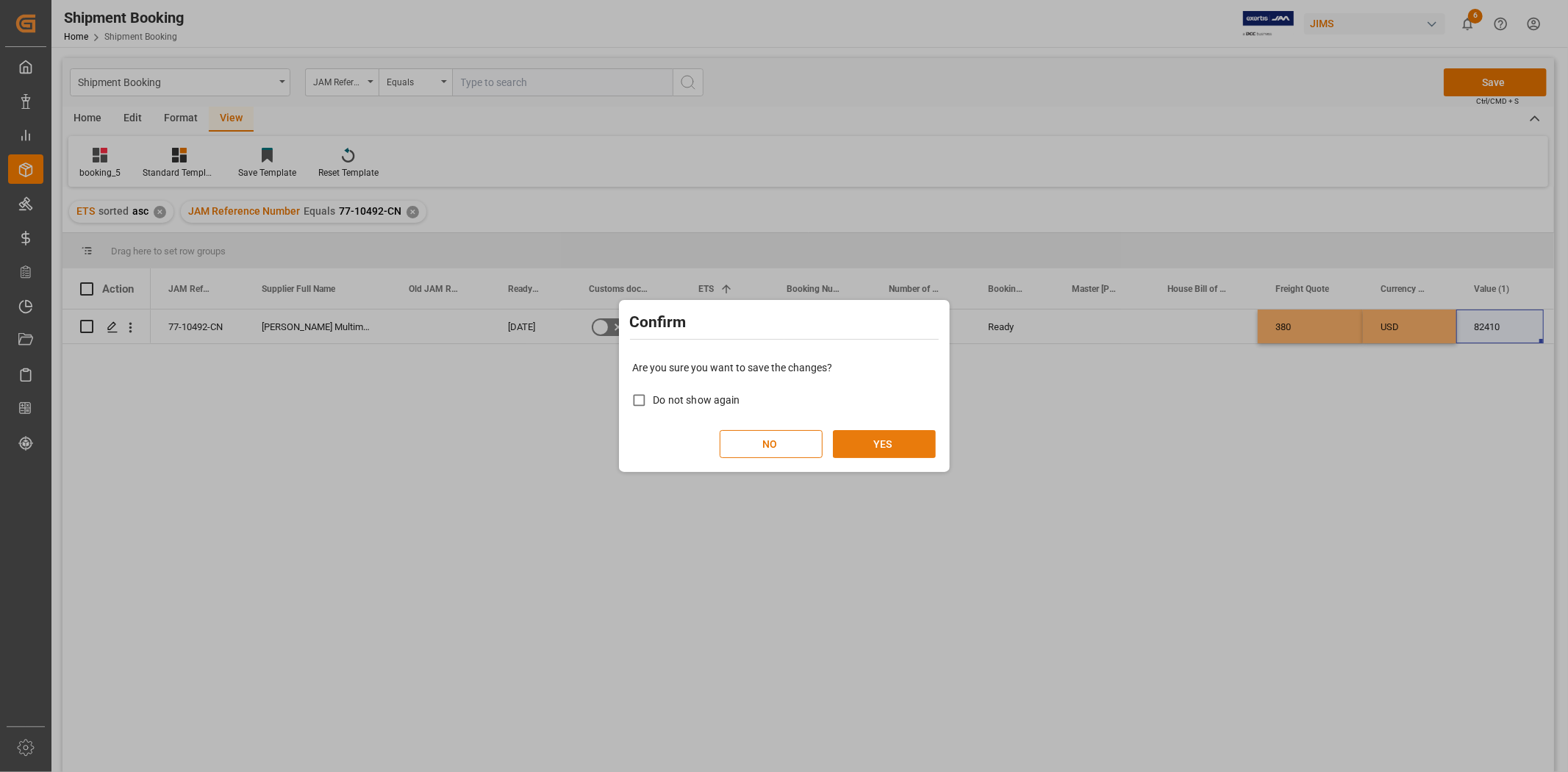
click at [854, 439] on button "YES" at bounding box center [884, 444] width 103 height 28
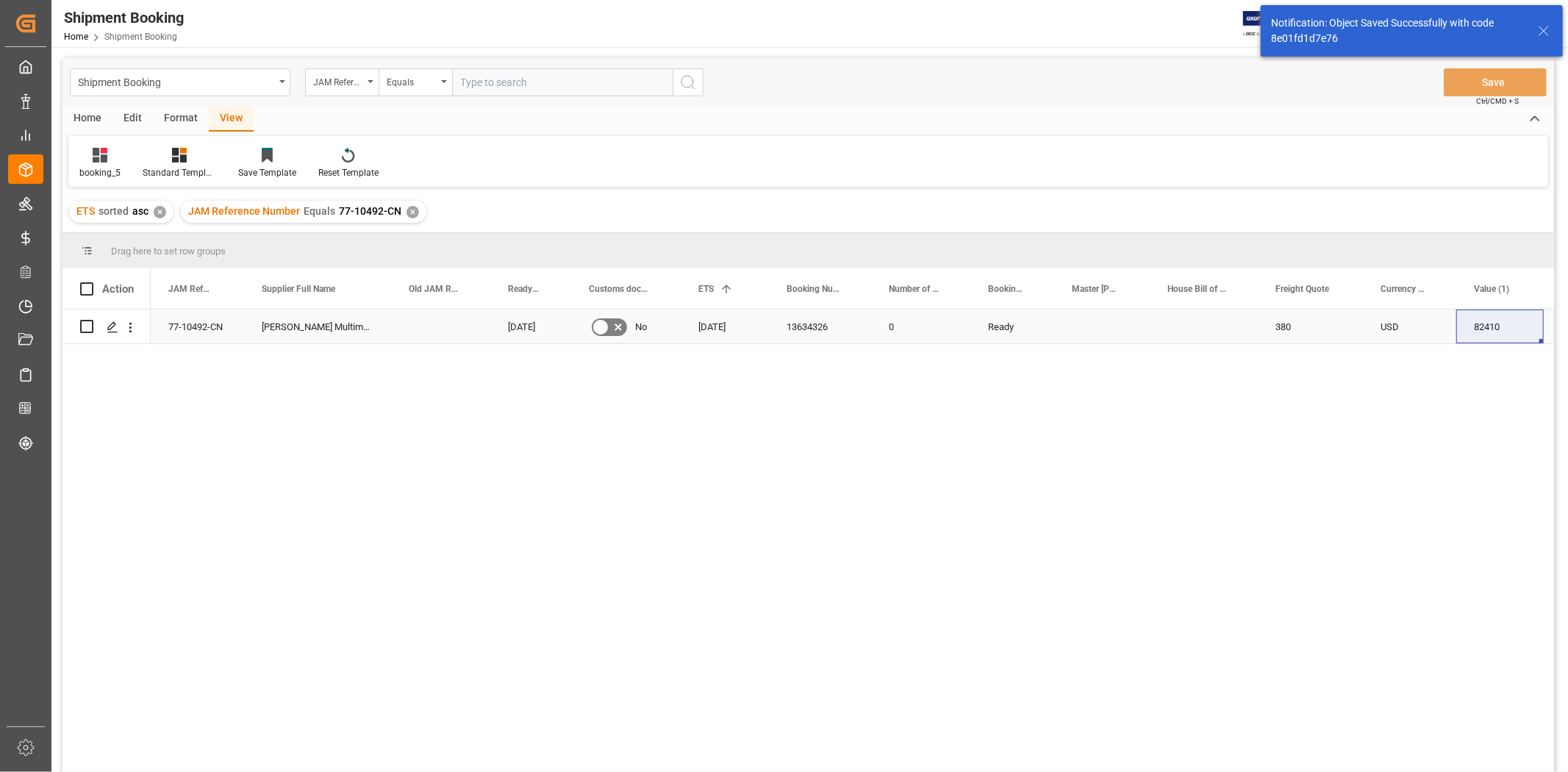
click at [185, 318] on div "77-10492-CN" at bounding box center [197, 326] width 93 height 34
